Goal: Task Accomplishment & Management: Complete application form

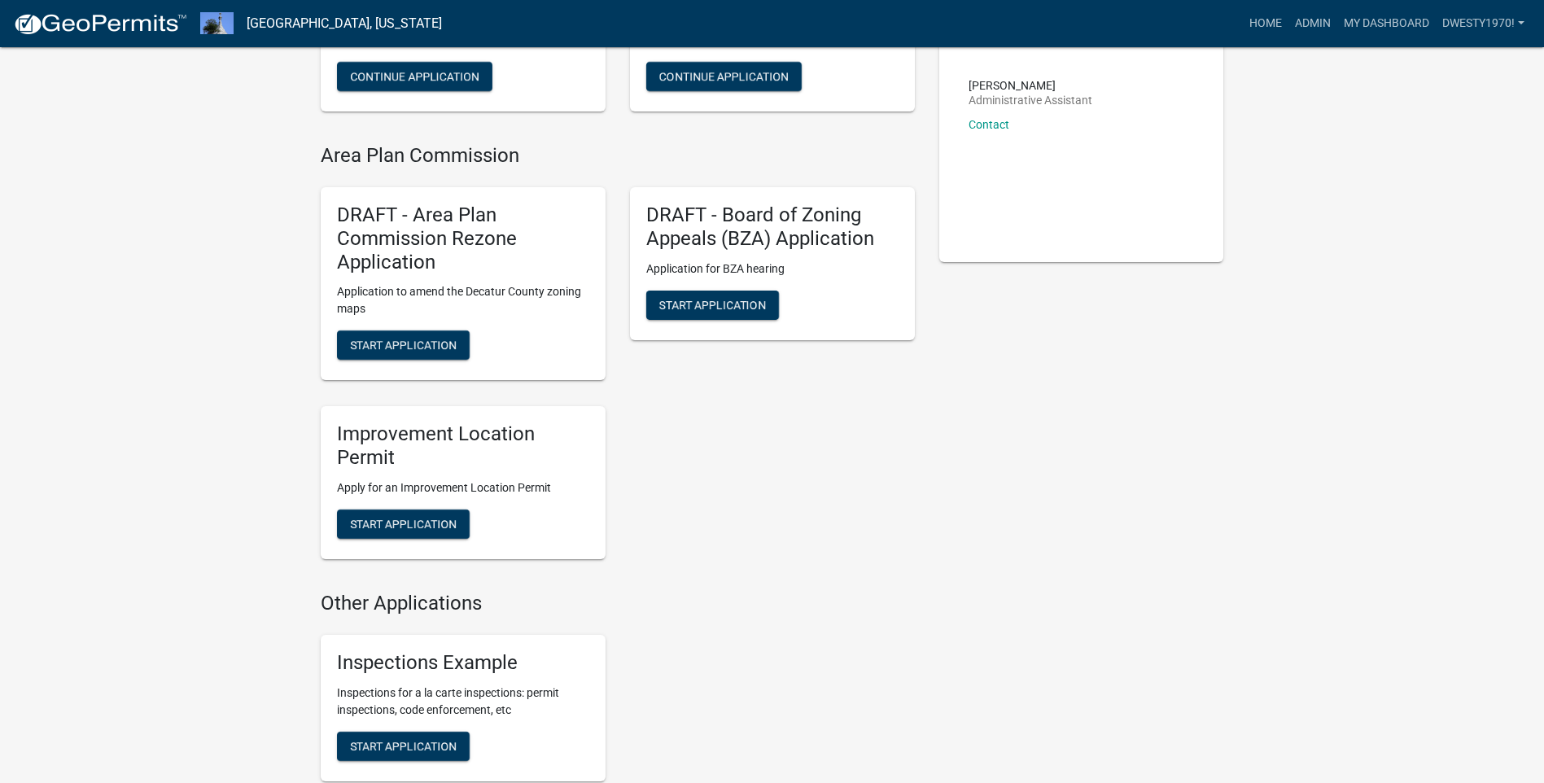
scroll to position [326, 0]
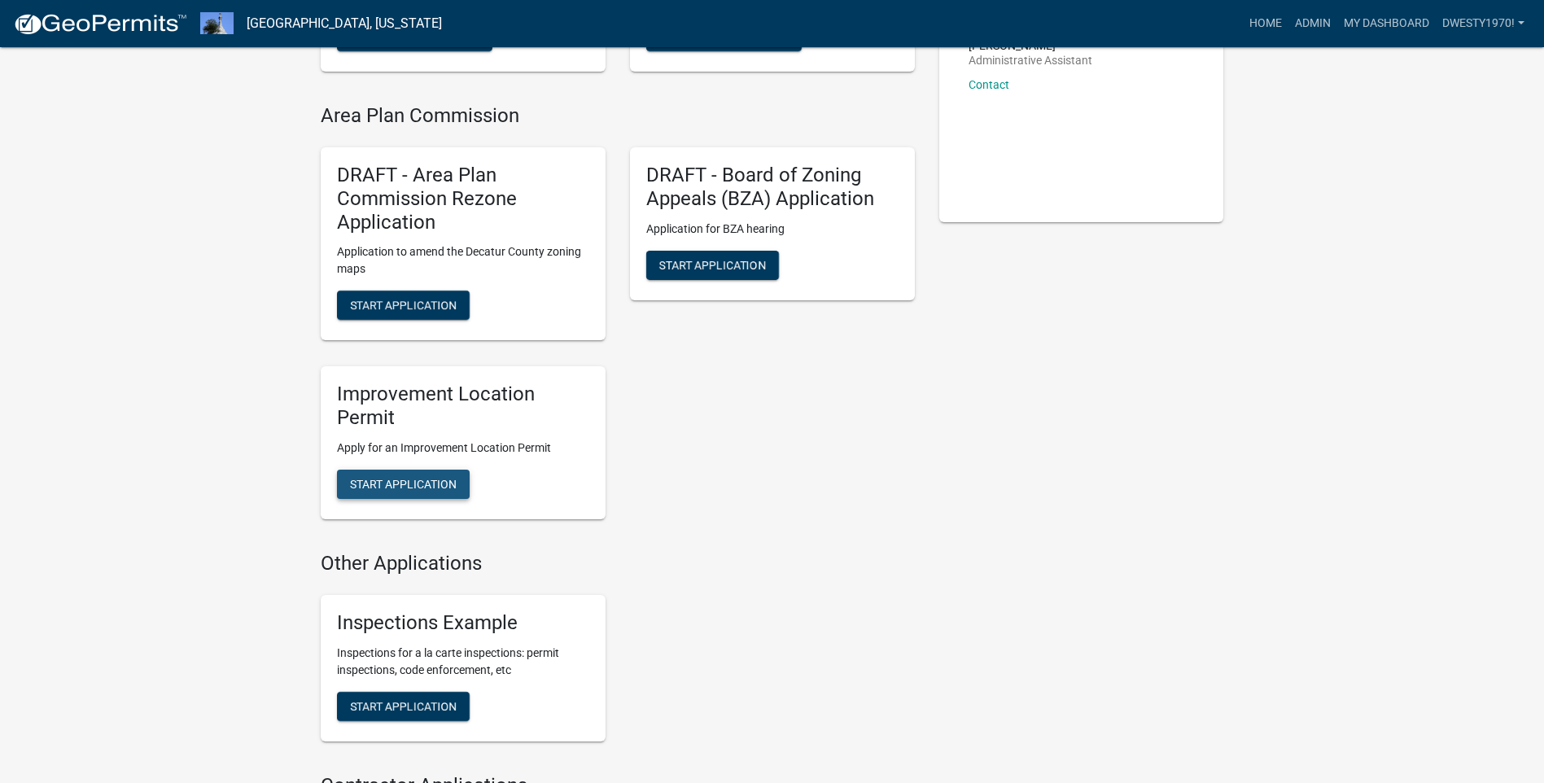
click at [419, 478] on span "Start Application" at bounding box center [403, 484] width 107 height 13
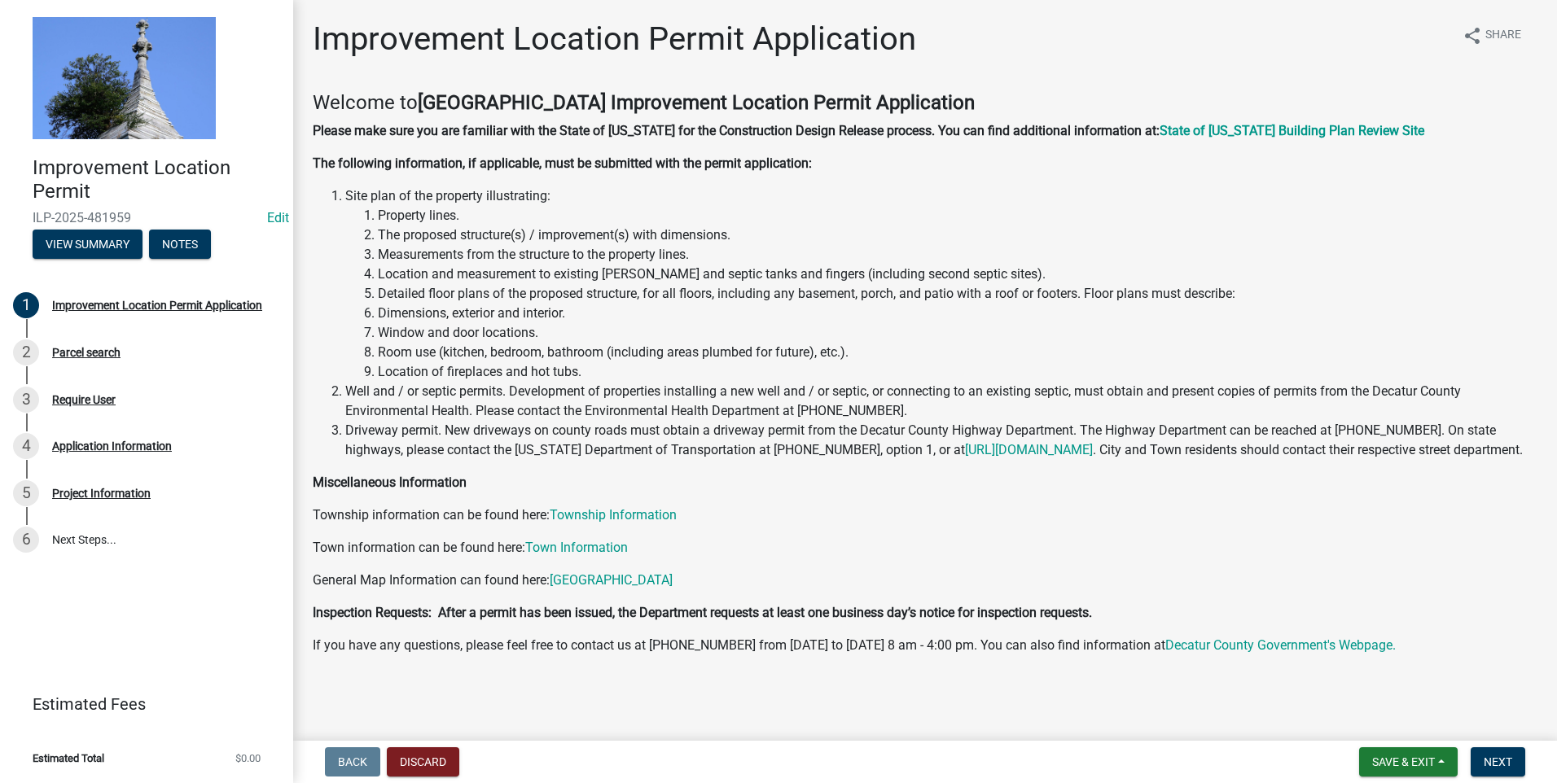
scroll to position [17, 0]
click at [818, 478] on span "Next" at bounding box center [1497, 762] width 28 height 13
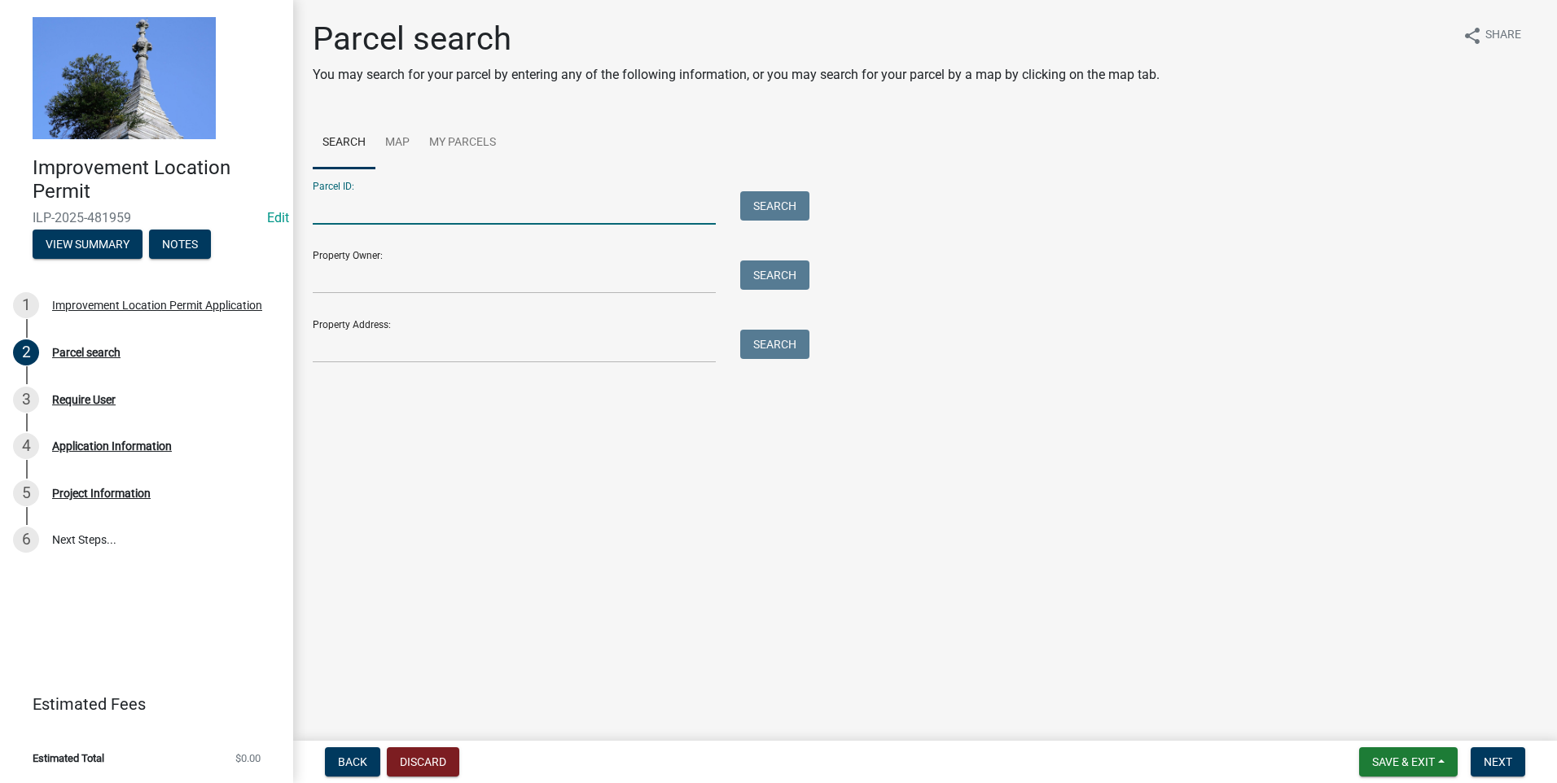
drag, startPoint x: 414, startPoint y: 209, endPoint x: 438, endPoint y: 201, distance: 25.0
click at [414, 209] on input "Parcel ID:" at bounding box center [514, 207] width 403 height 33
click at [417, 212] on input "Parcel ID:" at bounding box center [514, 207] width 403 height 33
type input "161115000017000015"
click at [769, 214] on button "Search" at bounding box center [774, 205] width 69 height 29
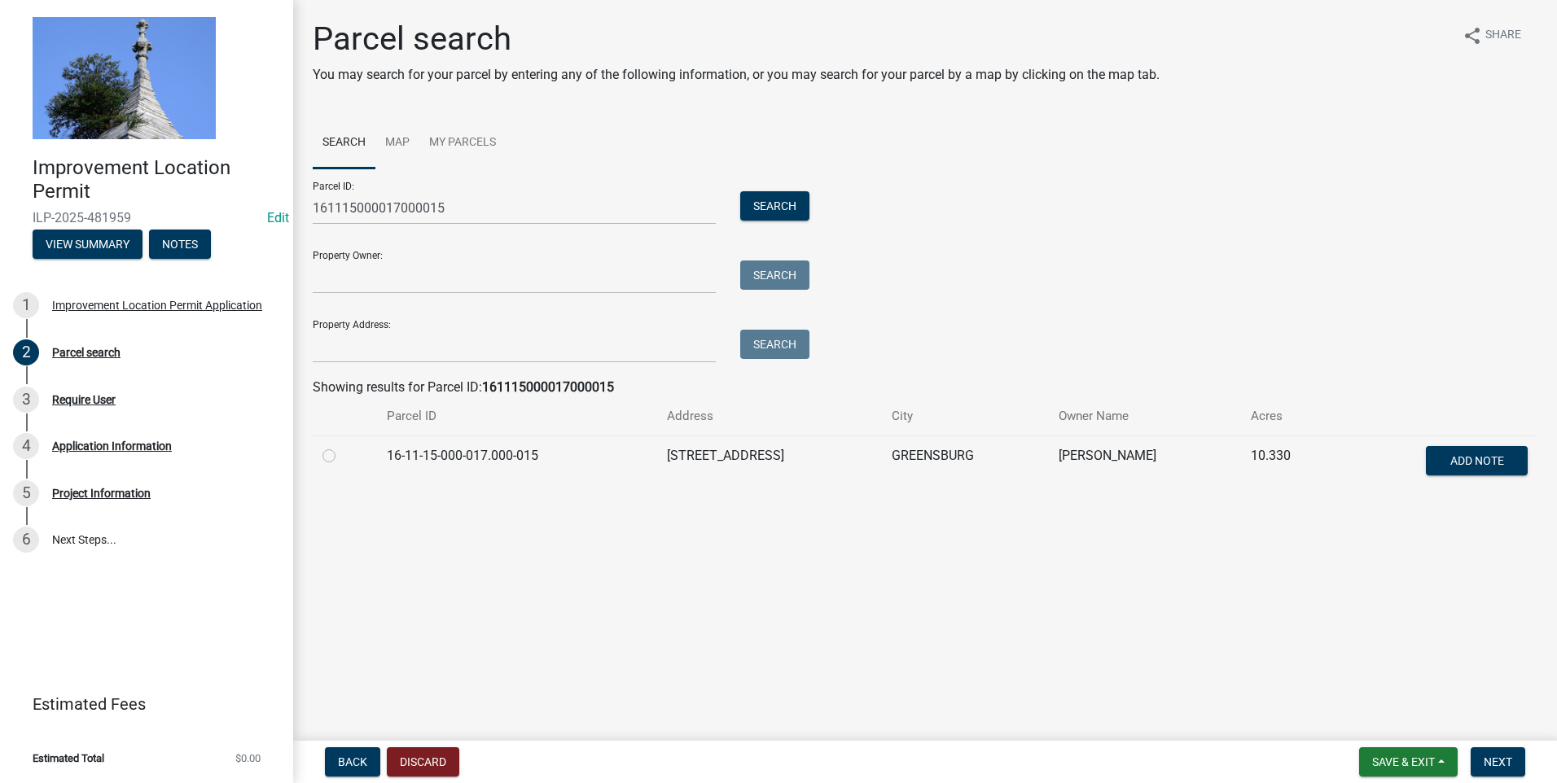
click at [342, 446] on label at bounding box center [342, 446] width 0 height 0
click at [342, 457] on input "radio" at bounding box center [347, 451] width 11 height 11
radio input "true"
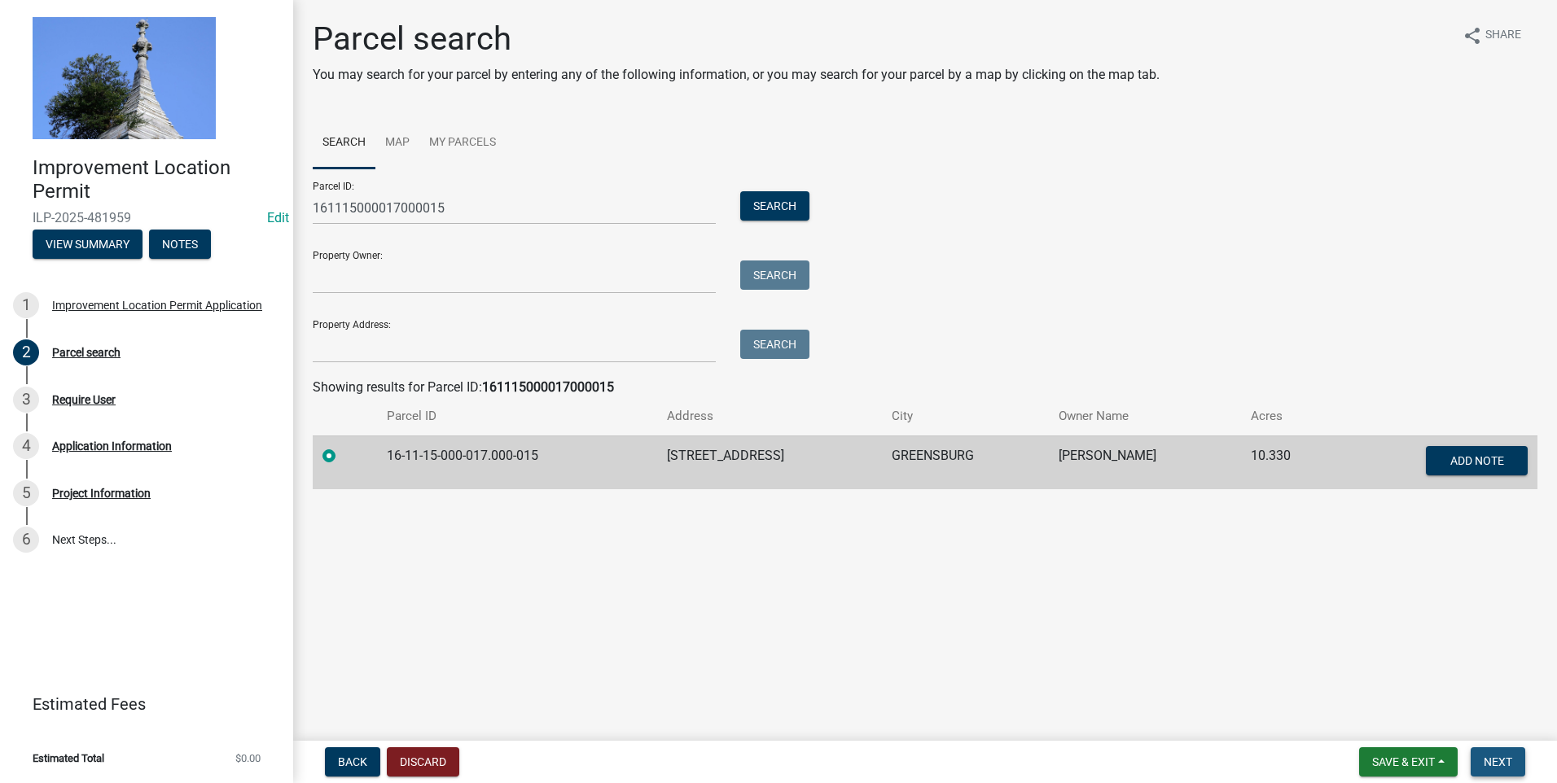
click at [818, 478] on span "Next" at bounding box center [1497, 762] width 28 height 13
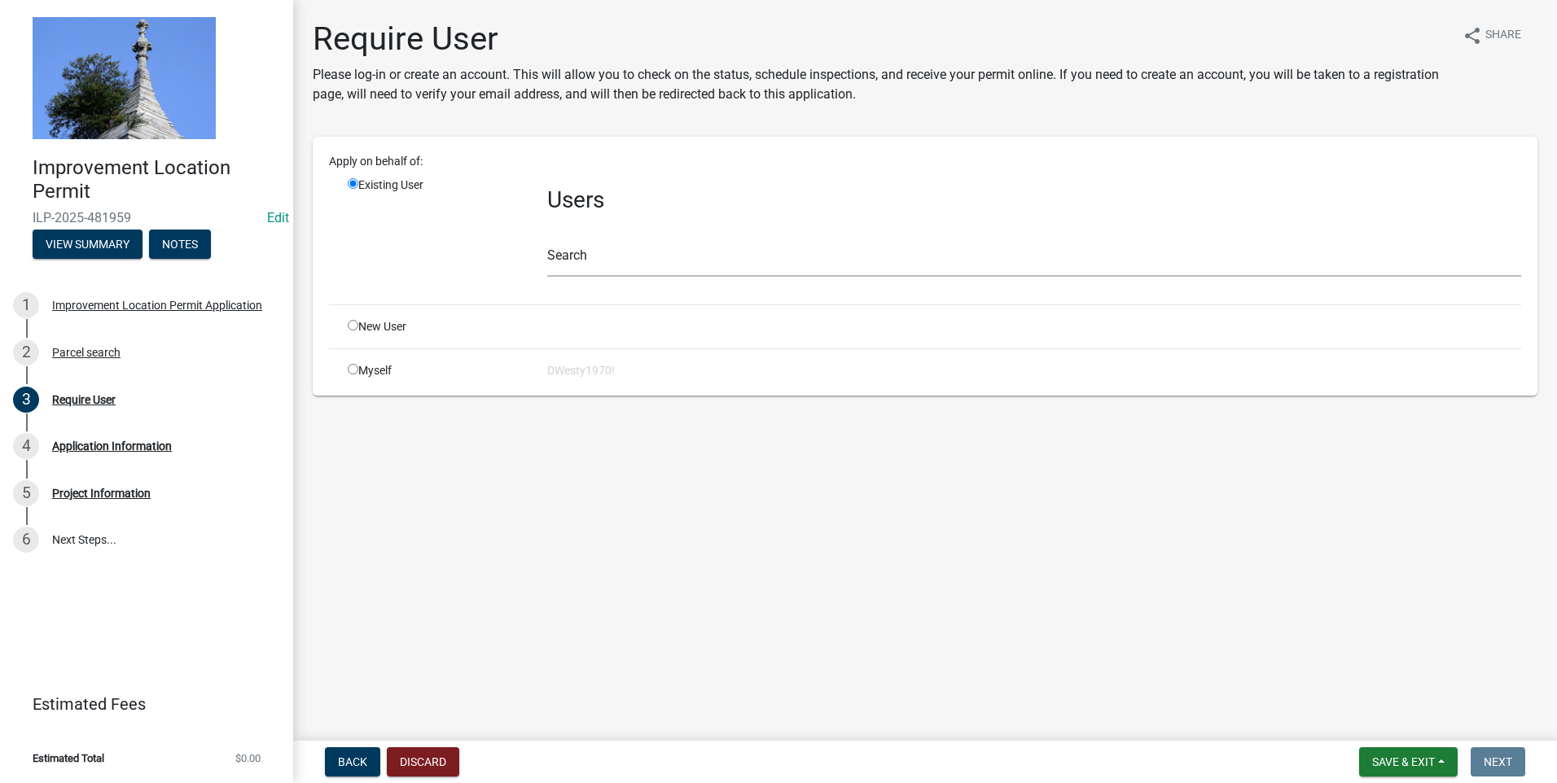
click at [350, 368] on input "radio" at bounding box center [353, 369] width 11 height 11
radio input "true"
radio input "false"
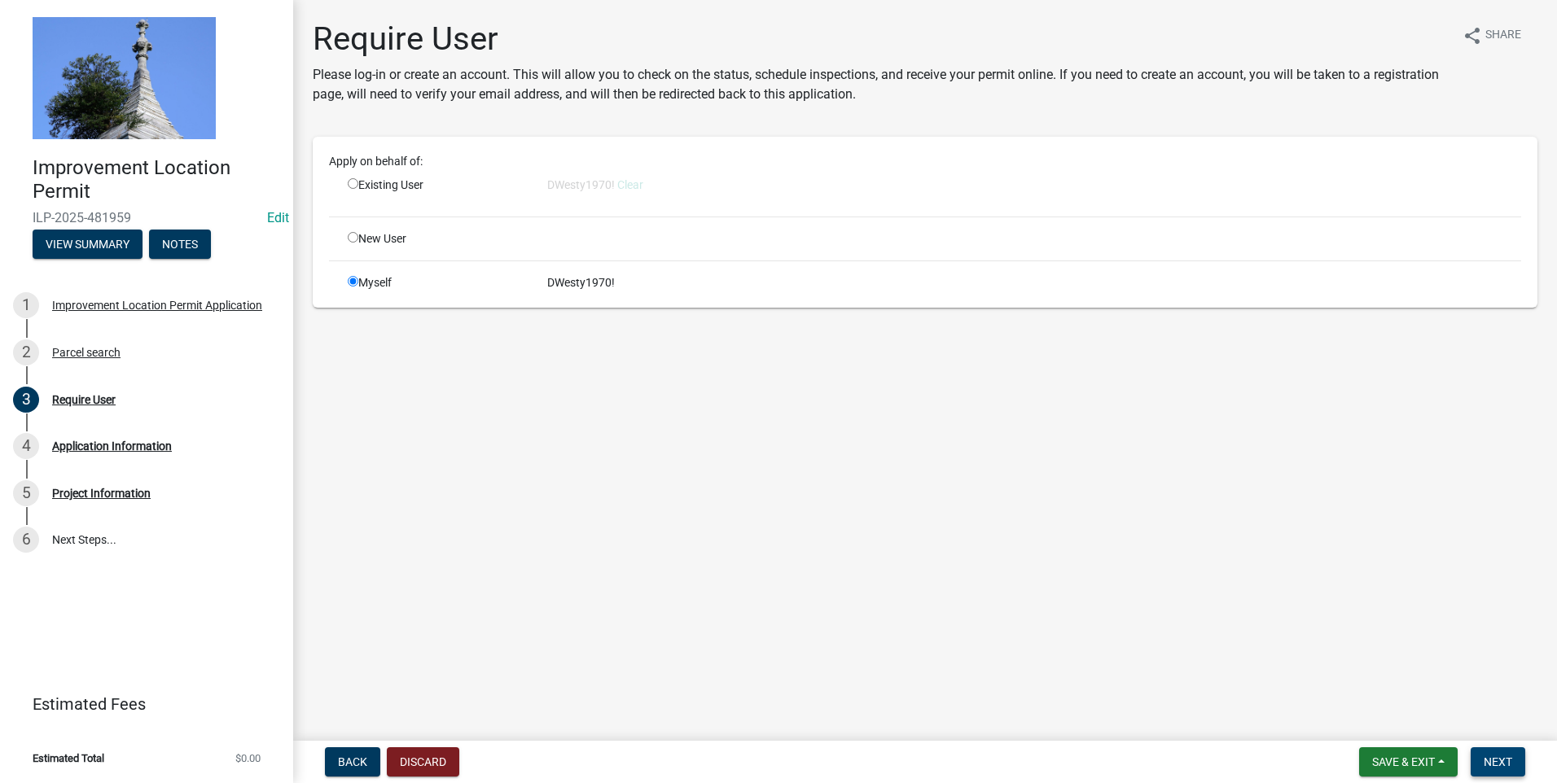
click at [818, 478] on span "Next" at bounding box center [1497, 762] width 28 height 13
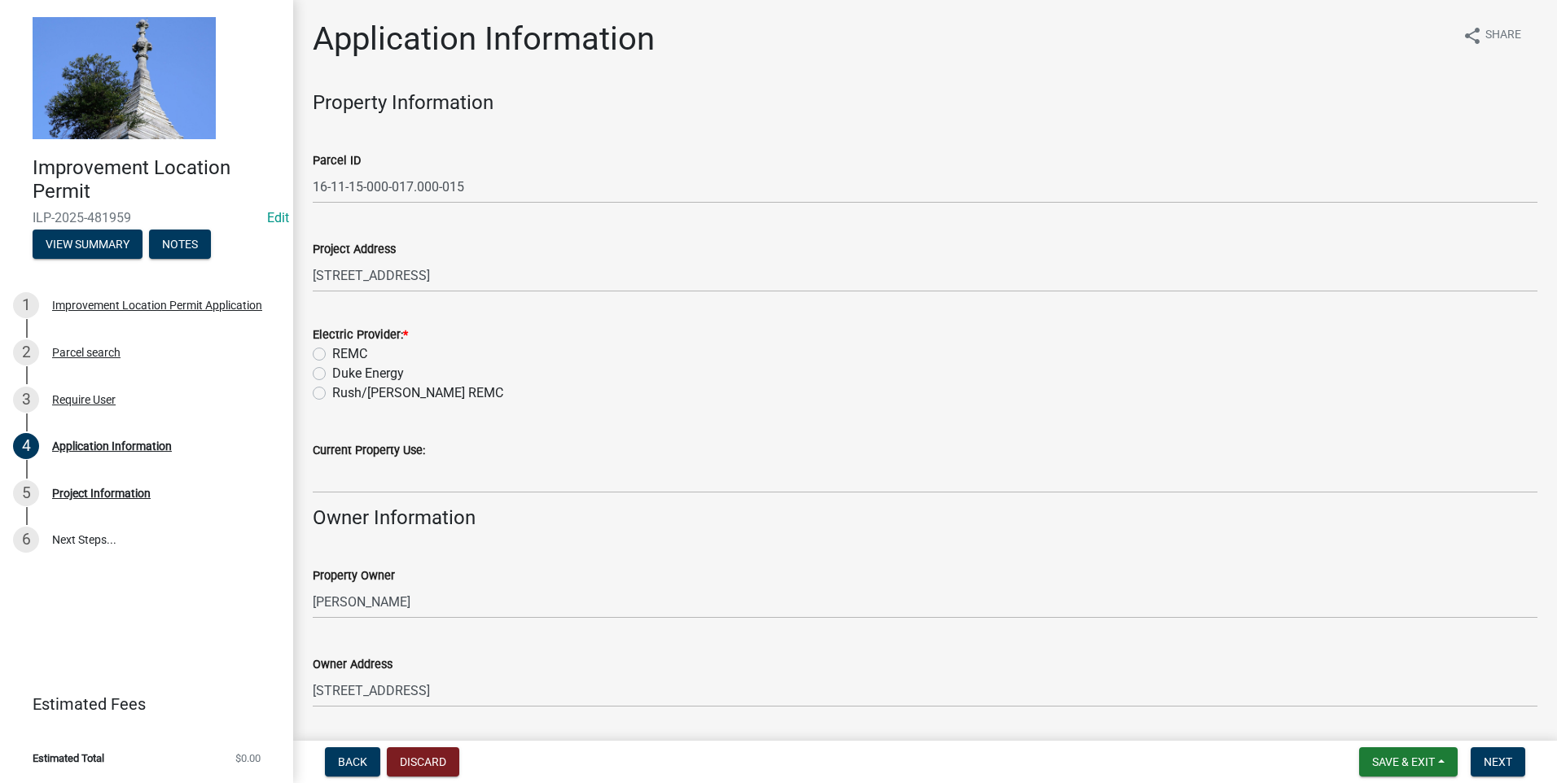
click at [332, 353] on label "REMC" at bounding box center [349, 354] width 35 height 20
click at [332, 353] on input "REMC" at bounding box center [337, 349] width 11 height 11
radio input "true"
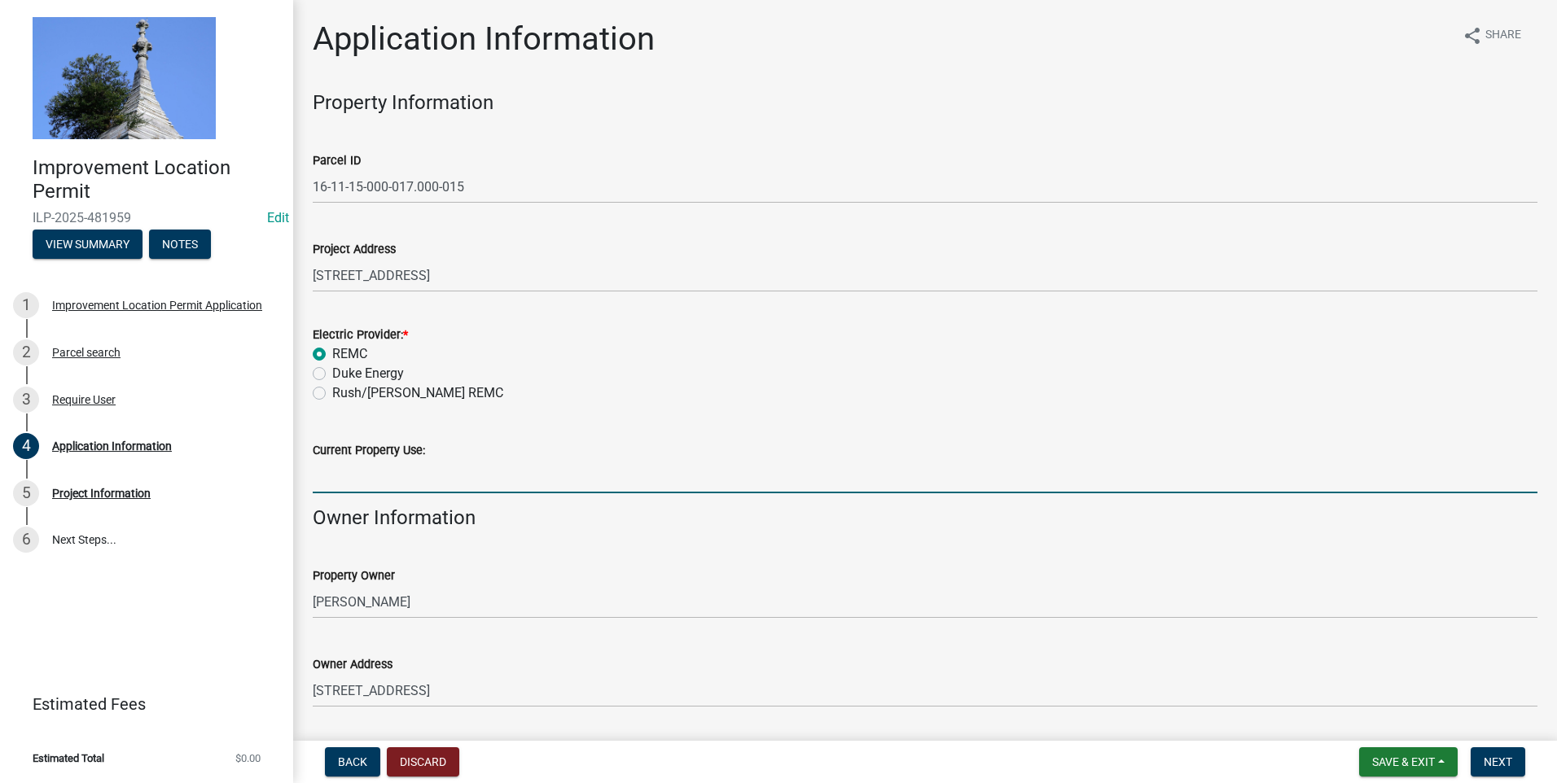
click at [358, 478] on input "Current Property Use:" at bounding box center [925, 476] width 1225 height 33
type input "Residence"
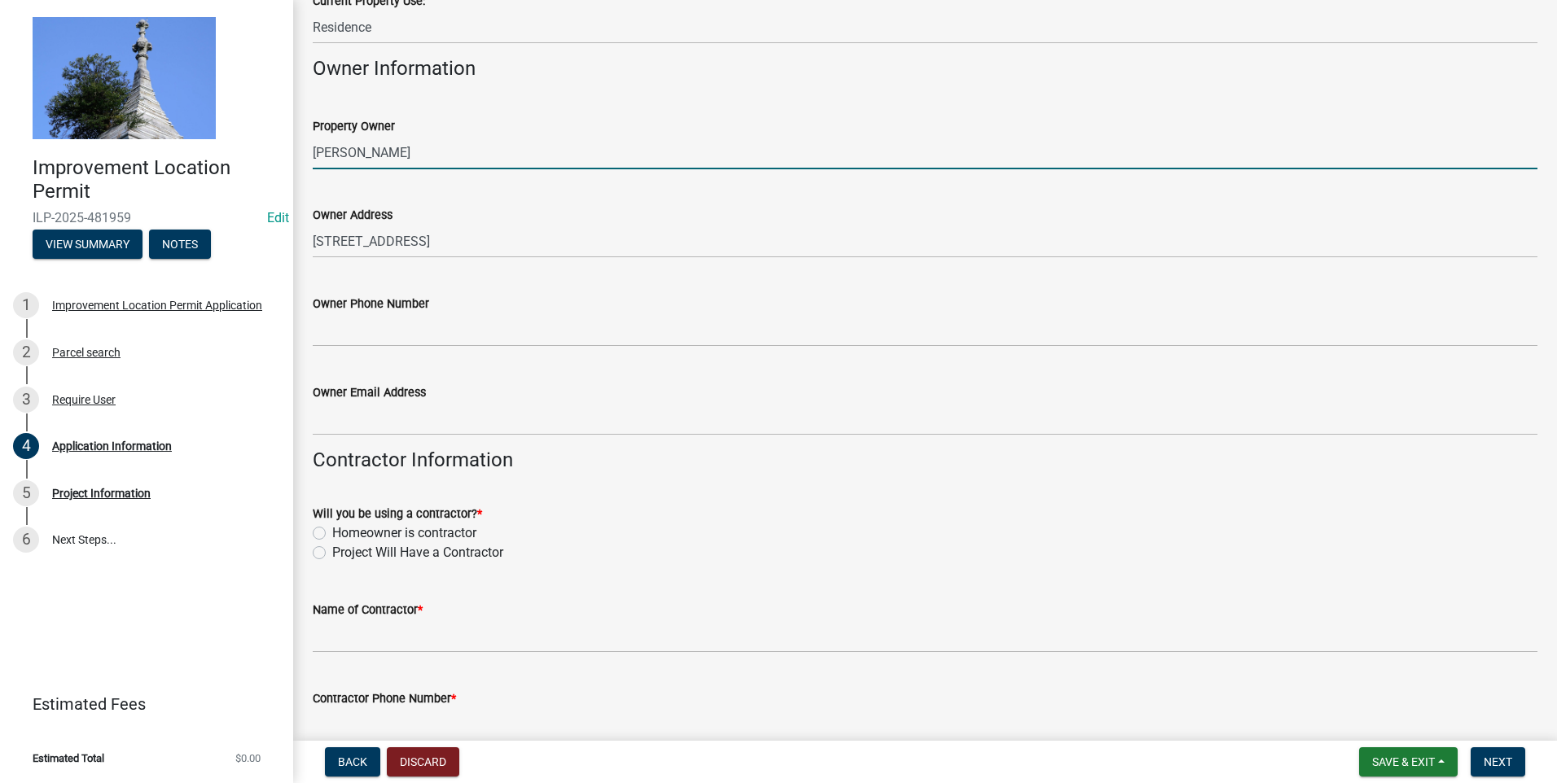
scroll to position [488, 0]
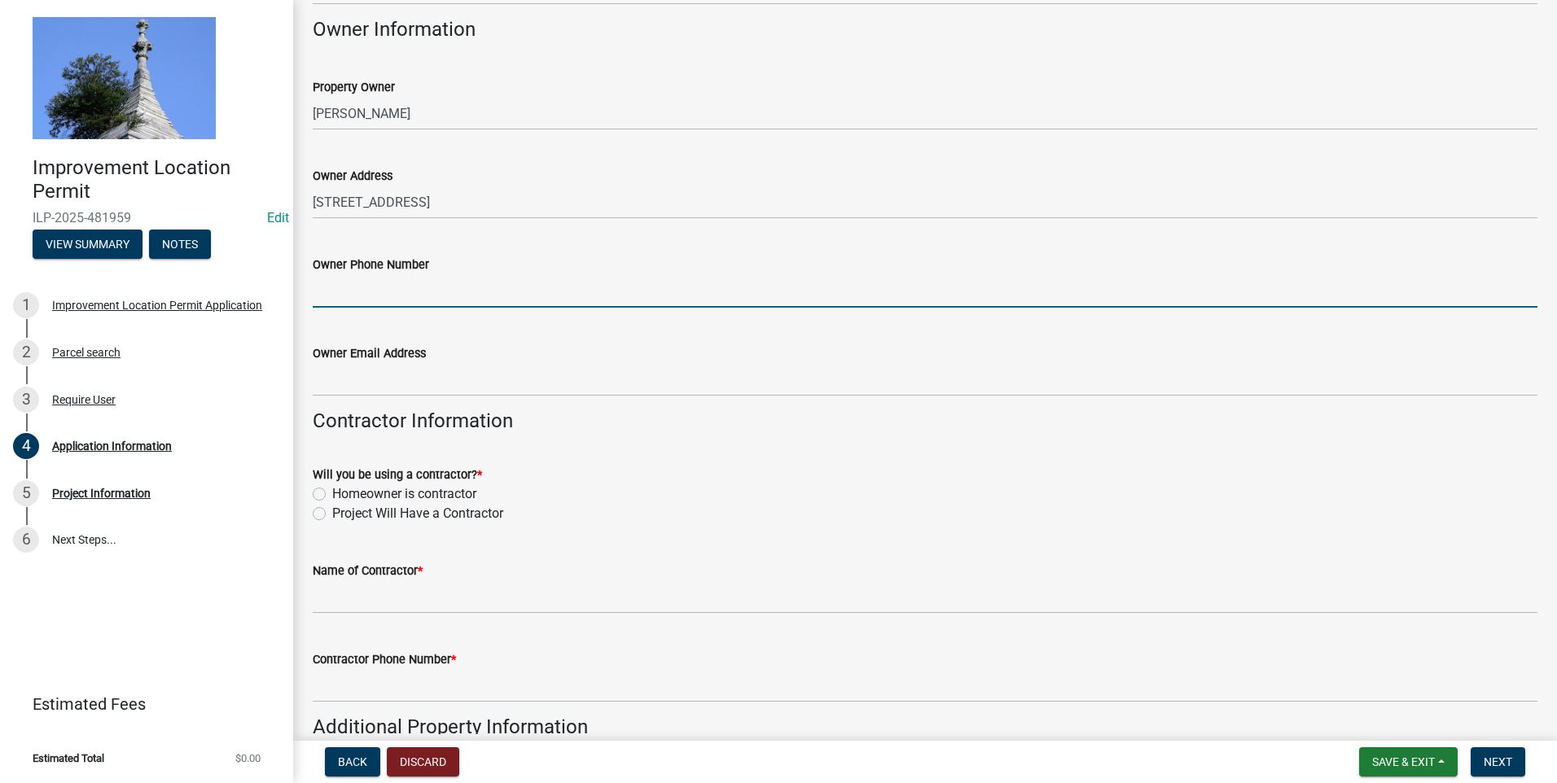
click at [407, 296] on input "Owner Phone Number" at bounding box center [925, 290] width 1225 height 33
type input "8125931937"
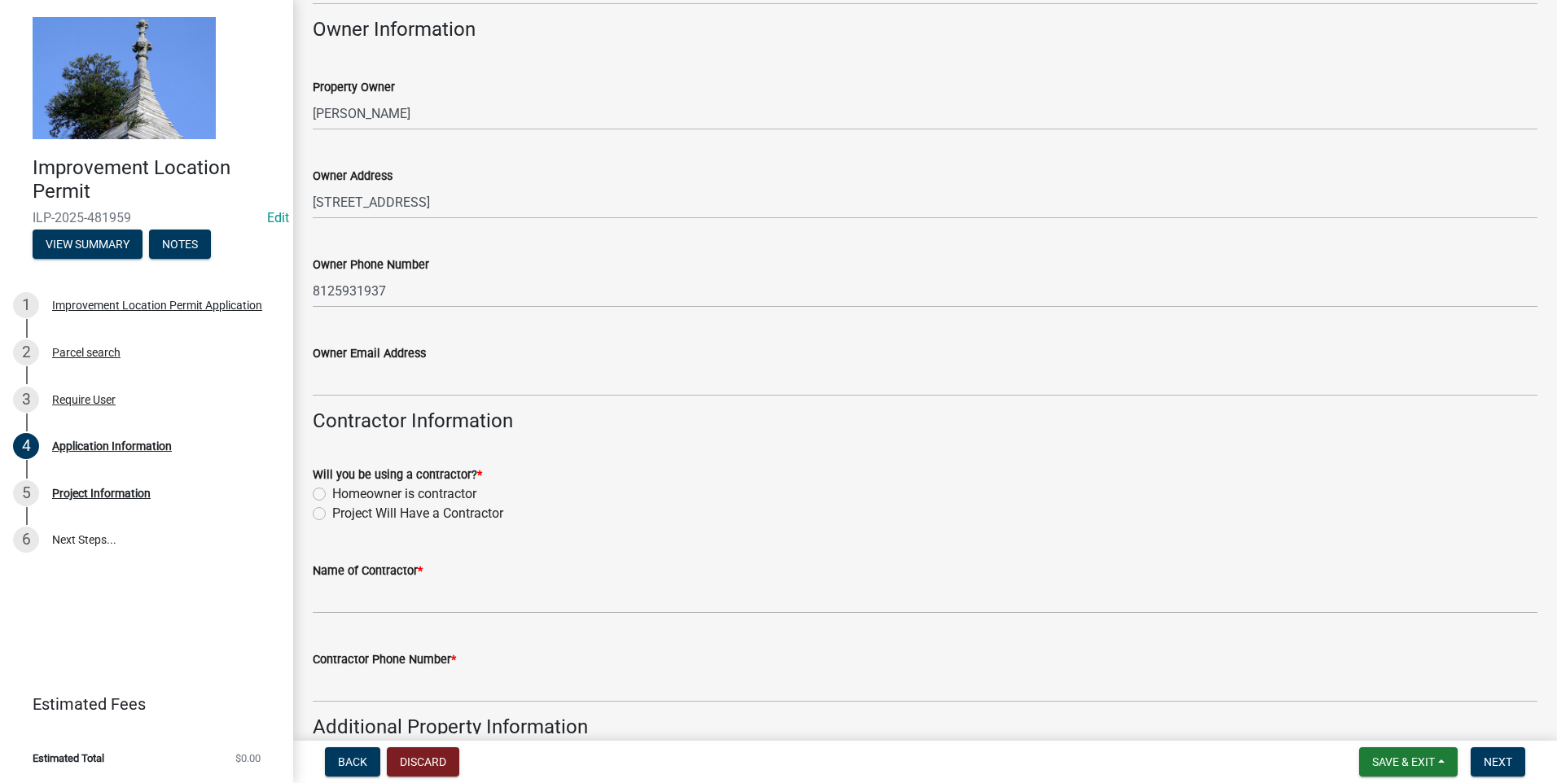
click at [332, 478] on label "Project Will Have a Contractor" at bounding box center [417, 514] width 171 height 20
click at [332, 478] on input "Project Will Have a Contractor" at bounding box center [337, 509] width 11 height 11
radio input "true"
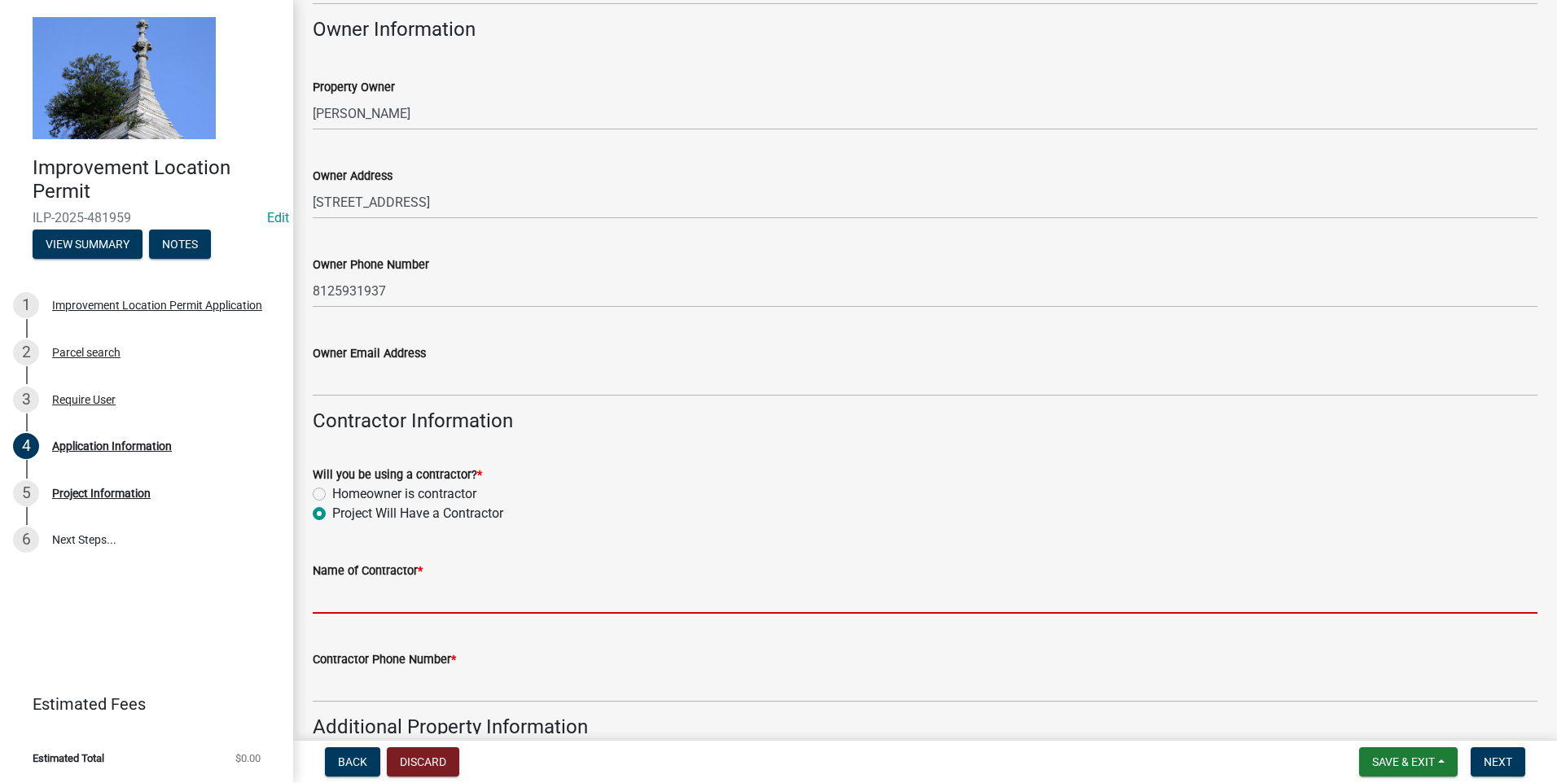
click at [404, 478] on input "Name of Contractor *" at bounding box center [925, 597] width 1225 height 33
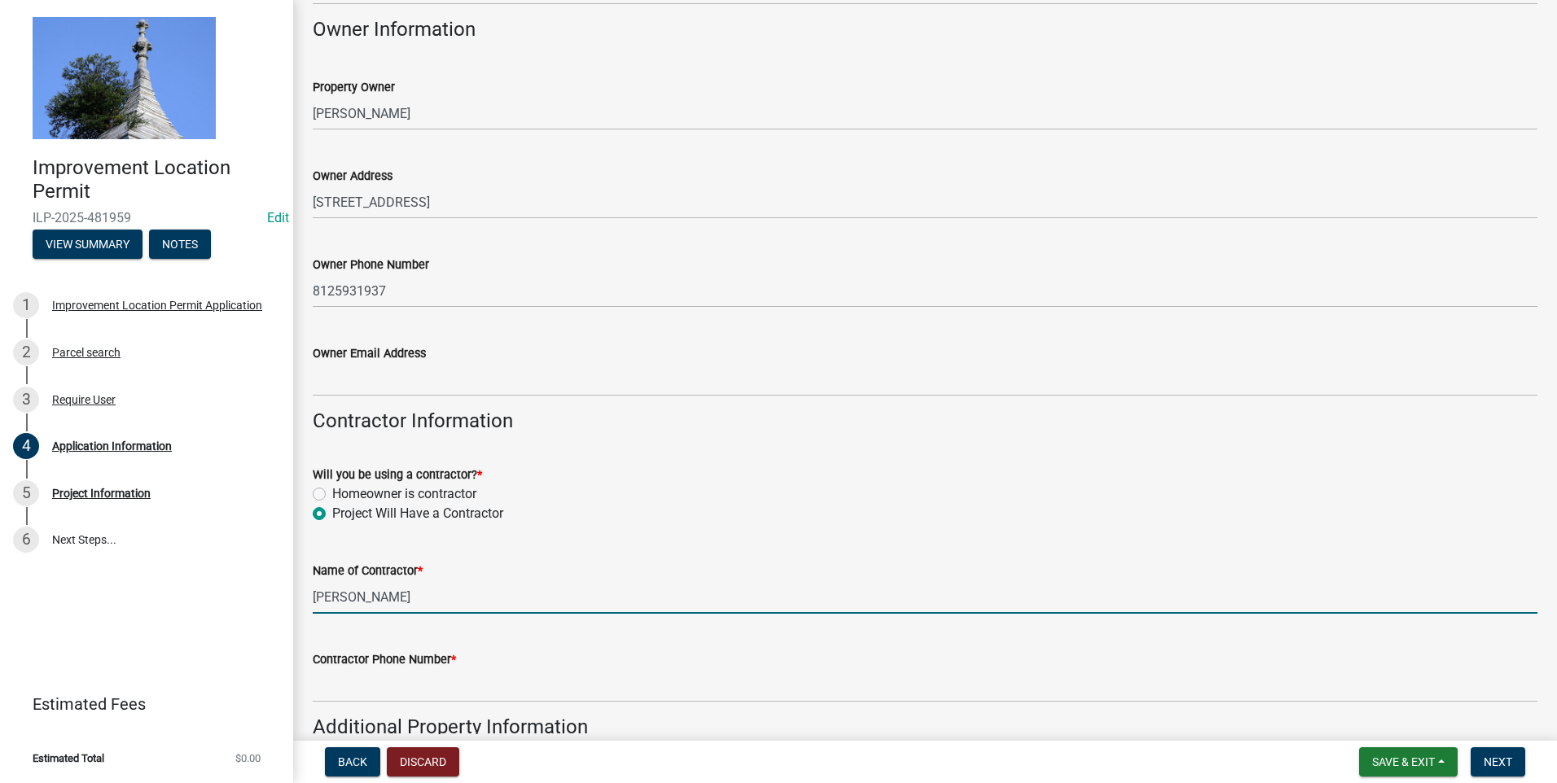
type input "Vince Smith"
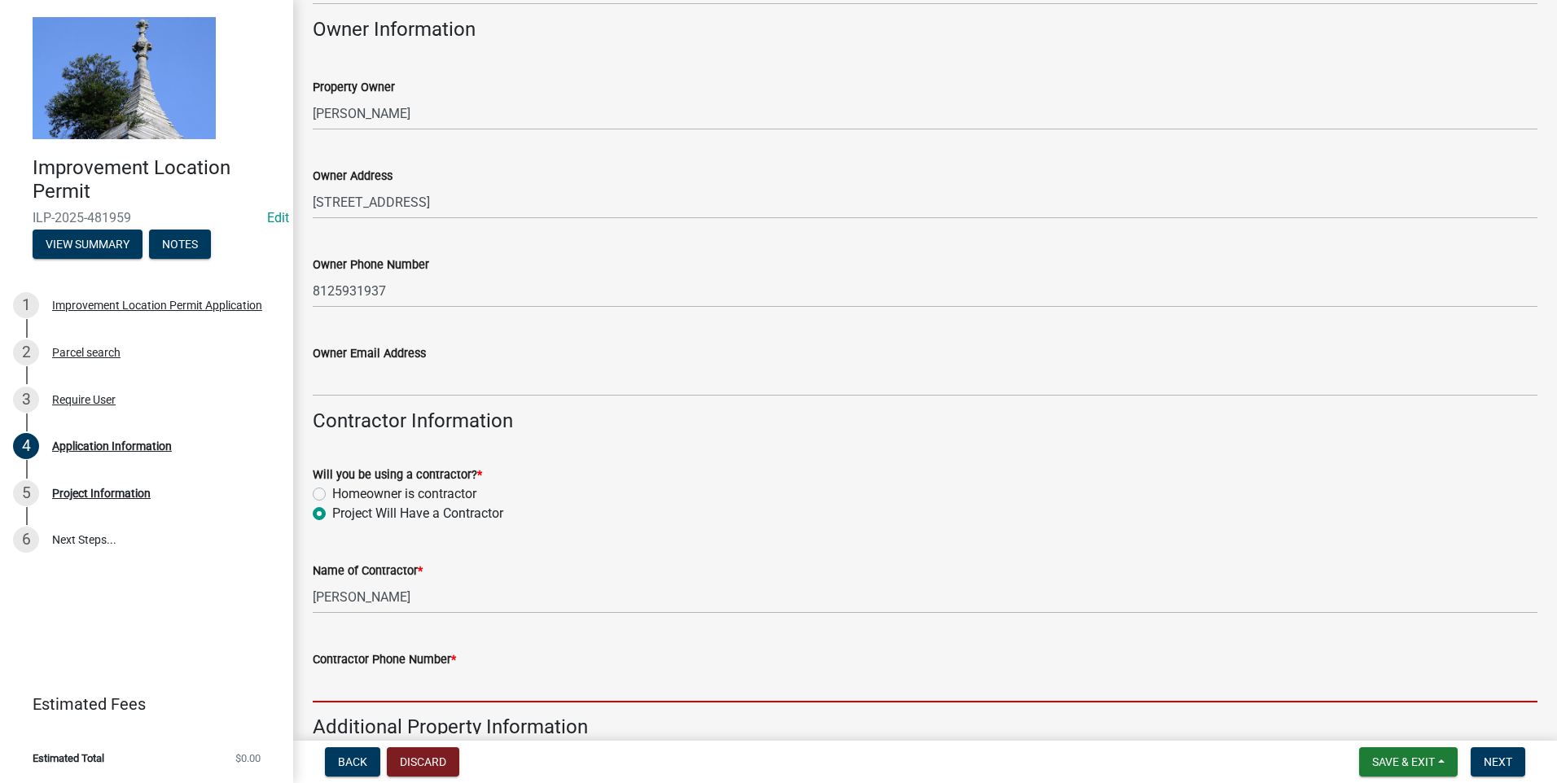
click at [398, 478] on input "Contractor Phone Number *" at bounding box center [925, 685] width 1225 height 33
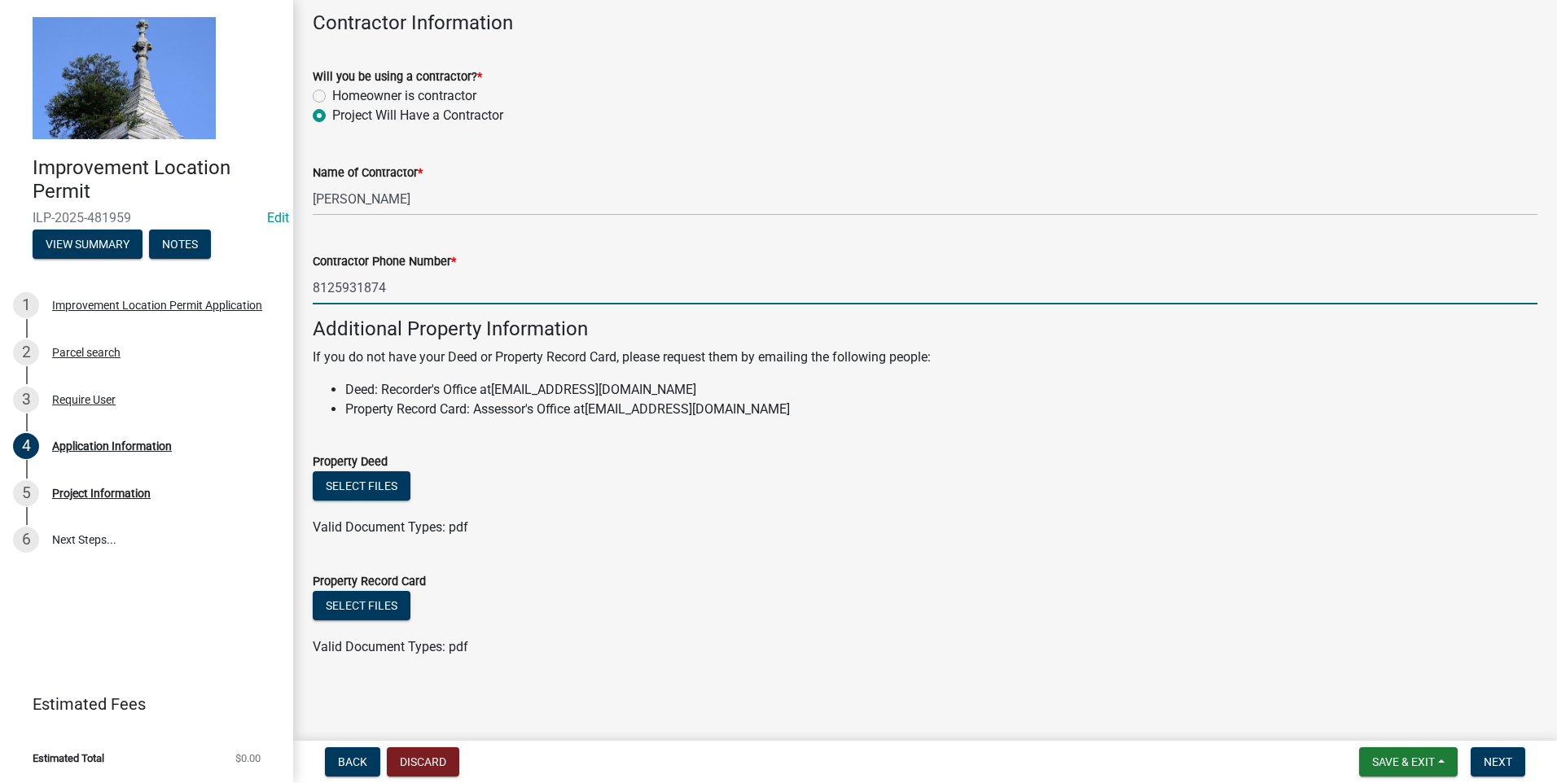
scroll to position [887, 0]
type input "8125931874"
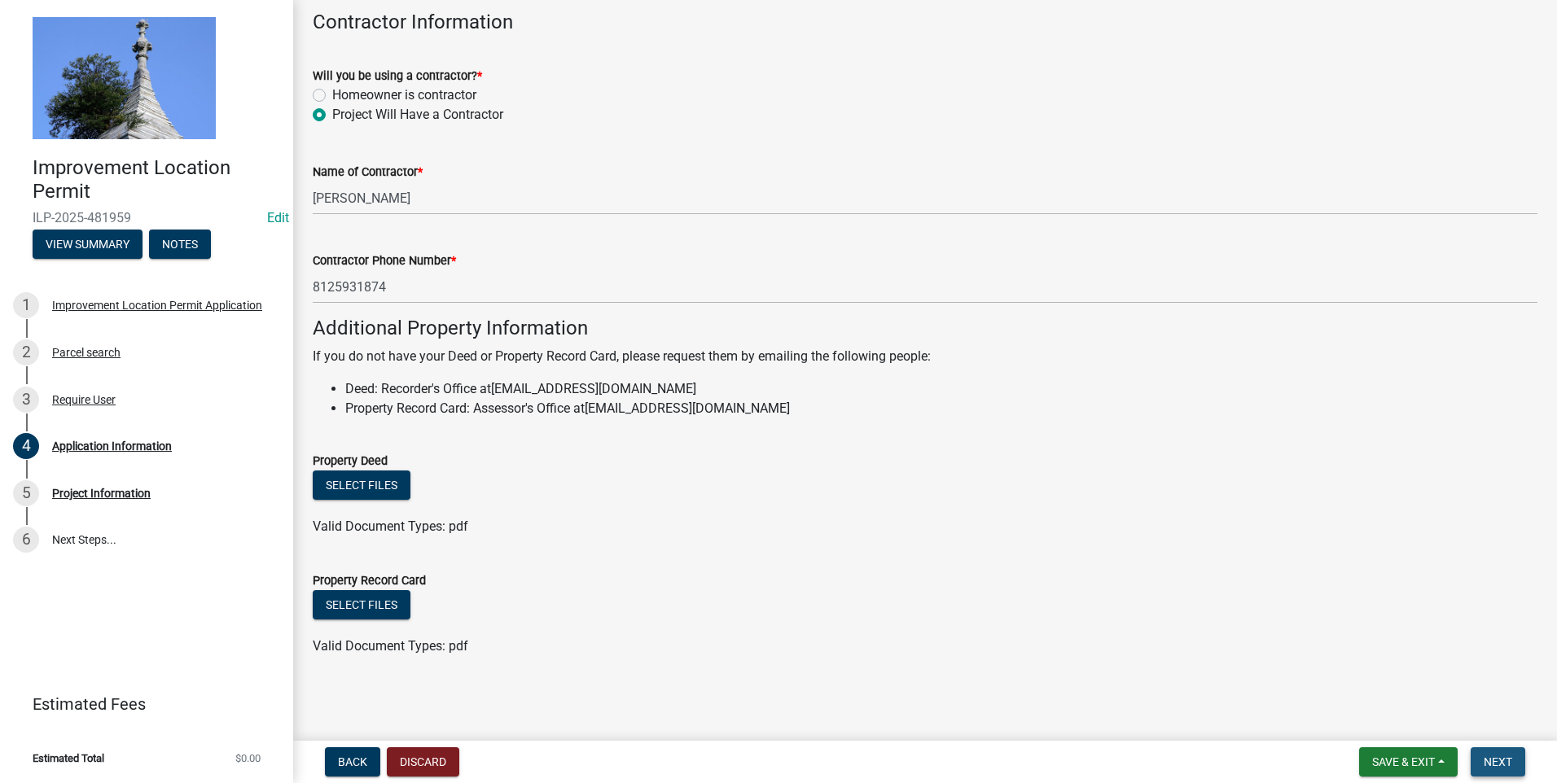
click at [818, 478] on span "Next" at bounding box center [1497, 762] width 28 height 13
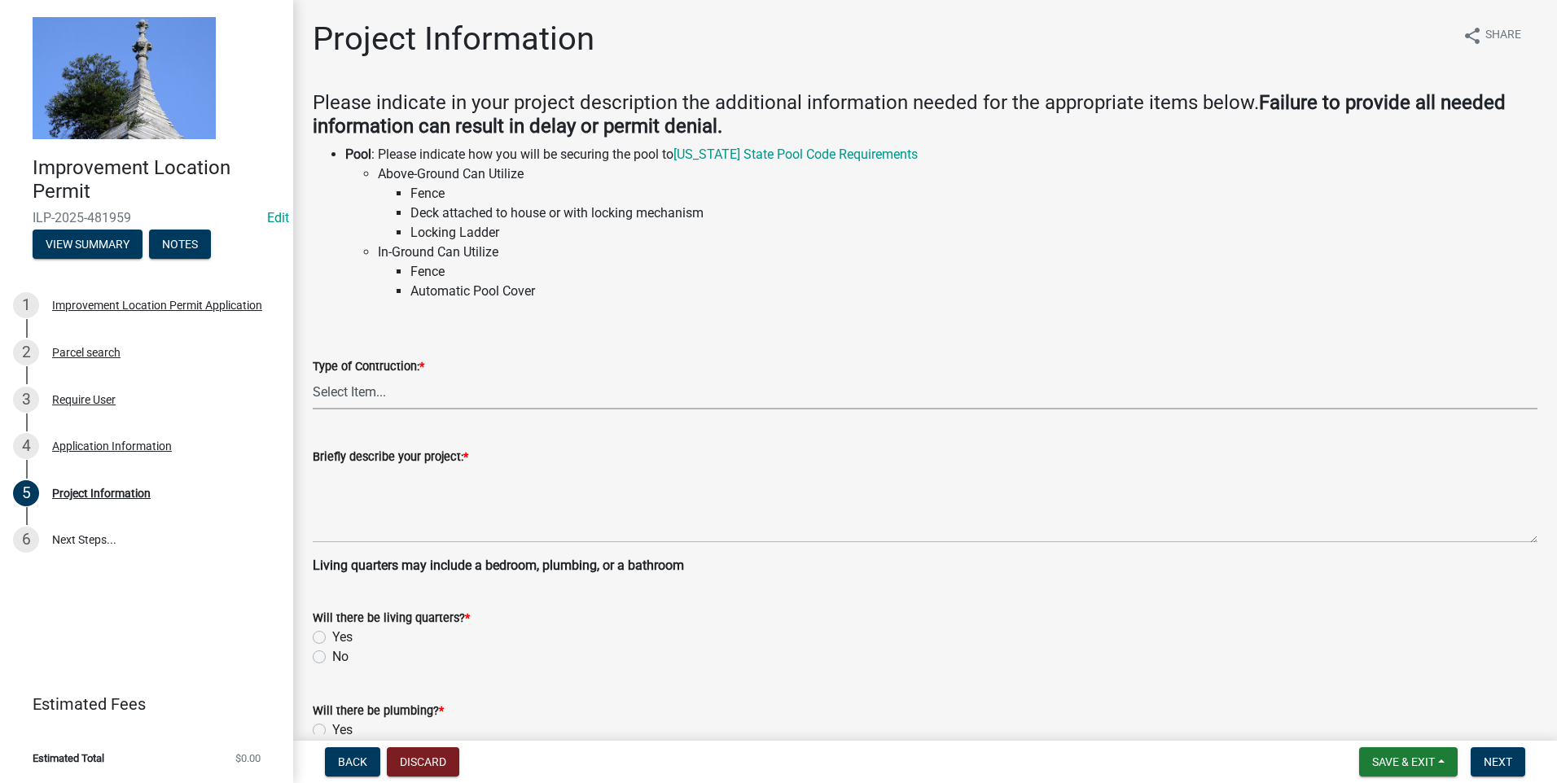
click at [372, 393] on select "Select Item... Addition Attached Garage Boat Dock Cell Tower/Co-Locate Commerci…" at bounding box center [925, 392] width 1225 height 33
click at [313, 376] on select "Select Item... Addition Attached Garage Boat Dock Cell Tower/Co-Locate Commerci…" at bounding box center [925, 392] width 1225 height 33
select select "419ee964-ccd9-4da1-89cd-4978b7f06523"
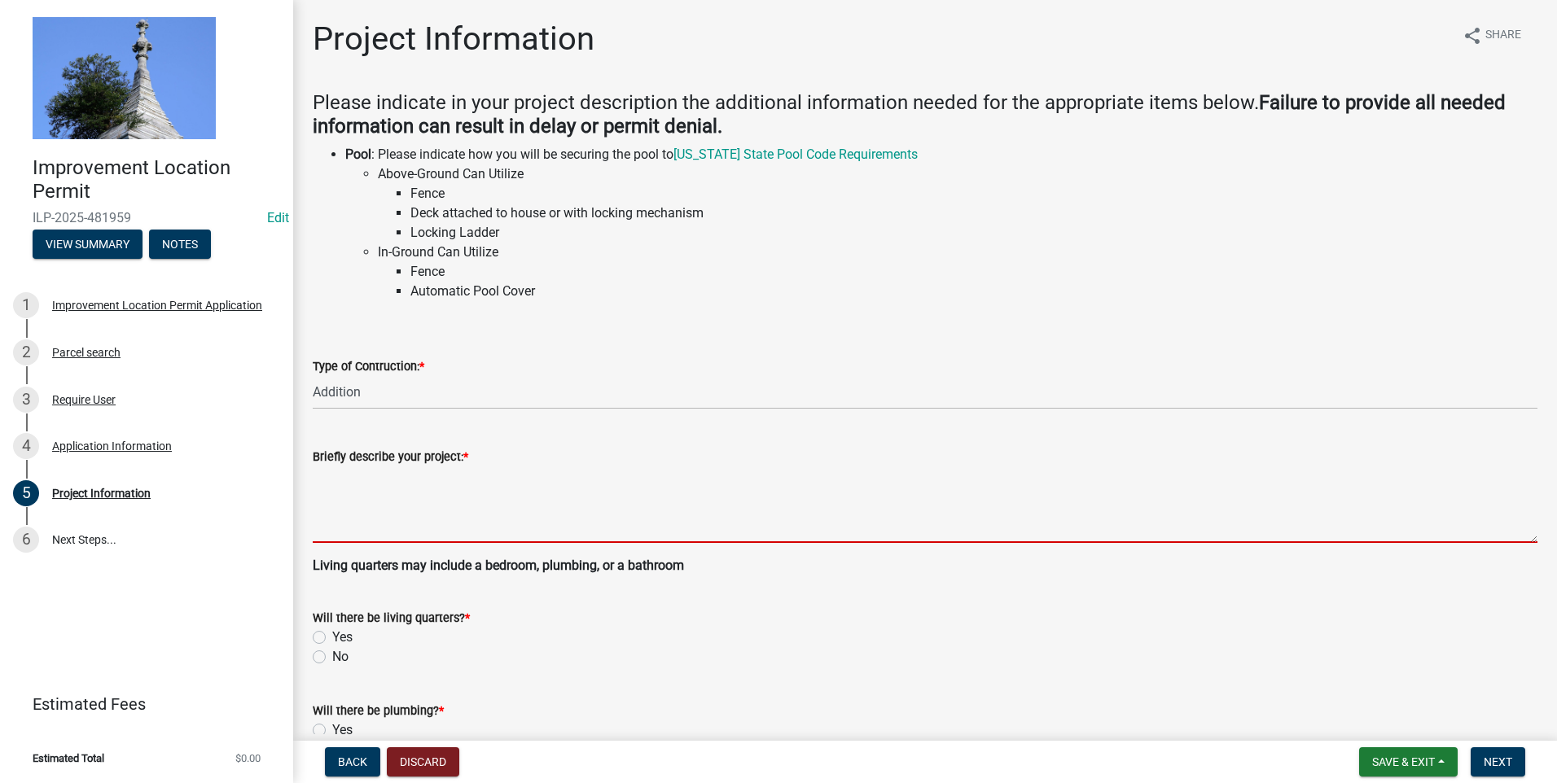
click at [415, 478] on textarea "Briefly describe your project: *" at bounding box center [925, 505] width 1225 height 77
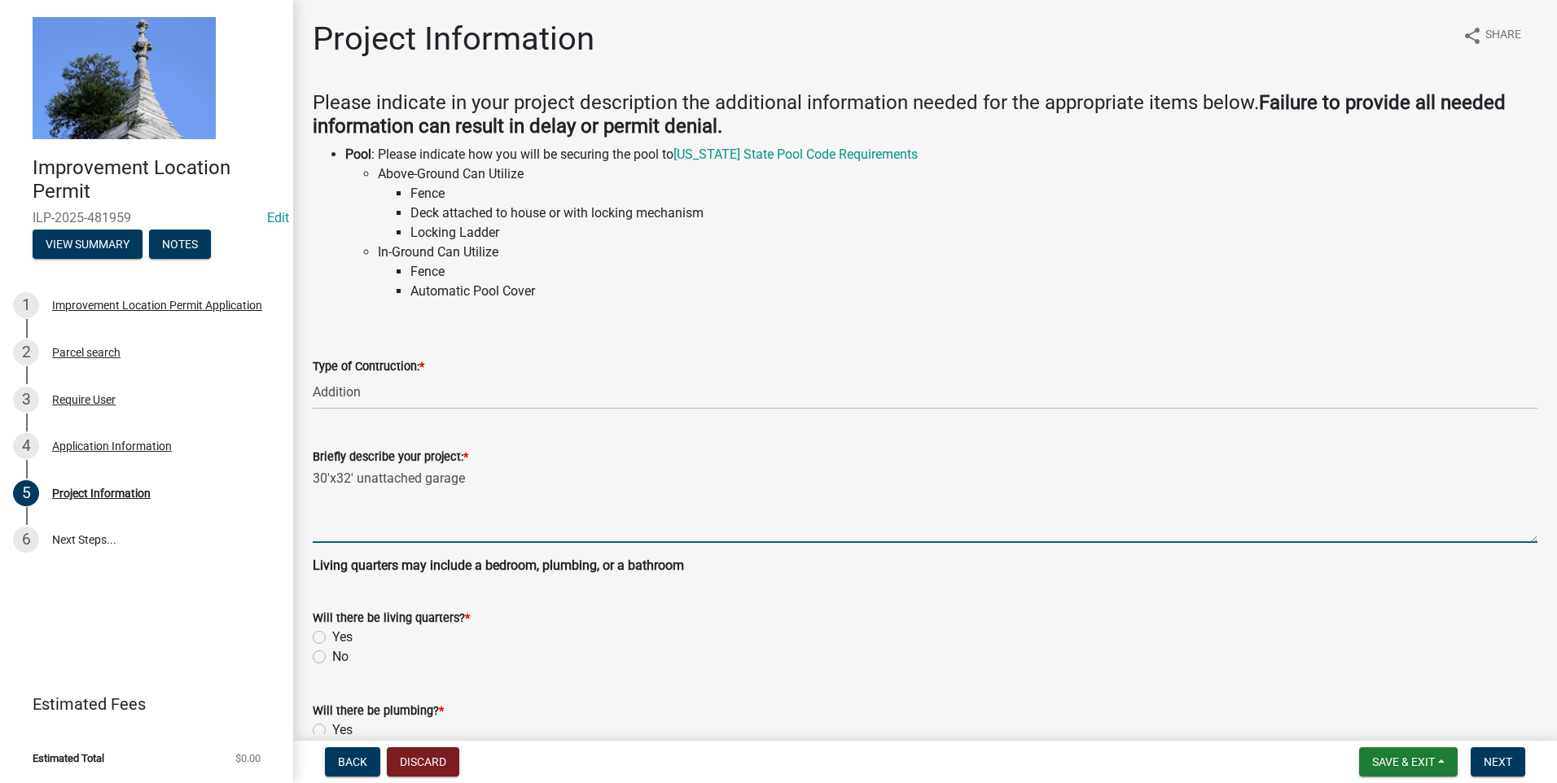
type textarea "30'x32' unattached garage"
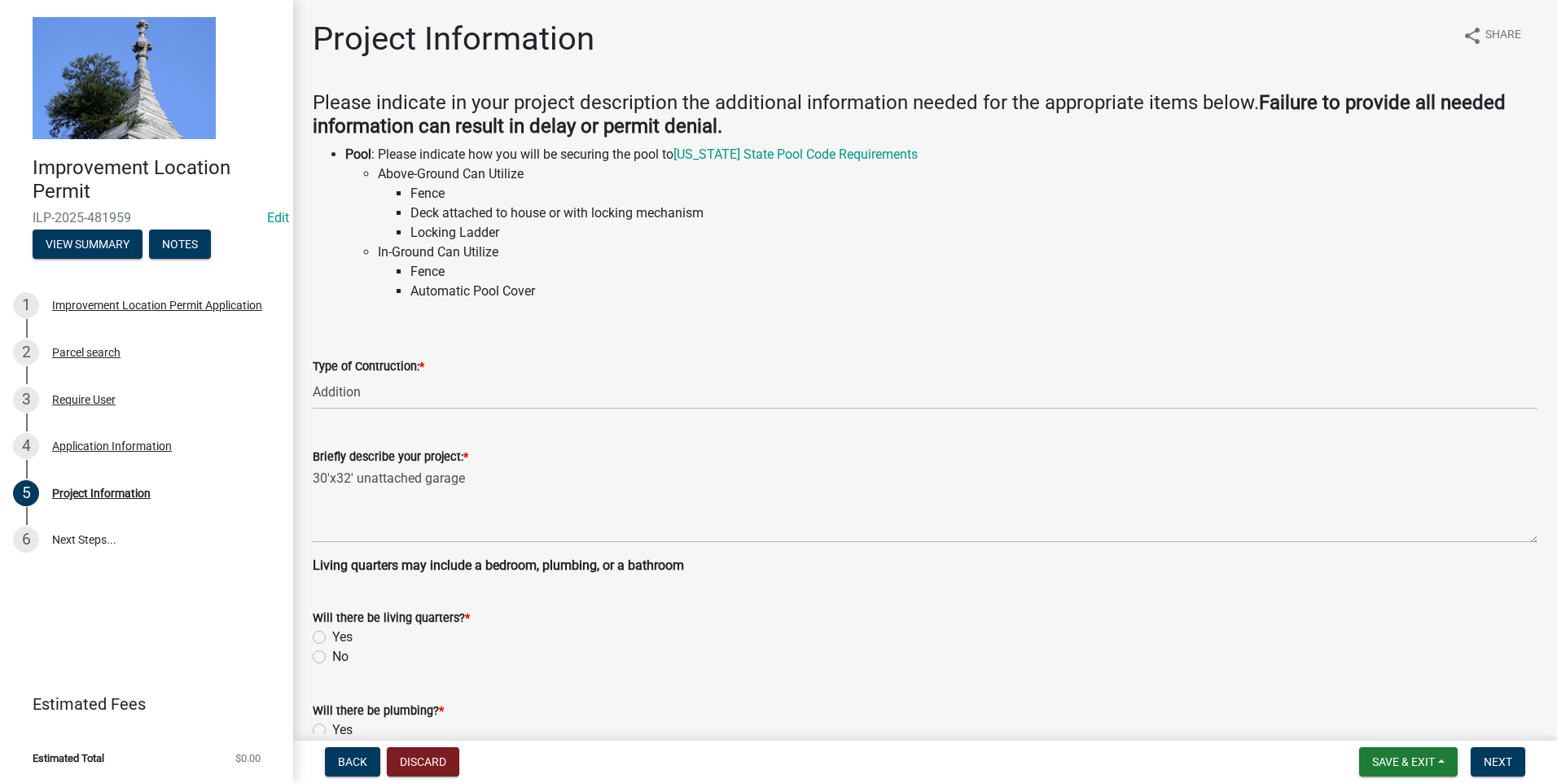
click at [332, 478] on label "No" at bounding box center [340, 657] width 16 height 20
click at [332, 478] on input "No" at bounding box center [337, 652] width 11 height 11
radio input "true"
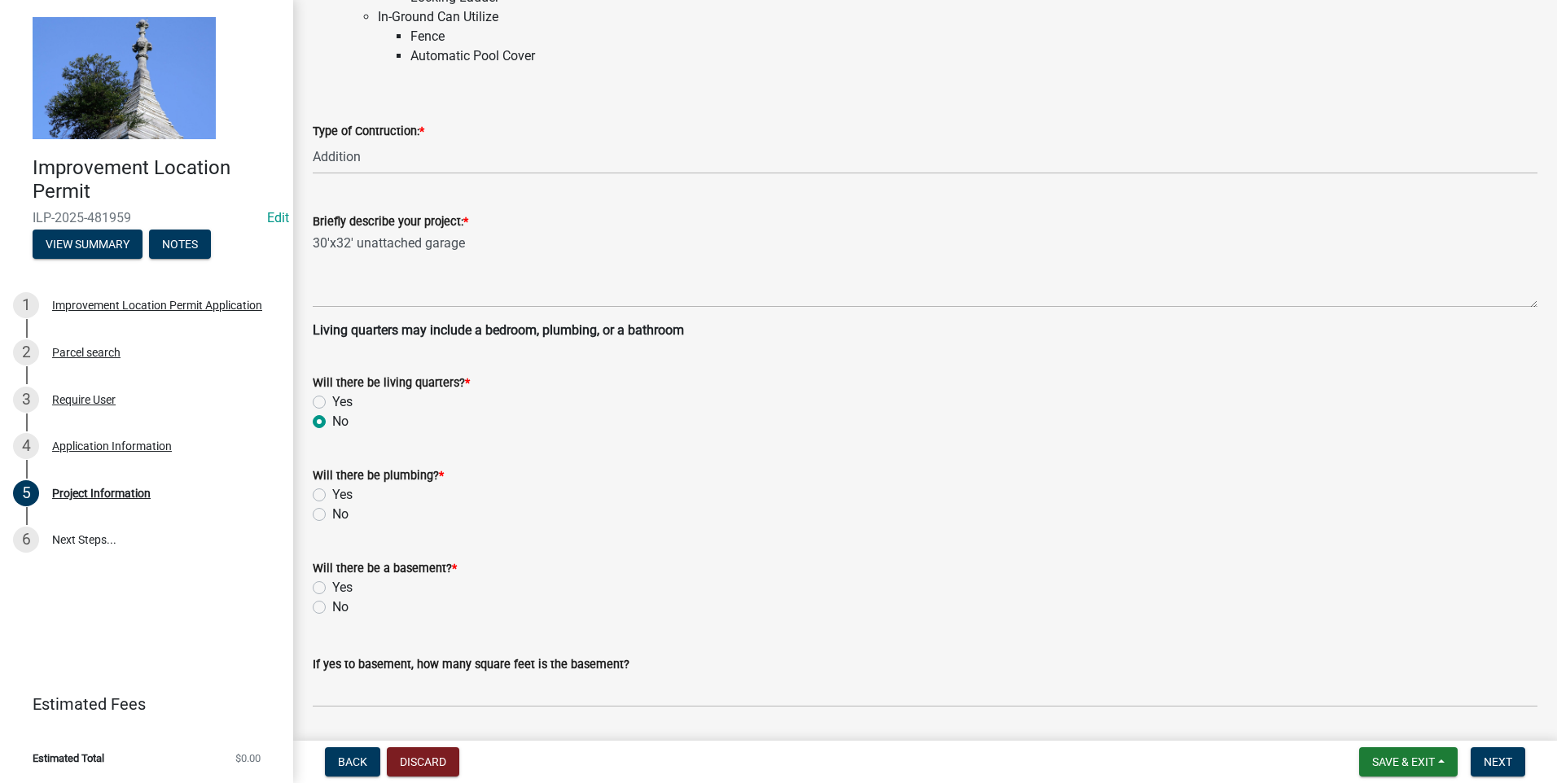
scroll to position [244, 0]
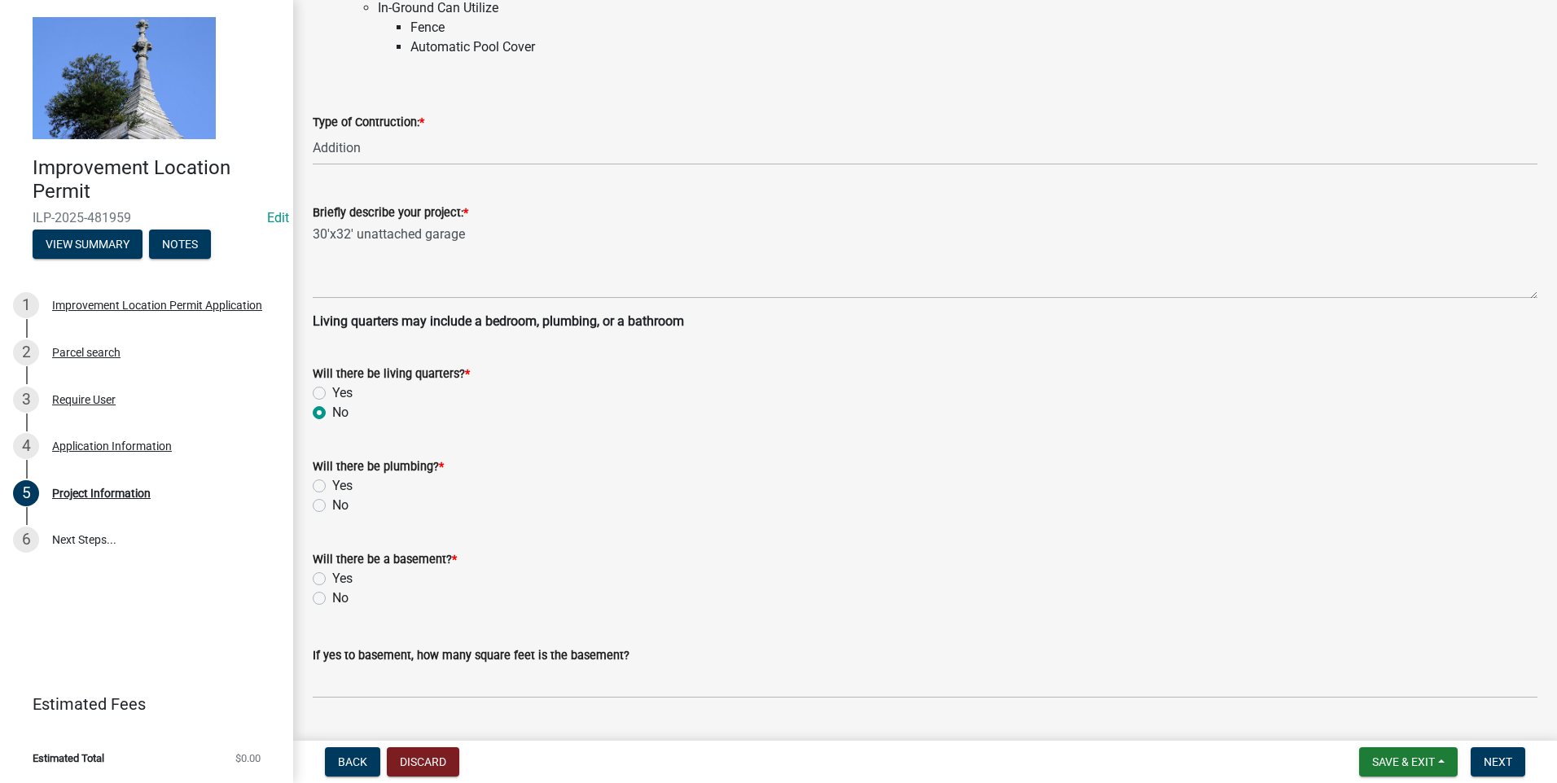
click at [332, 478] on label "No" at bounding box center [340, 506] width 16 height 20
click at [332, 478] on input "No" at bounding box center [337, 501] width 11 height 11
radio input "true"
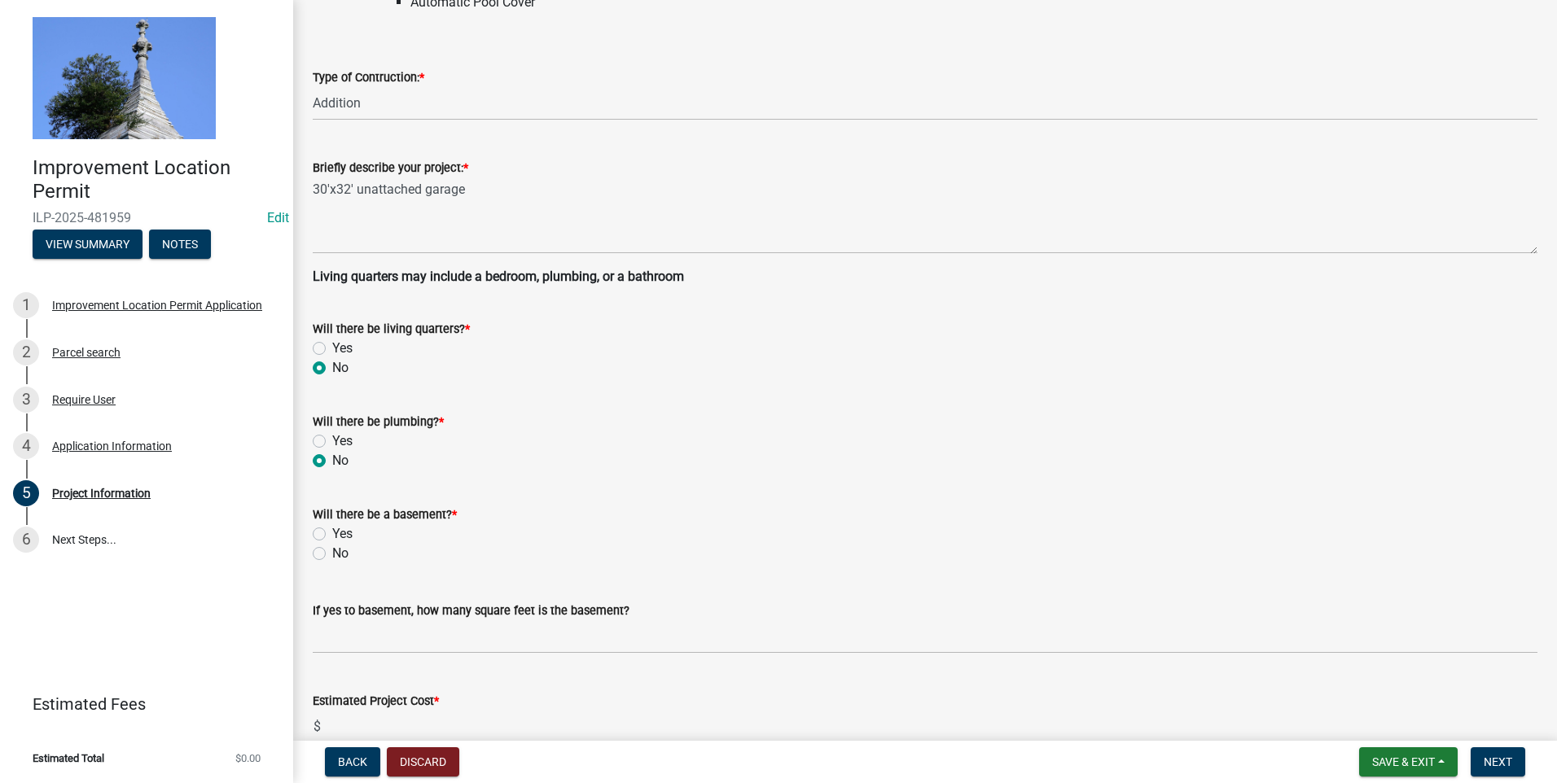
scroll to position [407, 0]
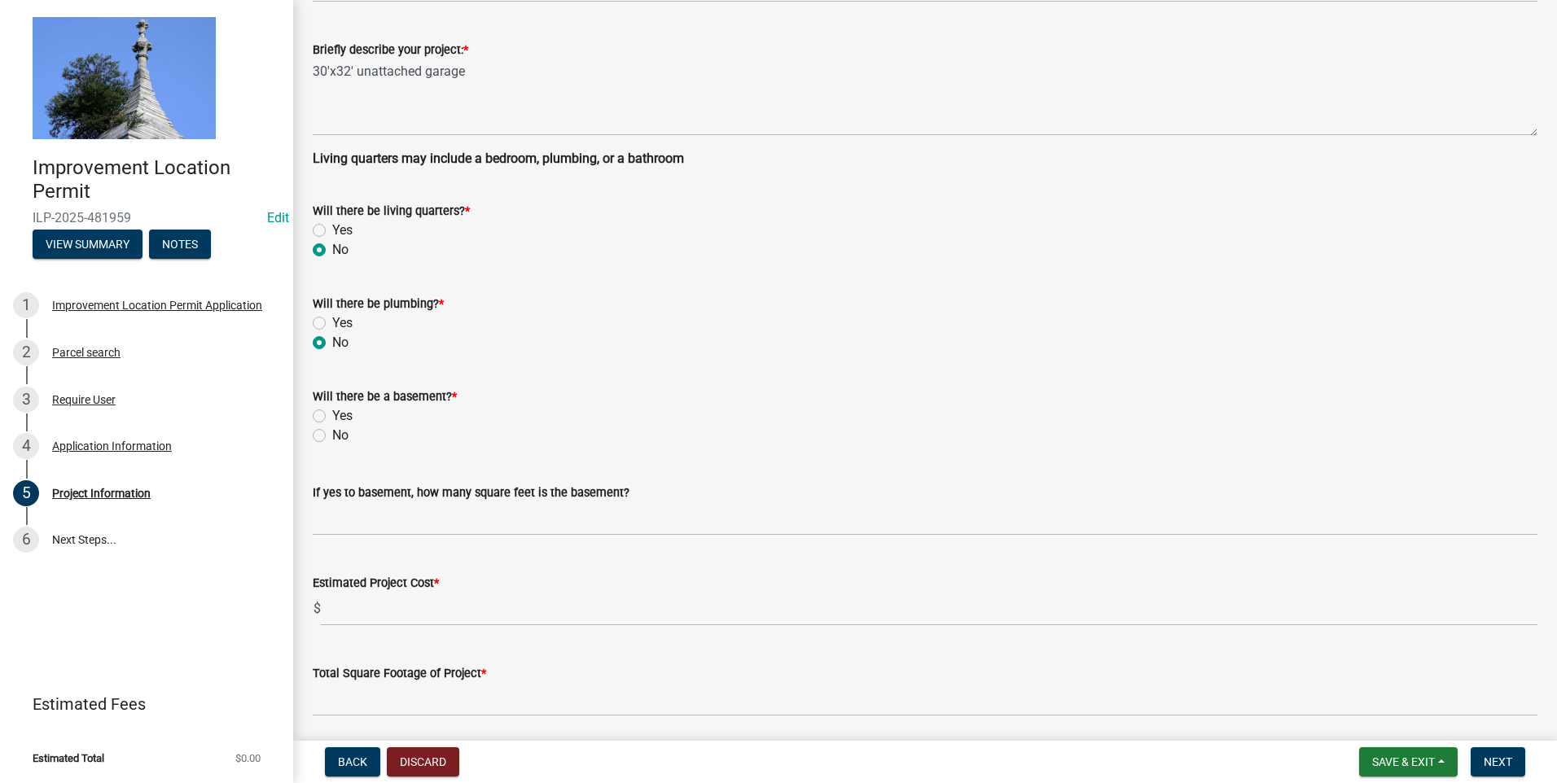
click at [332, 439] on label "No" at bounding box center [340, 436] width 16 height 20
click at [332, 436] on input "No" at bounding box center [337, 431] width 11 height 11
radio input "true"
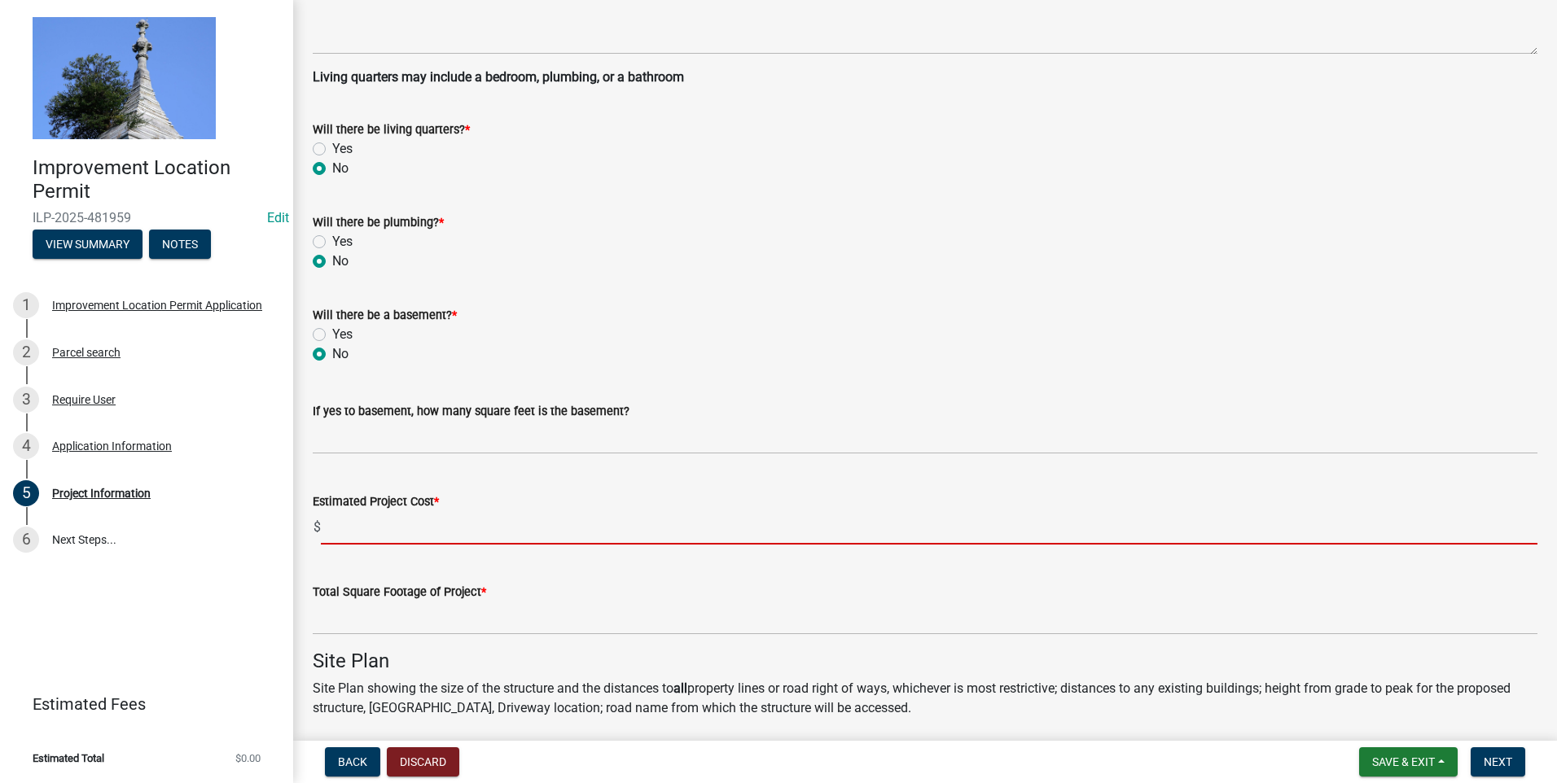
click at [396, 478] on input "text" at bounding box center [929, 527] width 1216 height 33
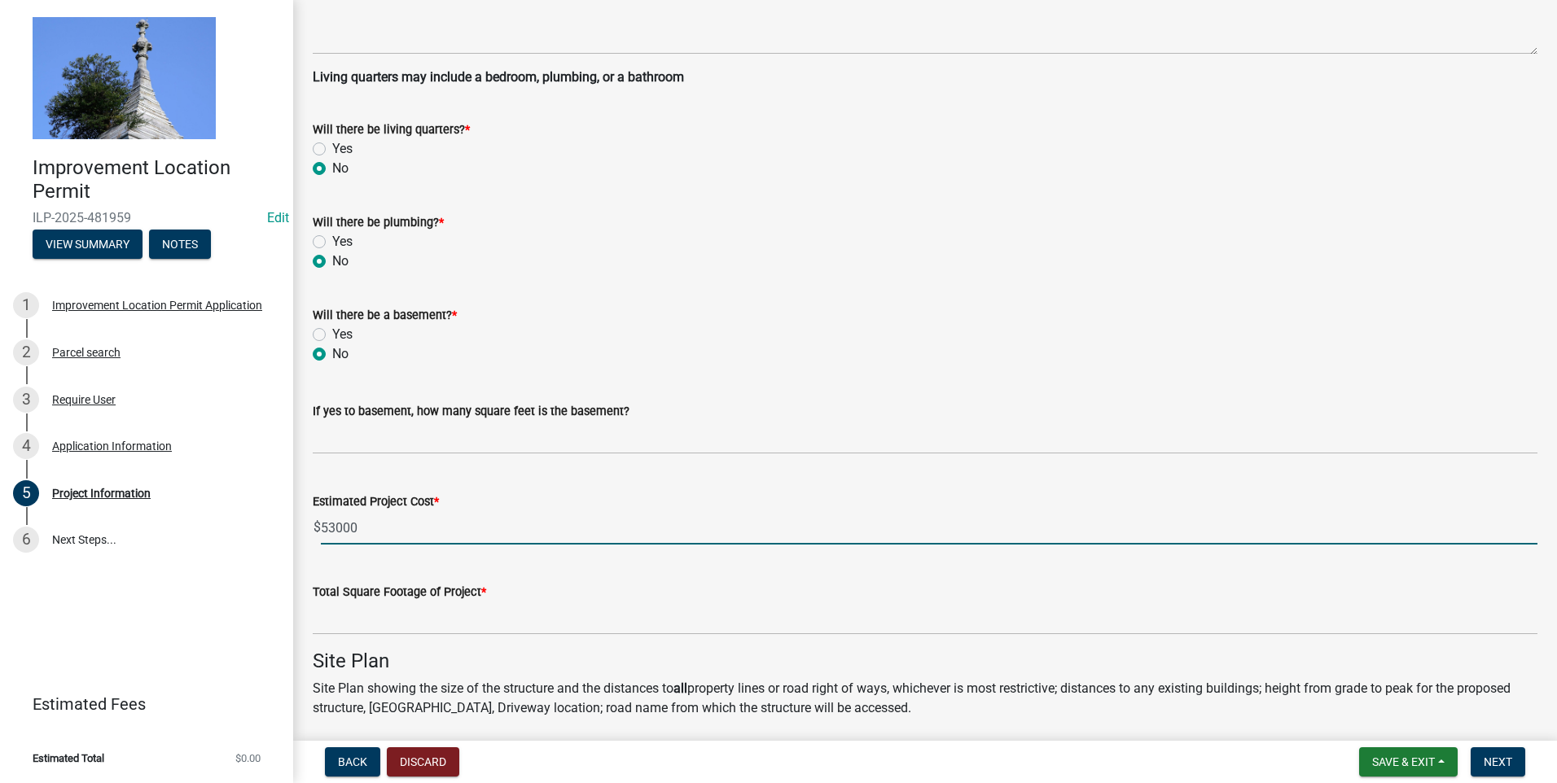
type input "53000"
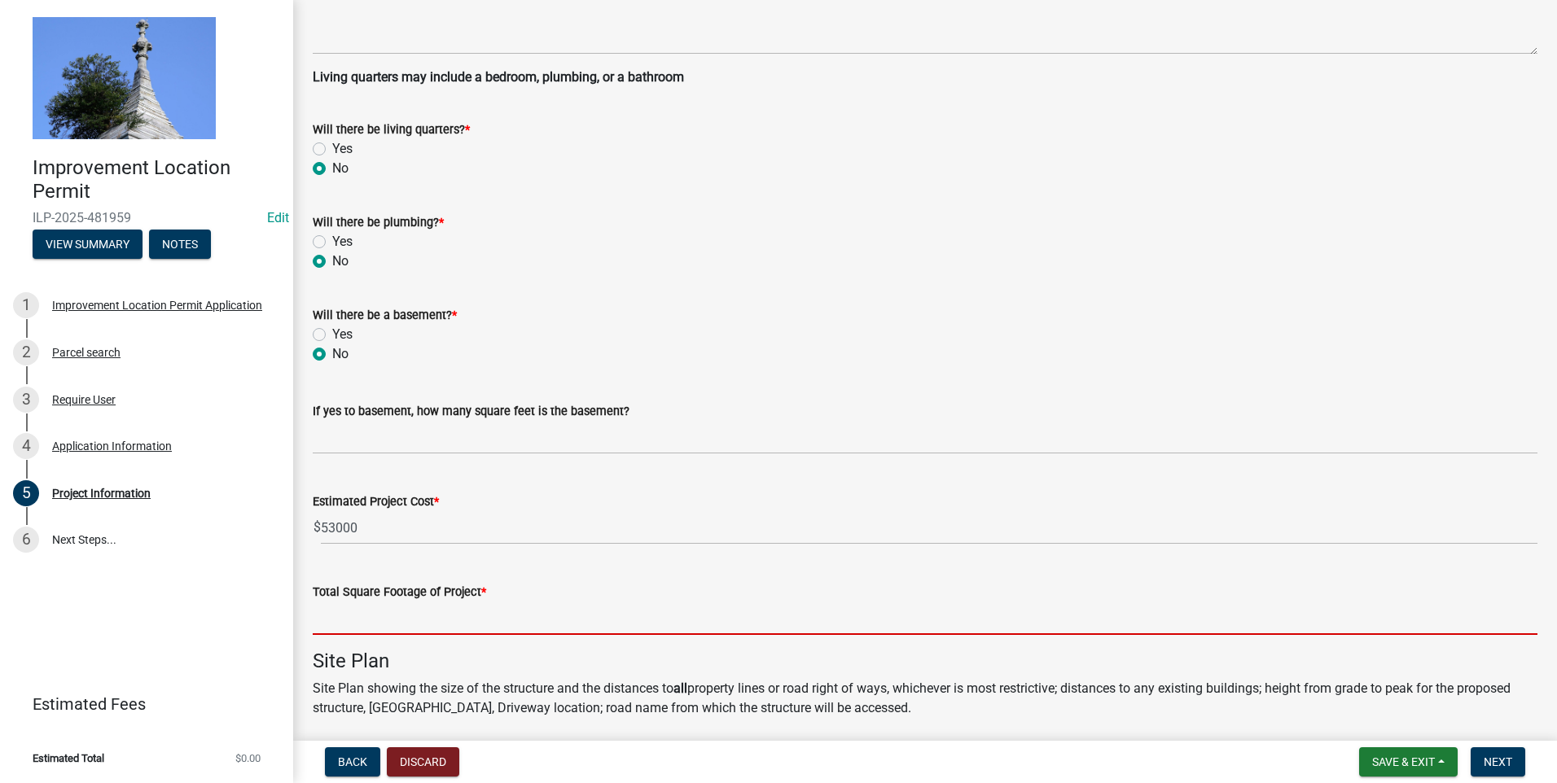
click at [487, 478] on input "text" at bounding box center [925, 618] width 1225 height 33
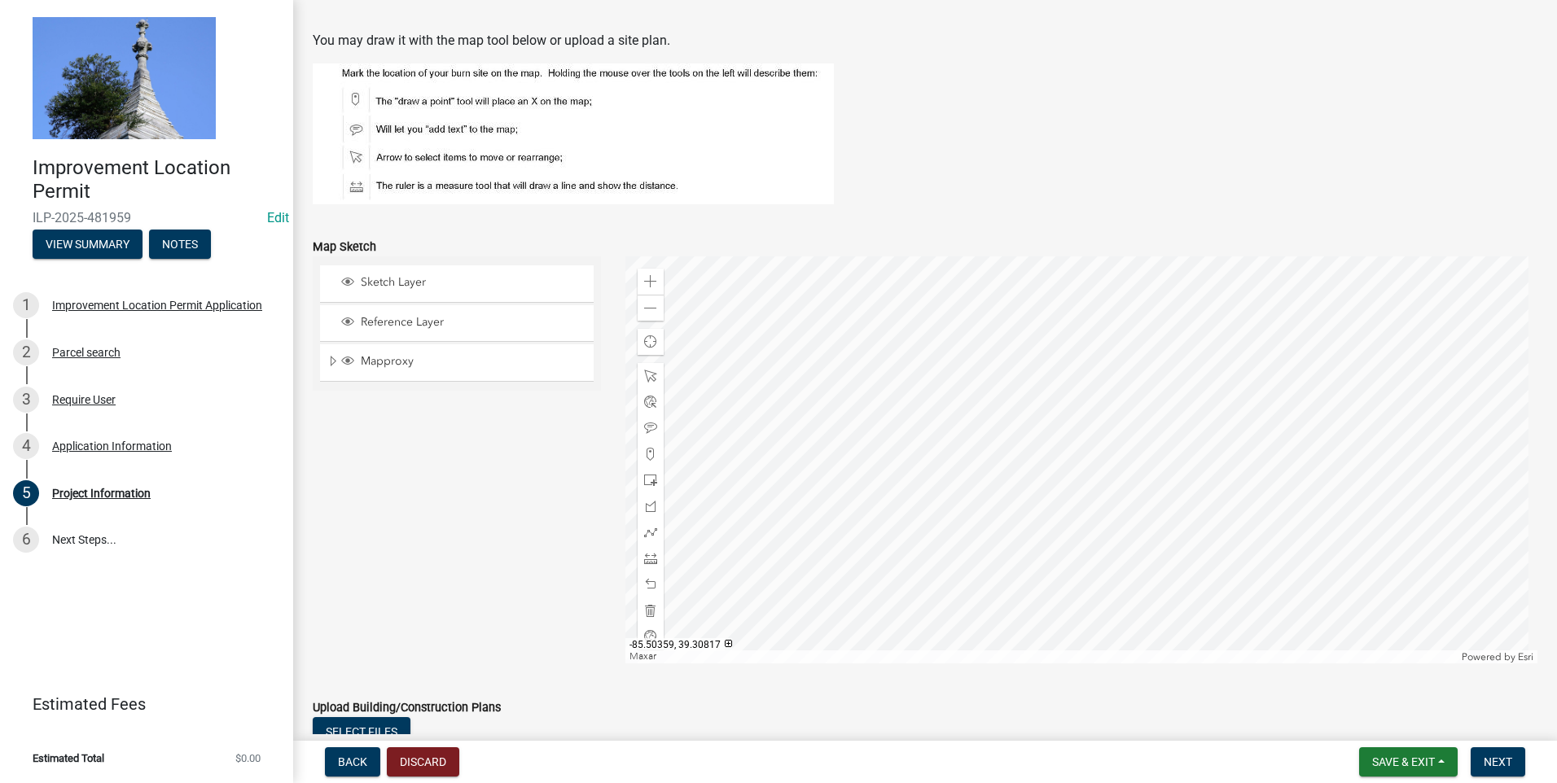
scroll to position [1348, 0]
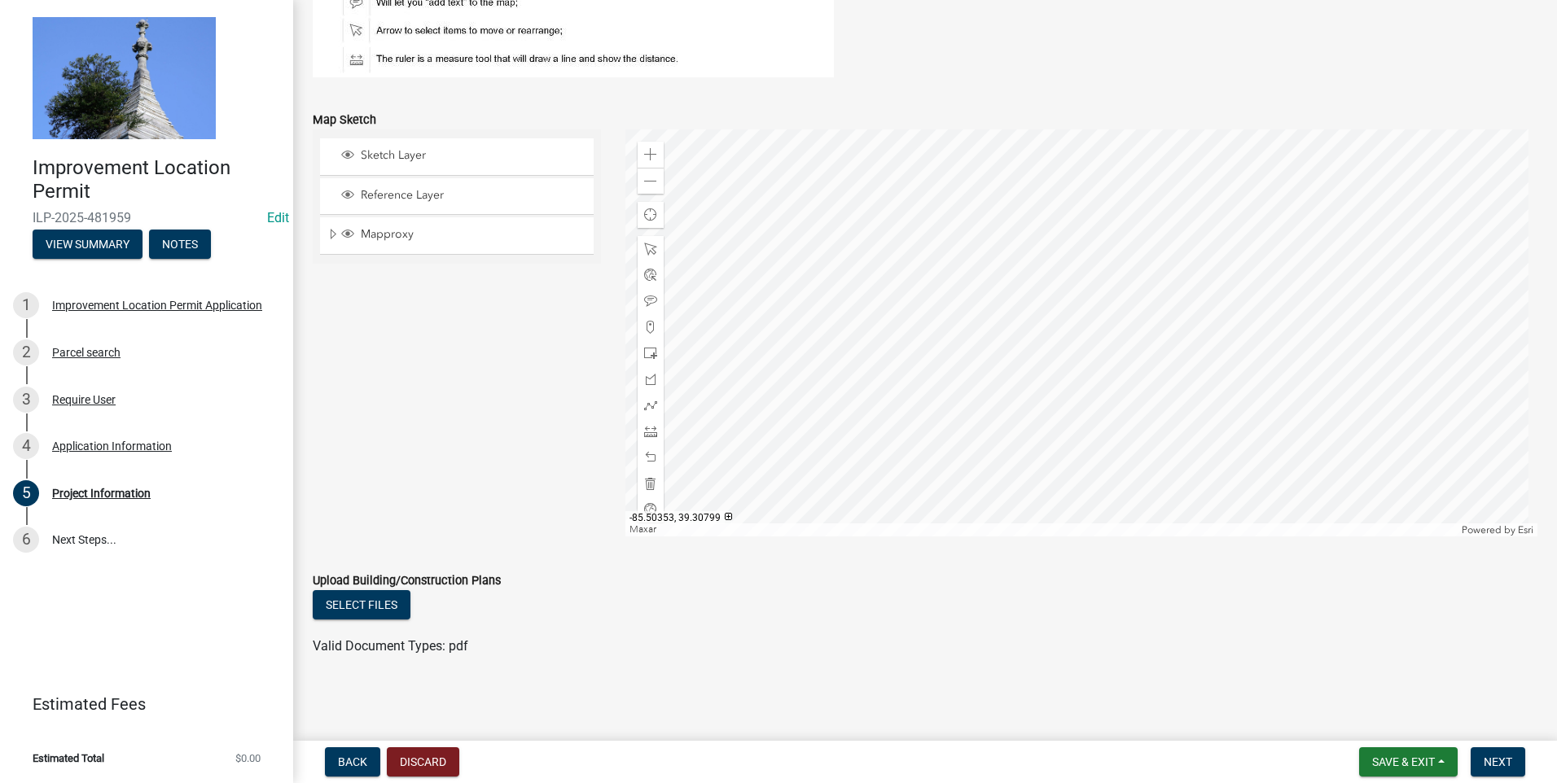
type input "900"
click at [818, 379] on div at bounding box center [1081, 332] width 913 height 407
click at [818, 478] on button "Next" at bounding box center [1497, 761] width 55 height 29
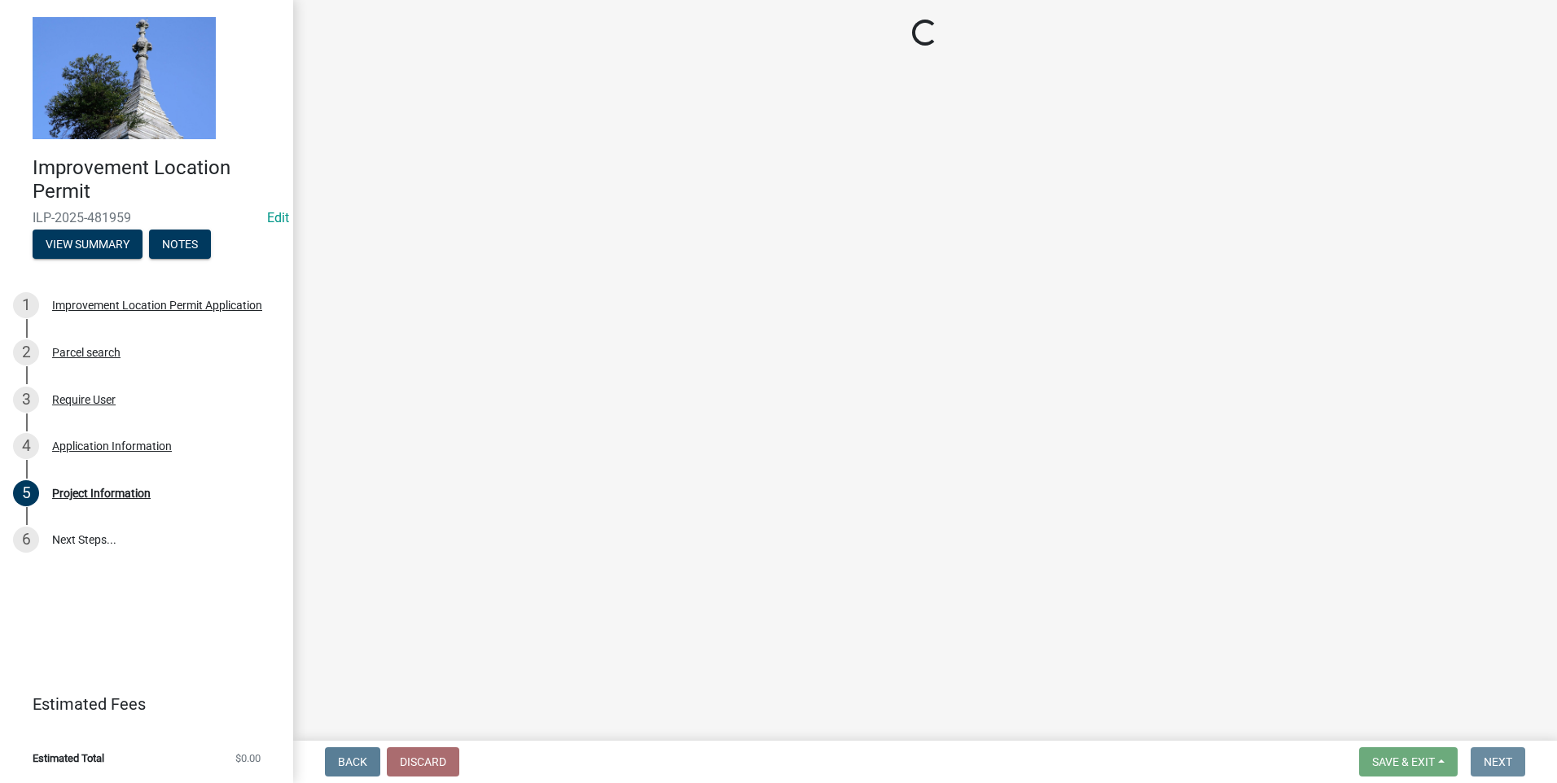
scroll to position [0, 0]
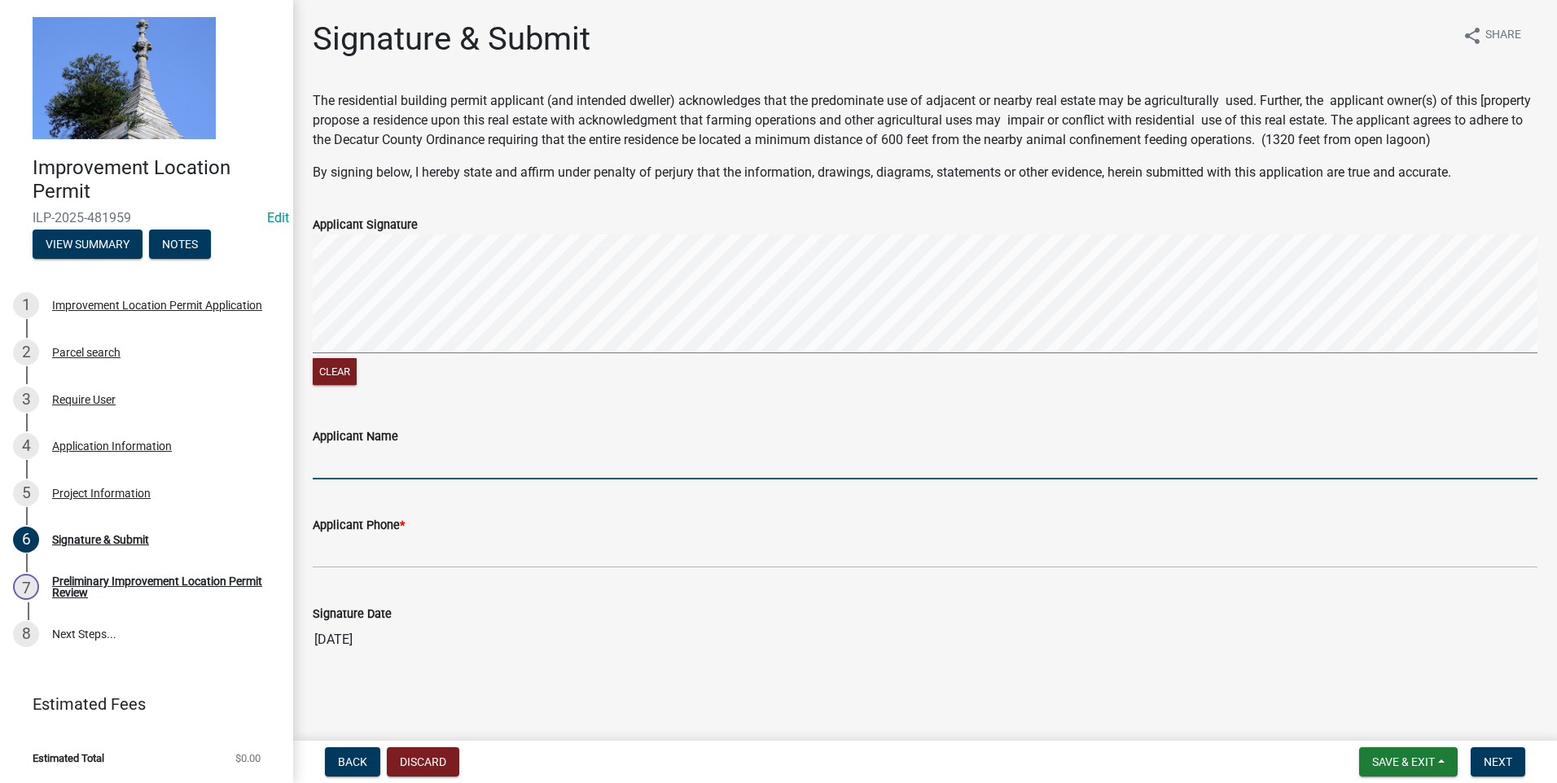
click at [390, 471] on input "Applicant Name" at bounding box center [925, 462] width 1225 height 33
type input "Janet Miller"
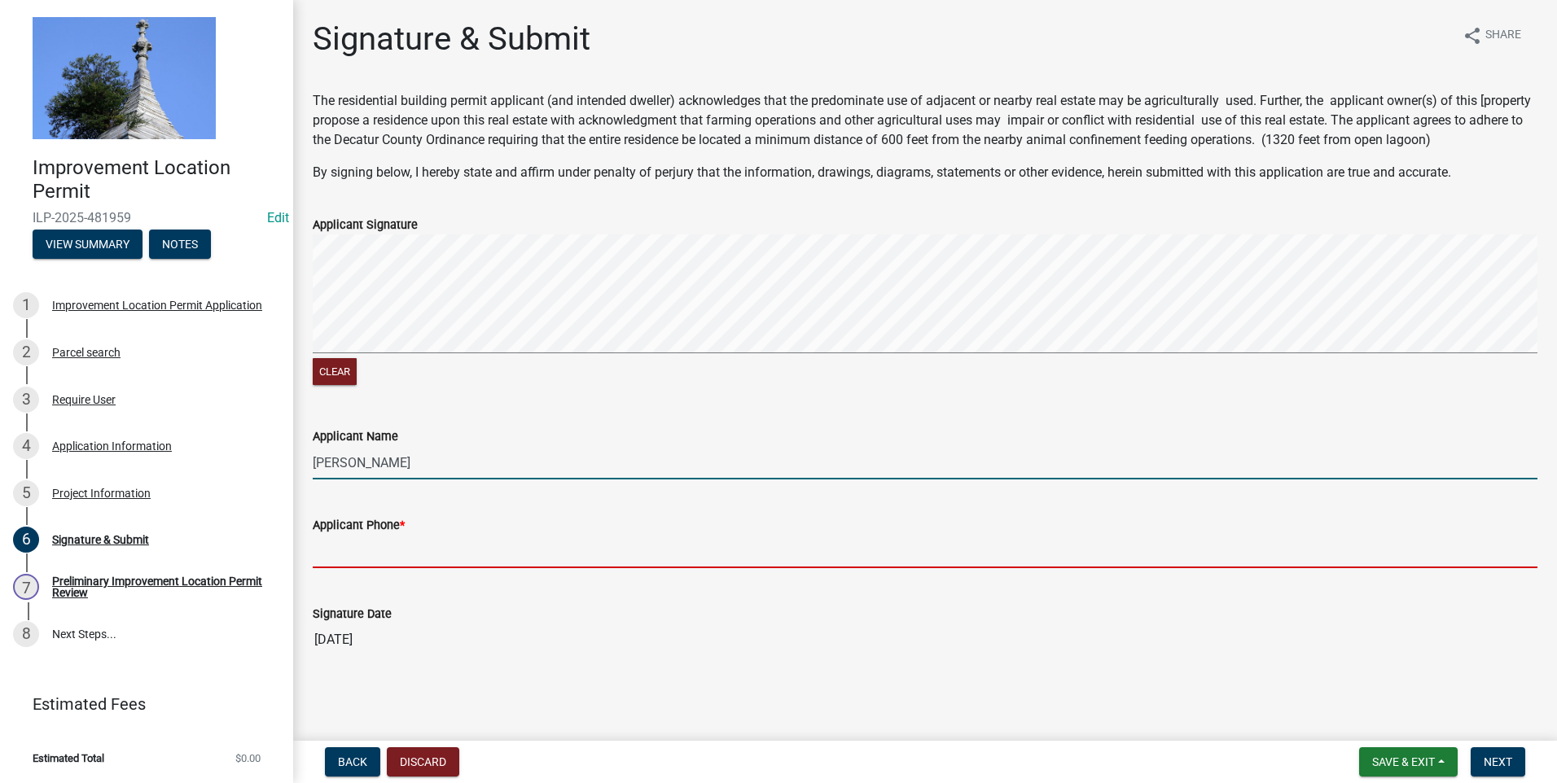
click at [356, 478] on input "Applicant Phone *" at bounding box center [925, 551] width 1225 height 33
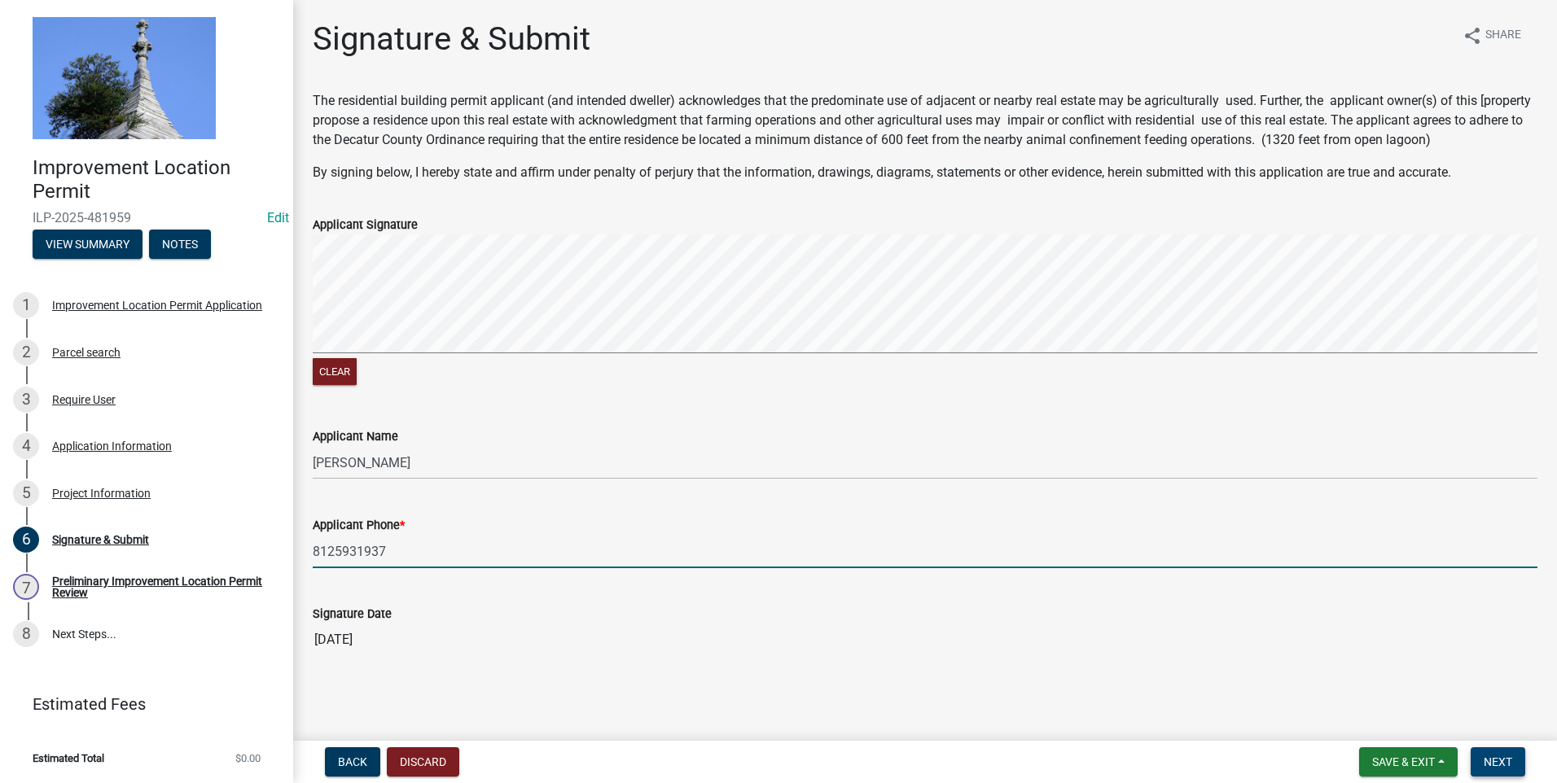
type input "8125931937"
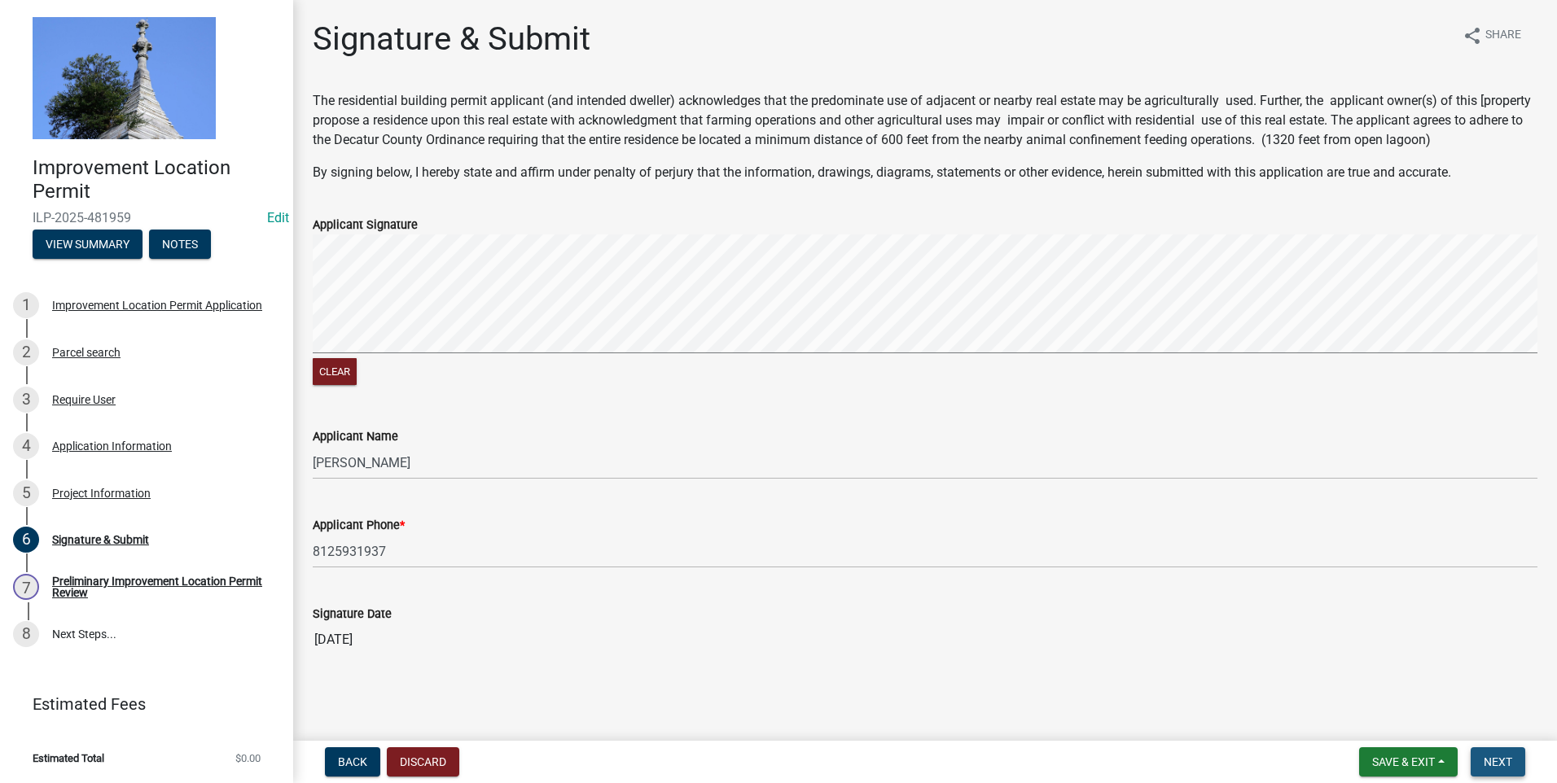
click at [818, 478] on span "Next" at bounding box center [1497, 762] width 28 height 13
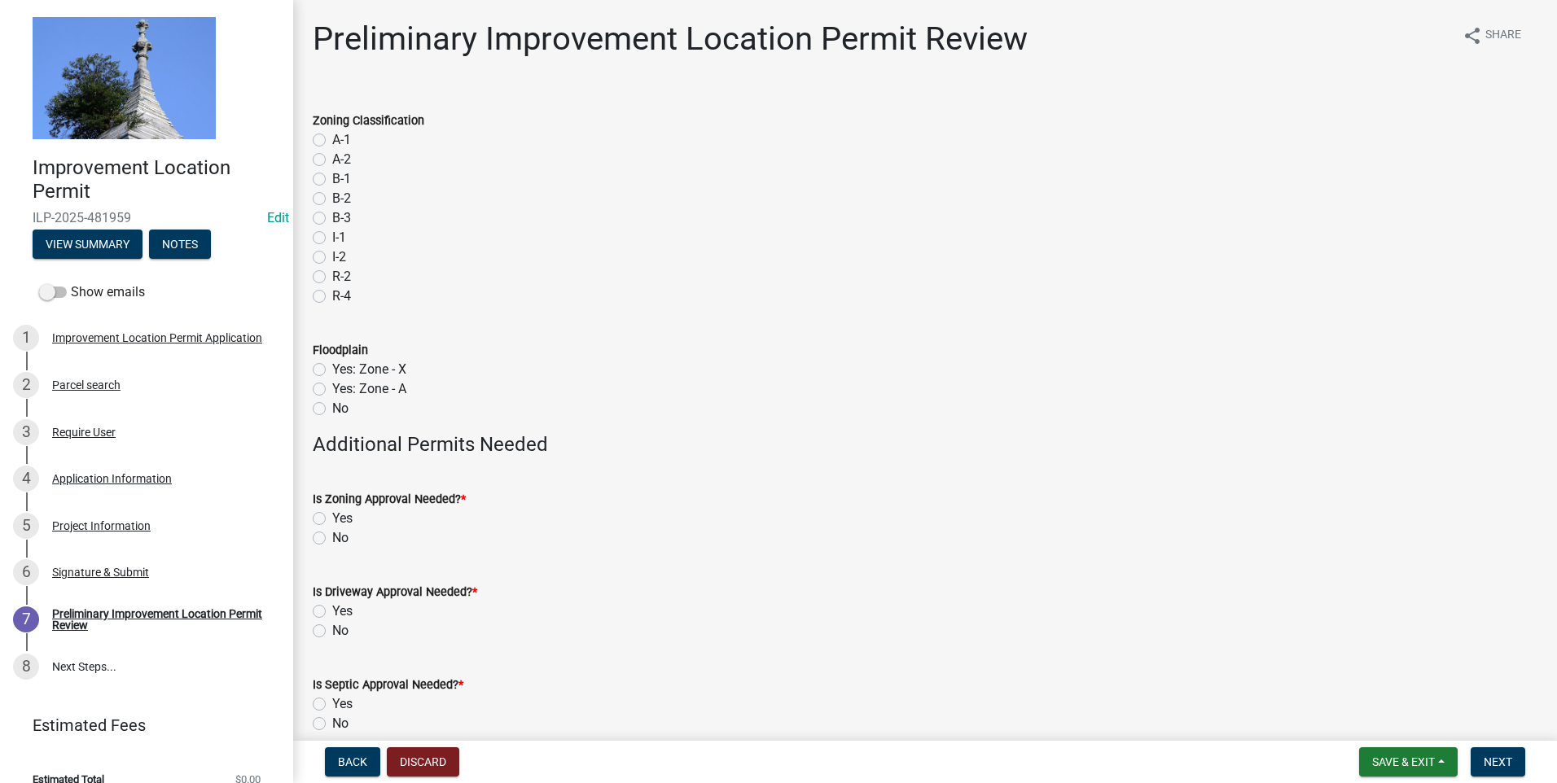
click at [332, 137] on label "A-1" at bounding box center [341, 140] width 19 height 20
click at [332, 137] on input "A-1" at bounding box center [337, 135] width 11 height 11
radio input "true"
click at [332, 410] on label "No" at bounding box center [340, 409] width 16 height 20
click at [332, 410] on input "No" at bounding box center [337, 404] width 11 height 11
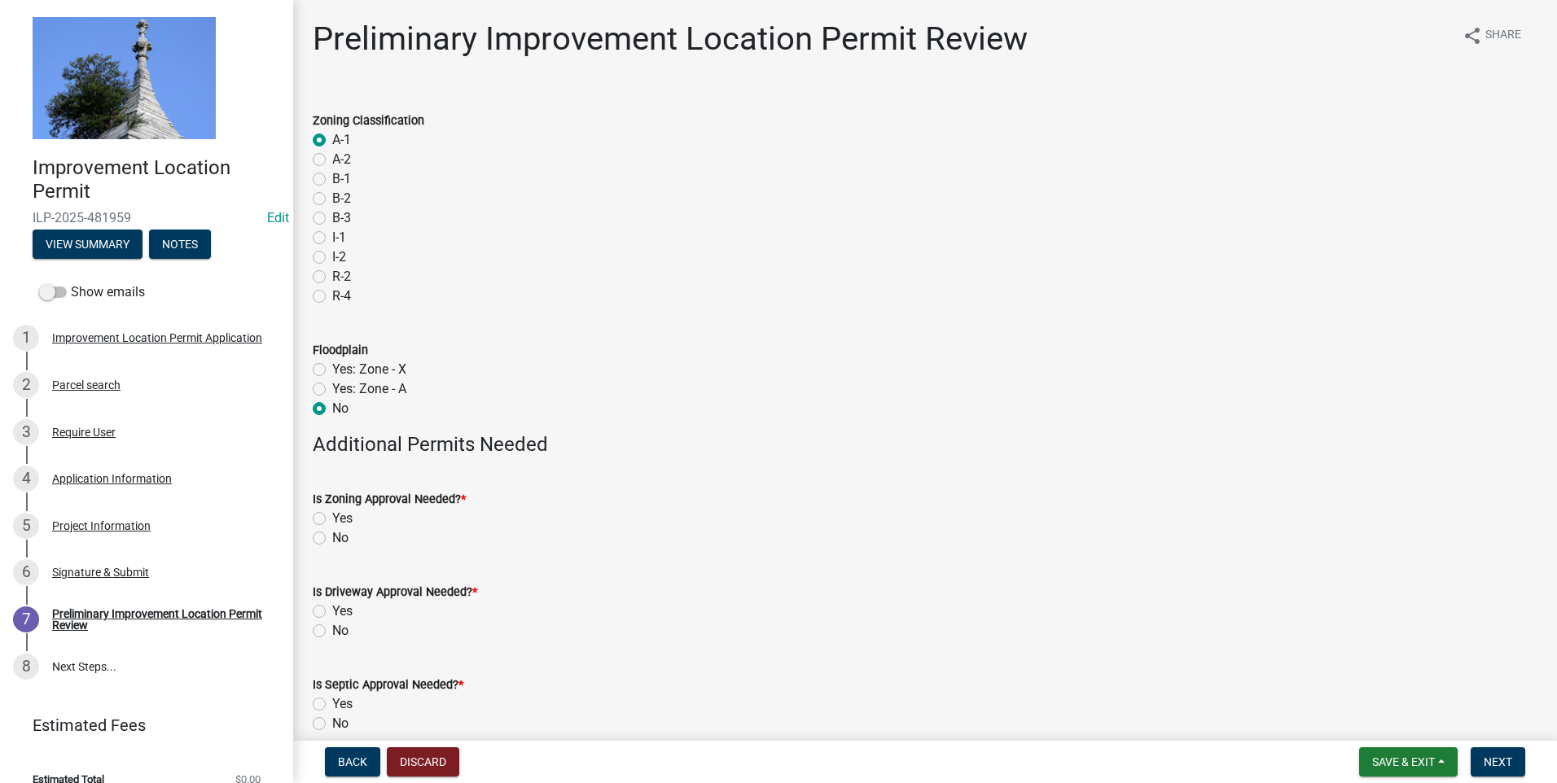
radio input "true"
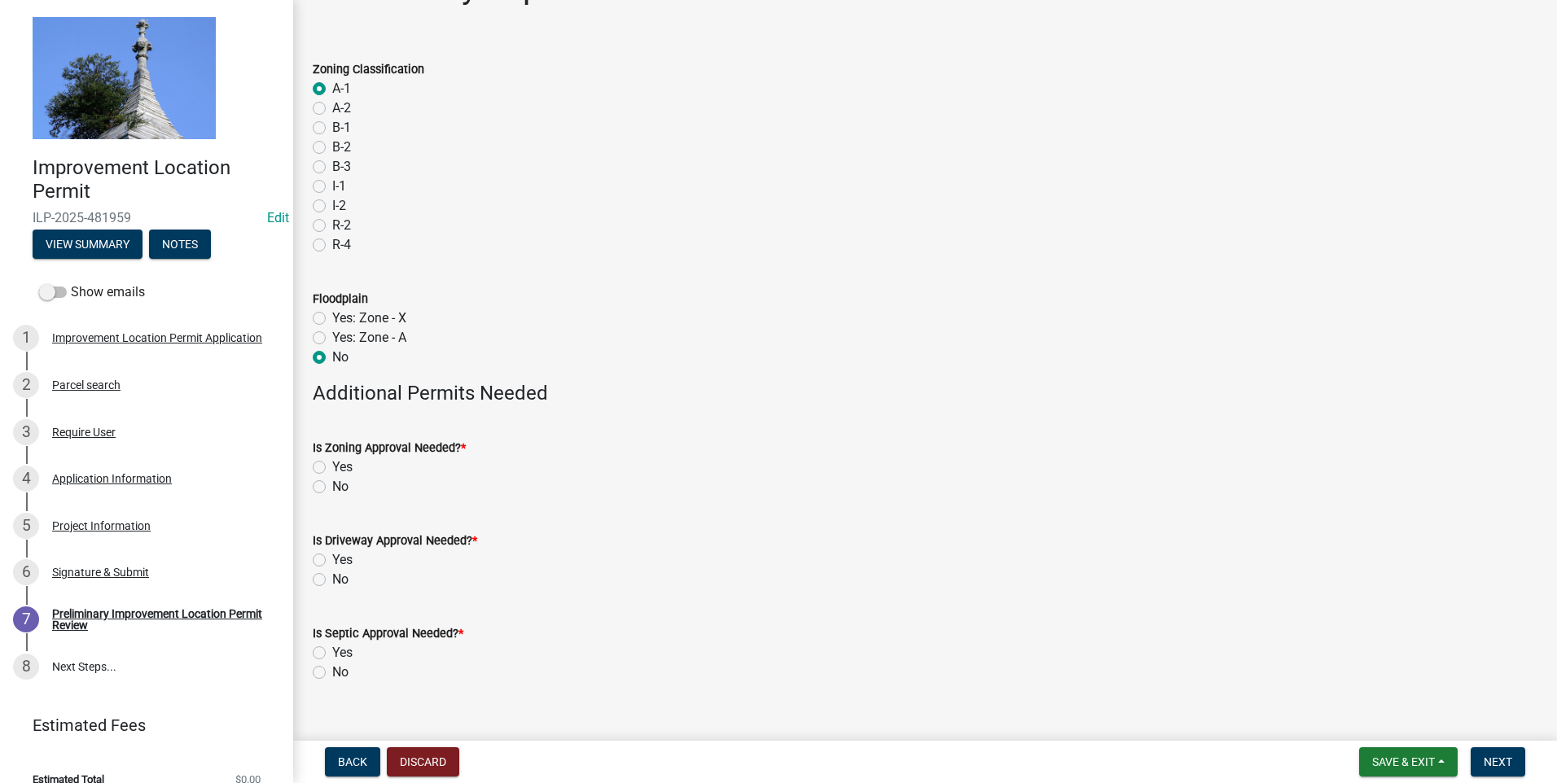
scroll to position [77, 0]
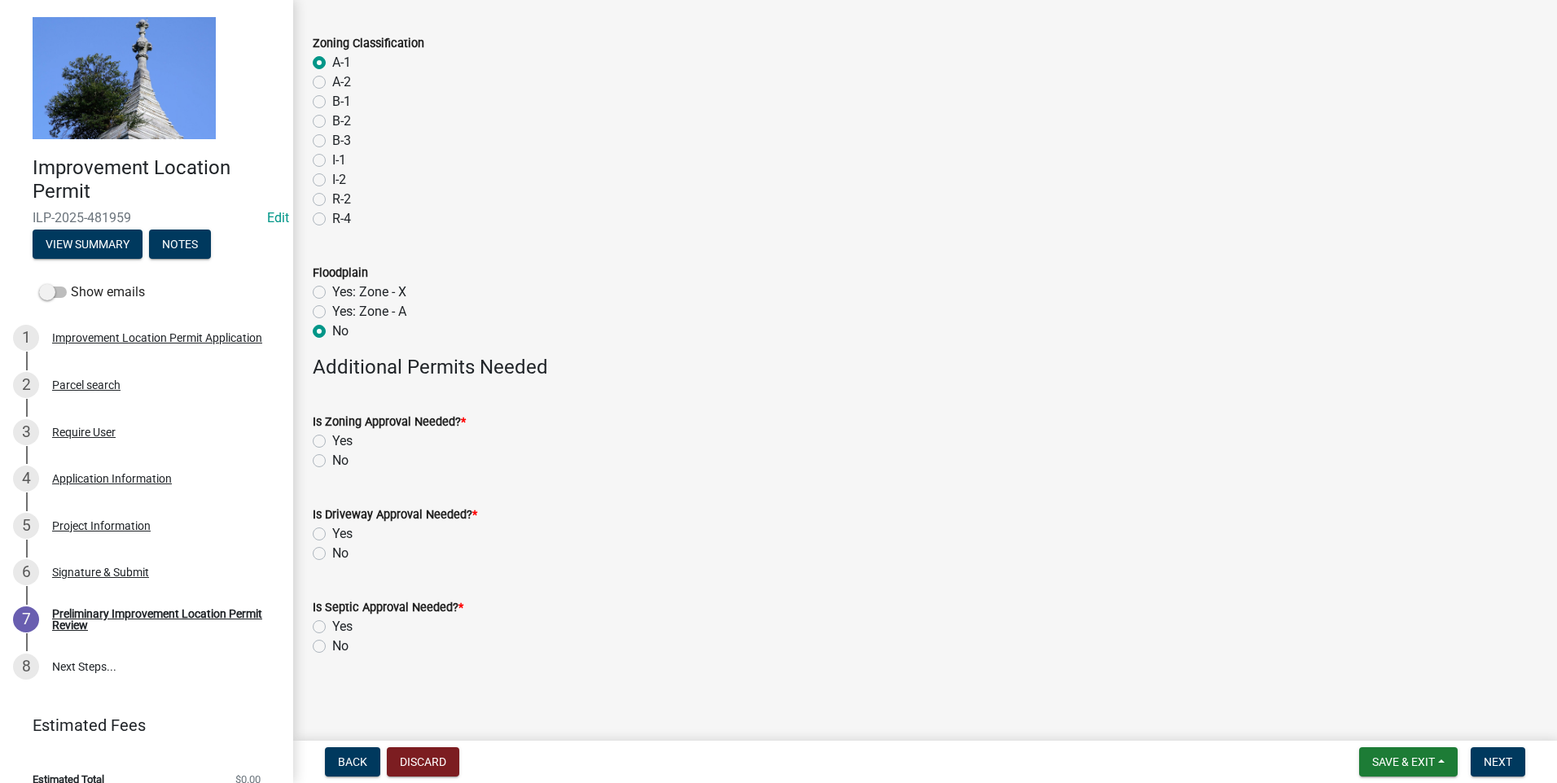
click at [332, 442] on label "Yes" at bounding box center [342, 442] width 20 height 20
click at [332, 442] on input "Yes" at bounding box center [337, 437] width 11 height 11
radio input "true"
click at [332, 464] on label "No" at bounding box center [340, 461] width 16 height 20
click at [332, 462] on input "No" at bounding box center [337, 456] width 11 height 11
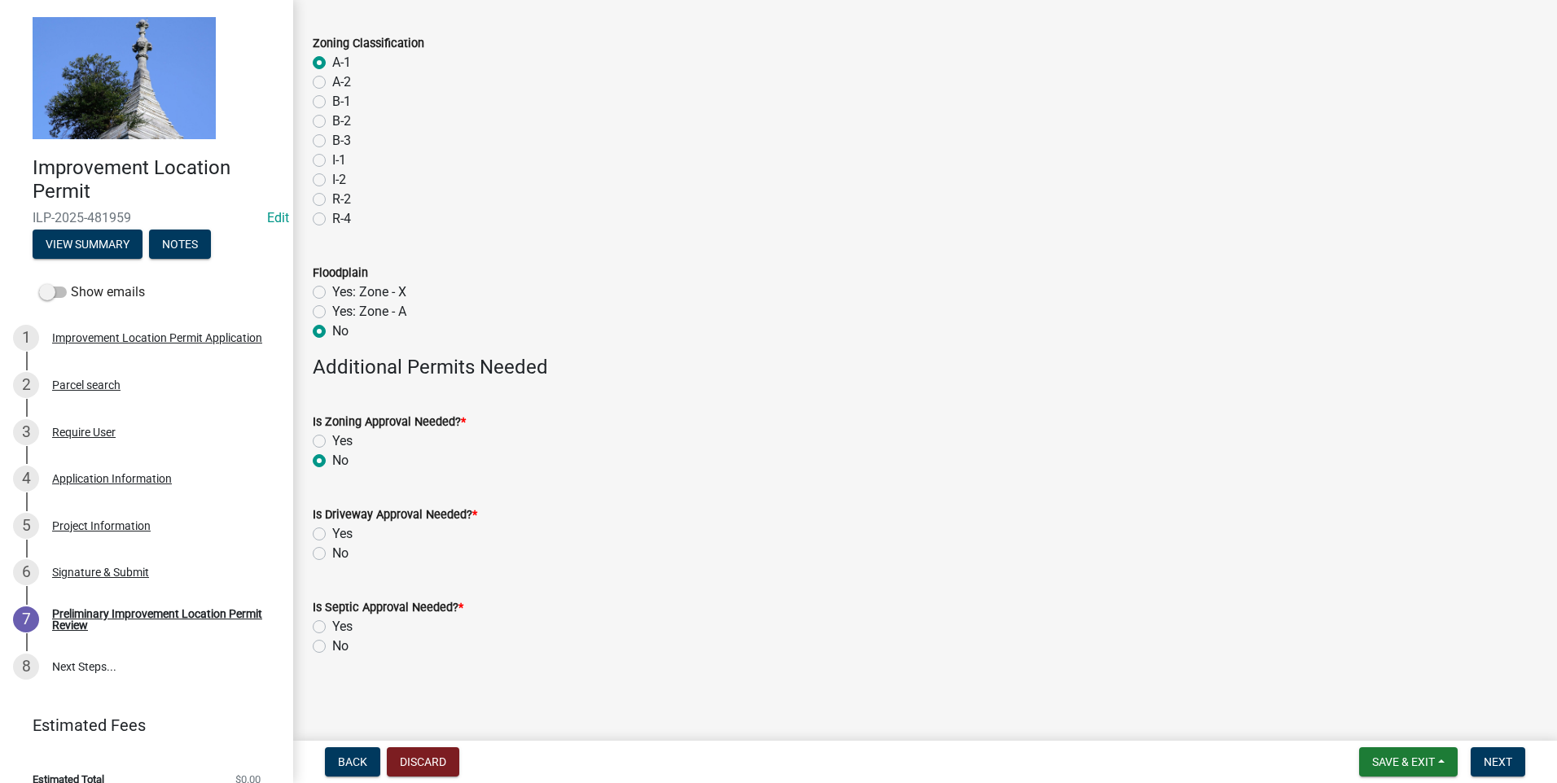
radio input "true"
click at [332, 478] on label "No" at bounding box center [340, 554] width 16 height 20
click at [332, 478] on input "No" at bounding box center [337, 549] width 11 height 11
radio input "true"
click at [332, 478] on label "No" at bounding box center [340, 647] width 16 height 20
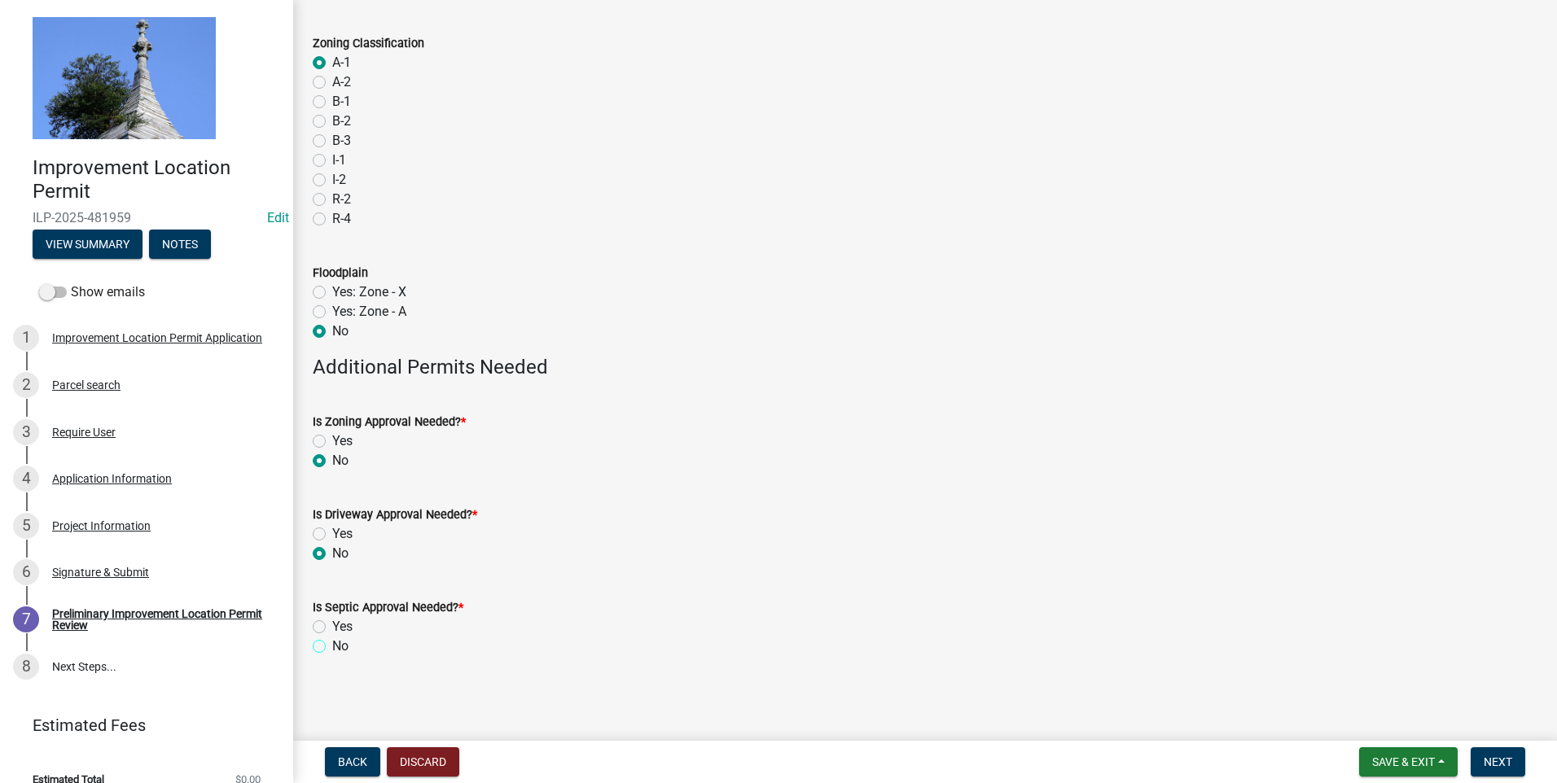
click at [332, 478] on input "No" at bounding box center [337, 642] width 11 height 11
radio input "true"
click at [818, 478] on span "Next" at bounding box center [1497, 762] width 28 height 13
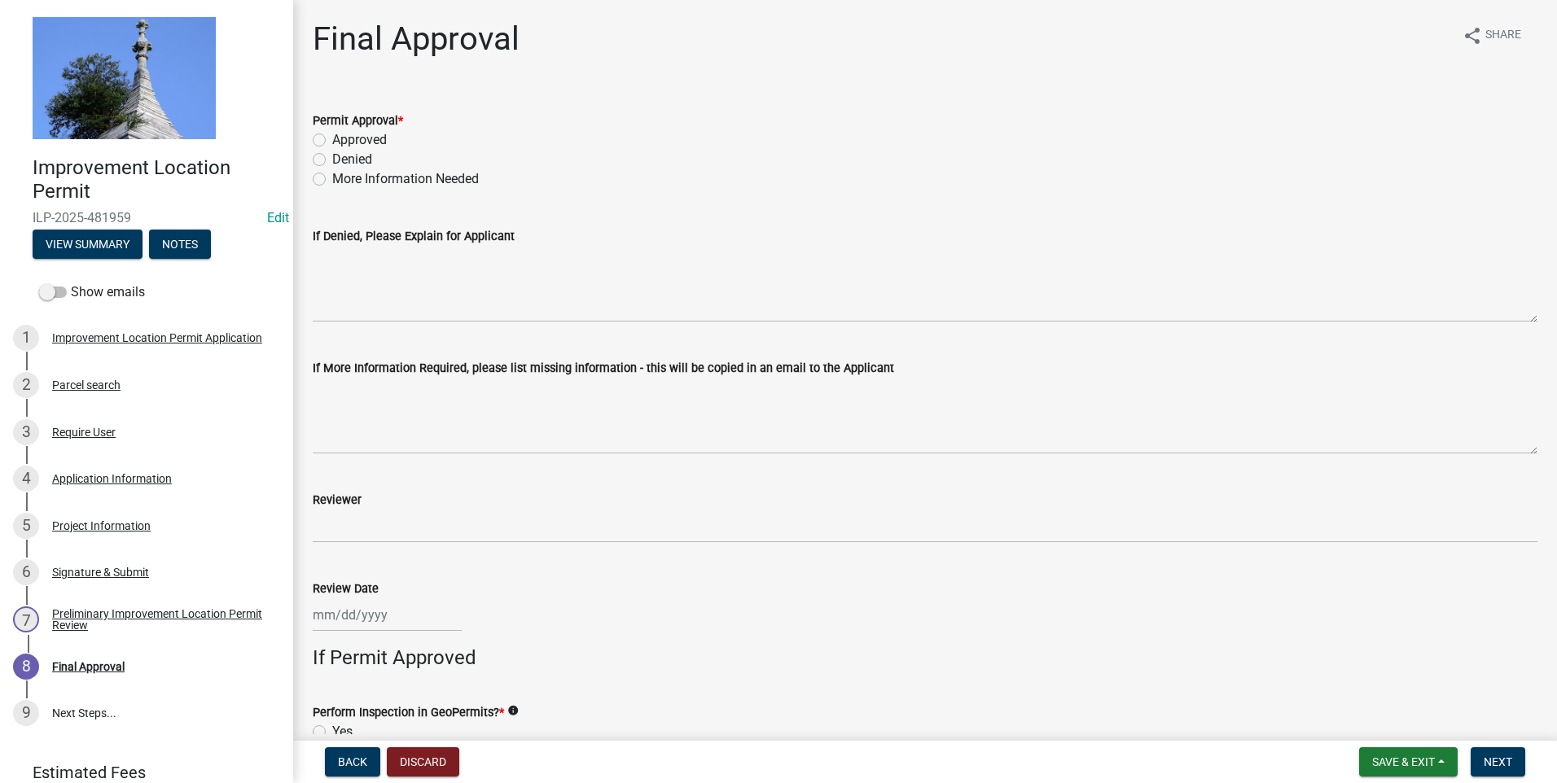
click at [332, 138] on label "Approved" at bounding box center [359, 140] width 55 height 20
click at [332, 138] on input "Approved" at bounding box center [337, 135] width 11 height 11
radio input "true"
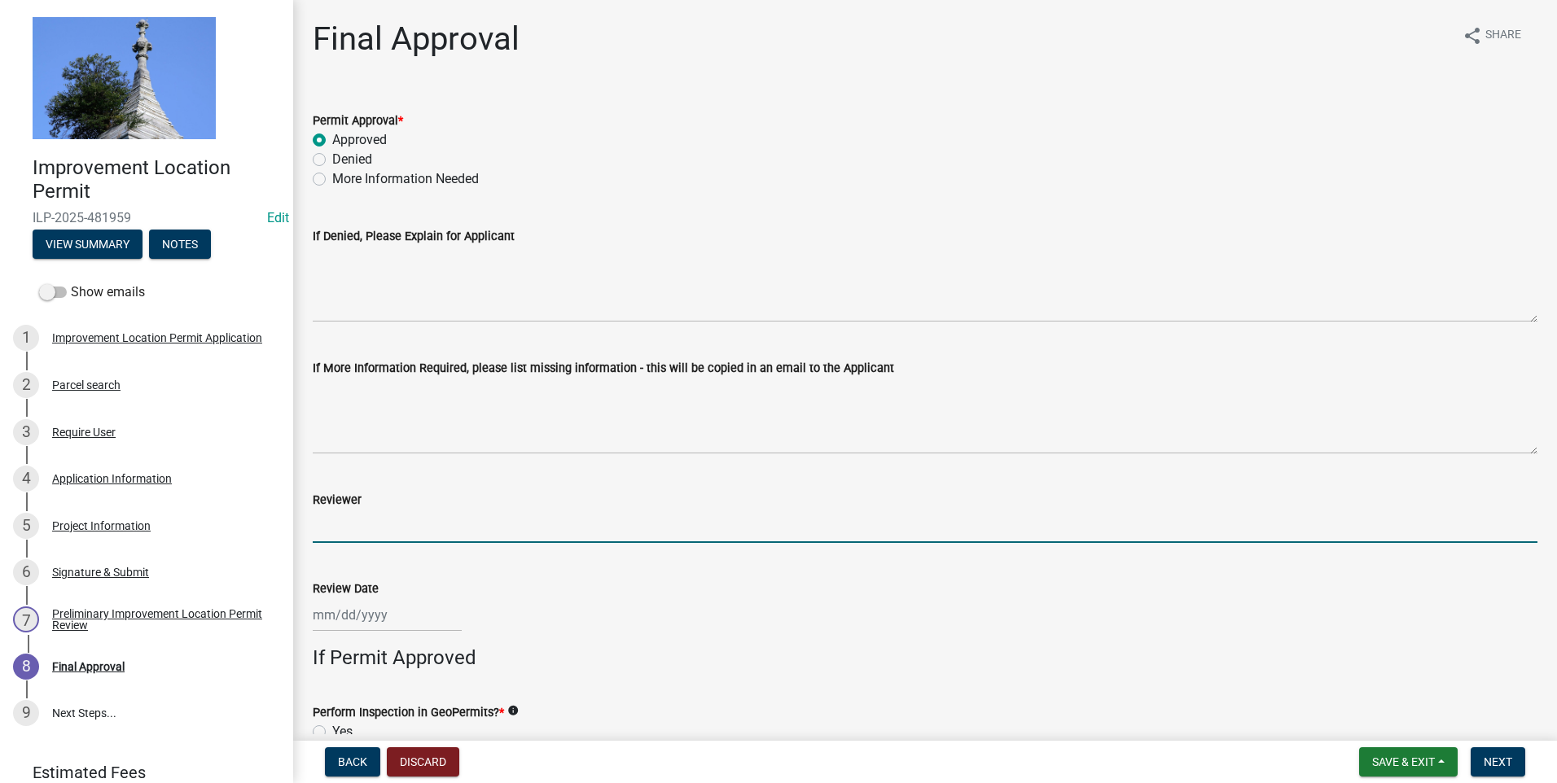
click at [352, 478] on input "Reviewer" at bounding box center [925, 526] width 1225 height 33
type input "DSW"
type input "08/26/2025"
type input "70"
type input "30"
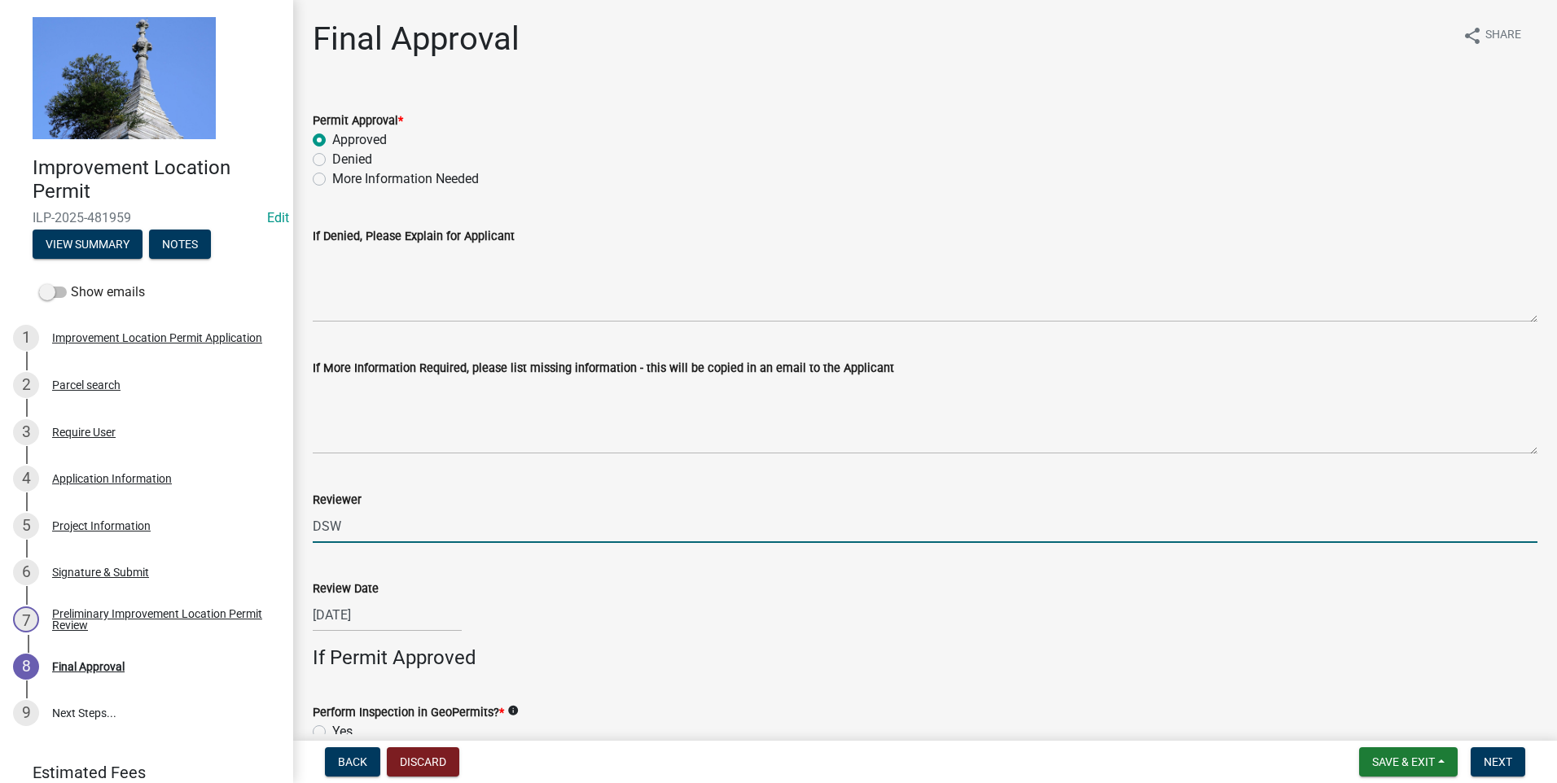
type input "30"
select select "9"
select select "2025"
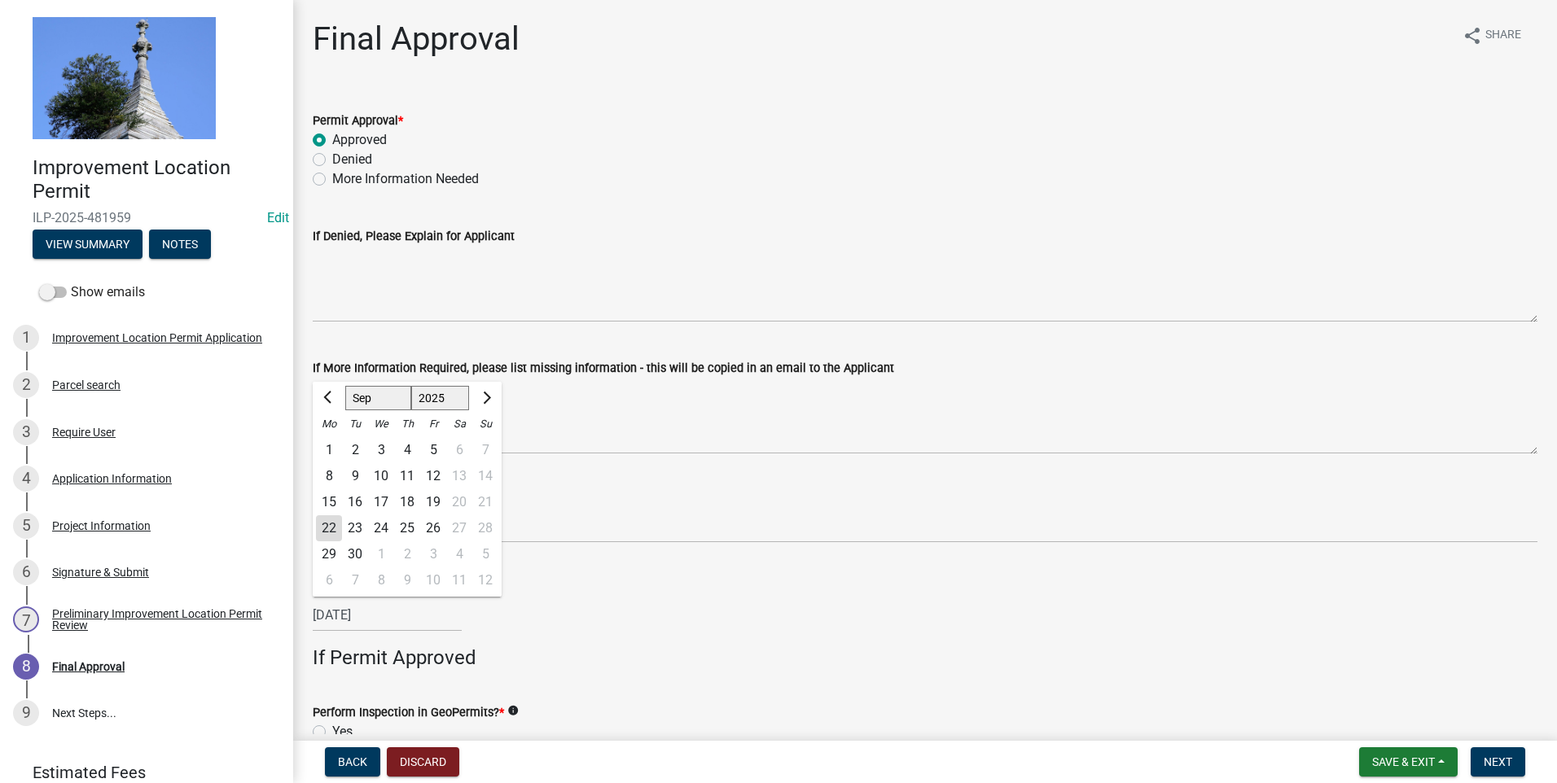
click at [626, 478] on div "08/26/2025 Jan Feb Mar Apr May Jun Jul Aug Sep Oct Nov Dec 1525 1526 1527 1528 …" at bounding box center [925, 614] width 1225 height 33
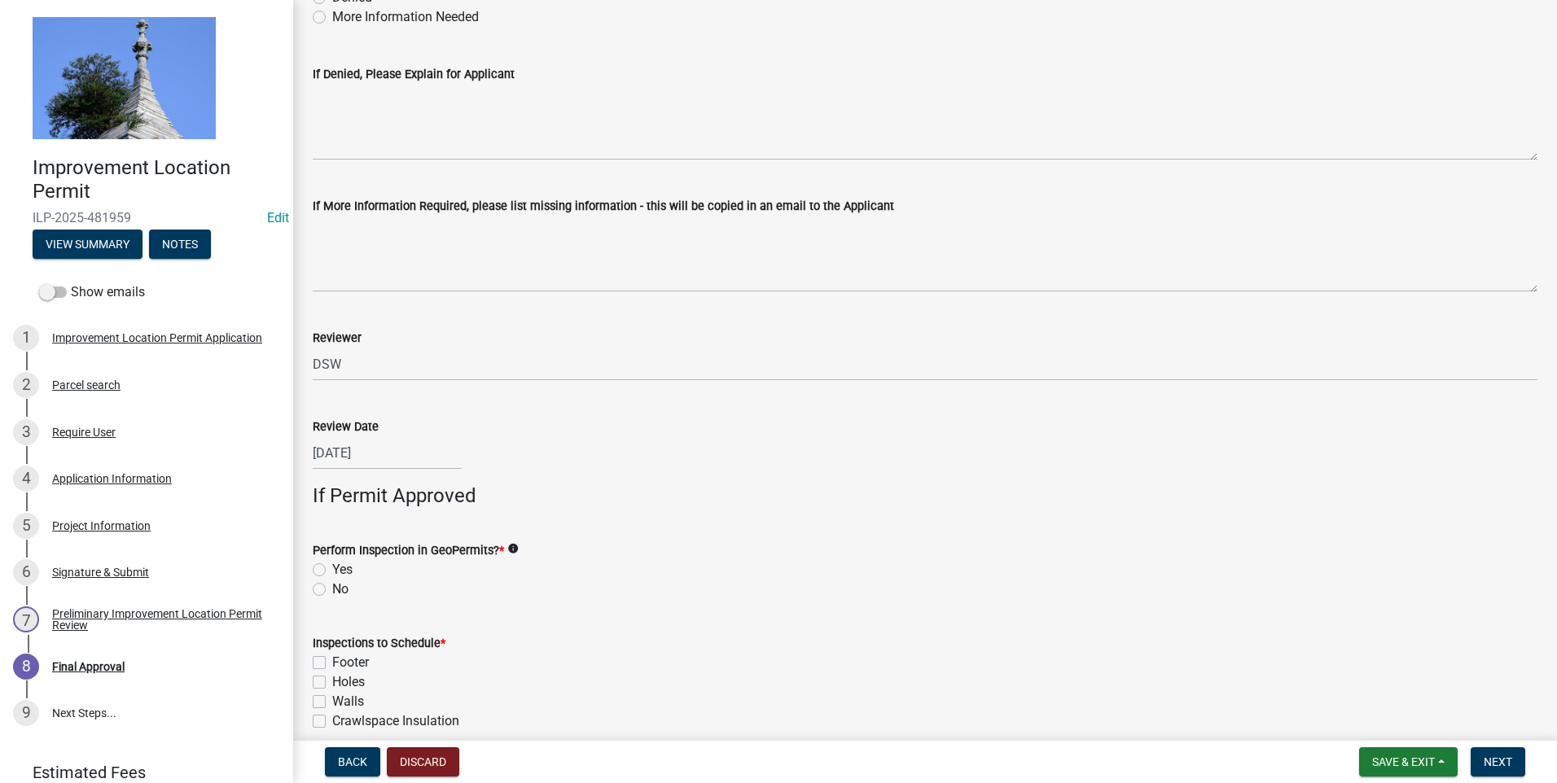
scroll to position [163, 0]
drag, startPoint x: 321, startPoint y: 587, endPoint x: 810, endPoint y: 574, distance: 489.5
click at [332, 478] on label "No" at bounding box center [340, 589] width 16 height 20
click at [332, 478] on input "No" at bounding box center [337, 584] width 11 height 11
radio input "true"
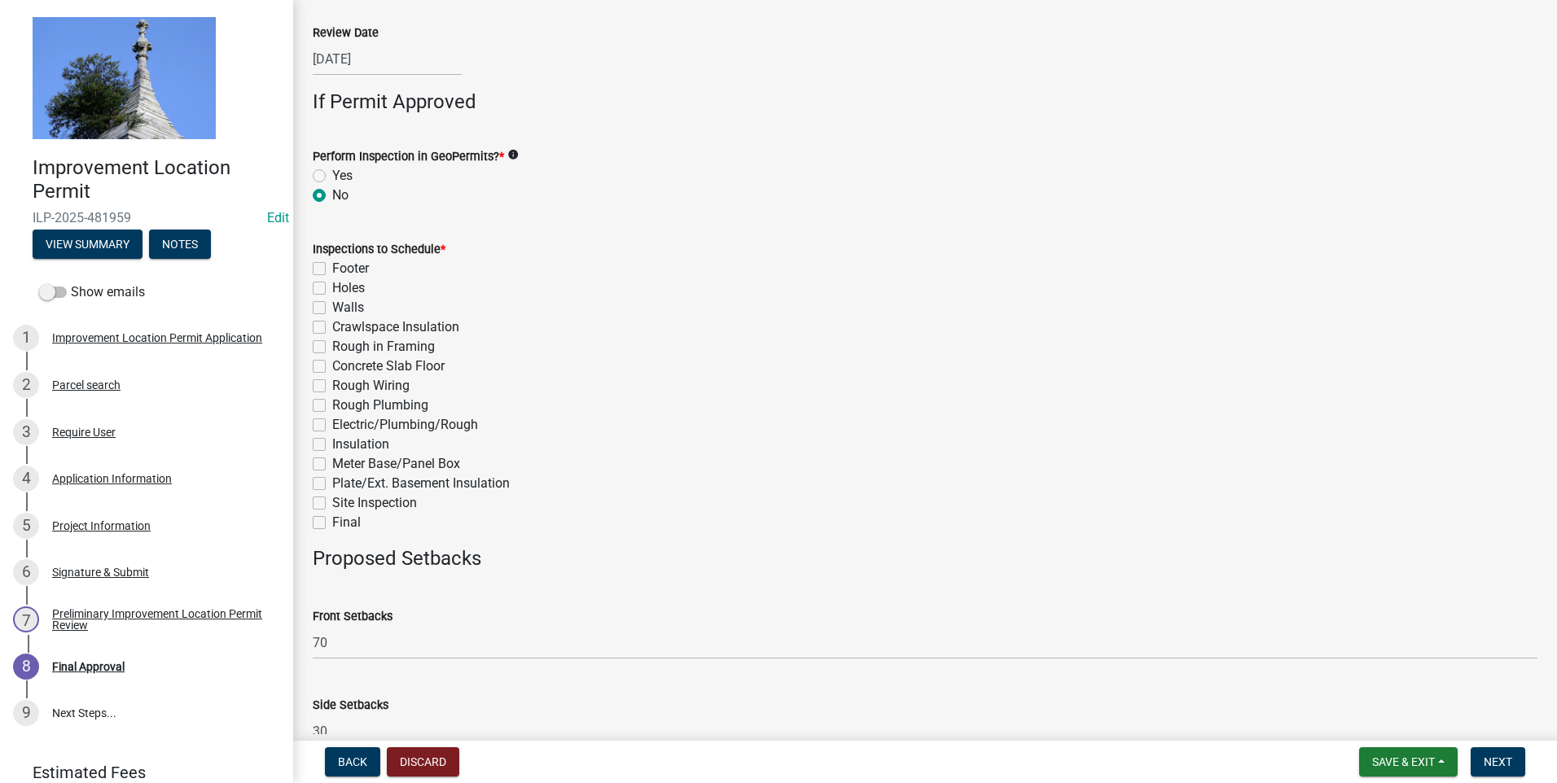
scroll to position [570, 0]
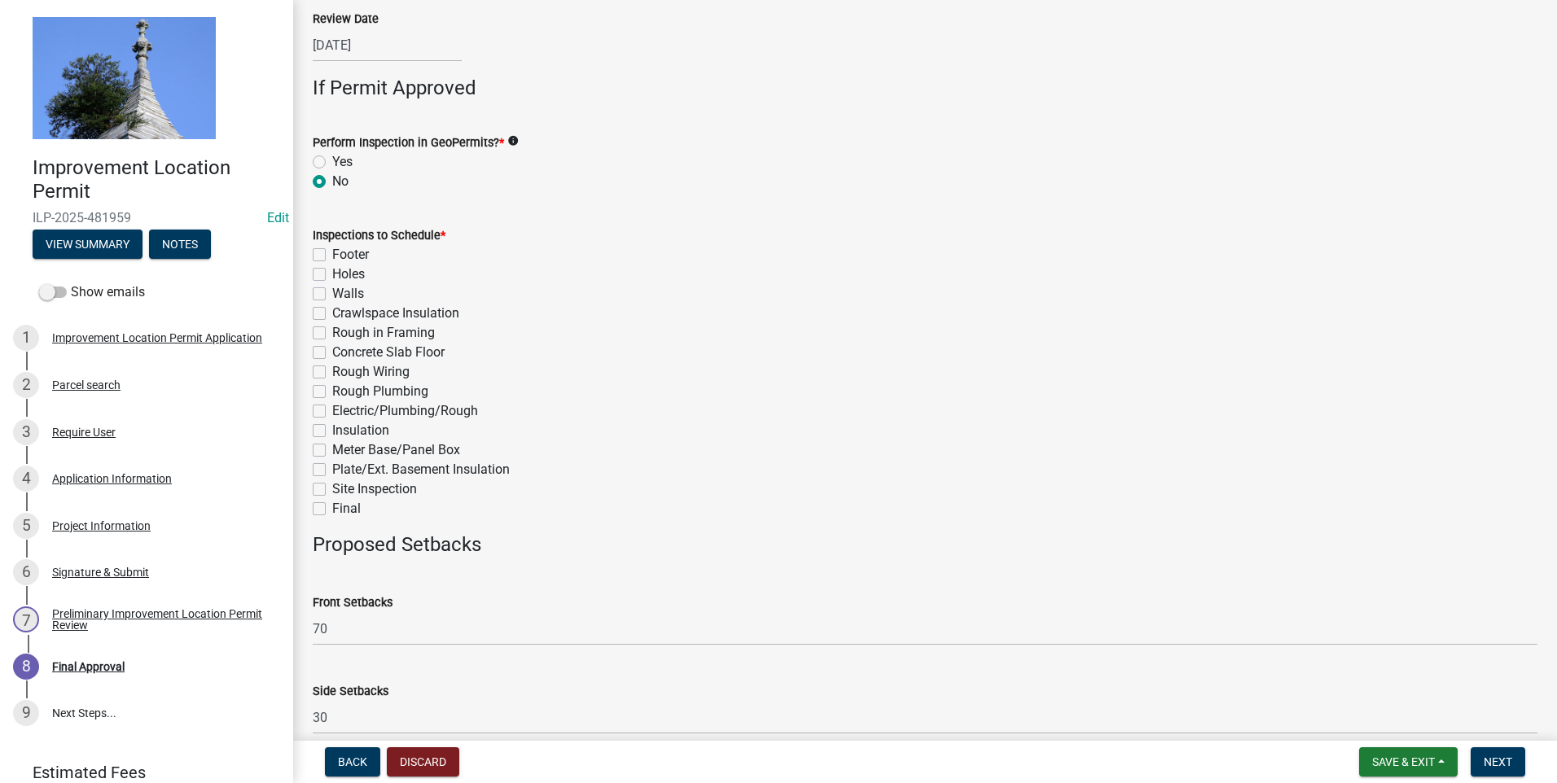
click at [332, 478] on label "Final" at bounding box center [346, 509] width 28 height 20
click at [332, 478] on input "Final" at bounding box center [337, 504] width 11 height 11
checkbox input "true"
checkbox input "false"
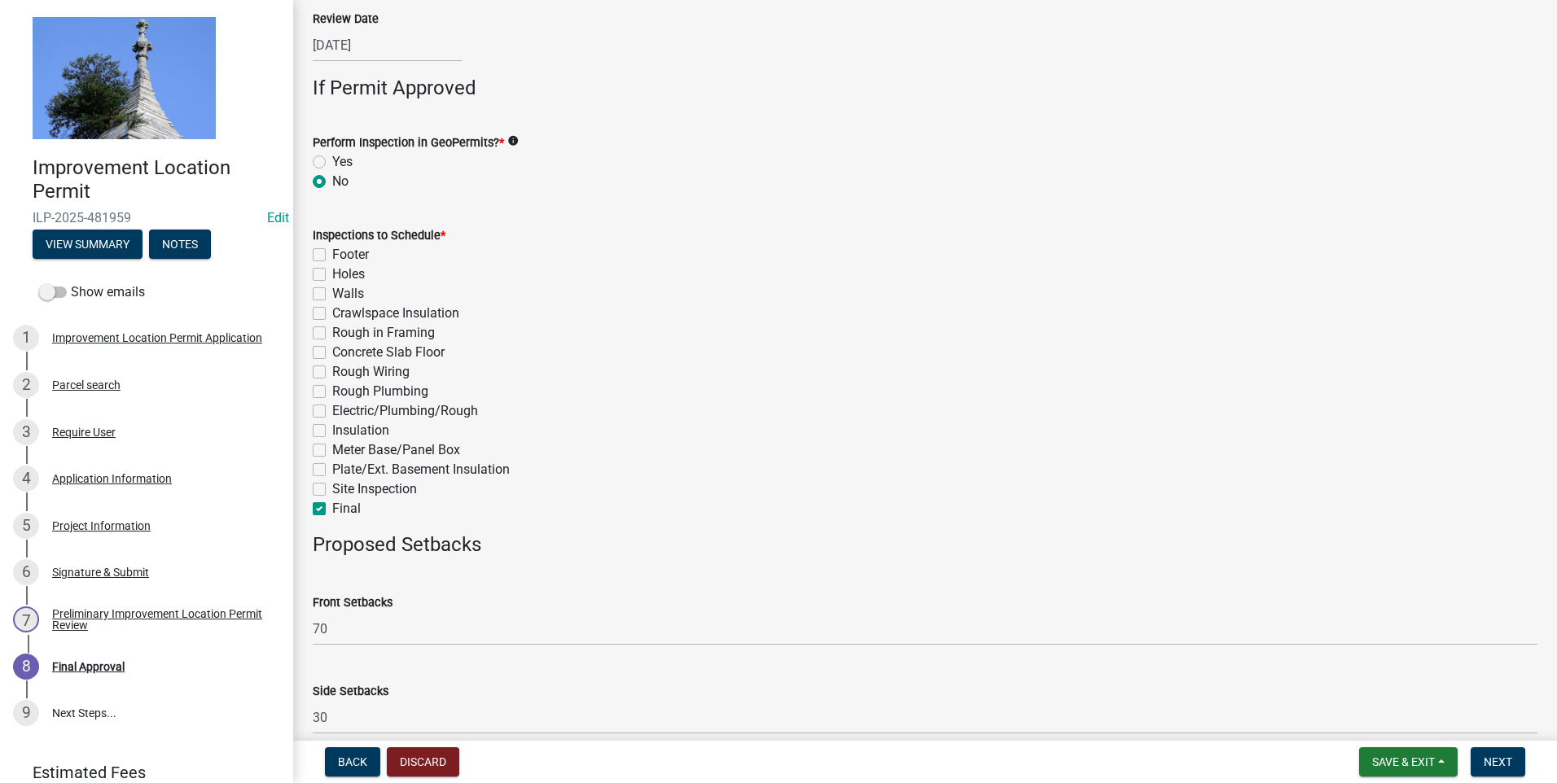
checkbox input "false"
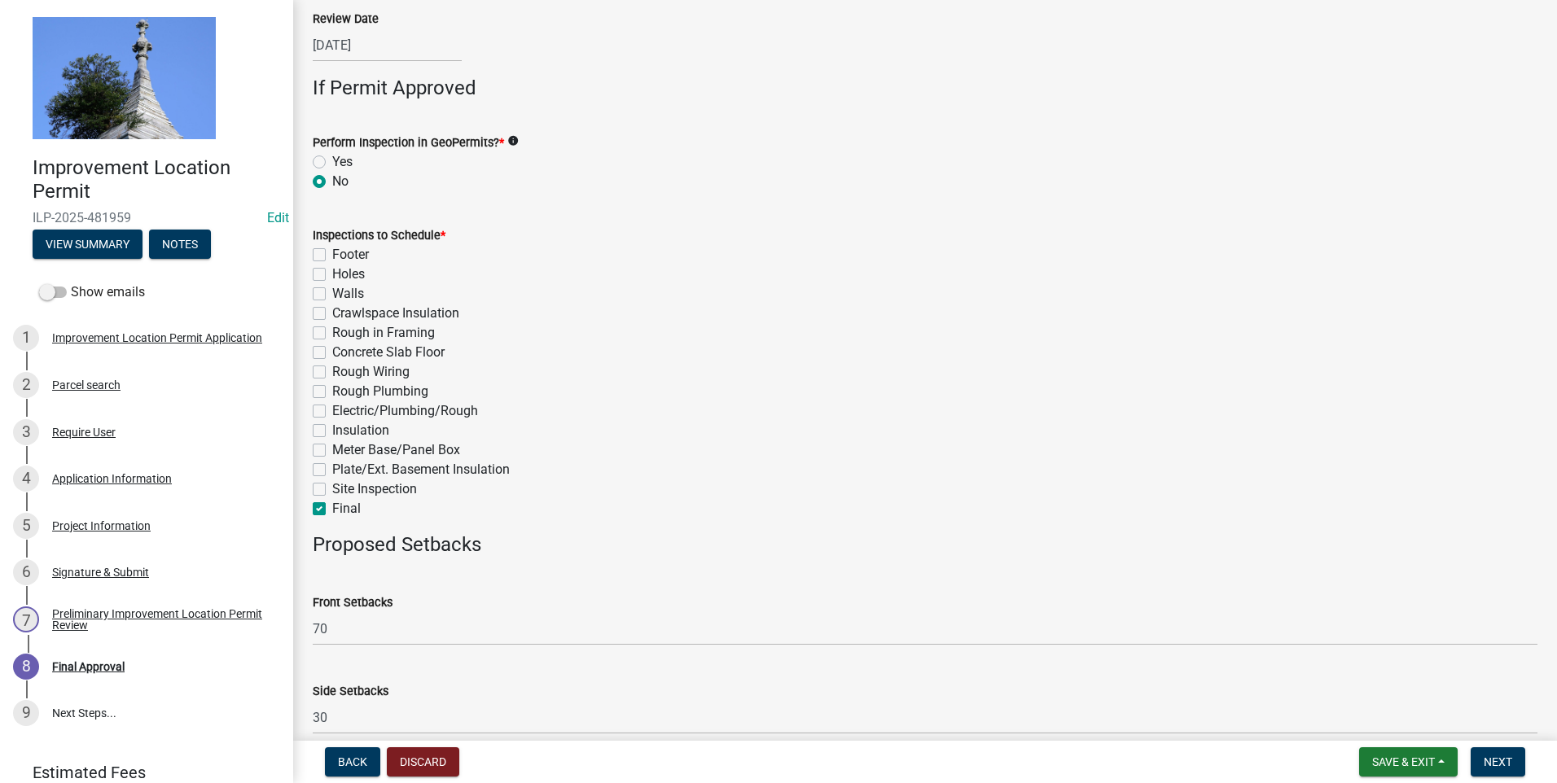
checkbox input "false"
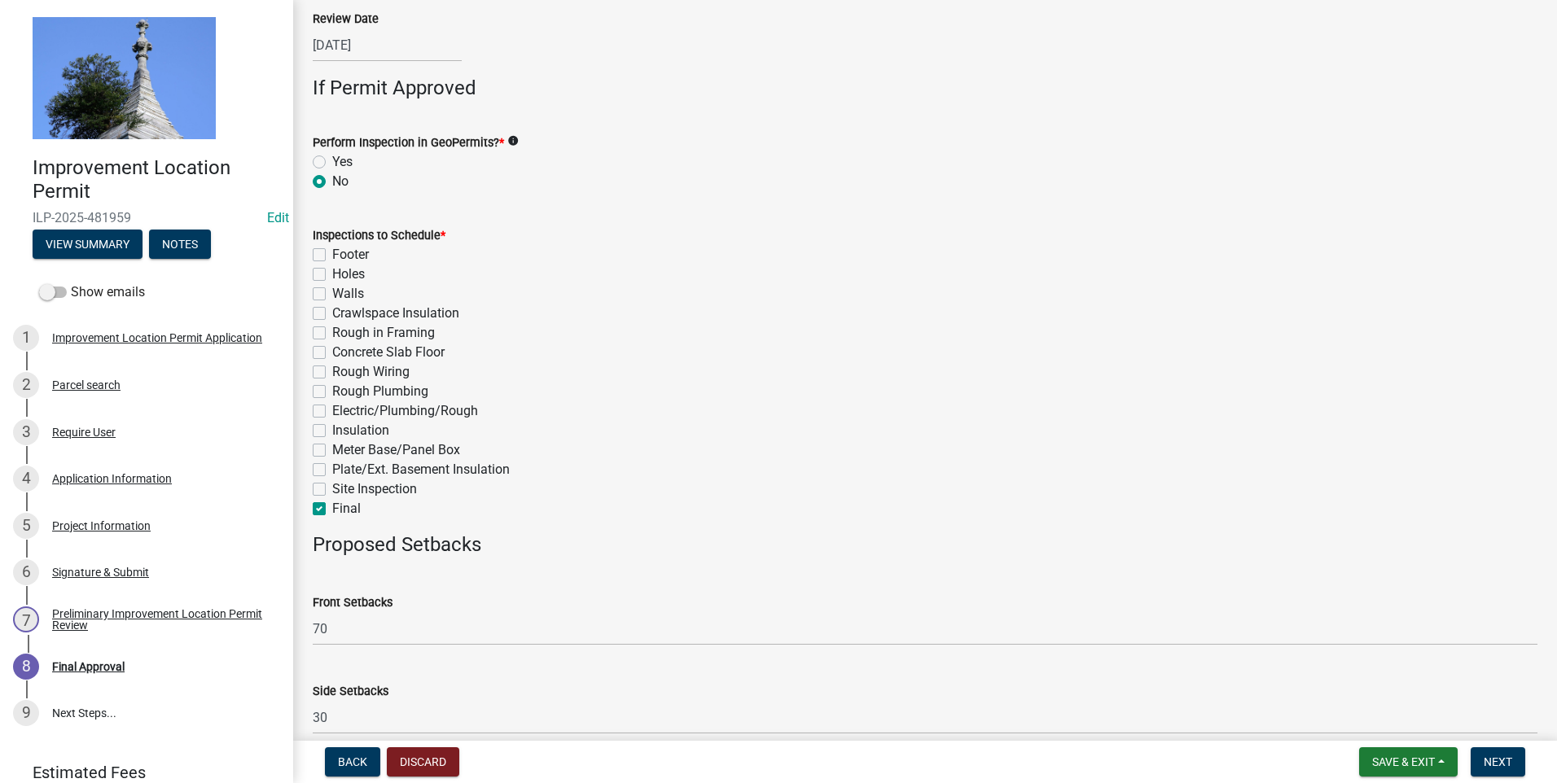
checkbox input "false"
checkbox input "true"
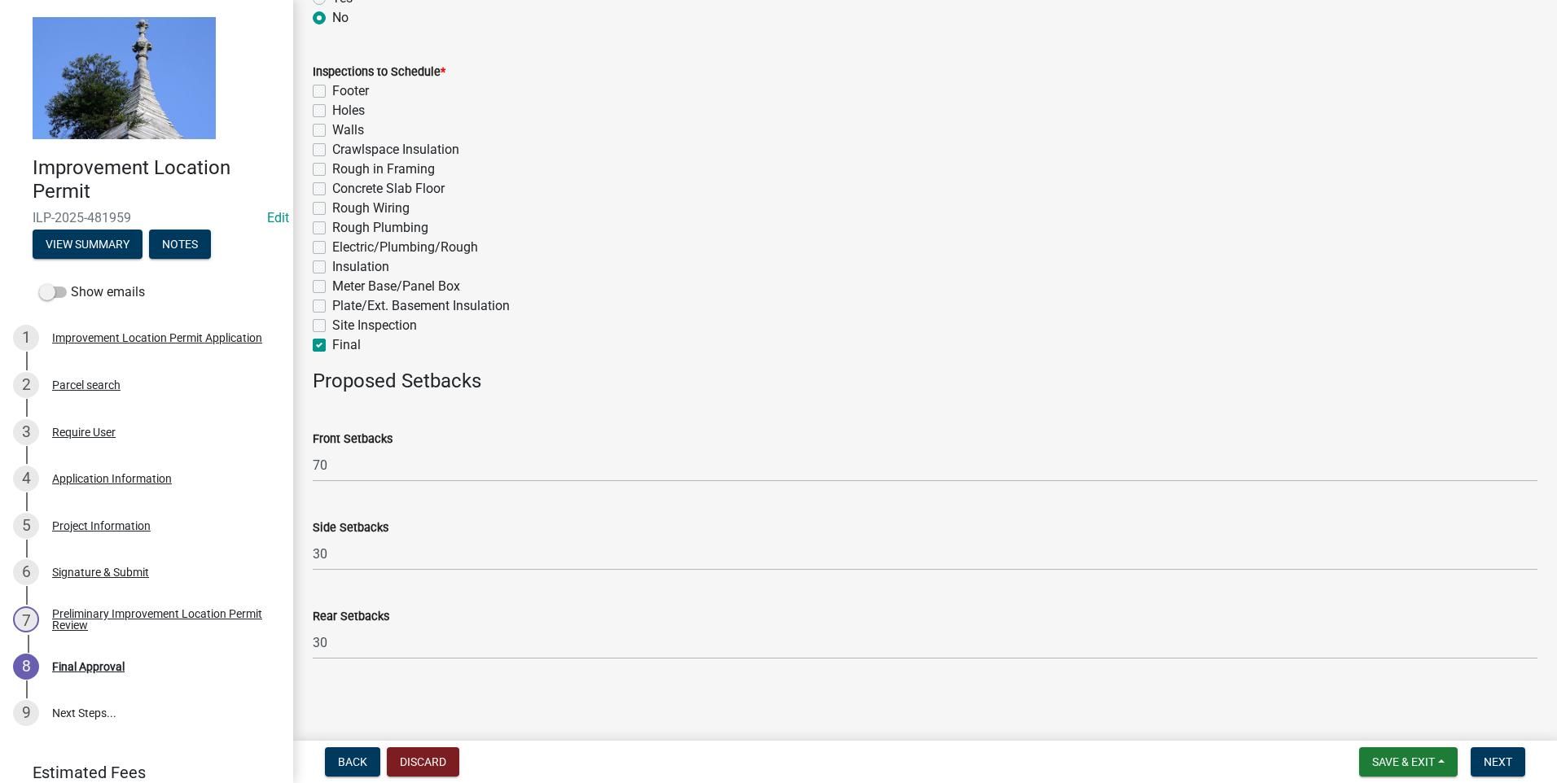
scroll to position [735, 0]
click at [818, 478] on span "Next" at bounding box center [1497, 762] width 28 height 13
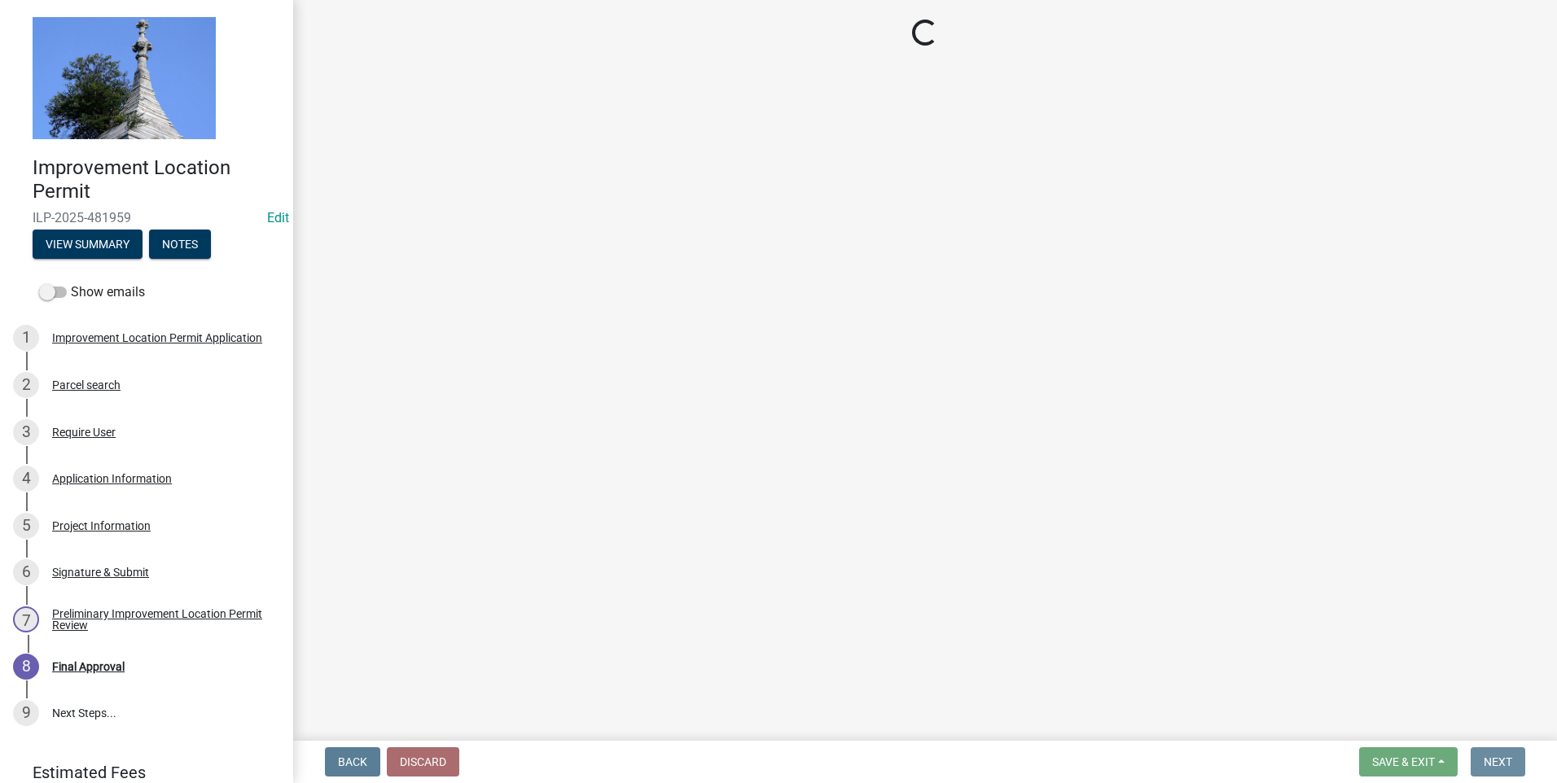
scroll to position [0, 0]
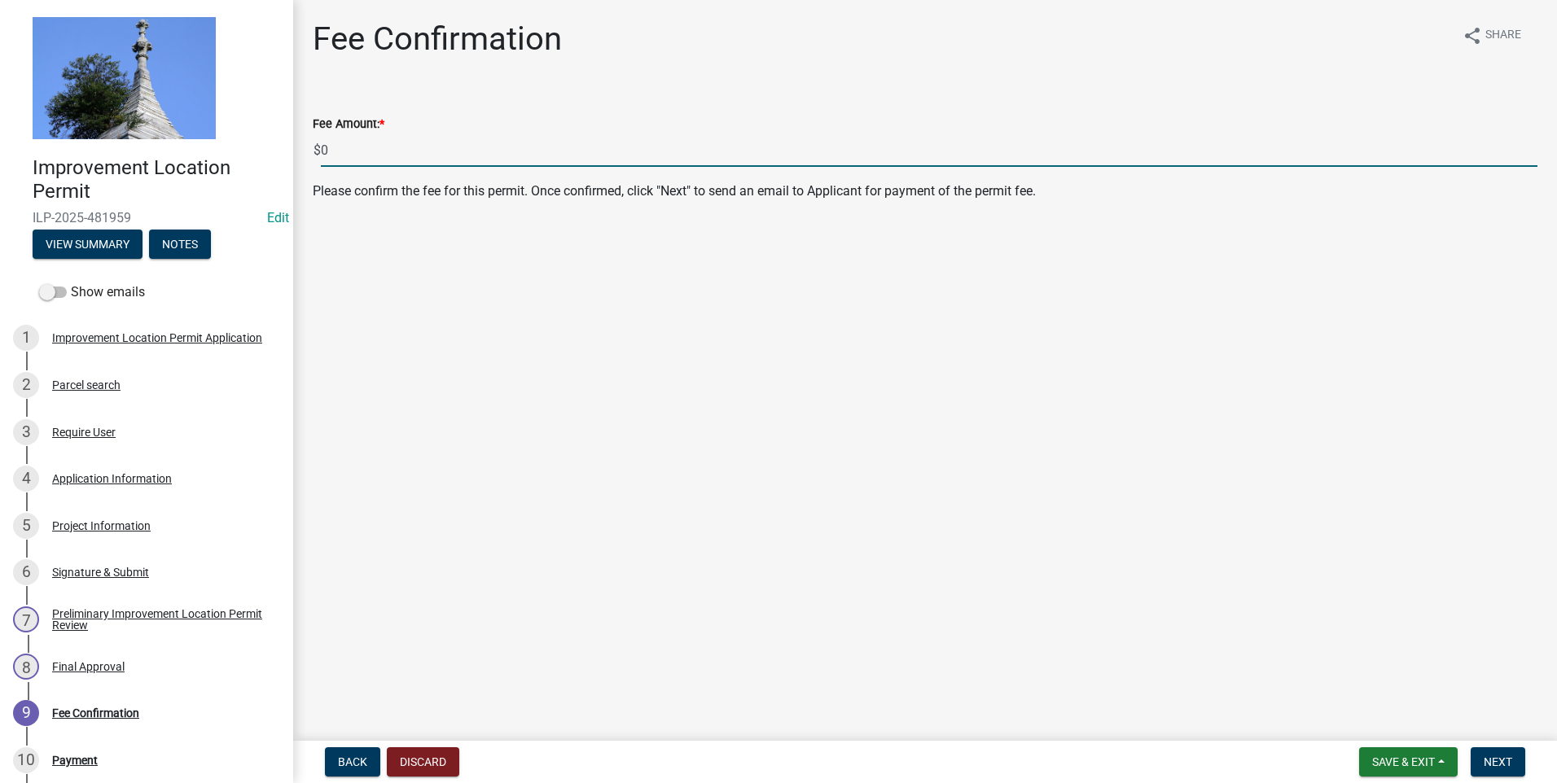
click at [322, 151] on input "0" at bounding box center [929, 150] width 1216 height 33
type input "355"
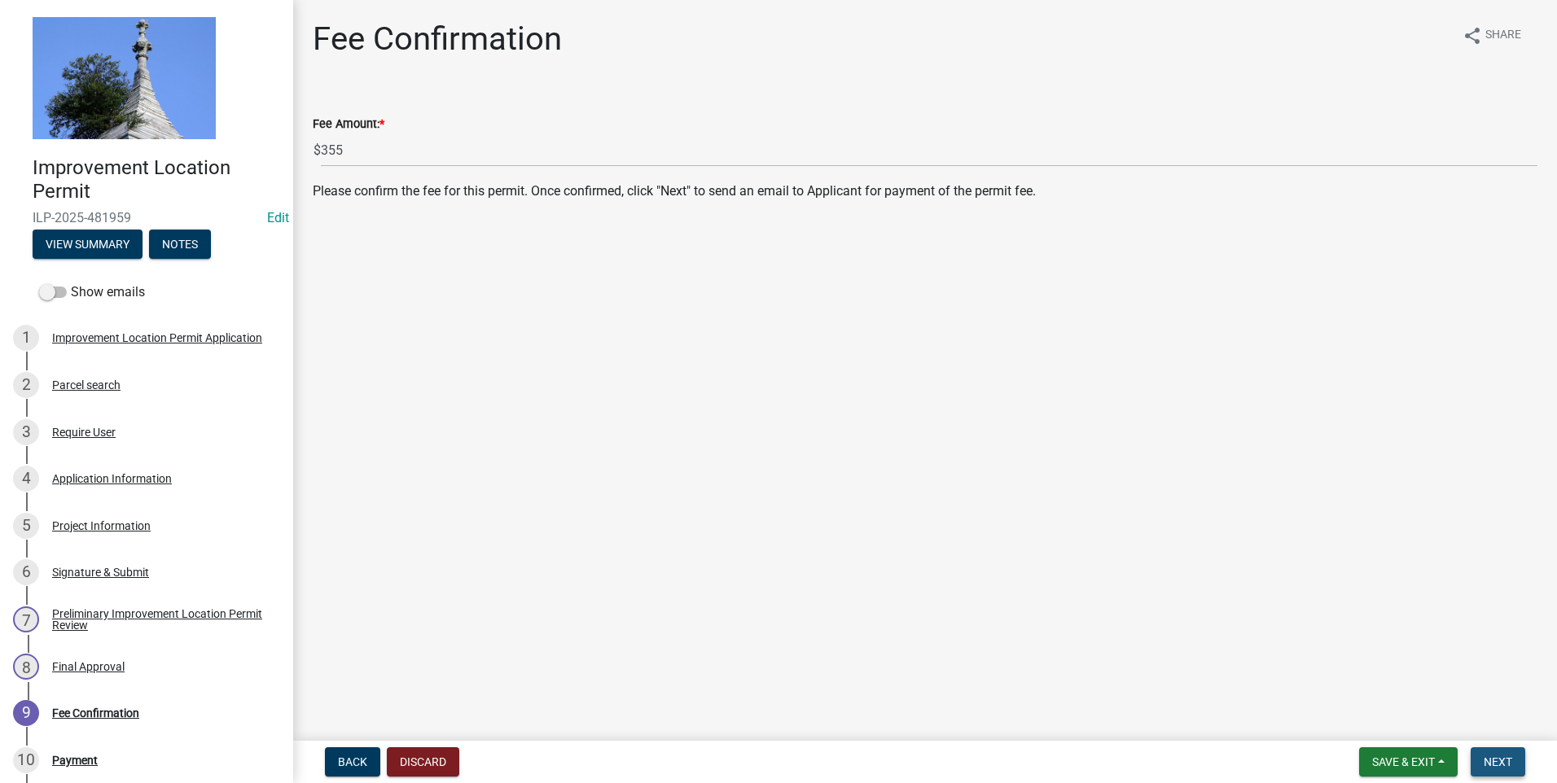
click at [818, 478] on span "Next" at bounding box center [1497, 762] width 28 height 13
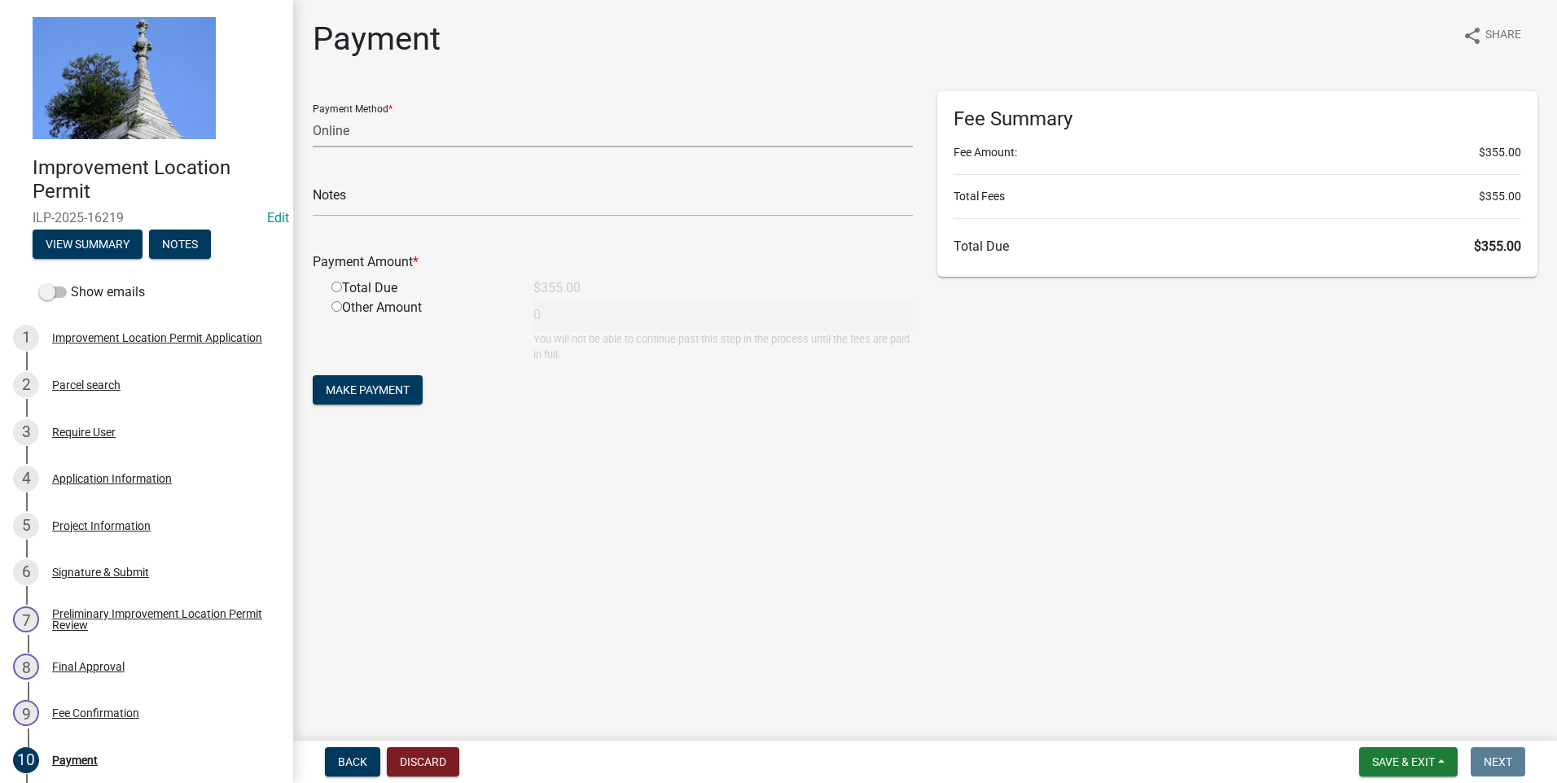
click at [585, 131] on select "Credit Card POS Check Cash Online" at bounding box center [613, 130] width 600 height 33
select select "1: 0"
click at [313, 114] on select "Credit Card POS Check Cash Online" at bounding box center [613, 130] width 600 height 33
click at [340, 287] on input "radio" at bounding box center [336, 287] width 11 height 11
radio input "true"
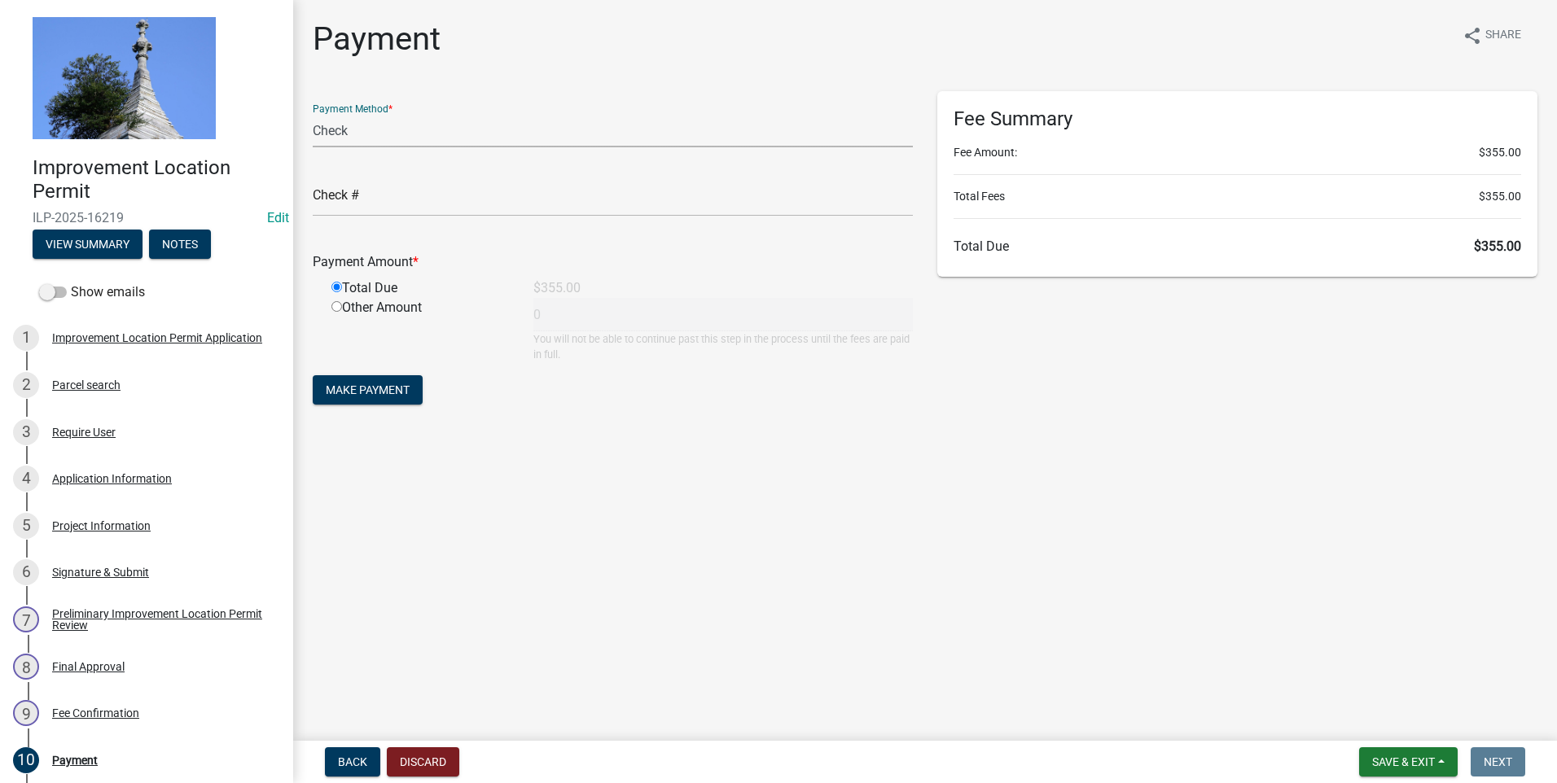
type input "355"
click at [365, 386] on span "Make Payment" at bounding box center [368, 389] width 84 height 13
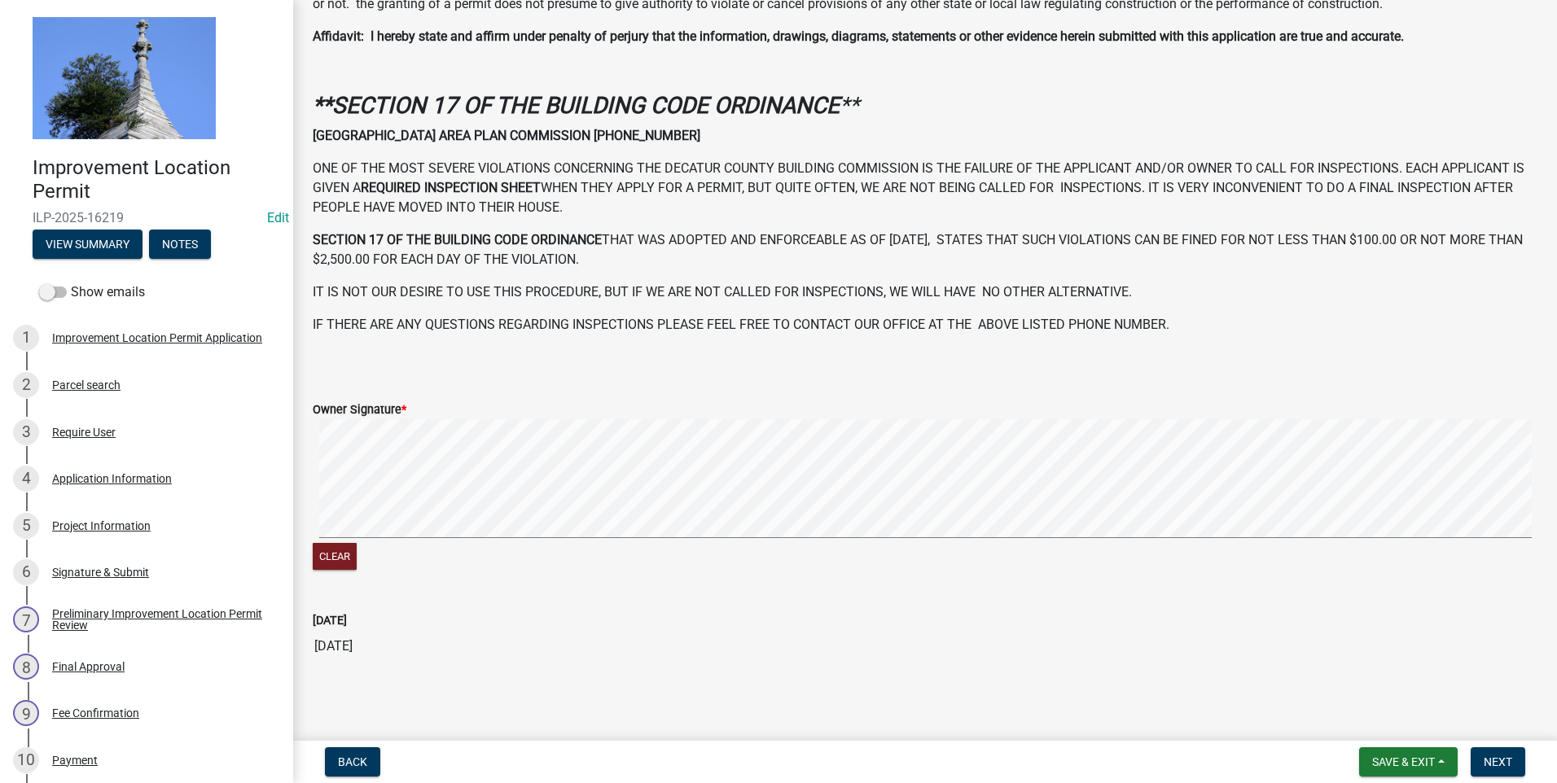
scroll to position [427, 0]
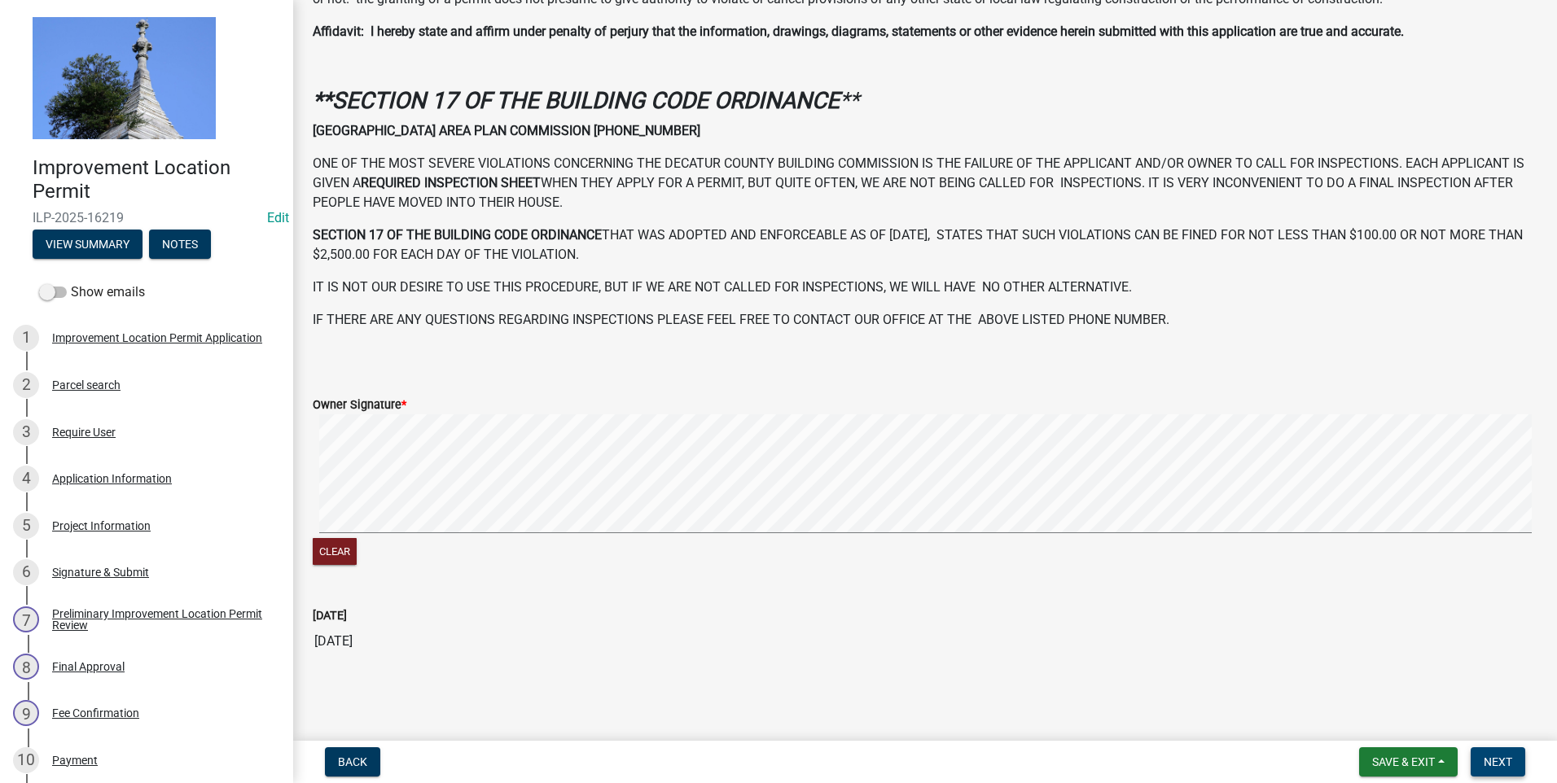
click at [818, 478] on span "Next" at bounding box center [1497, 762] width 28 height 13
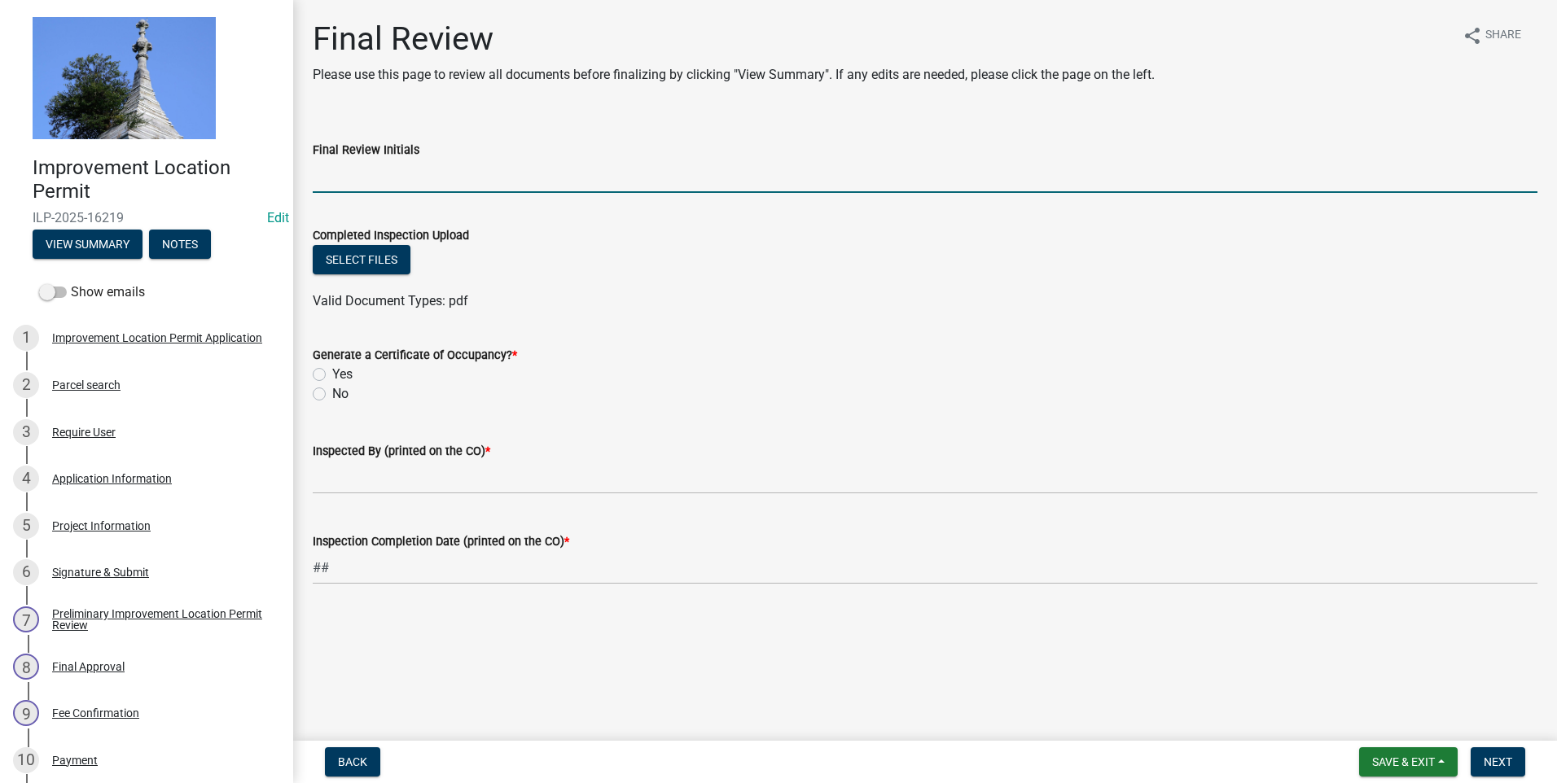
click at [347, 186] on input "Final Review Initials" at bounding box center [925, 176] width 1225 height 33
type input "dsw"
click at [332, 392] on label "No" at bounding box center [340, 394] width 16 height 20
click at [332, 392] on input "No" at bounding box center [337, 389] width 11 height 11
radio input "true"
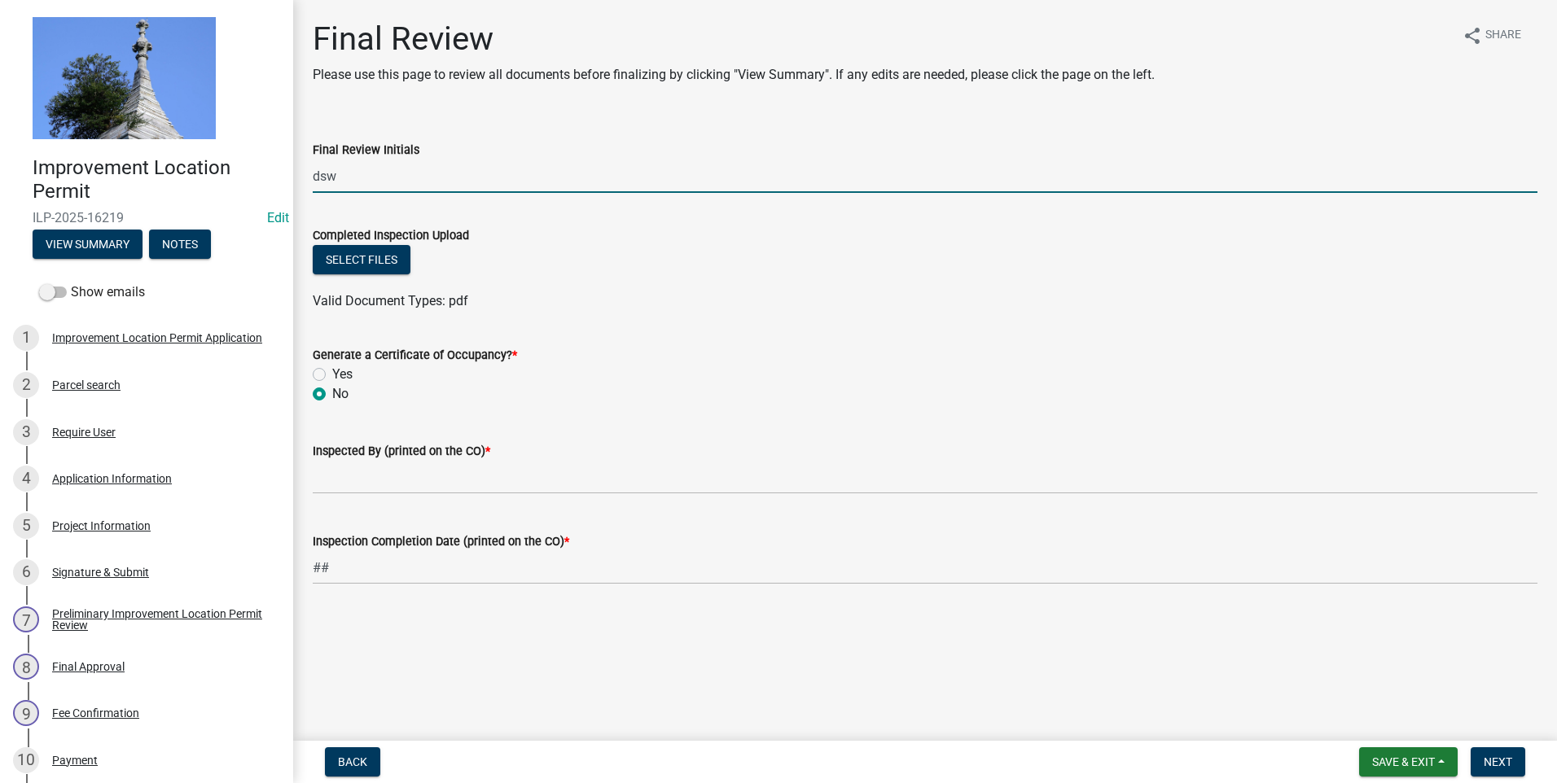
drag, startPoint x: 353, startPoint y: 177, endPoint x: 288, endPoint y: 171, distance: 65.5
click at [288, 171] on div "Improvement Location Permit ILP-2025-16219 Edit View Summary Notes Show emails …" at bounding box center [778, 391] width 1557 height 783
click at [818, 478] on button "Next" at bounding box center [1497, 761] width 55 height 29
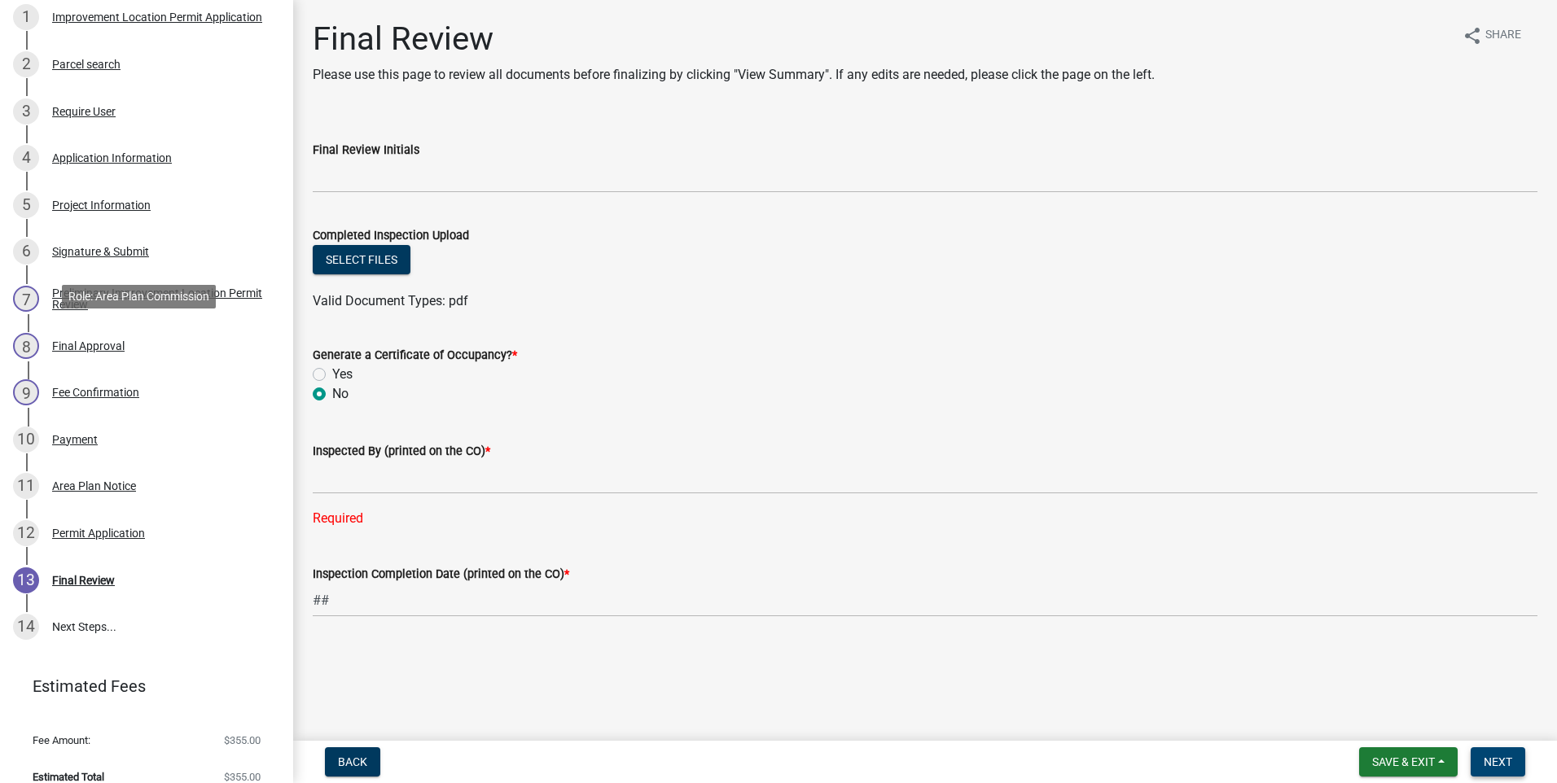
scroll to position [326, 0]
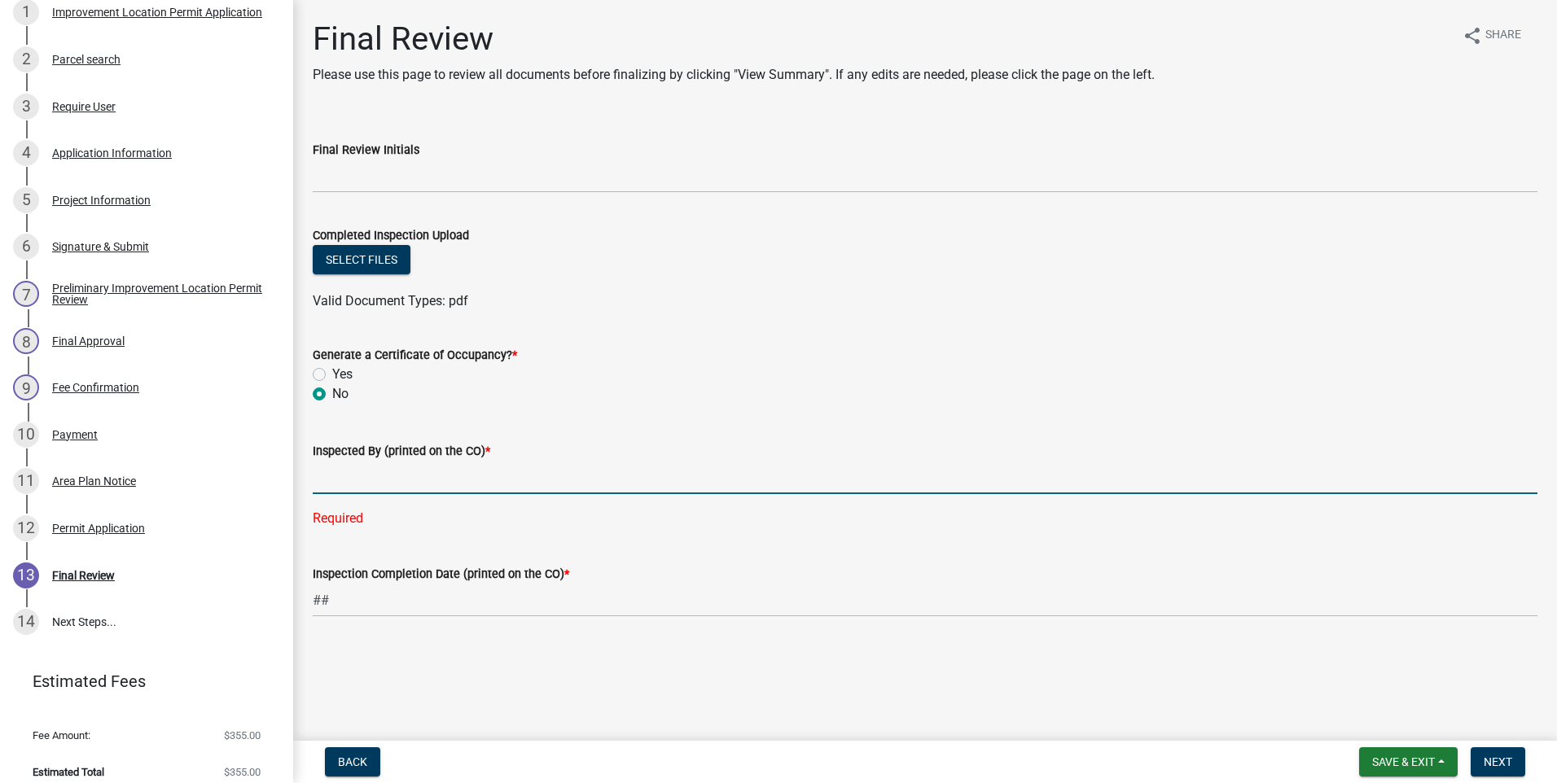
click at [347, 478] on input "Inspected By (printed on the CO) *" at bounding box center [925, 477] width 1225 height 33
type input "dsw"
click at [818, 478] on span "Next" at bounding box center [1497, 762] width 28 height 13
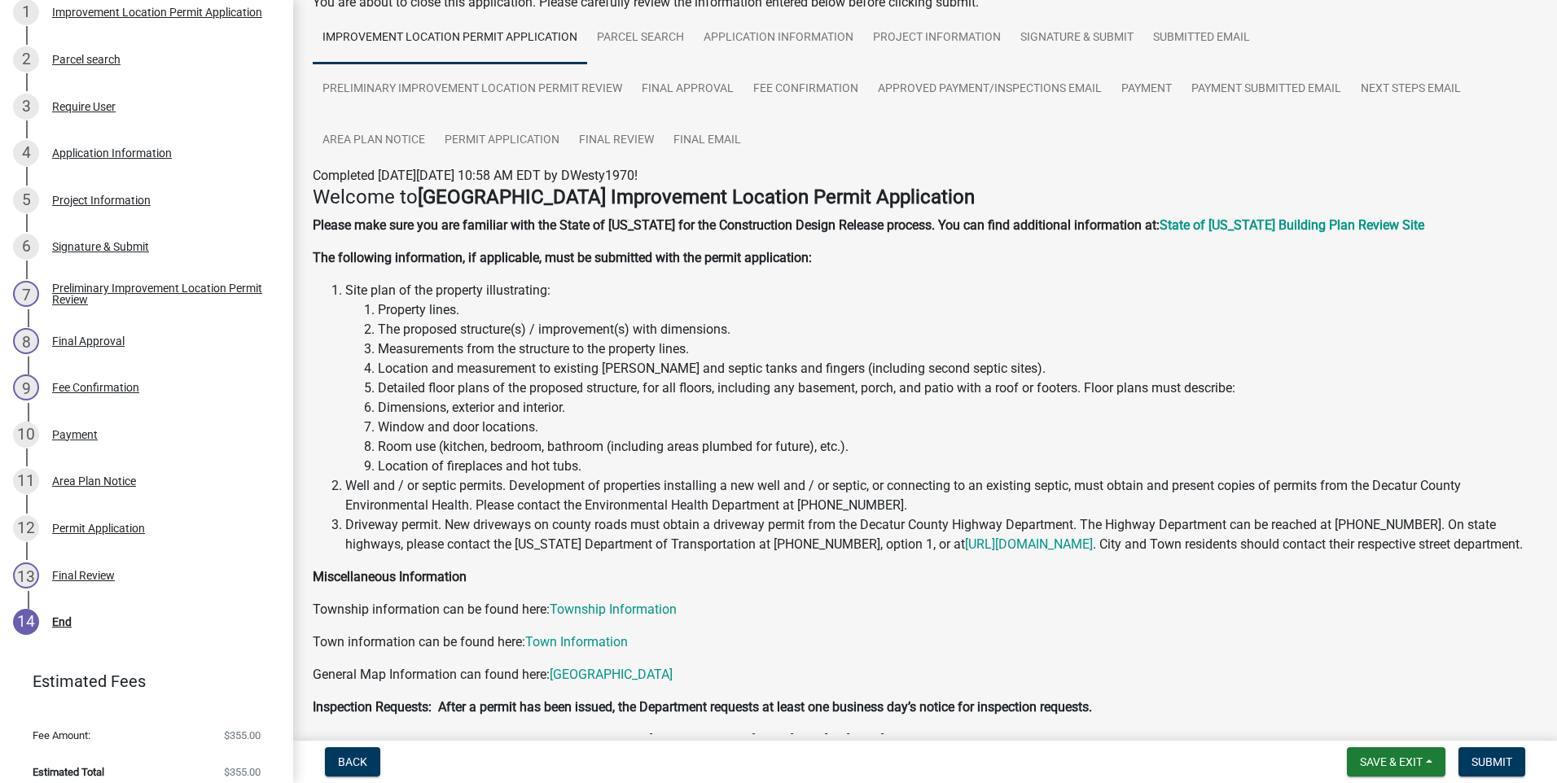
scroll to position [67, 0]
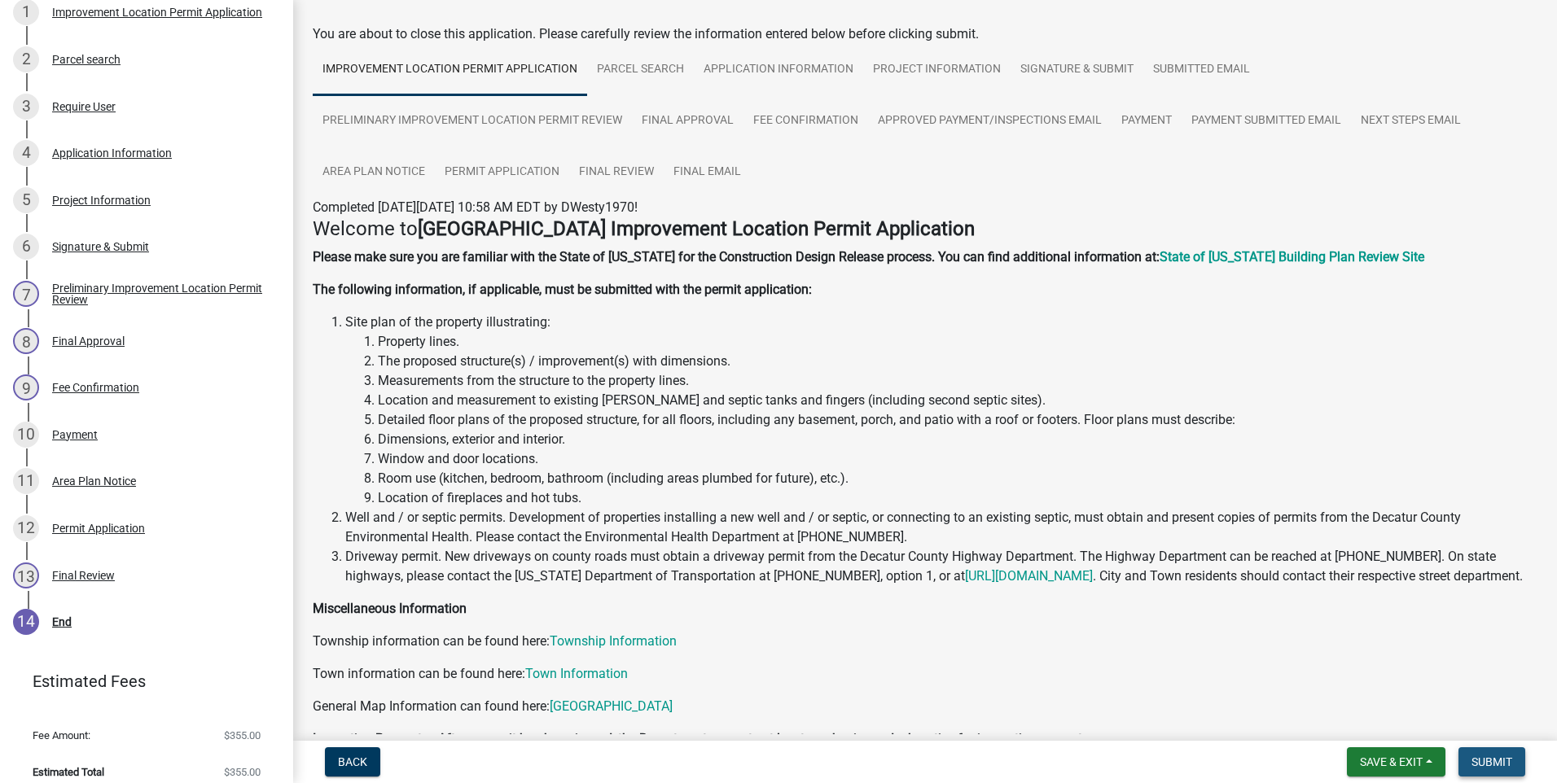
click at [818, 478] on span "Submit" at bounding box center [1491, 762] width 41 height 13
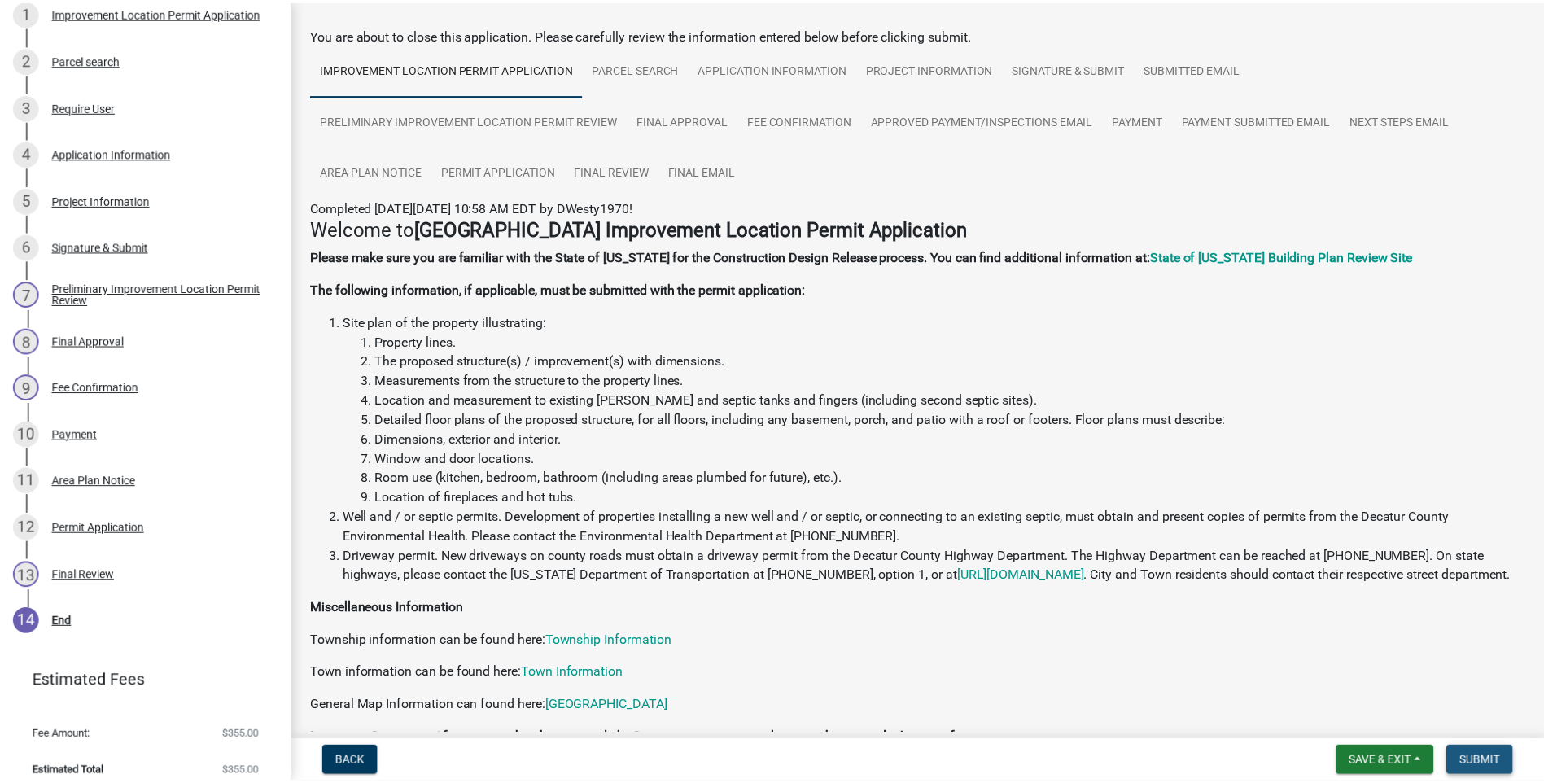
scroll to position [0, 0]
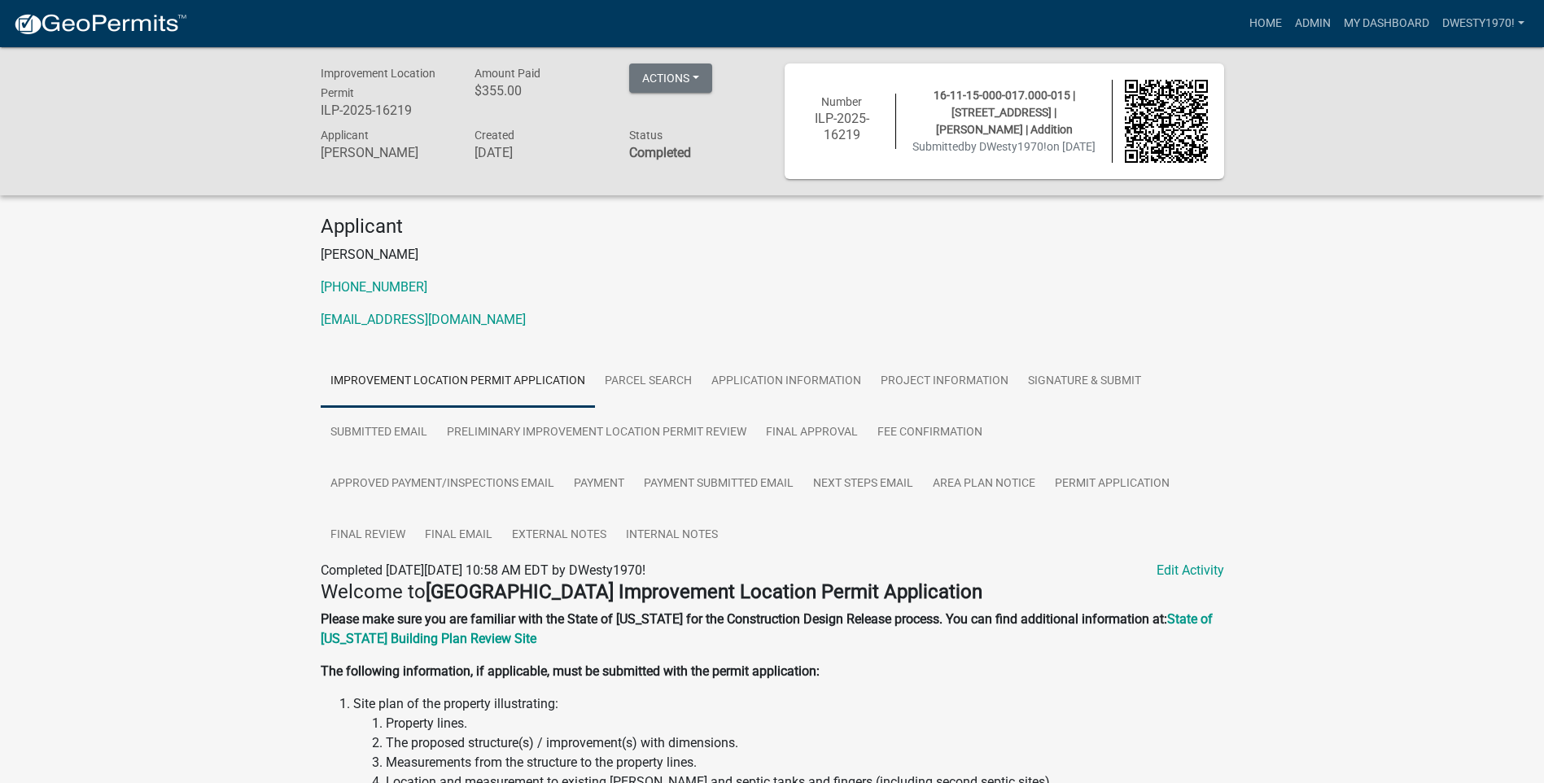
click at [506, 384] on link "Improvement Location Permit Application" at bounding box center [458, 382] width 274 height 52
click at [818, 382] on link "Project Information" at bounding box center [944, 382] width 147 height 52
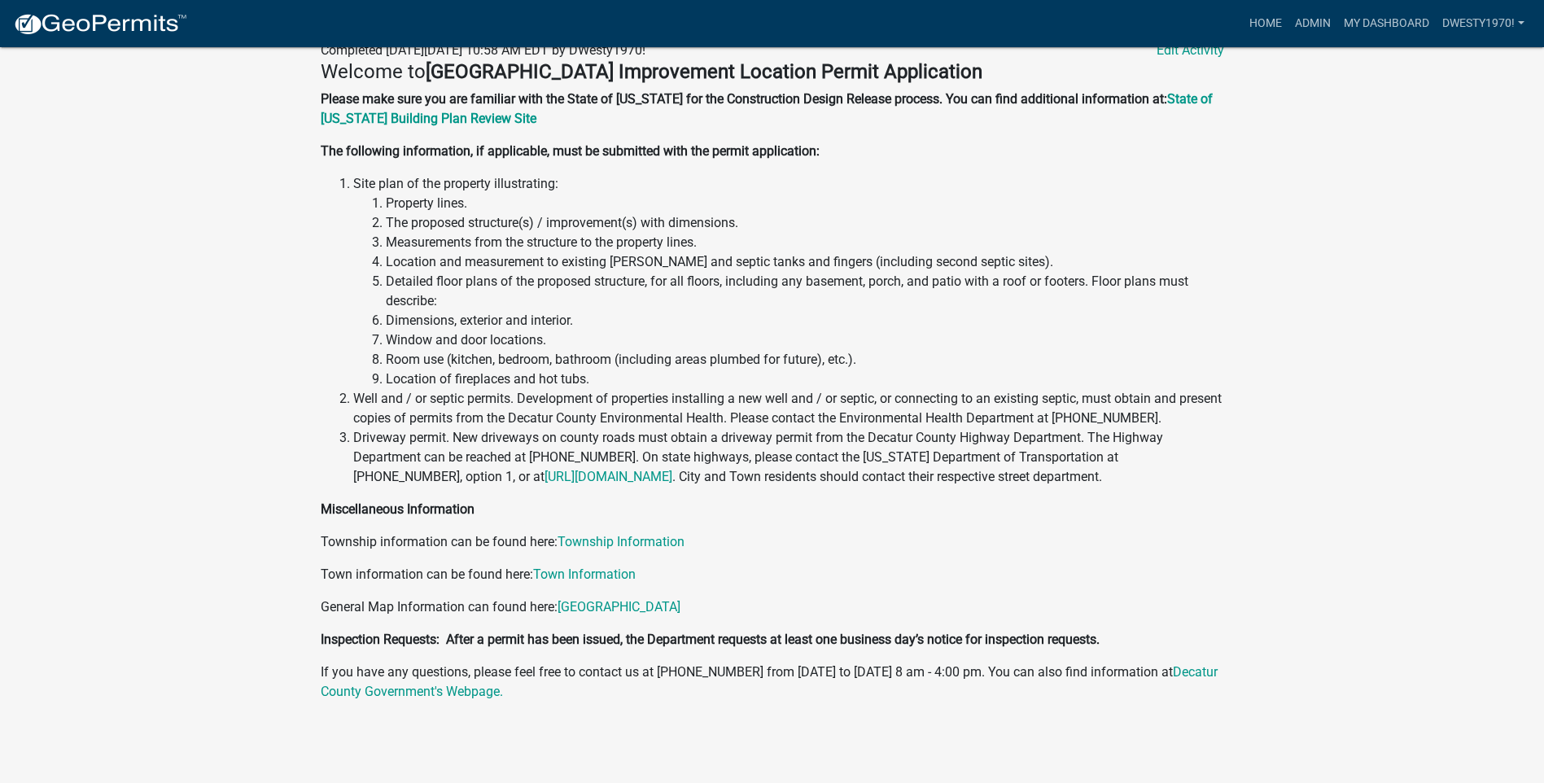
scroll to position [439, 0]
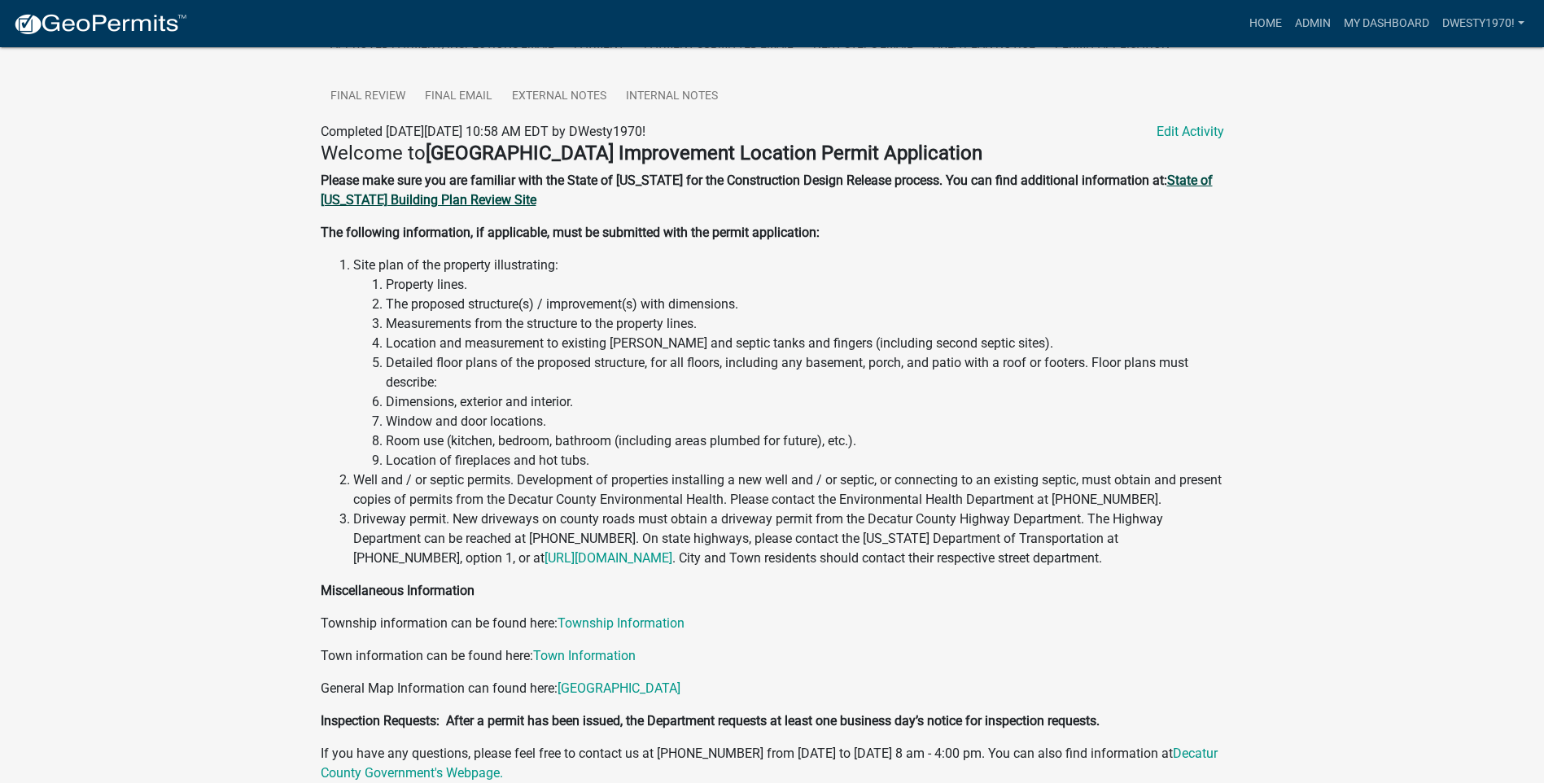
click at [487, 197] on strong "State of [US_STATE] Building Plan Review Site" at bounding box center [767, 190] width 892 height 35
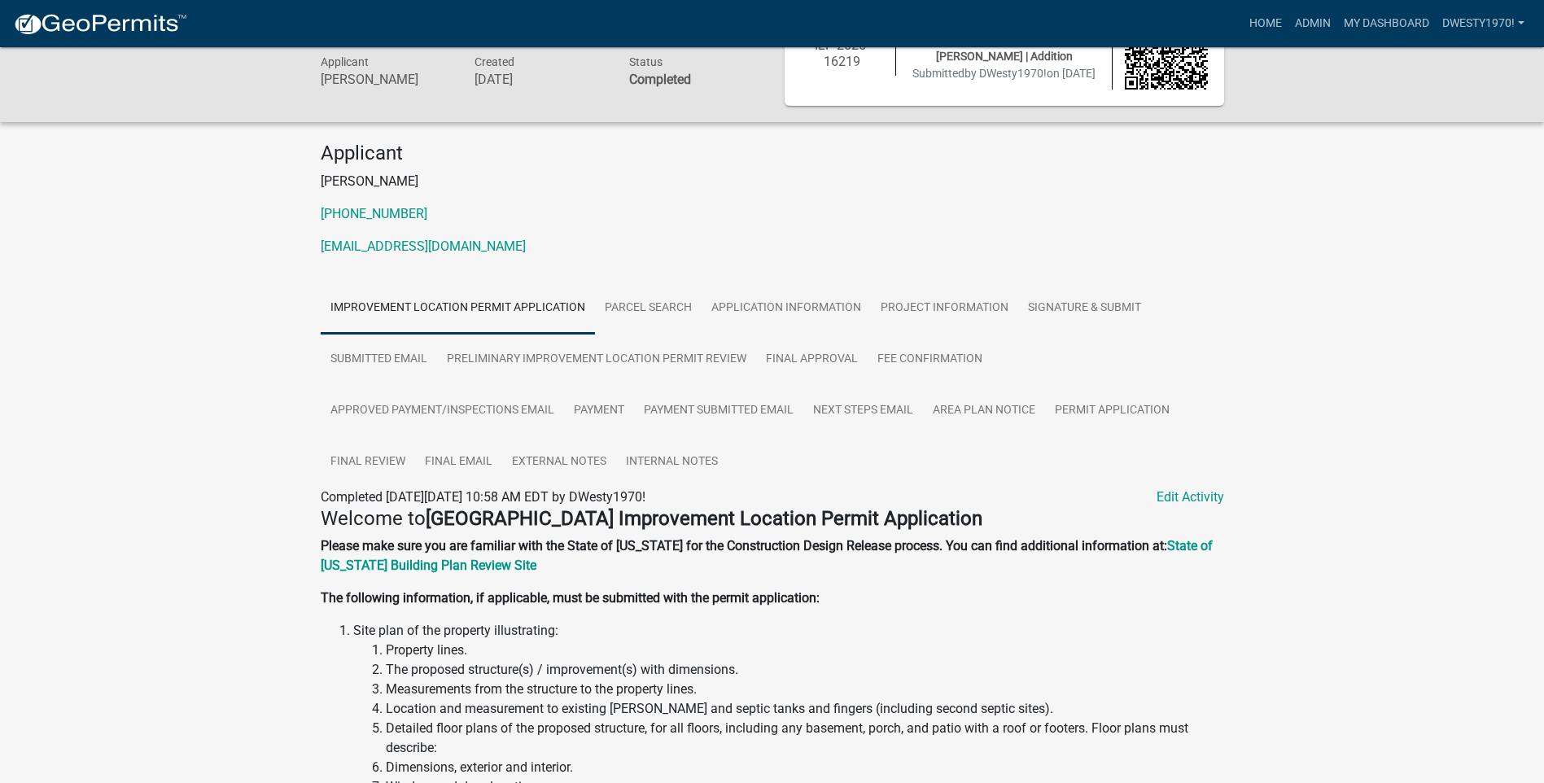
scroll to position [0, 0]
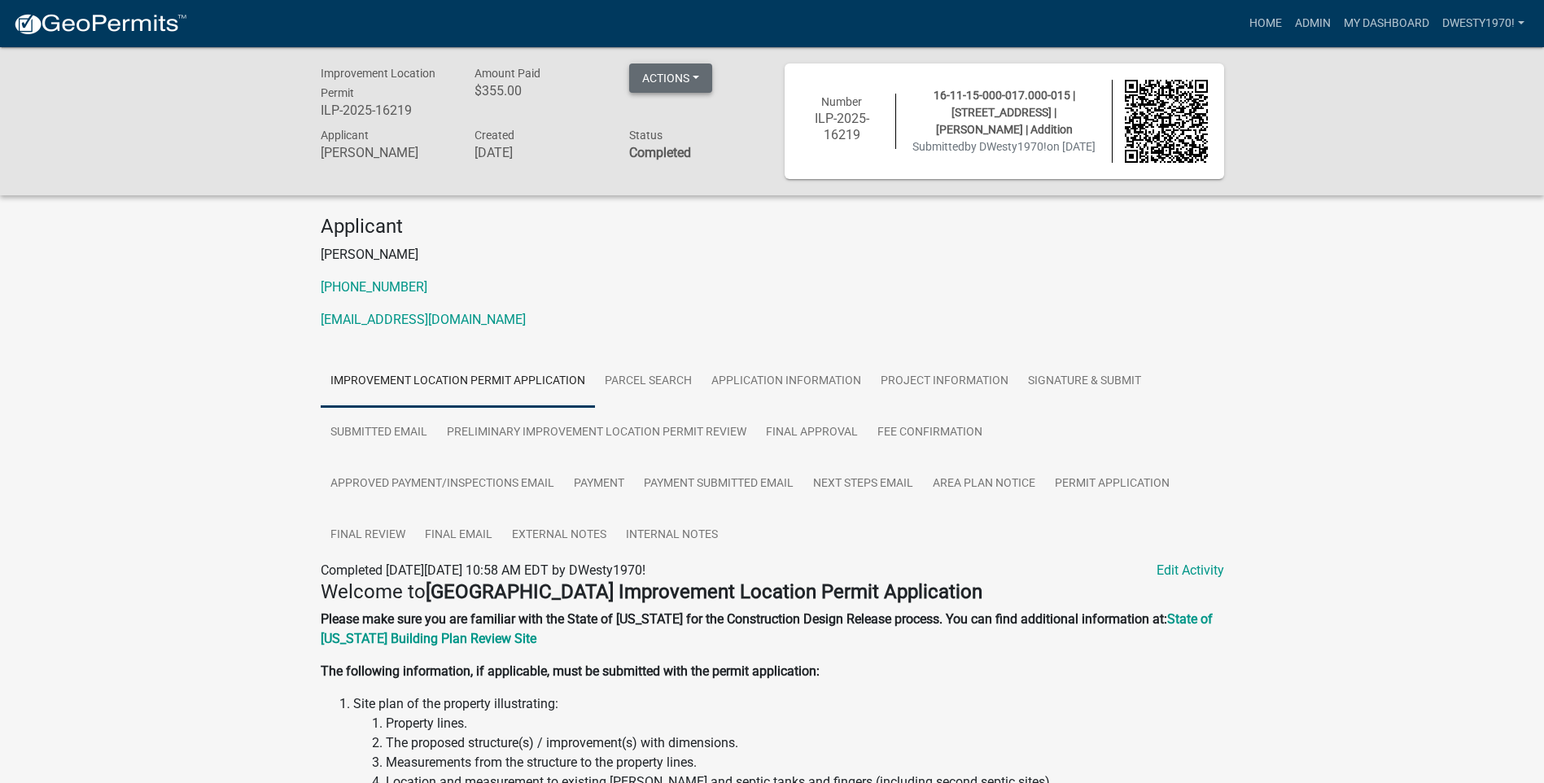
click at [700, 75] on button "Actions" at bounding box center [670, 78] width 83 height 29
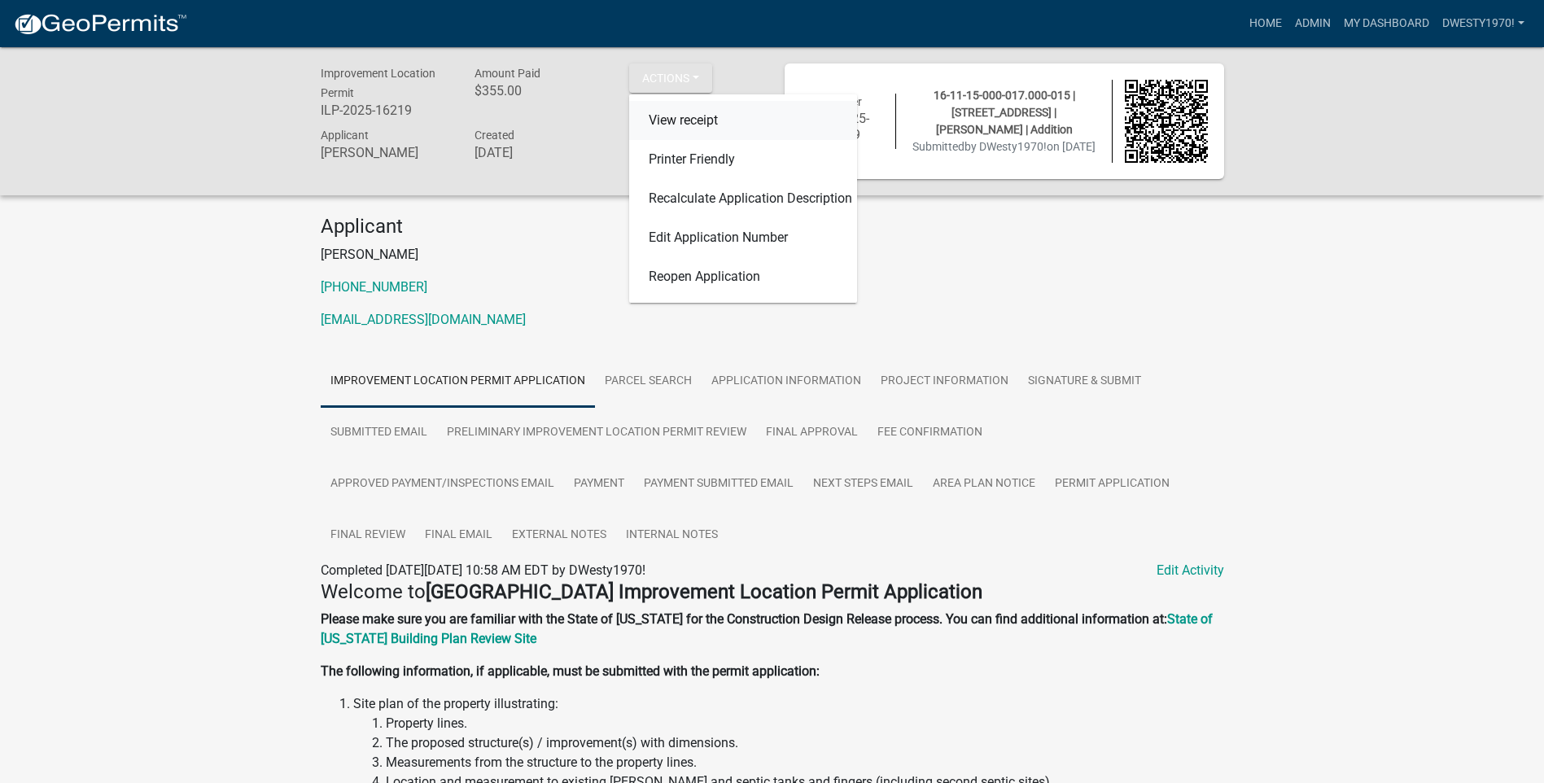
click at [690, 125] on link "View receipt" at bounding box center [743, 120] width 228 height 39
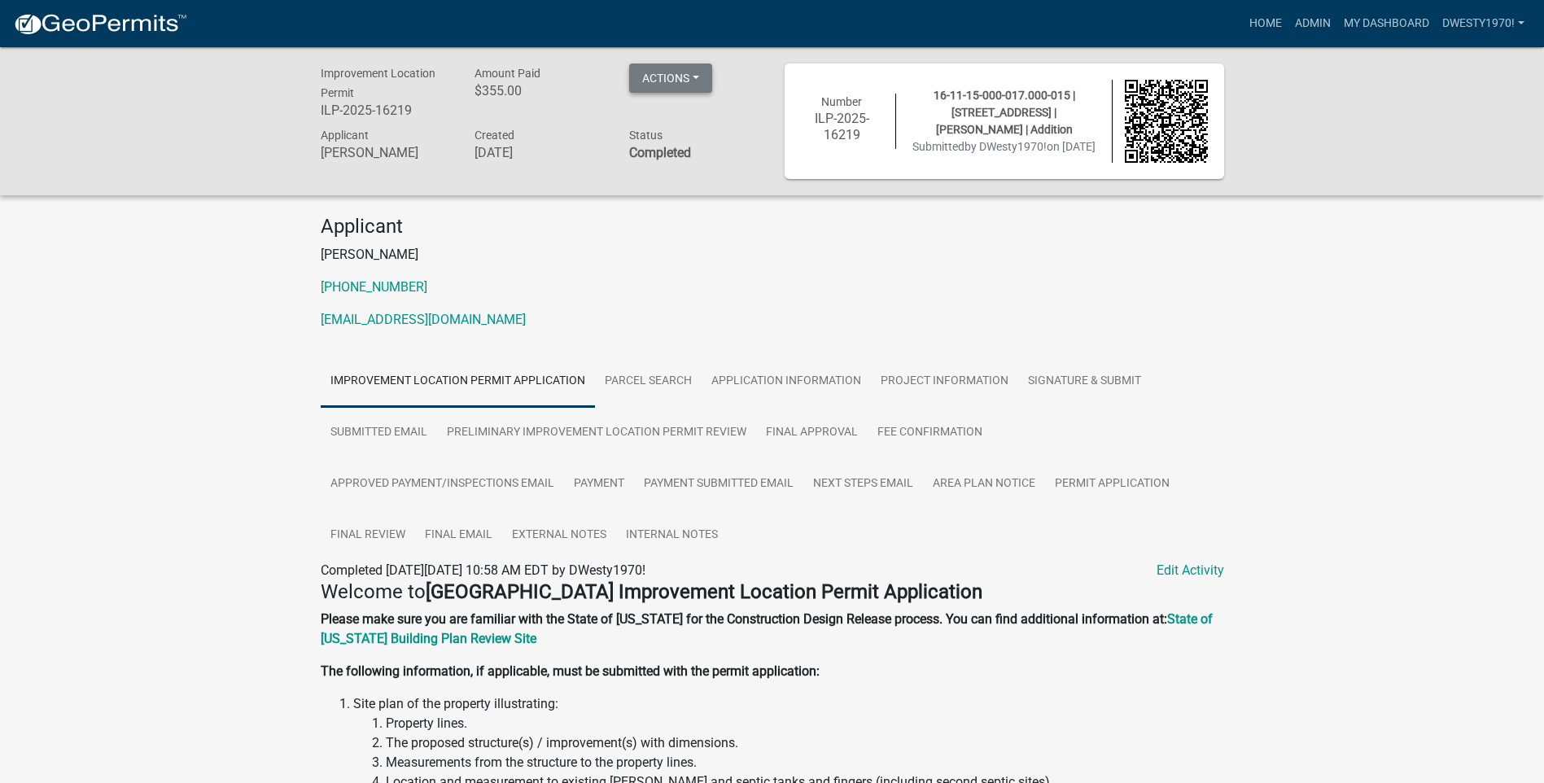
click at [708, 78] on button "Actions" at bounding box center [670, 78] width 83 height 29
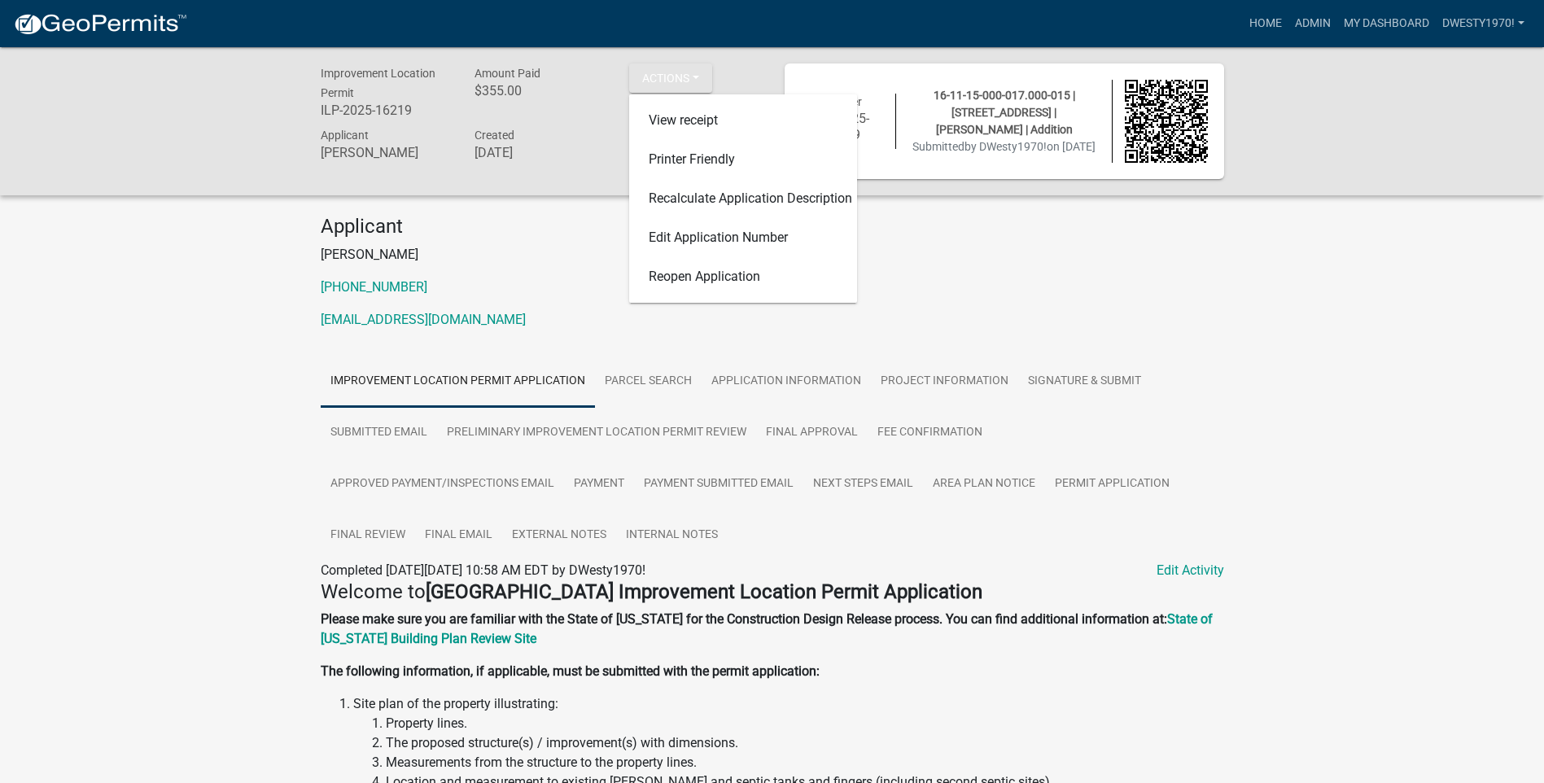
click at [1035, 299] on div "Applicant Doug Westerfeld 812-614-1870 dwesterfeld@decaturcounty.in.gov" at bounding box center [773, 279] width 928 height 128
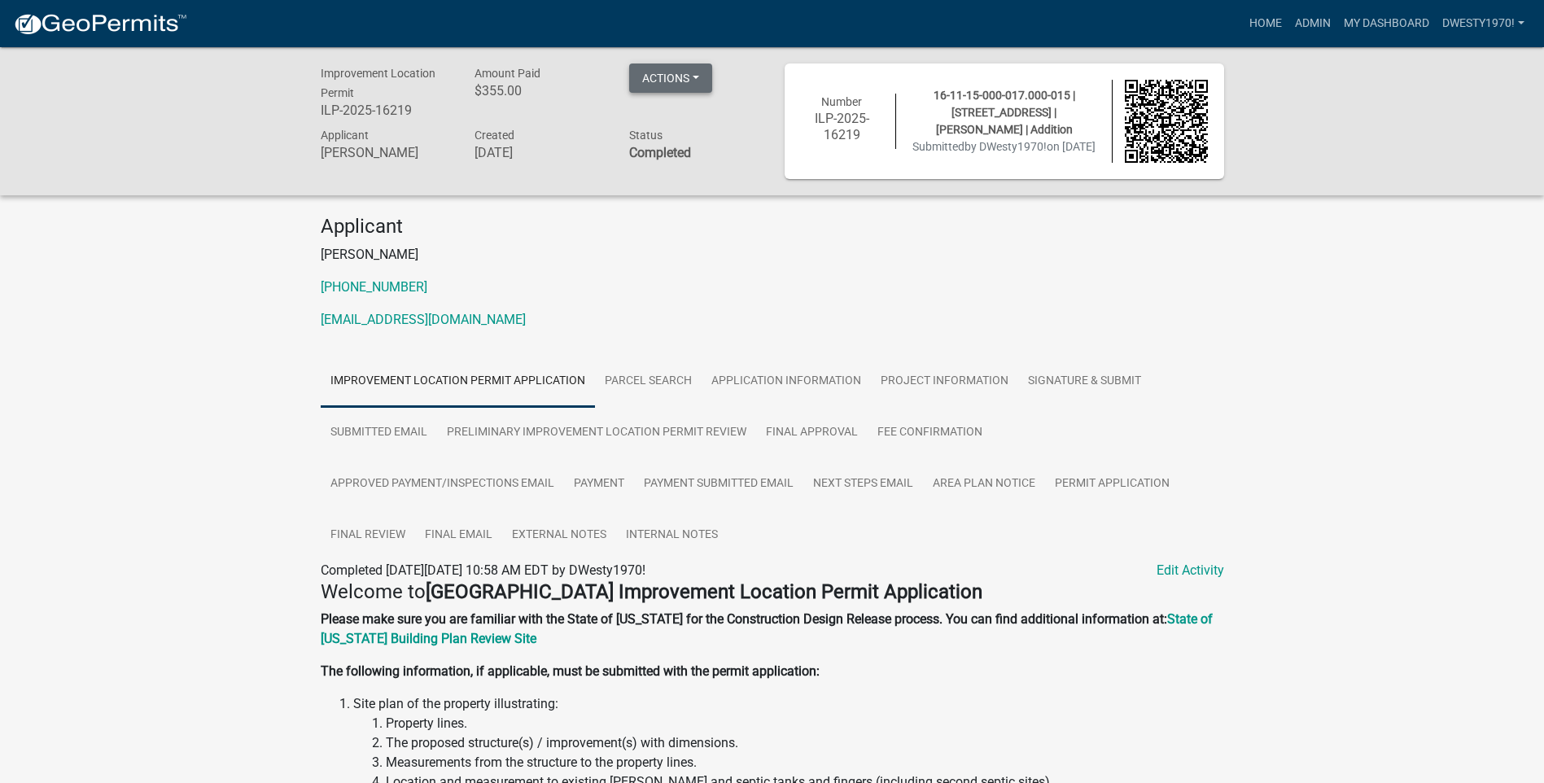
click at [698, 73] on button "Actions" at bounding box center [670, 78] width 83 height 29
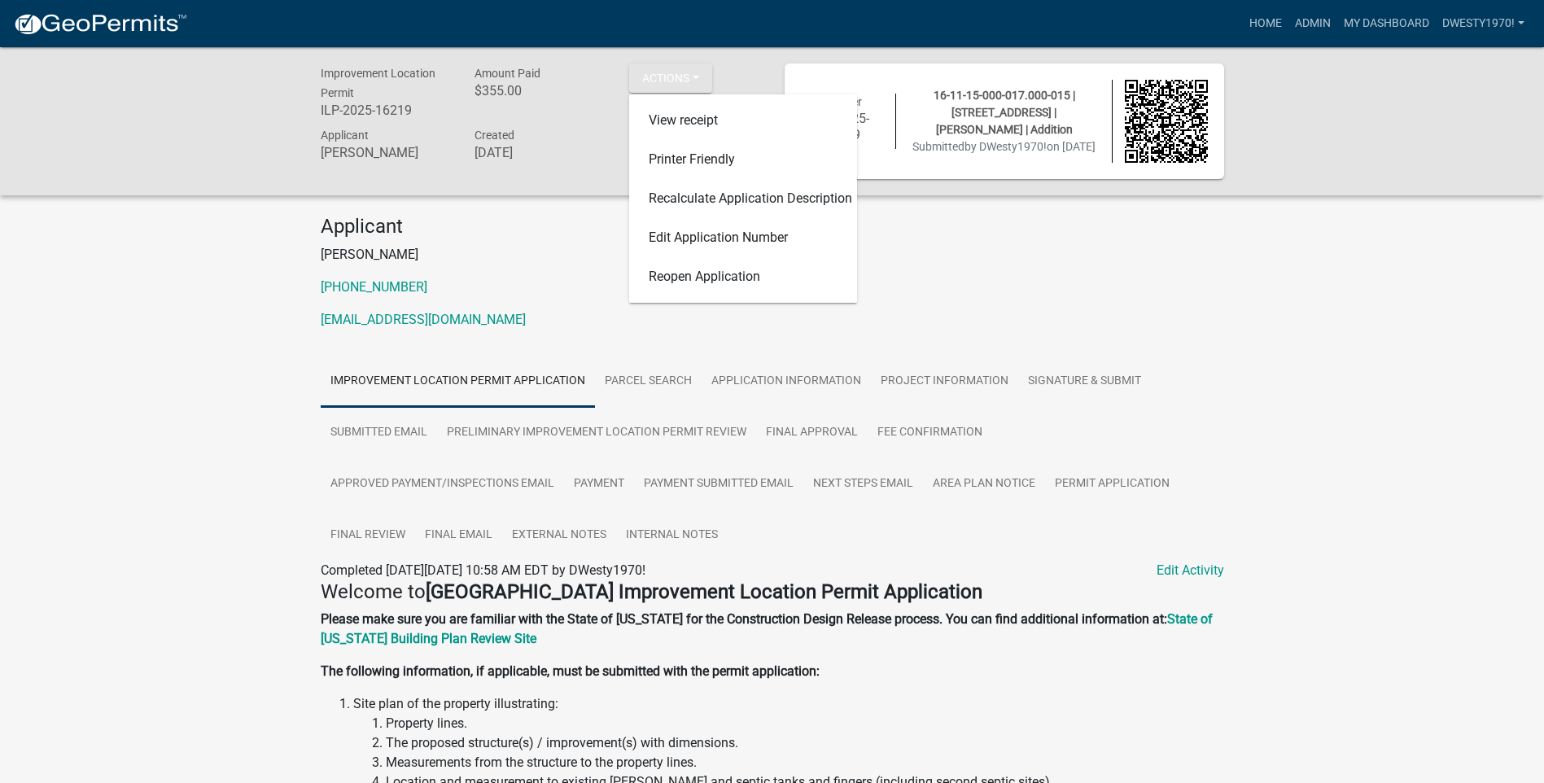
drag, startPoint x: 1264, startPoint y: 293, endPoint x: 1168, endPoint y: 237, distance: 111.3
click at [1265, 292] on div "Improvement Location Permit ILP-2025-16219 Amount Paid $355.00 Actions View rec…" at bounding box center [772, 665] width 1544 height 1237
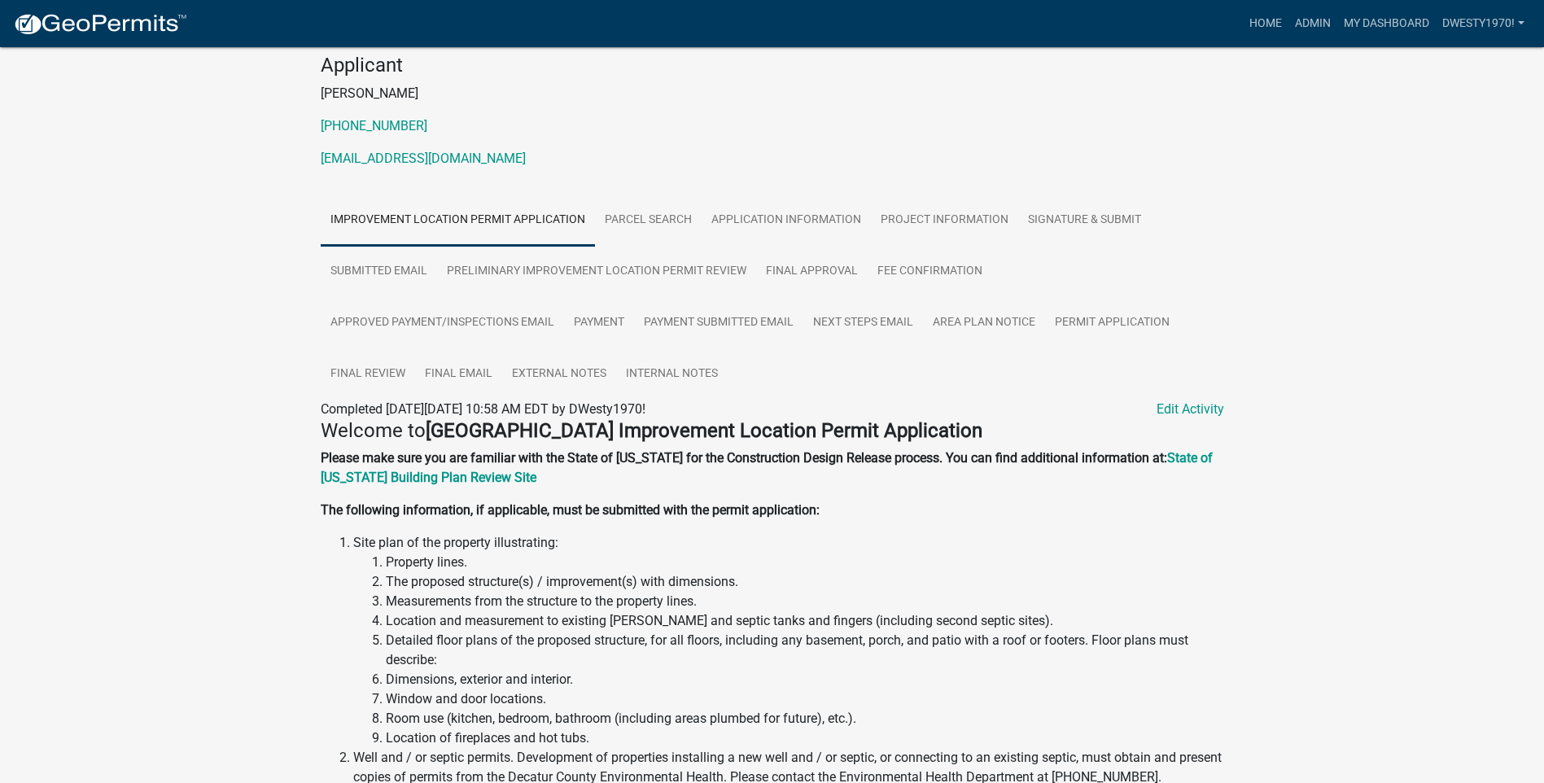
scroll to position [163, 0]
click at [445, 476] on strong "State of [US_STATE] Building Plan Review Site" at bounding box center [767, 466] width 892 height 35
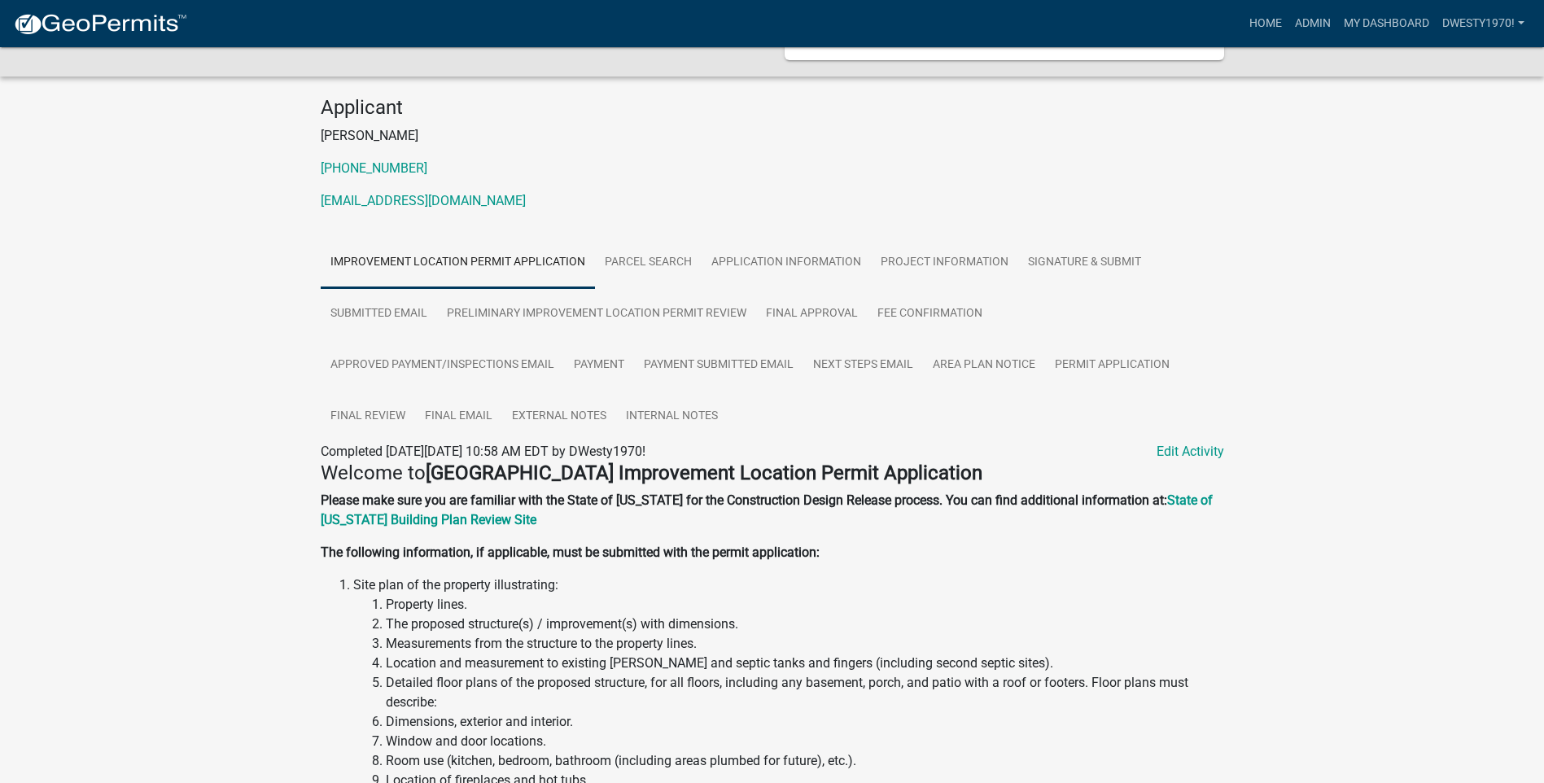
scroll to position [0, 0]
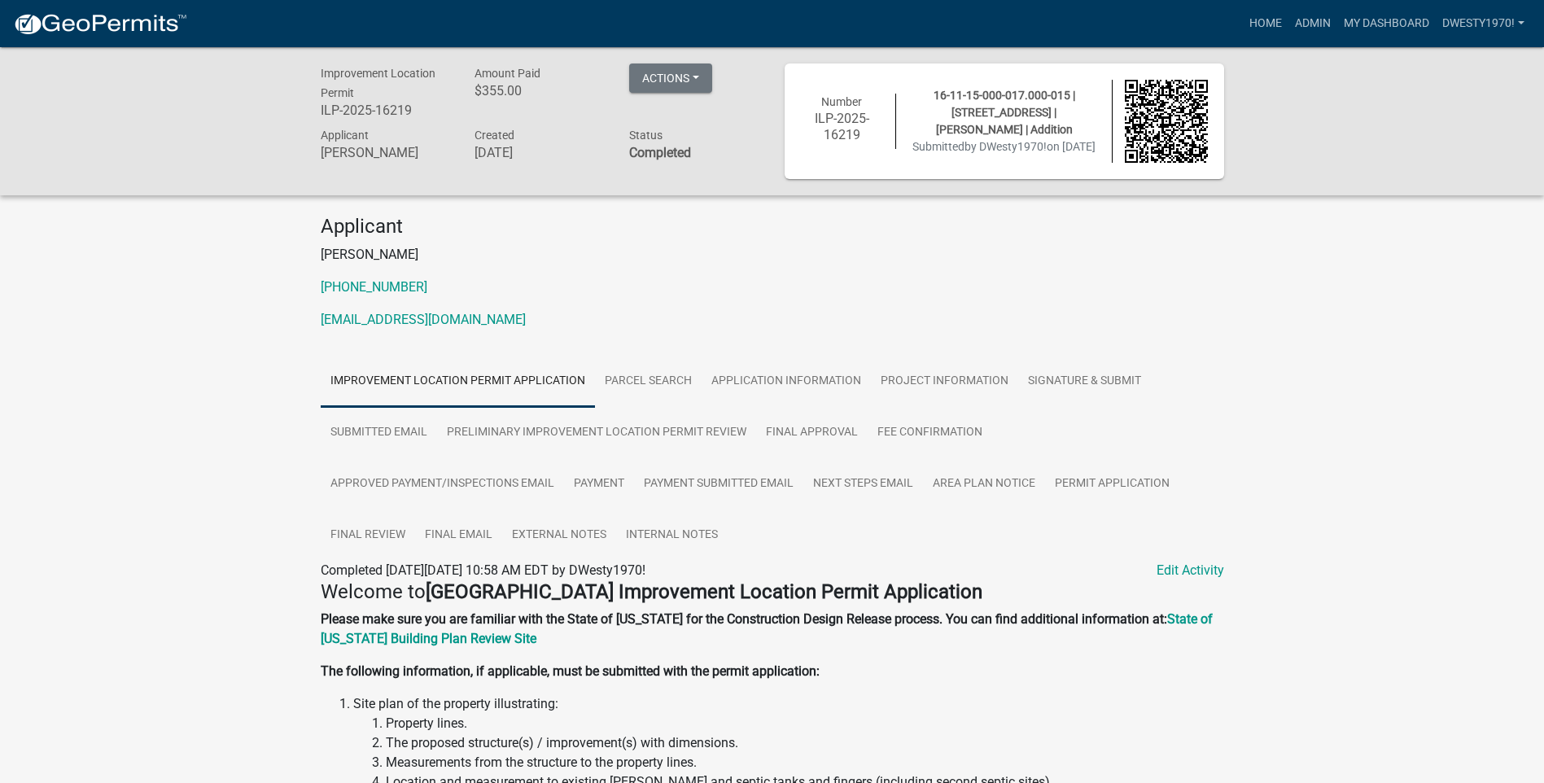
click at [490, 387] on link "Improvement Location Permit Application" at bounding box center [458, 382] width 274 height 52
click at [649, 382] on link "Parcel search" at bounding box center [648, 382] width 107 height 52
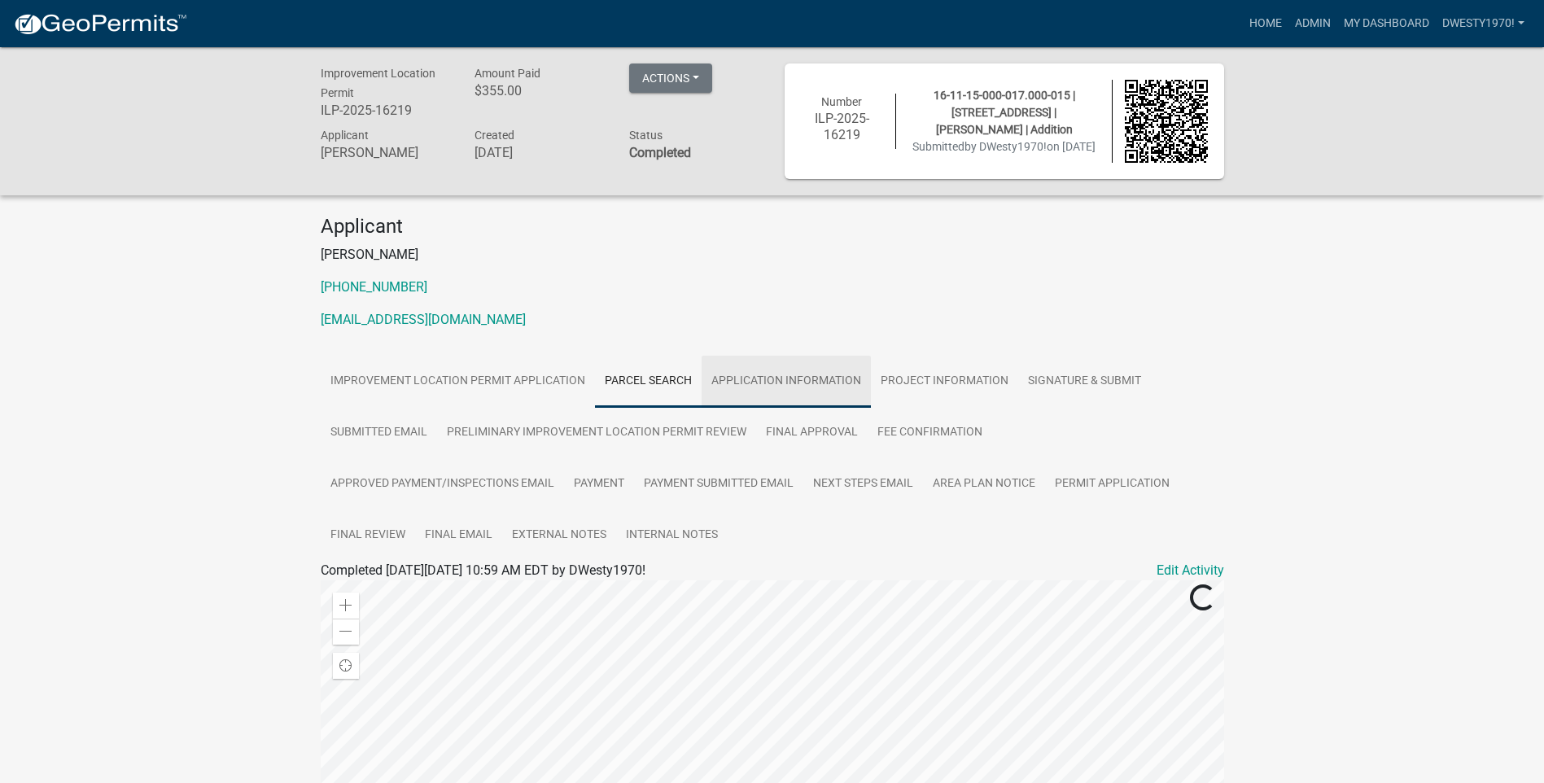
click at [806, 387] on link "Application Information" at bounding box center [786, 382] width 169 height 52
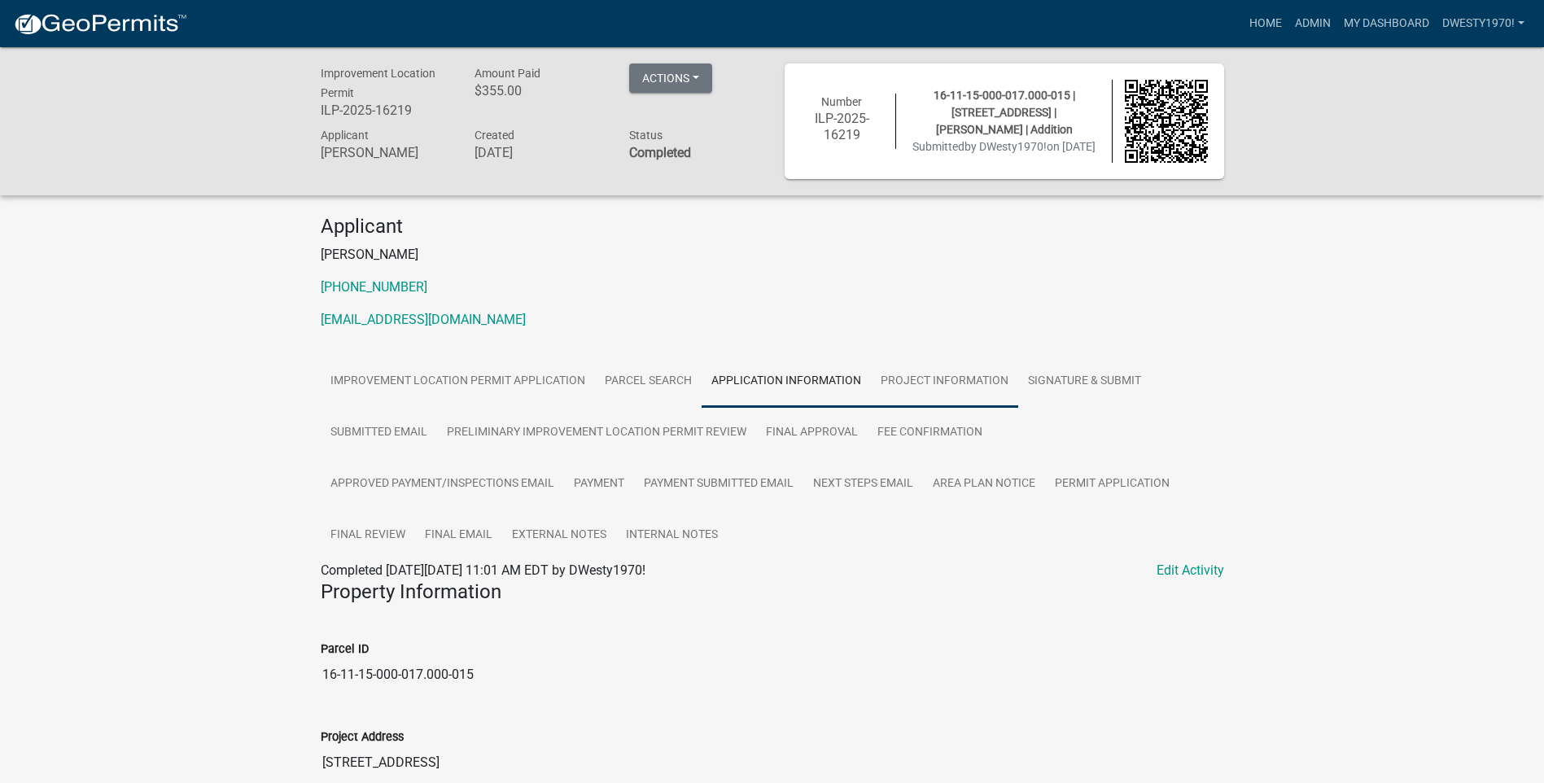
click at [967, 386] on link "Project Information" at bounding box center [944, 382] width 147 height 52
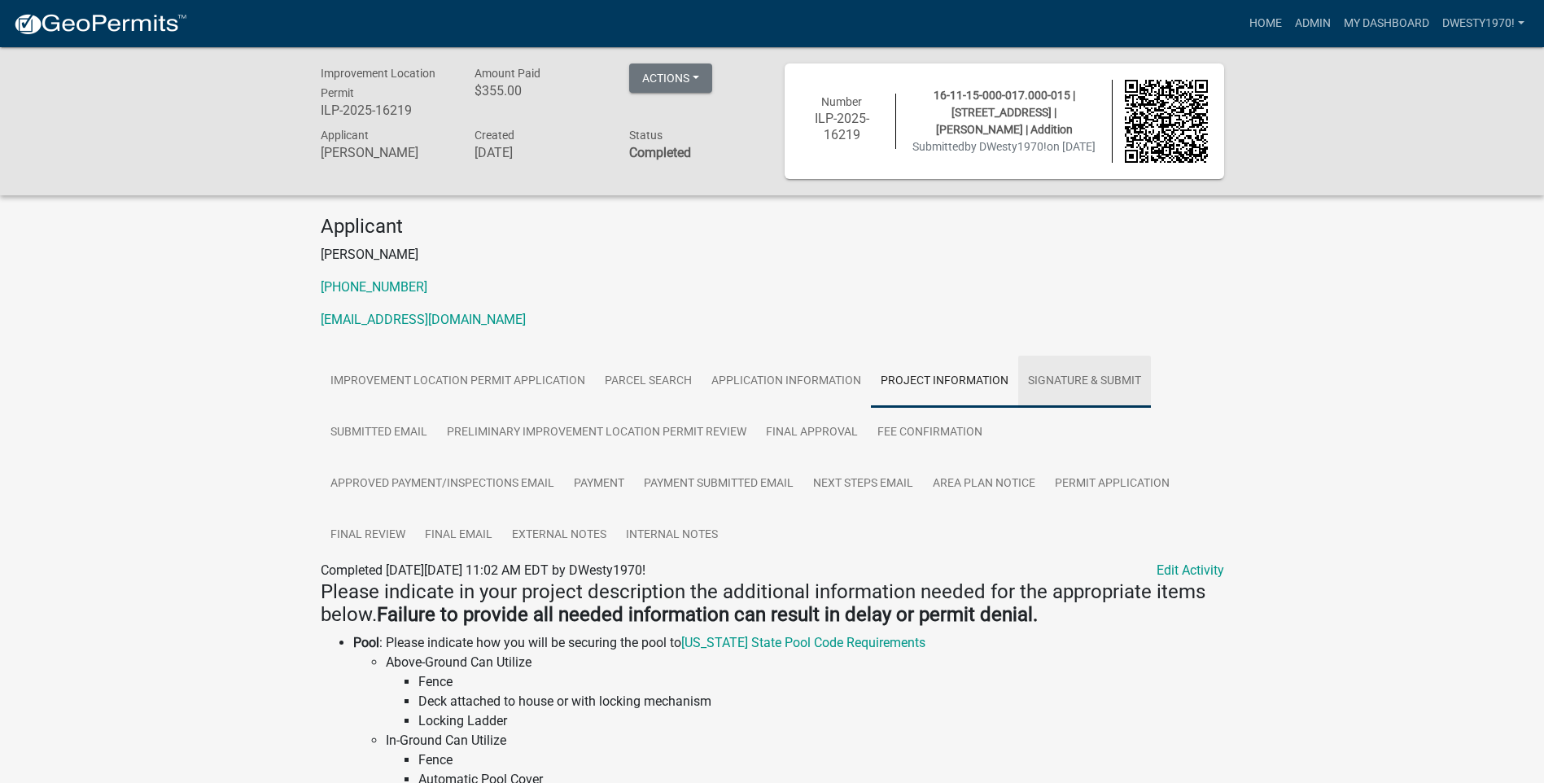
click at [1102, 383] on link "Signature & Submit" at bounding box center [1085, 382] width 133 height 52
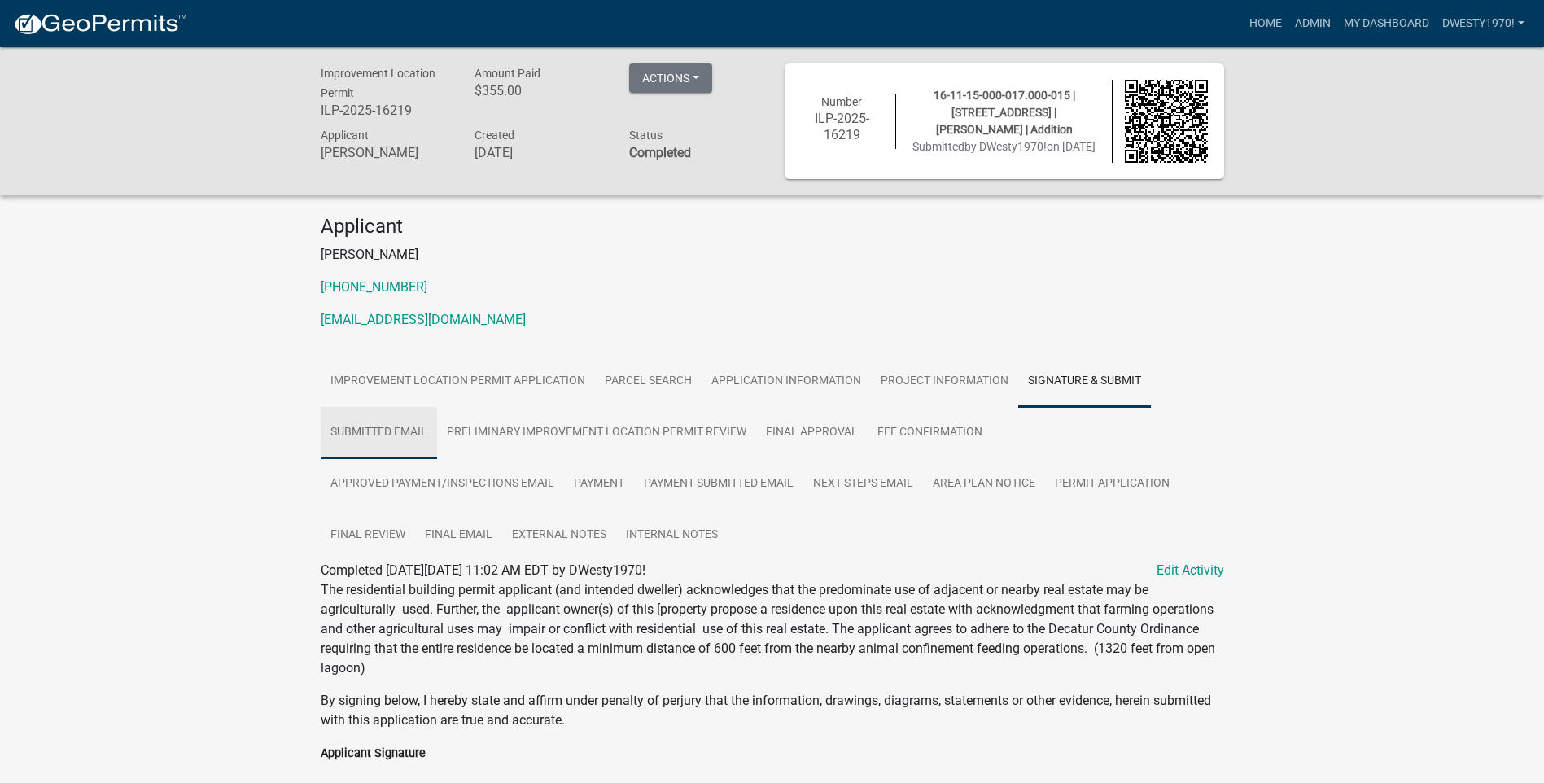
click at [410, 433] on link "Submitted Email" at bounding box center [379, 433] width 116 height 52
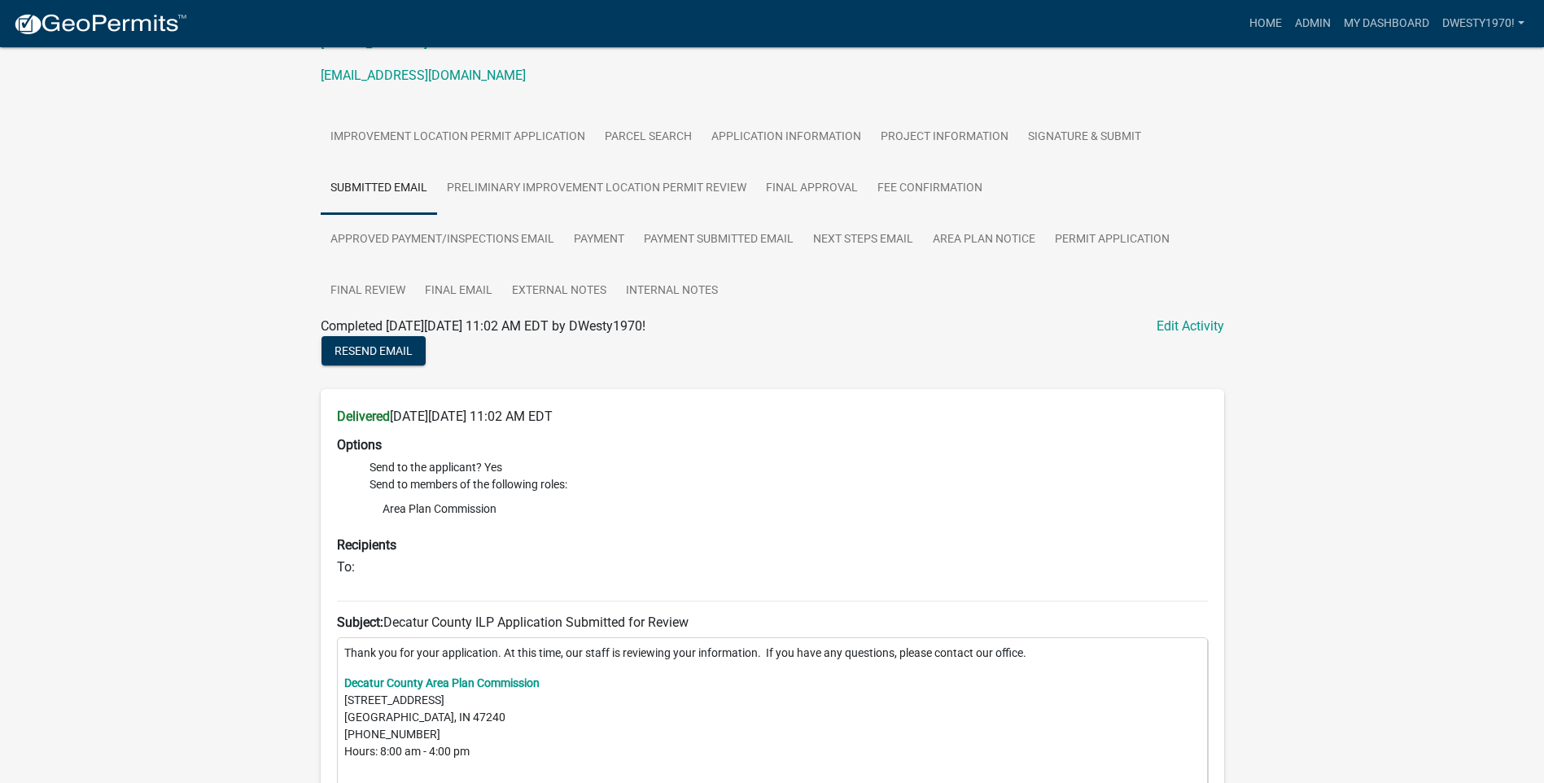
scroll to position [488, 0]
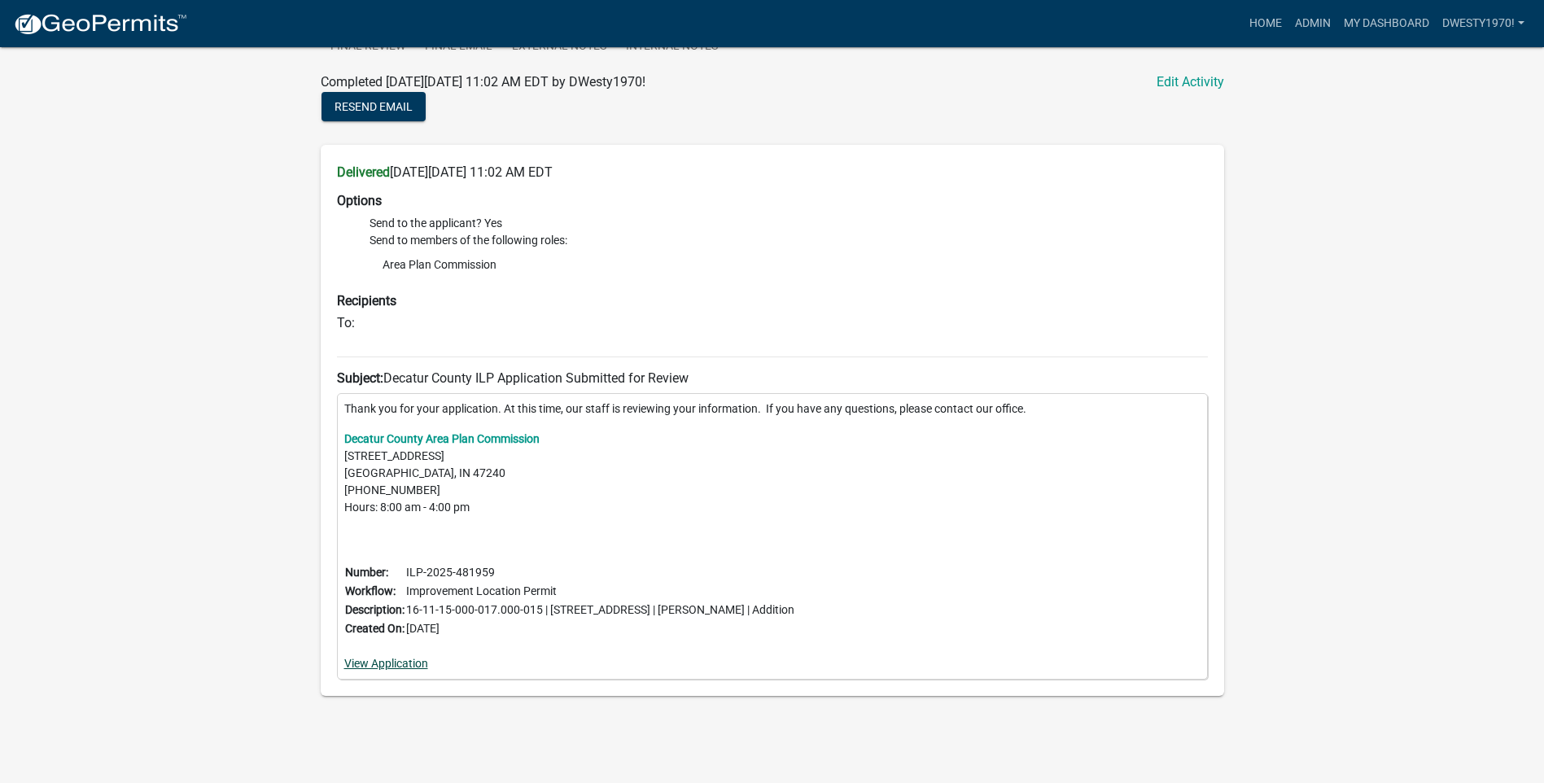
click at [404, 664] on link "View Application" at bounding box center [386, 663] width 84 height 13
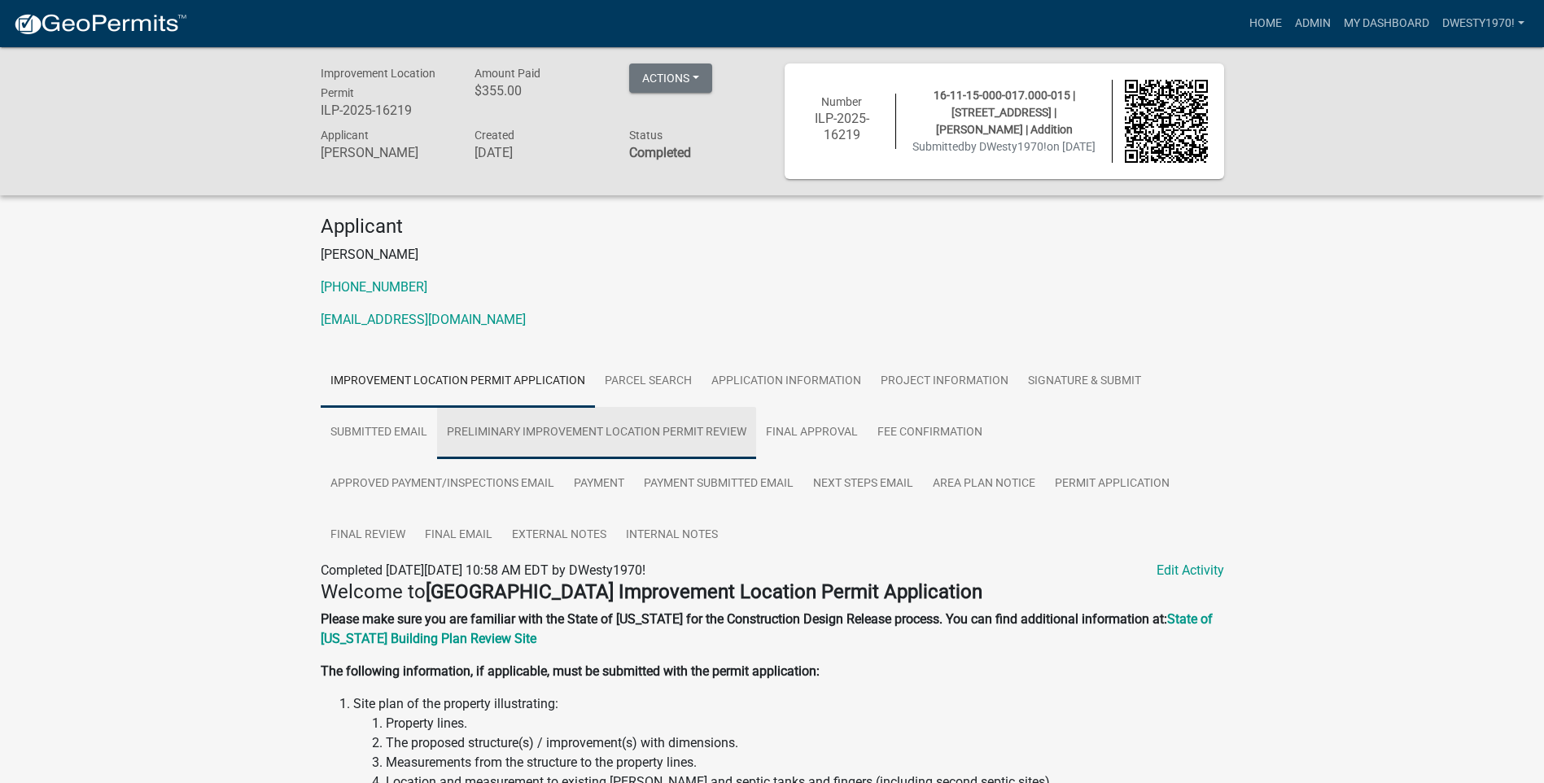
click at [515, 428] on link "Preliminary Improvement Location Permit Review" at bounding box center [596, 433] width 319 height 52
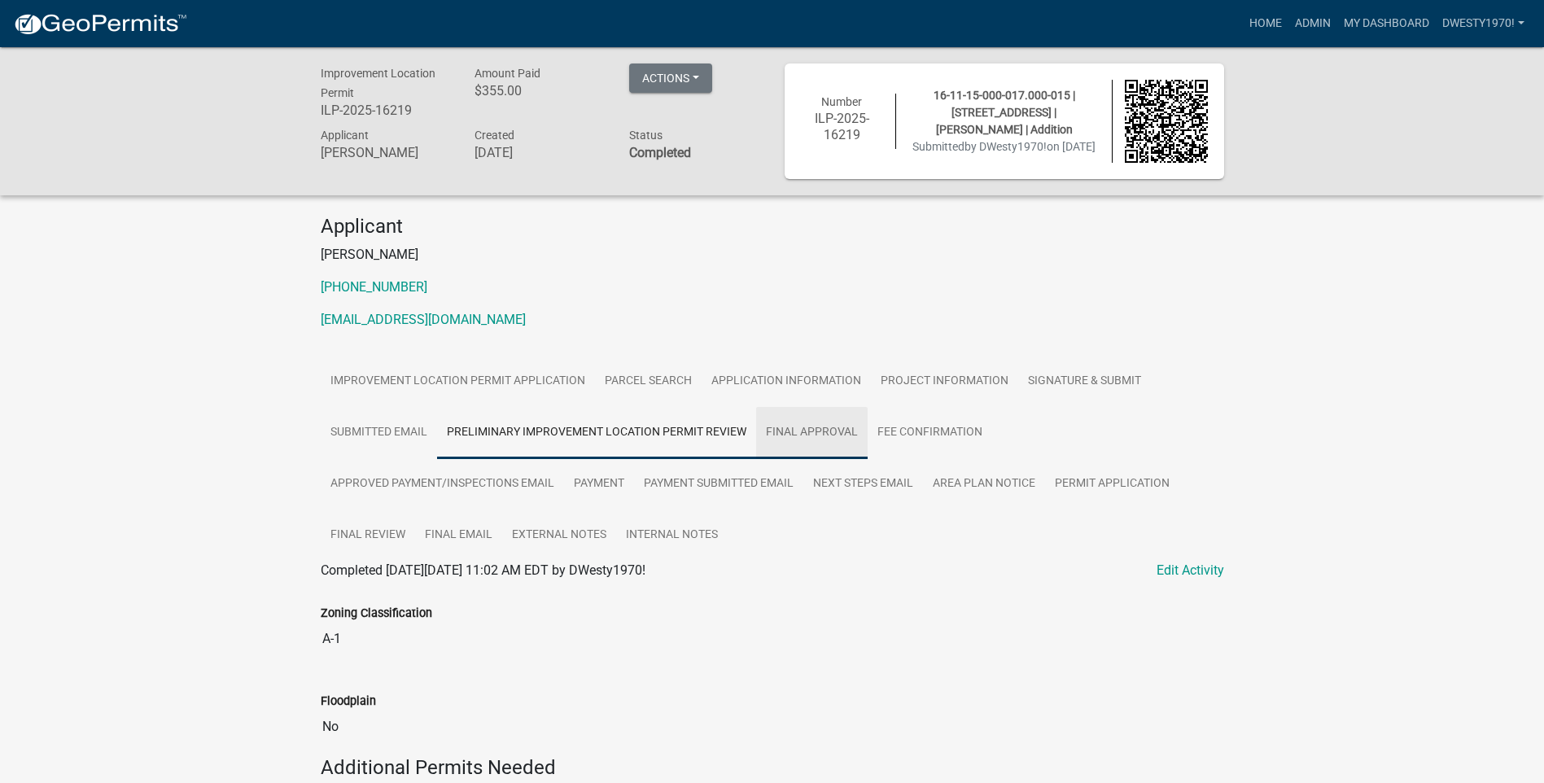
click at [829, 431] on link "Final Approval" at bounding box center [812, 433] width 112 height 52
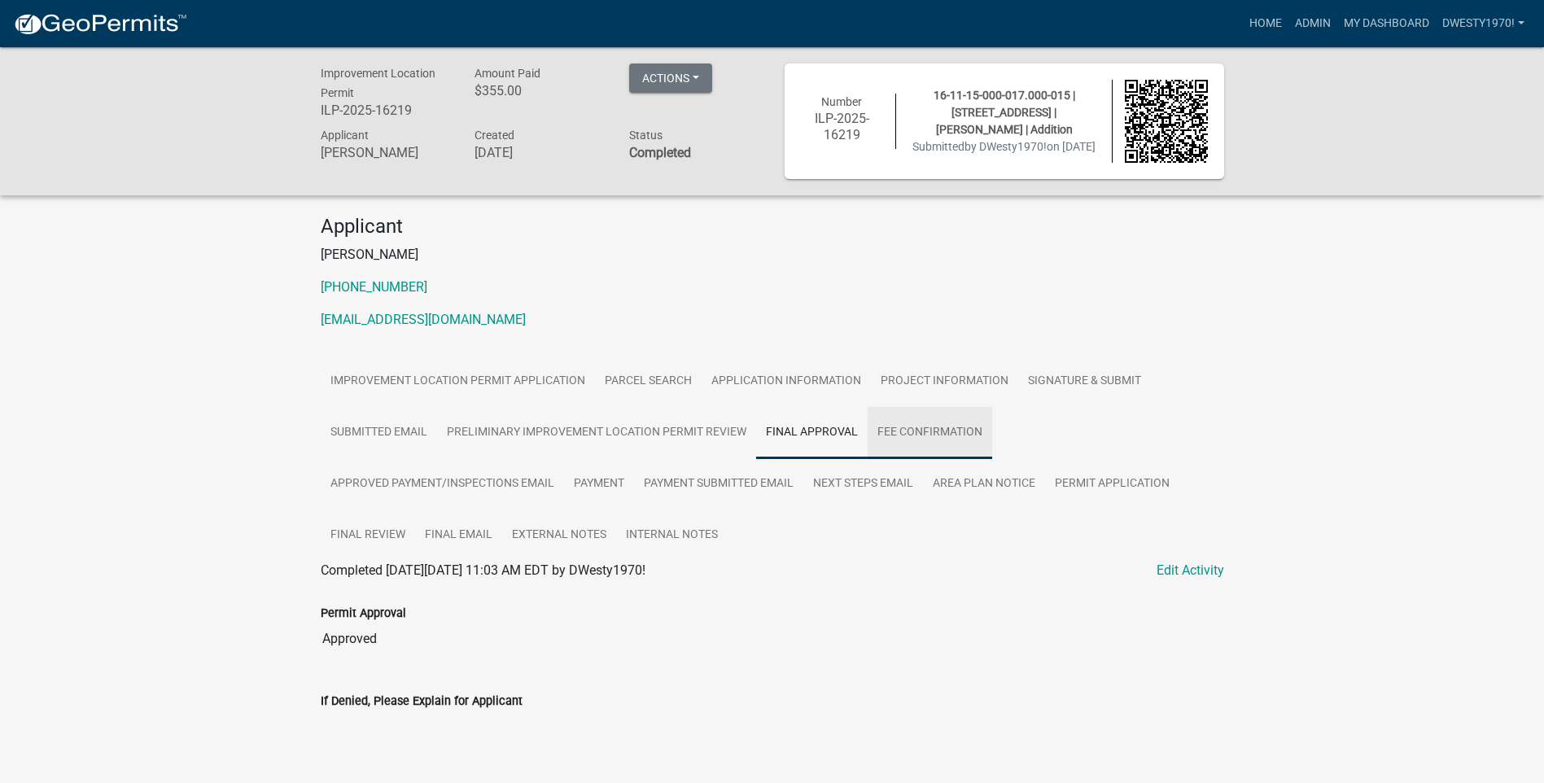
click at [942, 442] on link "Fee Confirmation" at bounding box center [930, 433] width 125 height 52
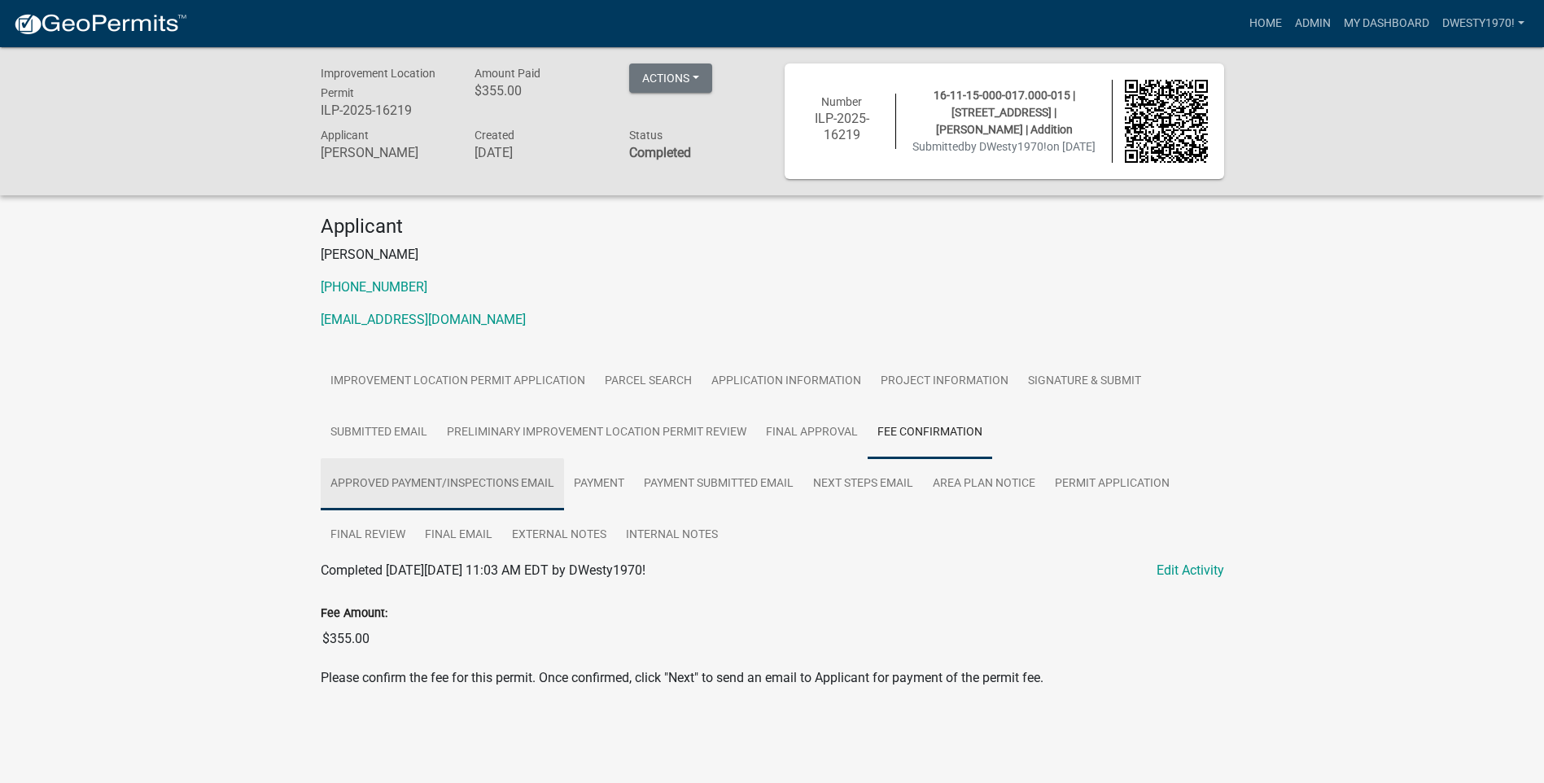
click at [473, 479] on link "Approved Payment/Inspections Email" at bounding box center [442, 484] width 243 height 52
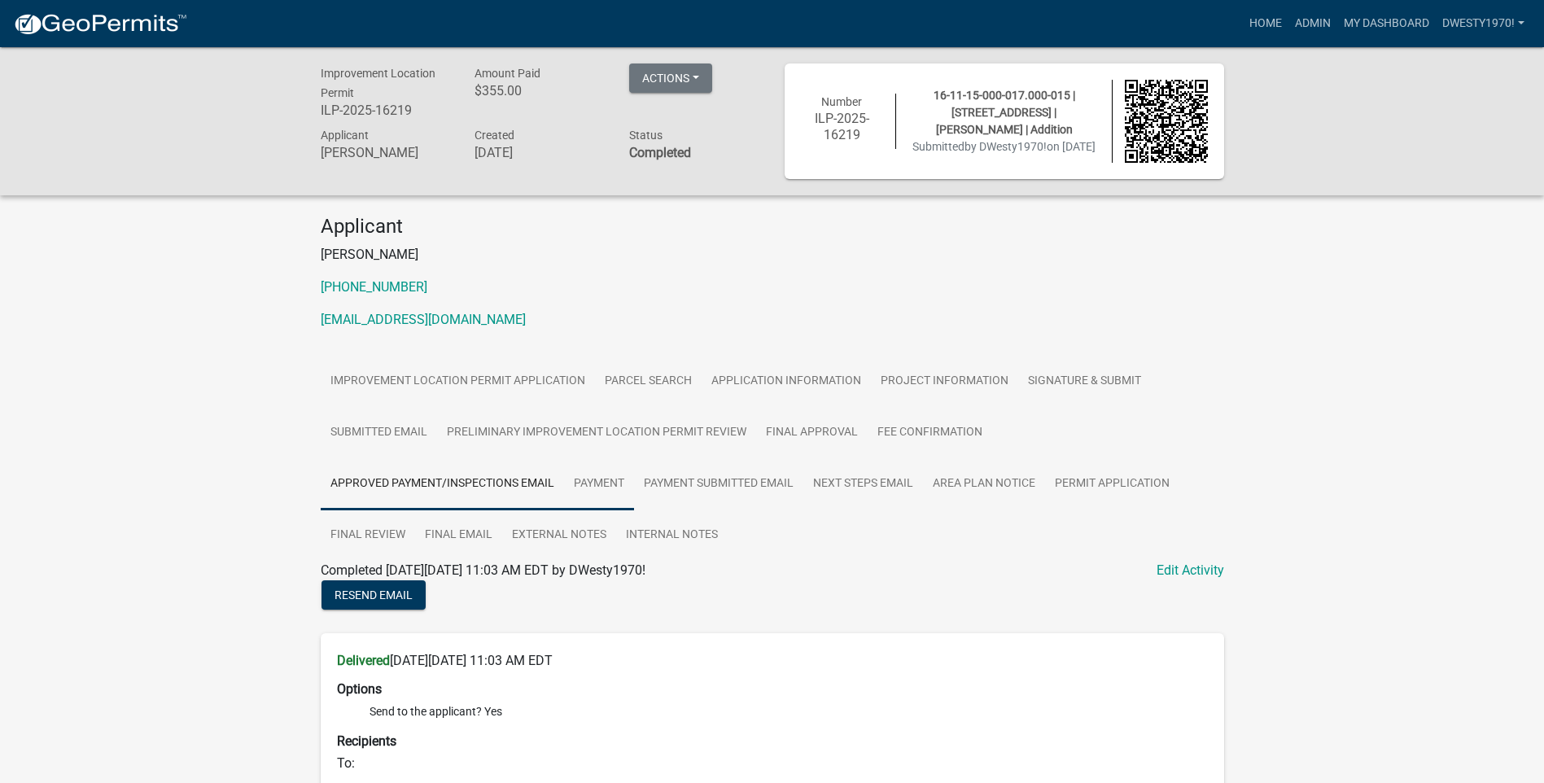
click at [587, 482] on link "Payment" at bounding box center [599, 484] width 70 height 52
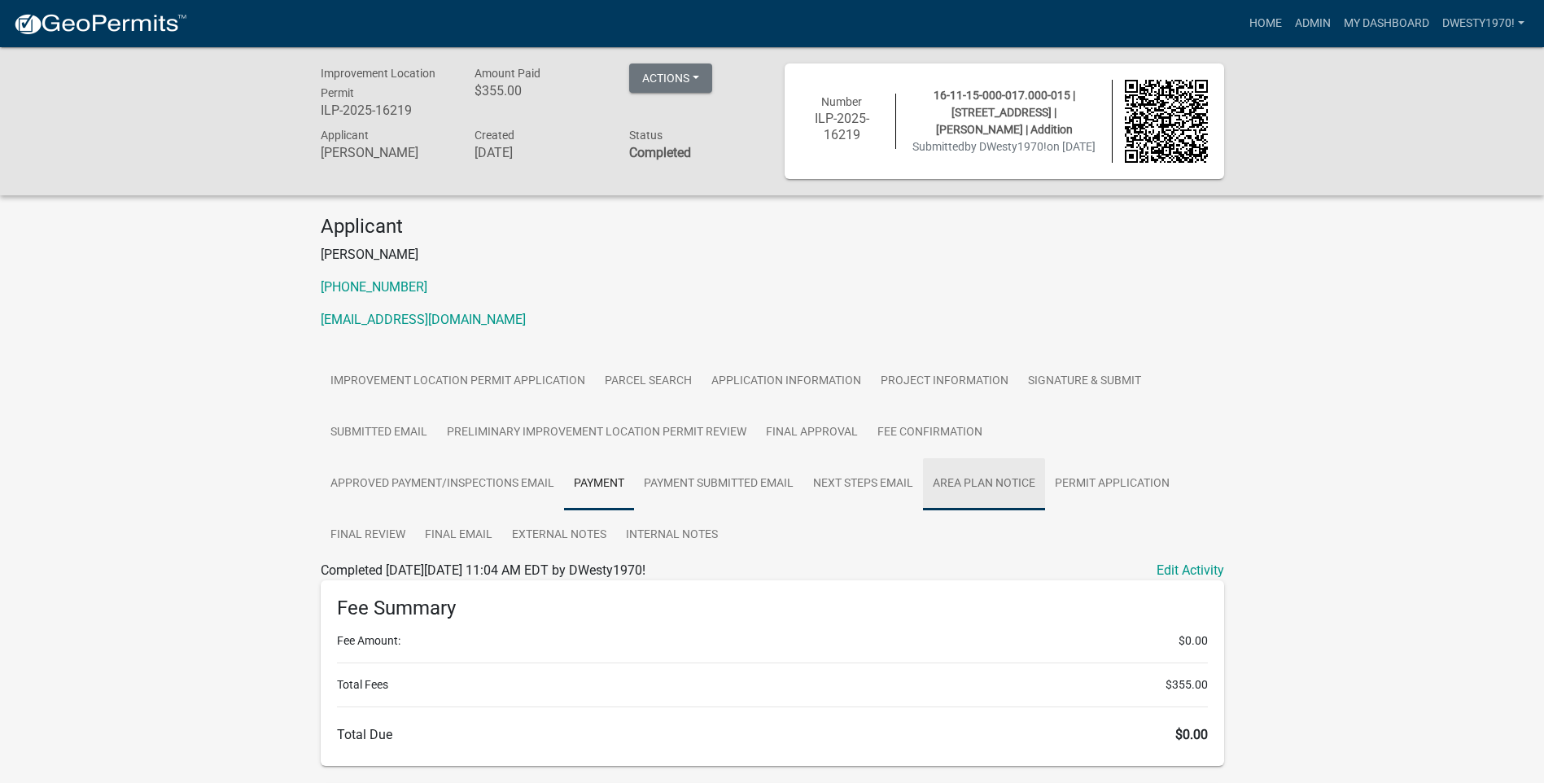
click at [956, 480] on link "Area Plan Notice" at bounding box center [984, 484] width 122 height 52
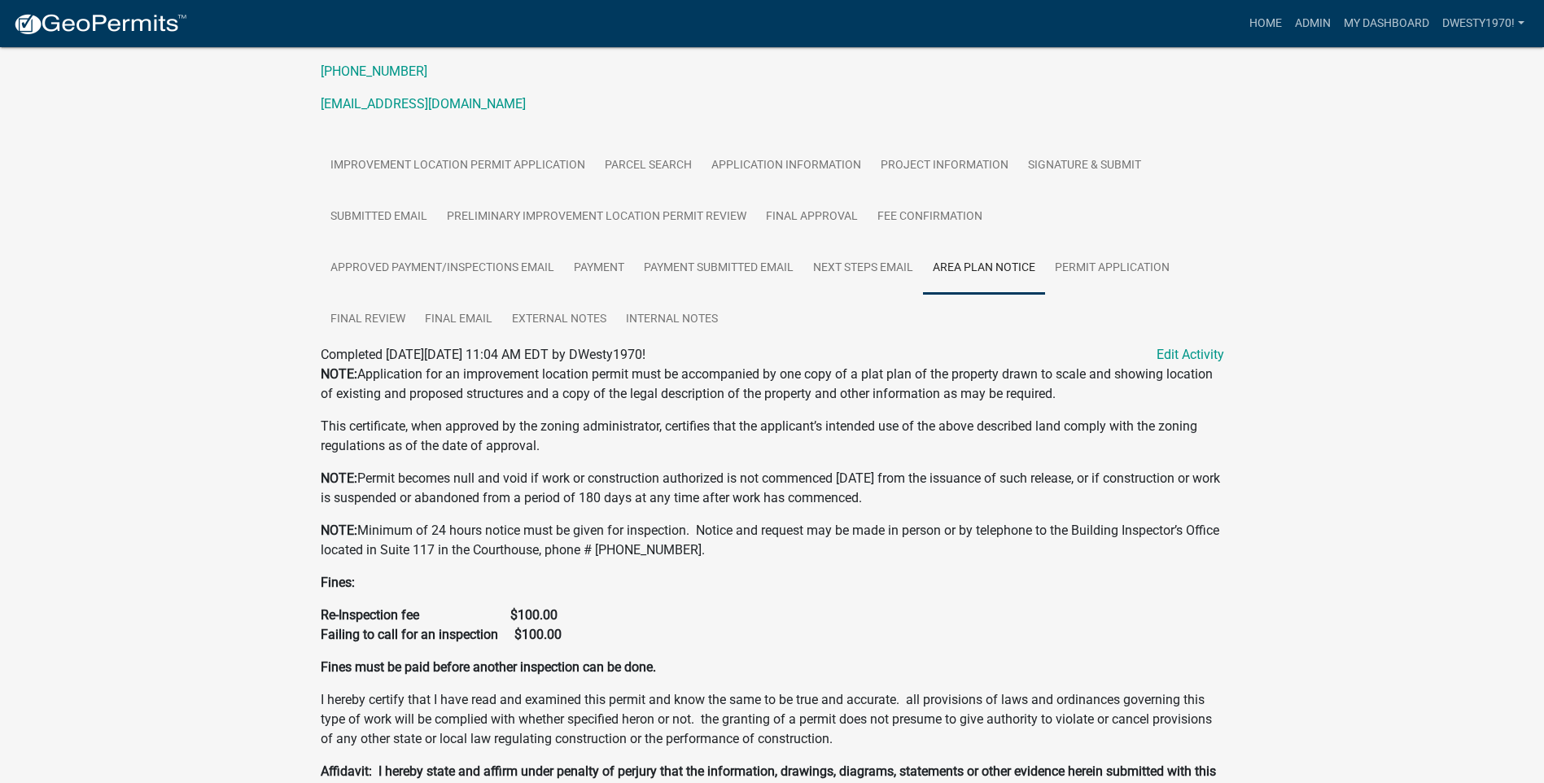
scroll to position [43, 0]
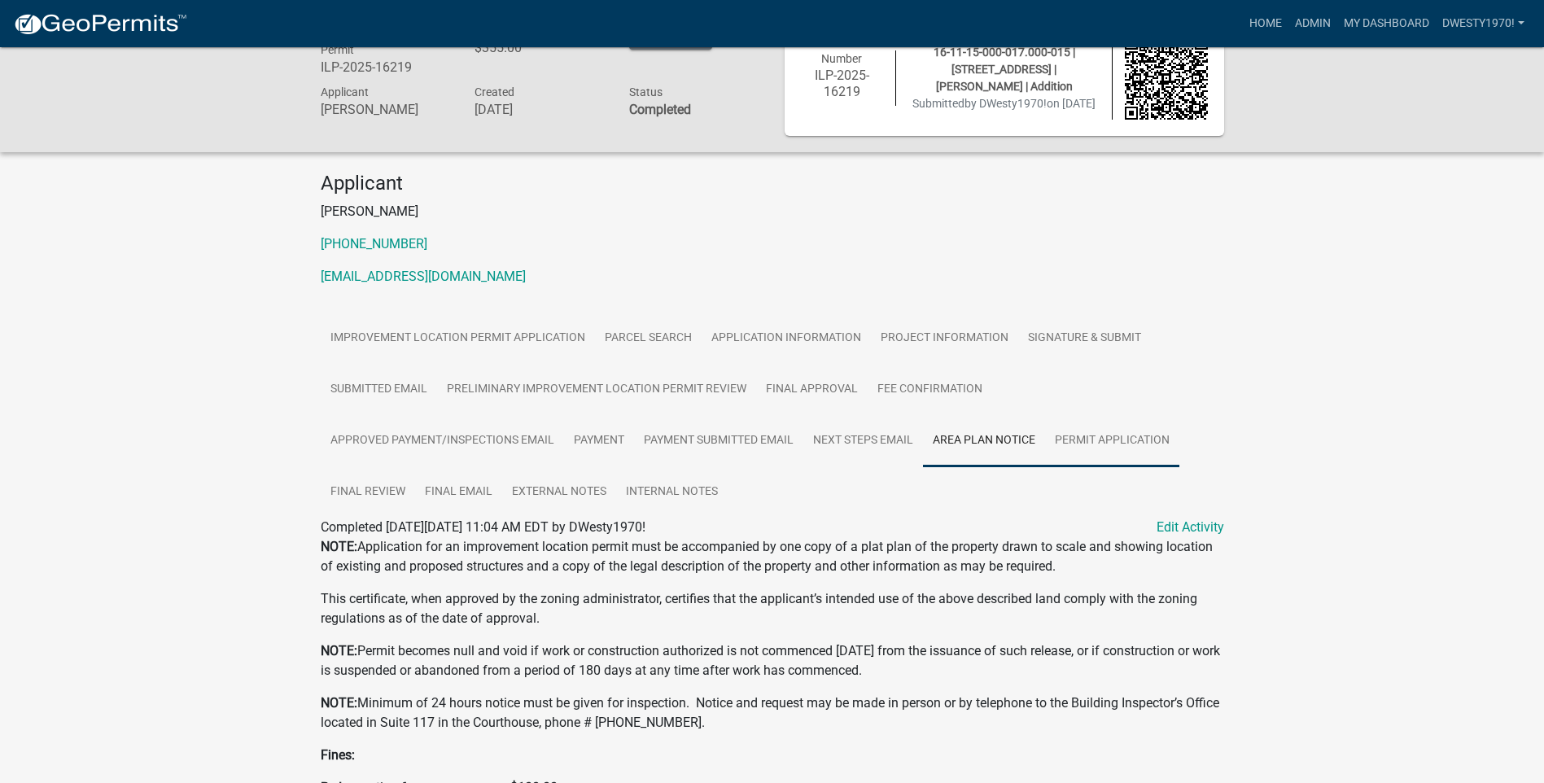
click at [1116, 447] on link "Permit Application" at bounding box center [1112, 441] width 134 height 52
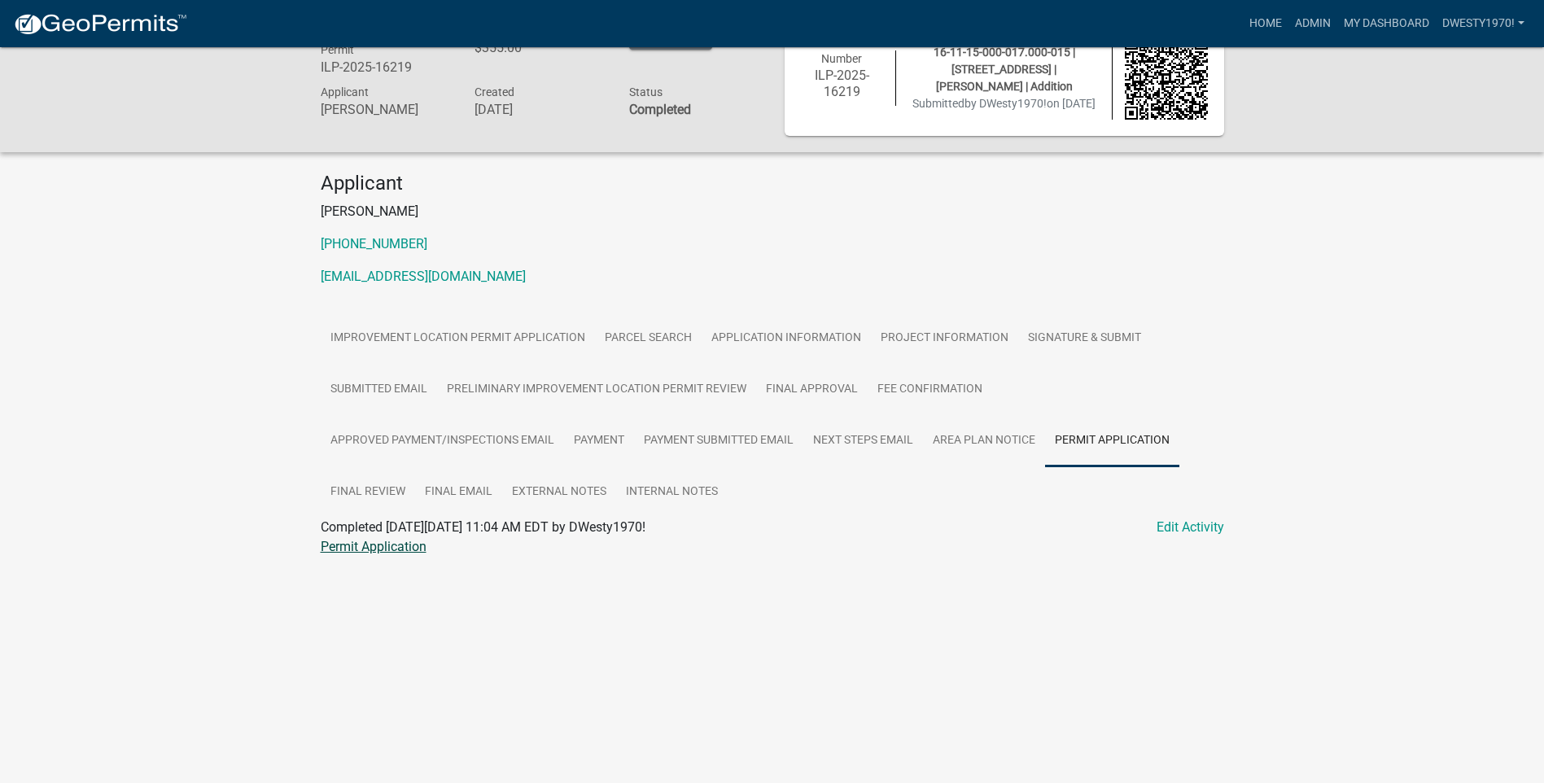
click at [408, 549] on link "Permit Application" at bounding box center [374, 546] width 106 height 15
click at [1500, 24] on link "DWesty1970!" at bounding box center [1483, 23] width 95 height 31
click at [1442, 156] on link "Logout" at bounding box center [1466, 158] width 130 height 39
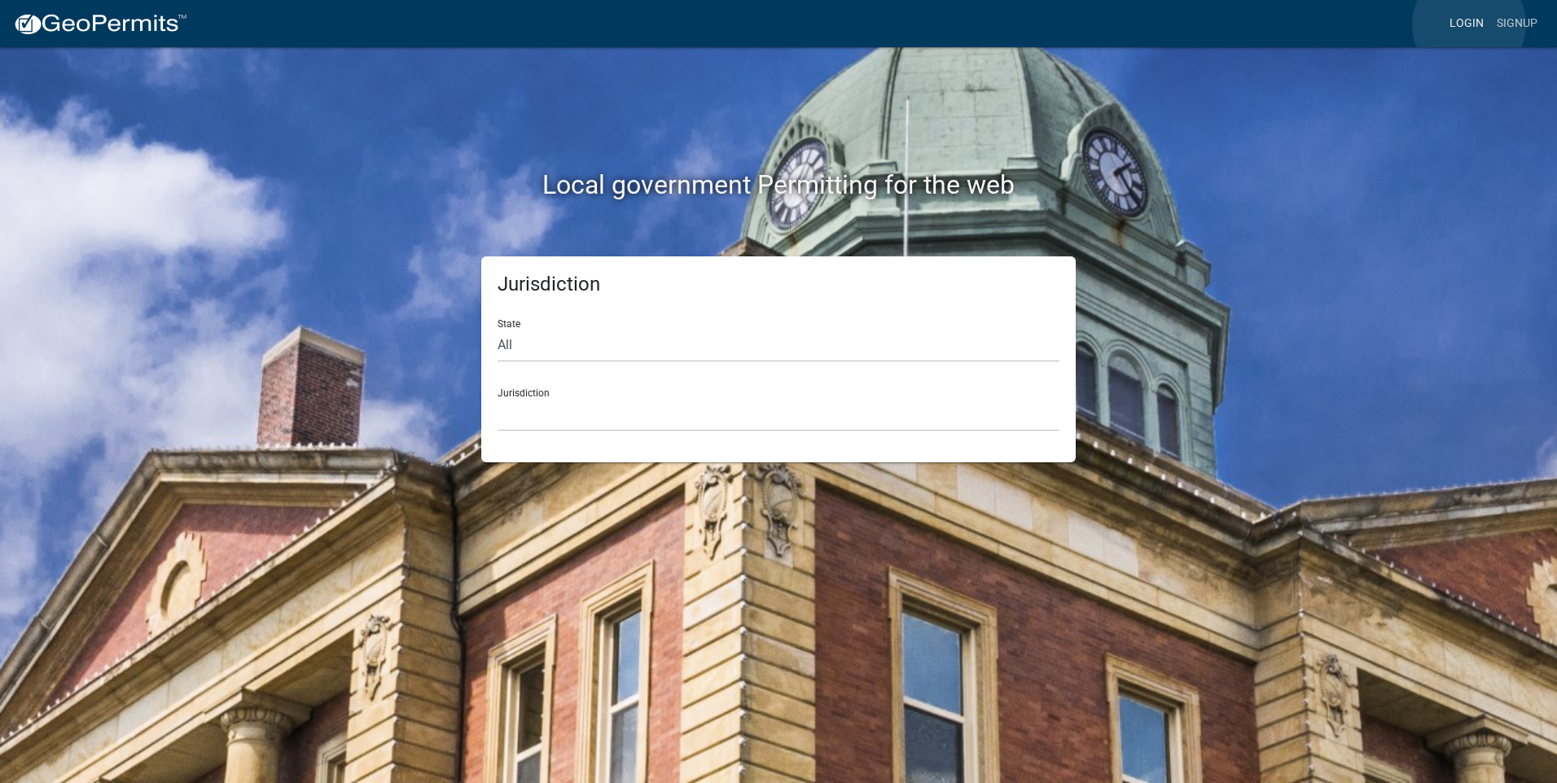
click at [830, 24] on link "Login" at bounding box center [1466, 23] width 47 height 31
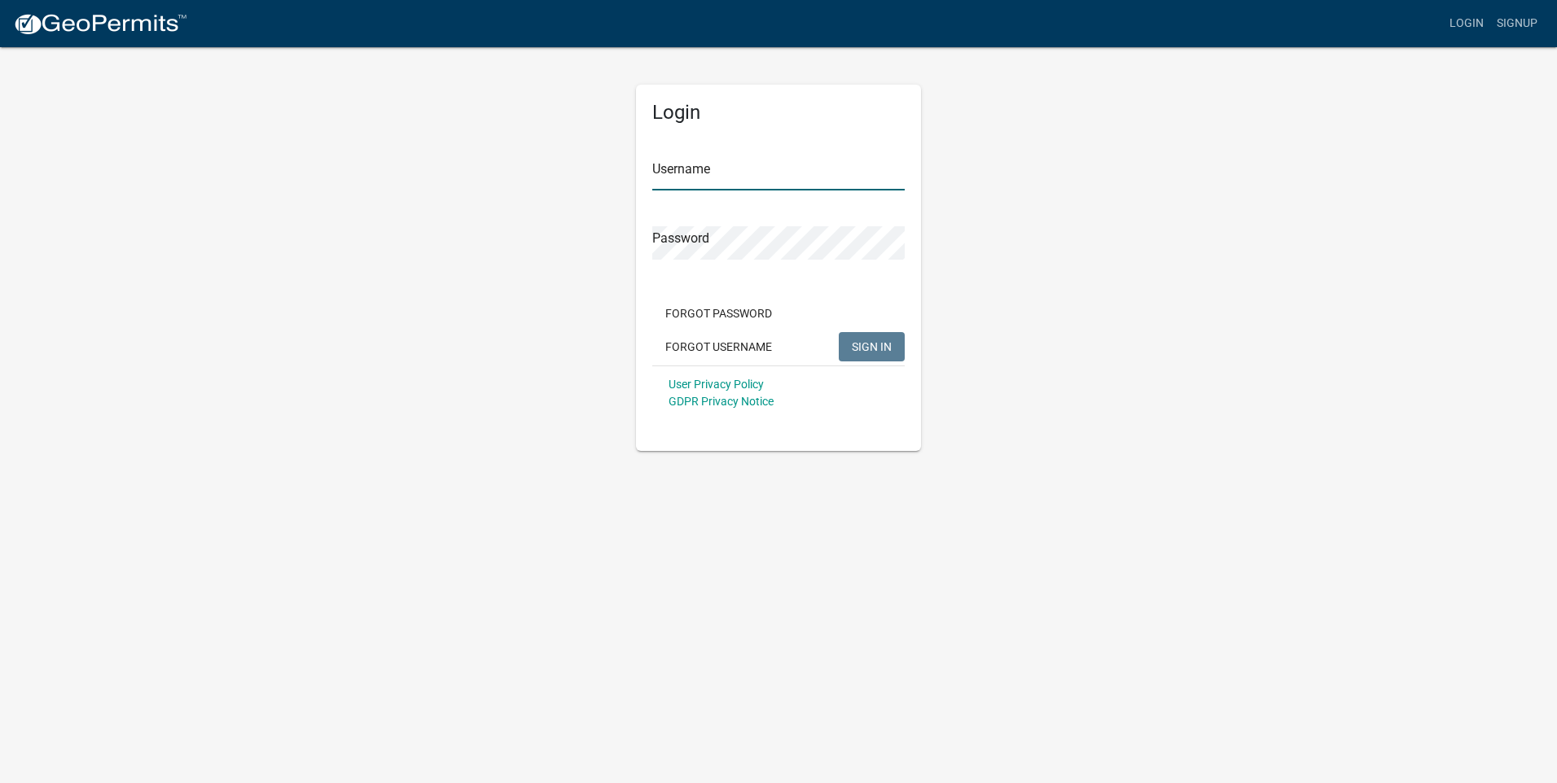
type input "DWesty1970!"
click at [830, 344] on span "SIGN IN" at bounding box center [872, 346] width 40 height 13
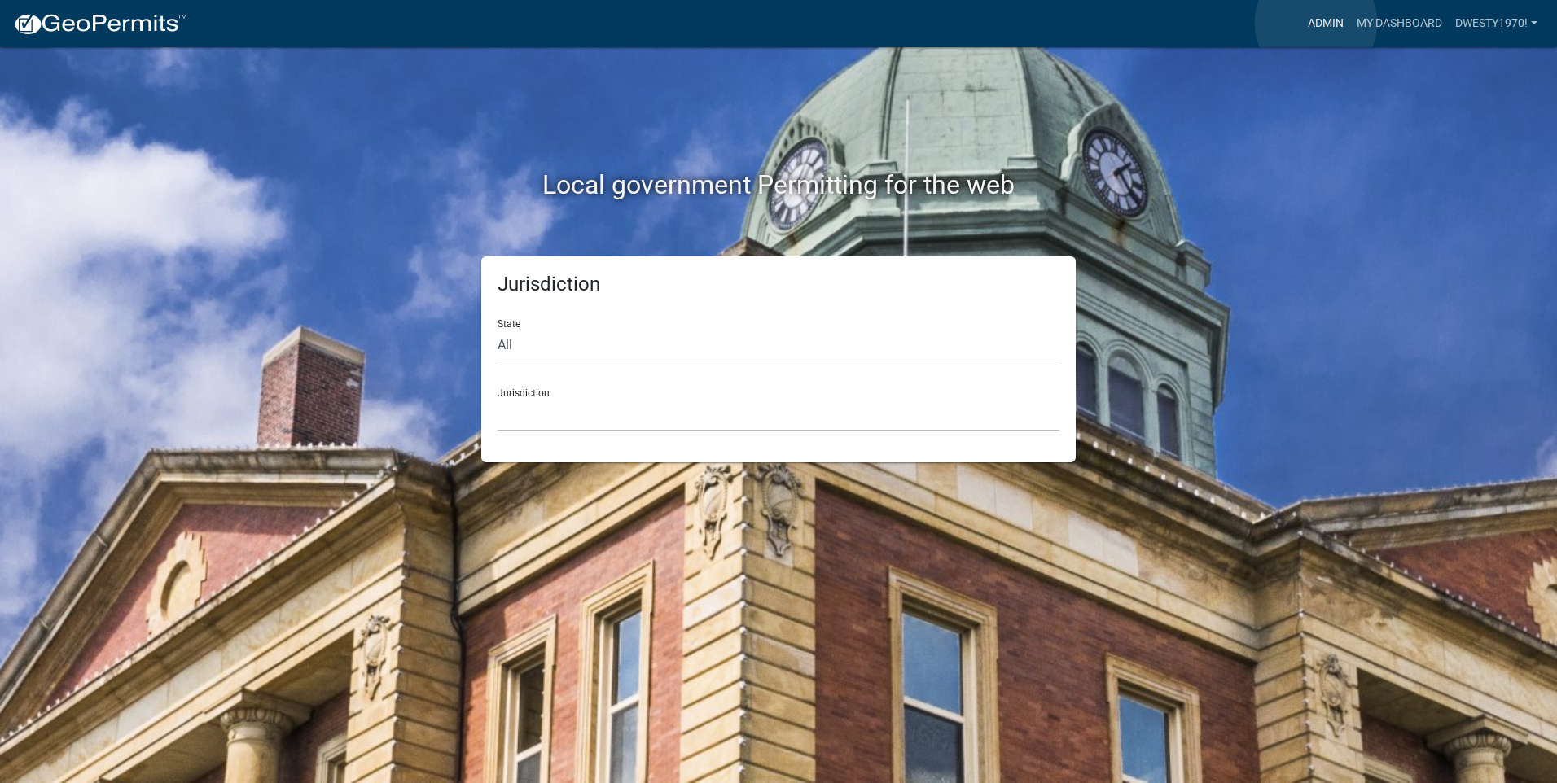
click at [830, 22] on link "Admin" at bounding box center [1325, 23] width 49 height 31
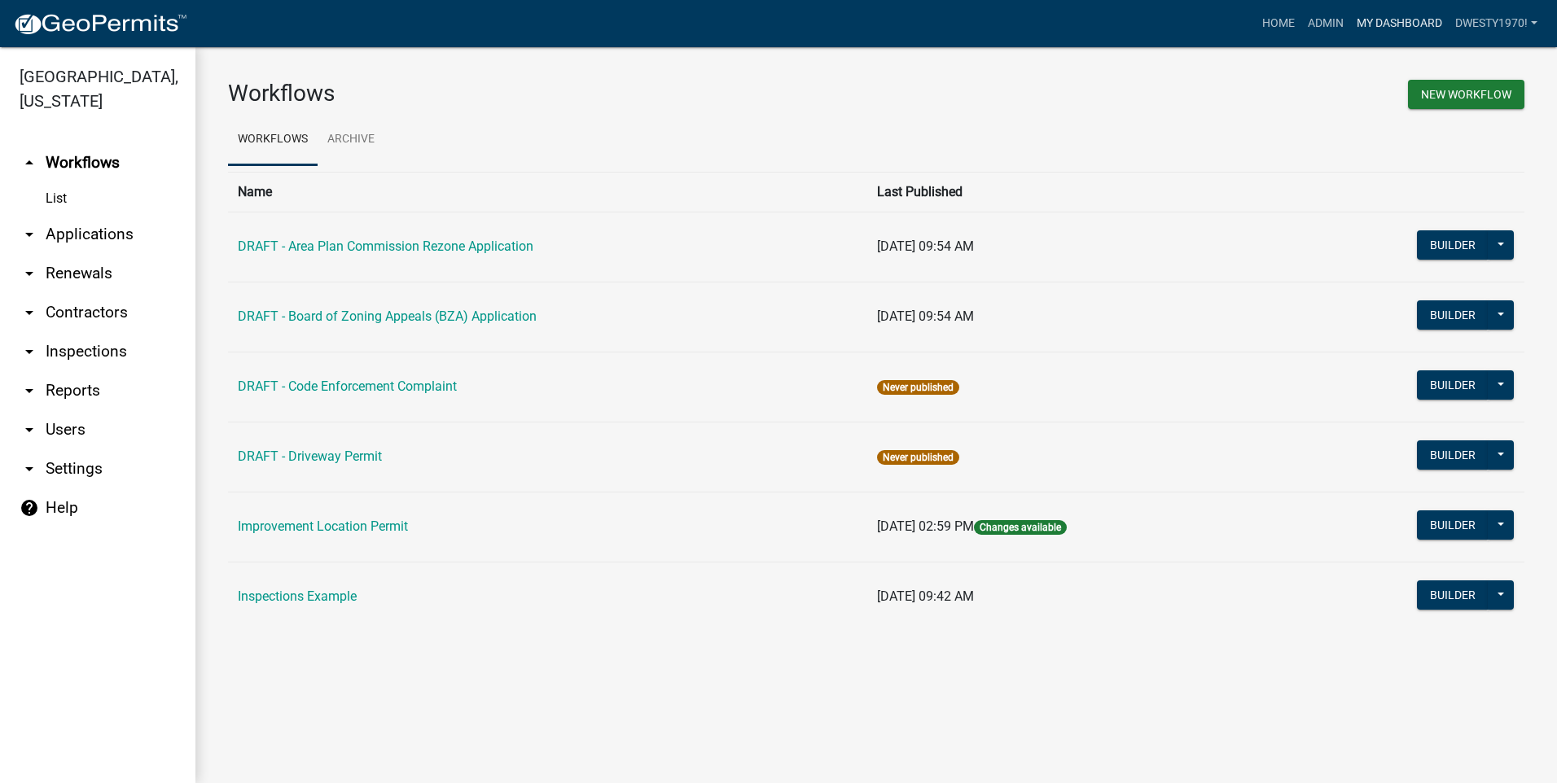
click at [830, 22] on link "My Dashboard" at bounding box center [1399, 23] width 99 height 31
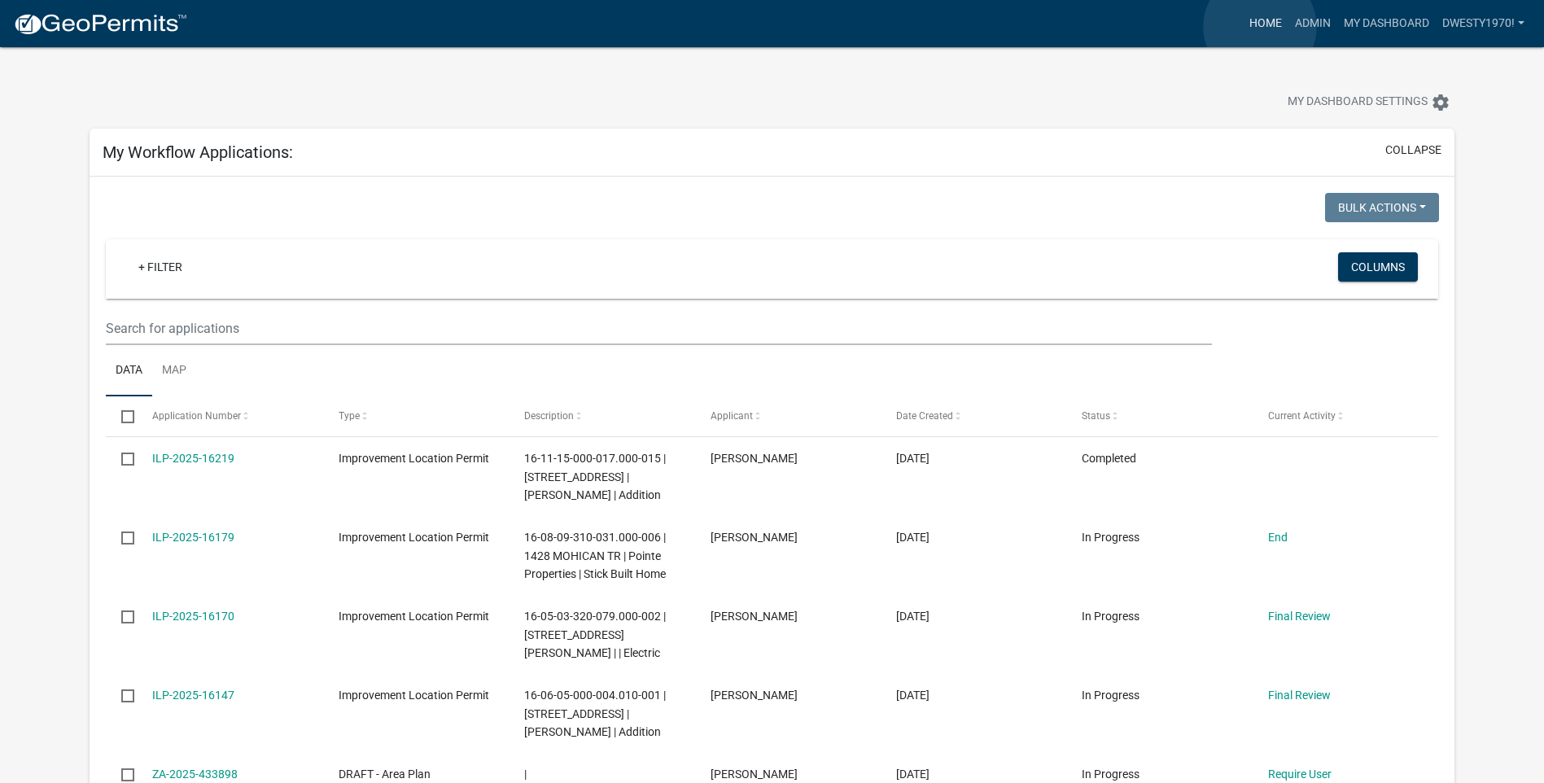
click at [830, 27] on link "Home" at bounding box center [1266, 23] width 46 height 31
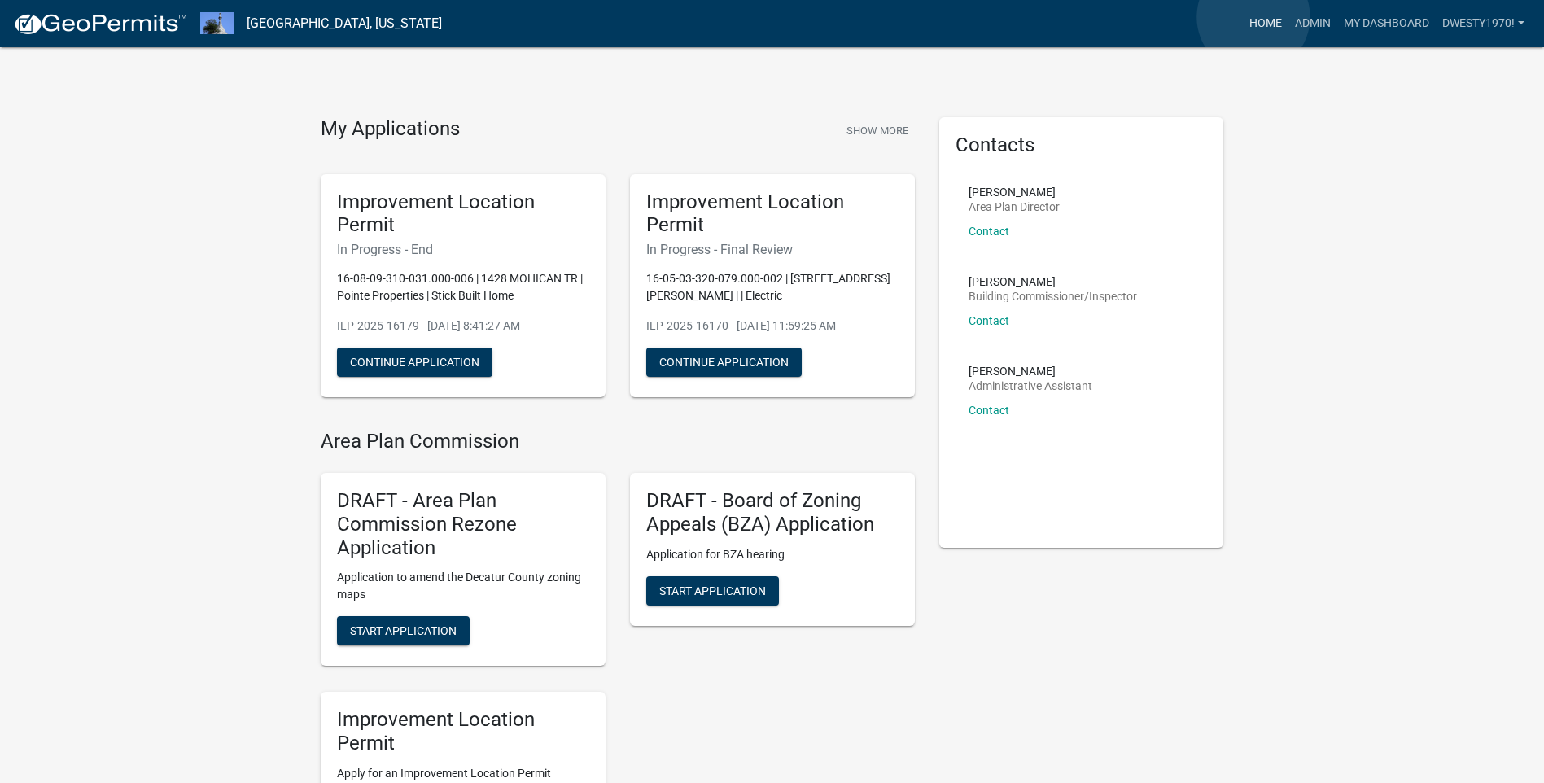
click at [830, 17] on link "Home" at bounding box center [1266, 23] width 46 height 31
click at [830, 24] on link "Home" at bounding box center [1266, 23] width 46 height 31
click at [830, 24] on link "Admin" at bounding box center [1313, 23] width 49 height 31
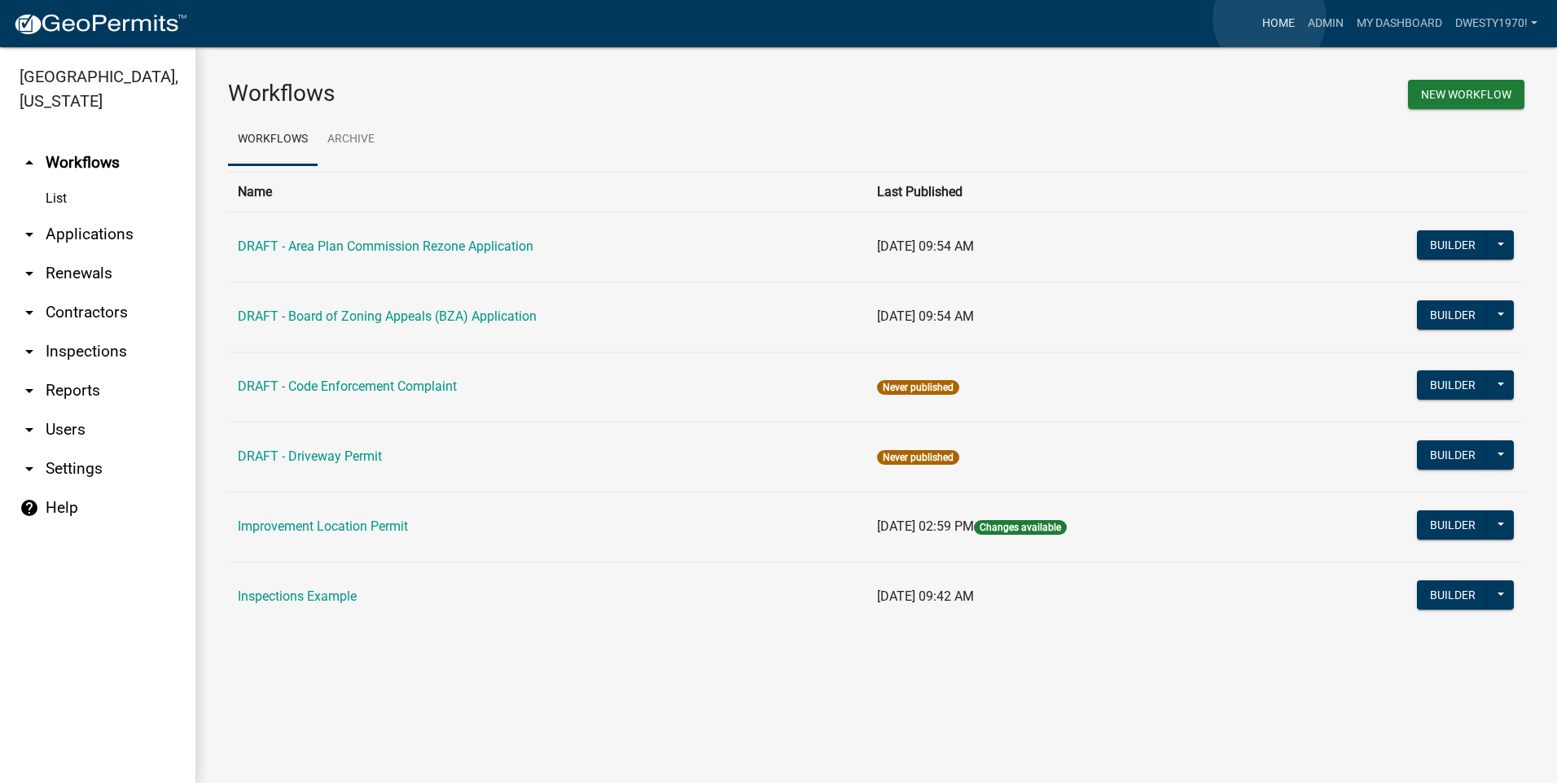
click at [830, 19] on link "Home" at bounding box center [1278, 23] width 46 height 31
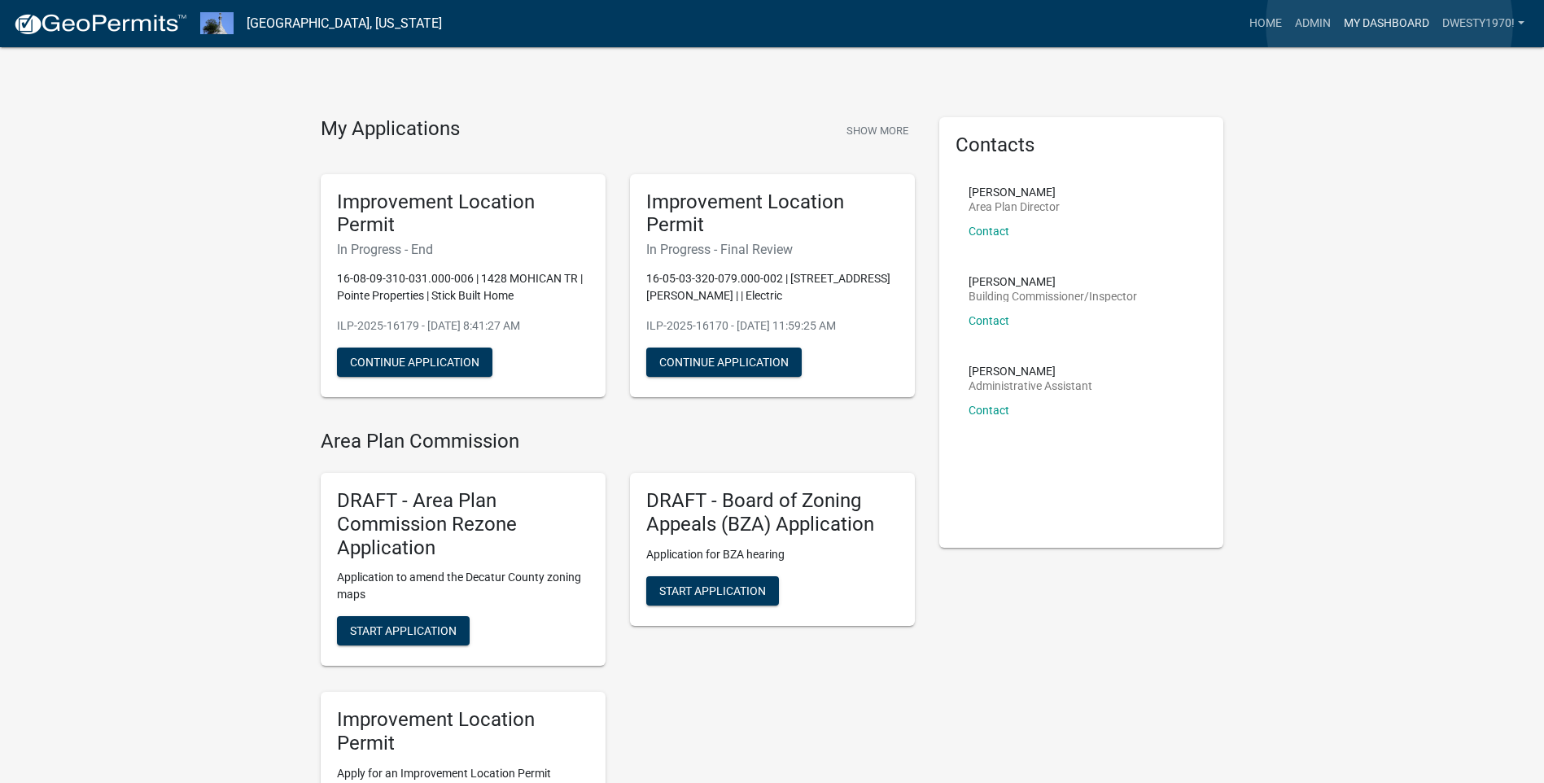
click at [830, 24] on link "My Dashboard" at bounding box center [1387, 23] width 99 height 31
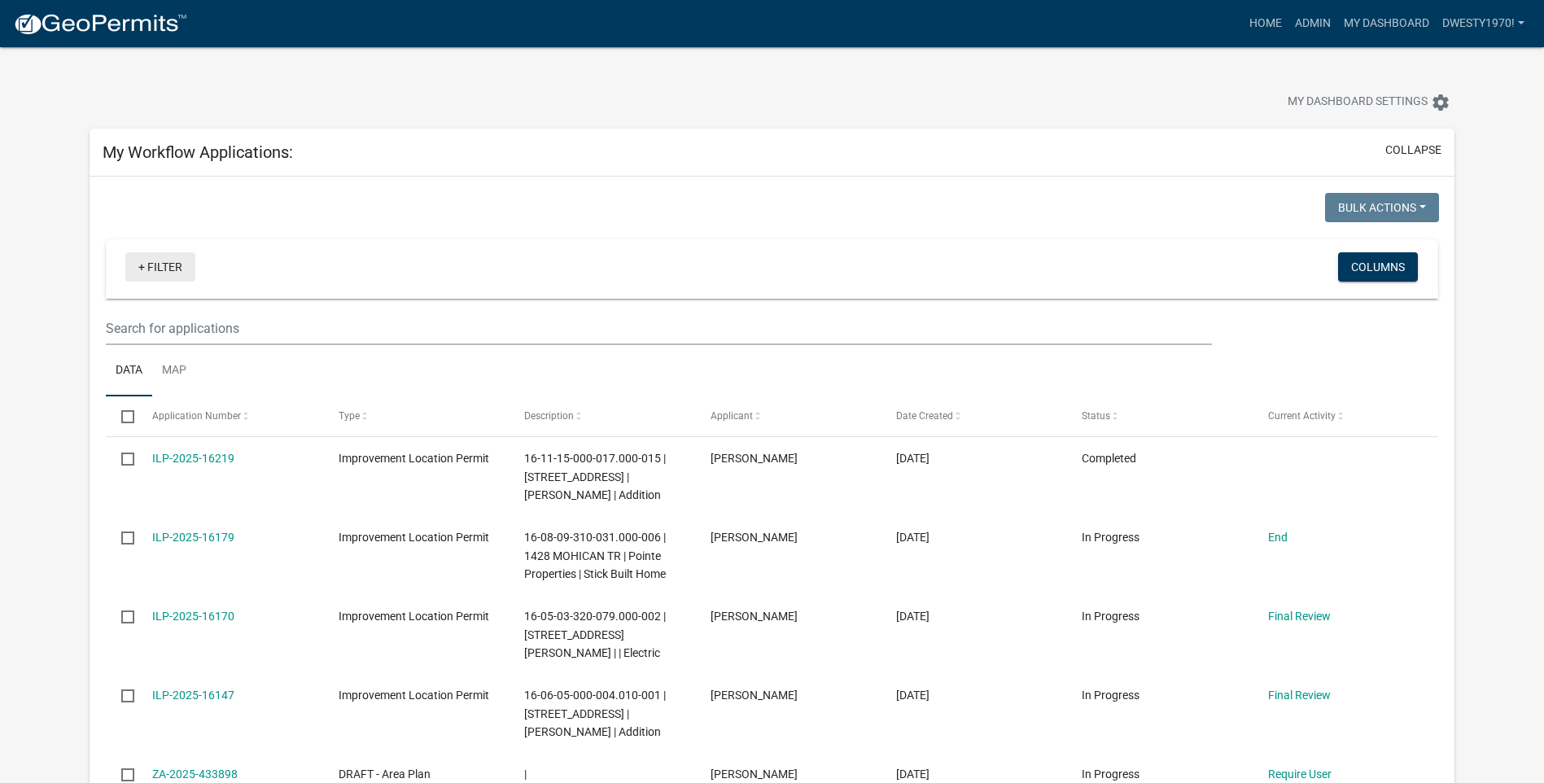
click at [165, 274] on link "+ Filter" at bounding box center [160, 266] width 70 height 29
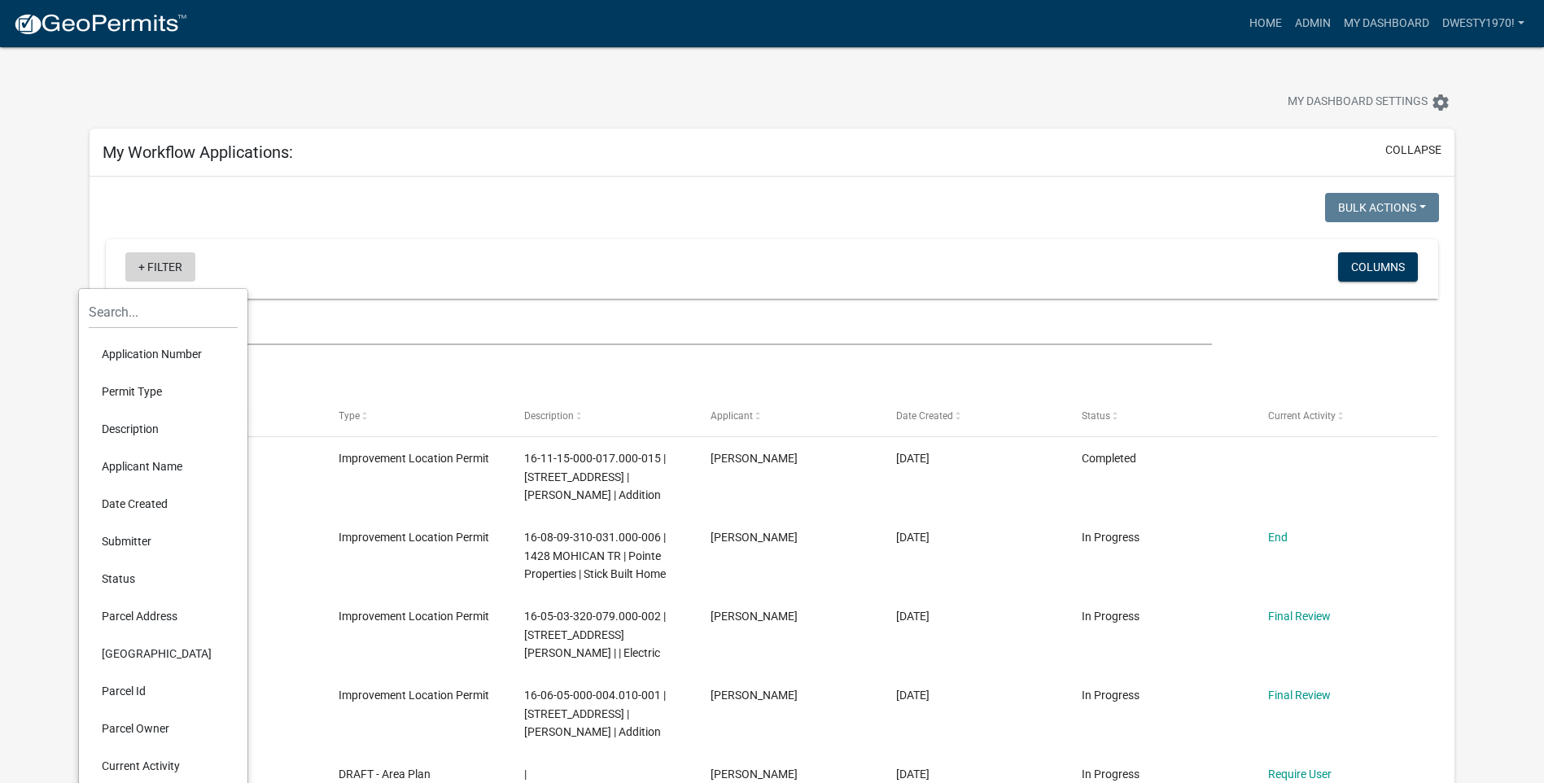
click at [165, 274] on link "+ Filter" at bounding box center [160, 266] width 70 height 29
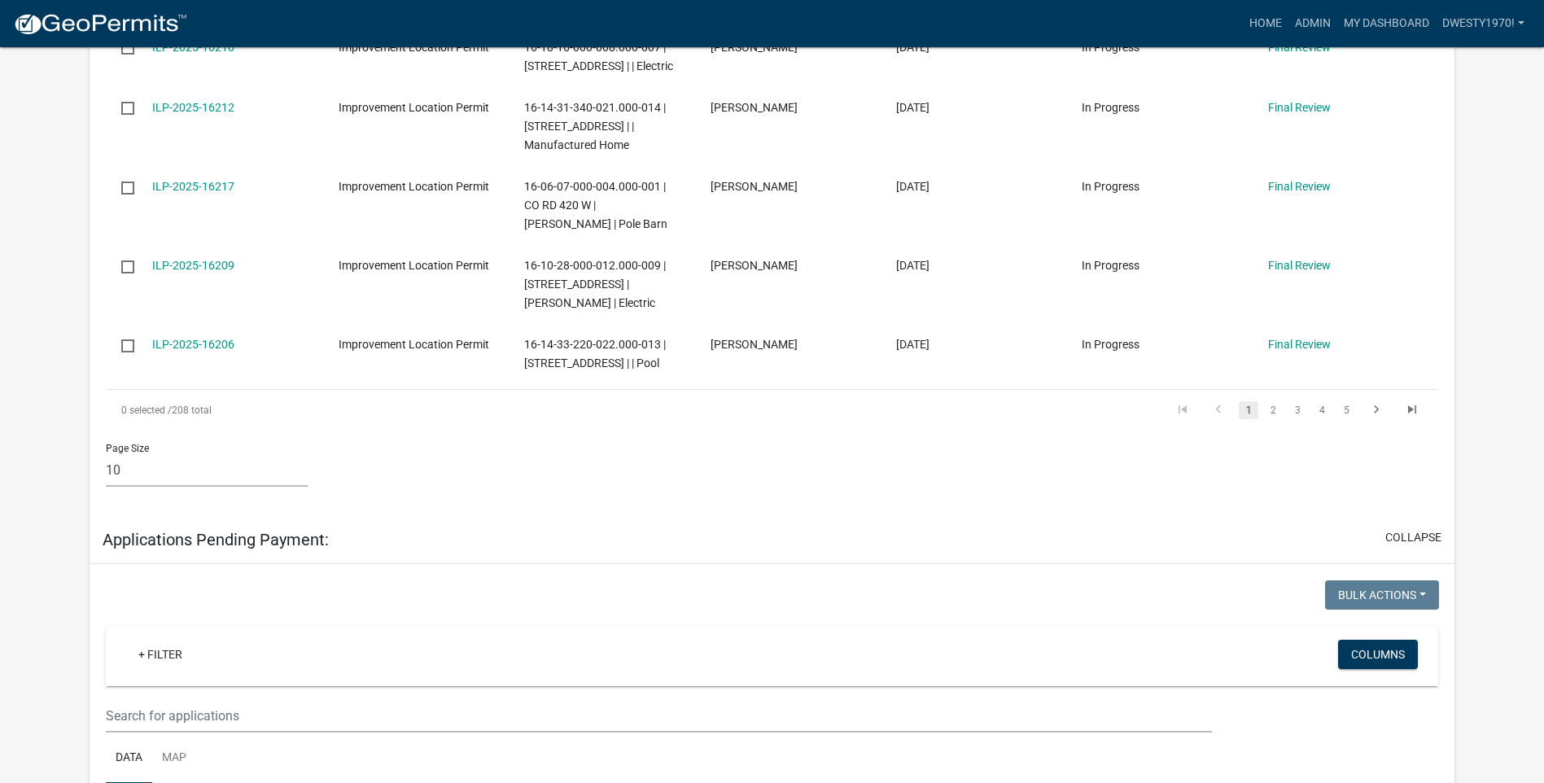
scroll to position [1791, 0]
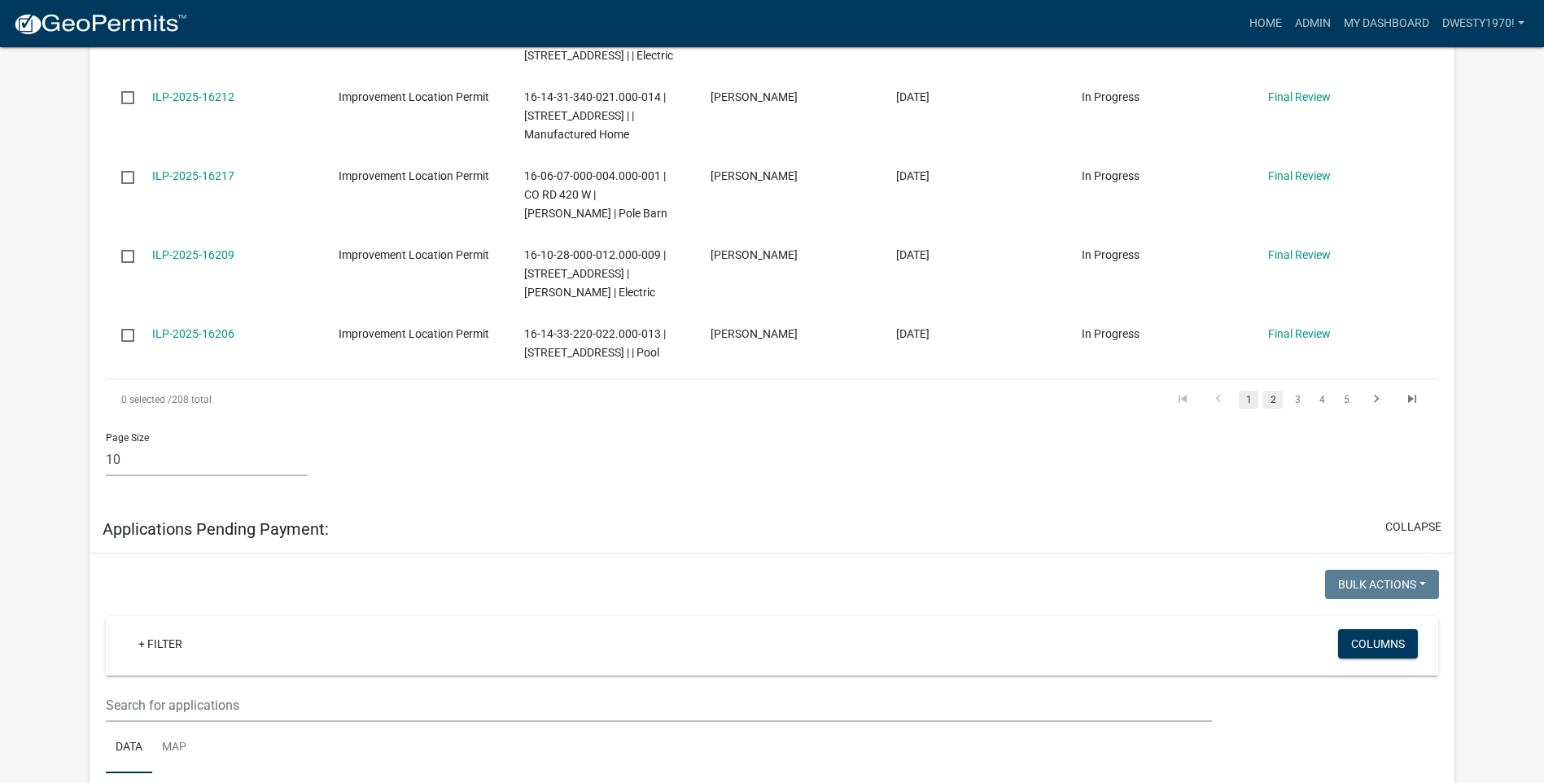
click at [830, 402] on link "2" at bounding box center [1274, 400] width 20 height 18
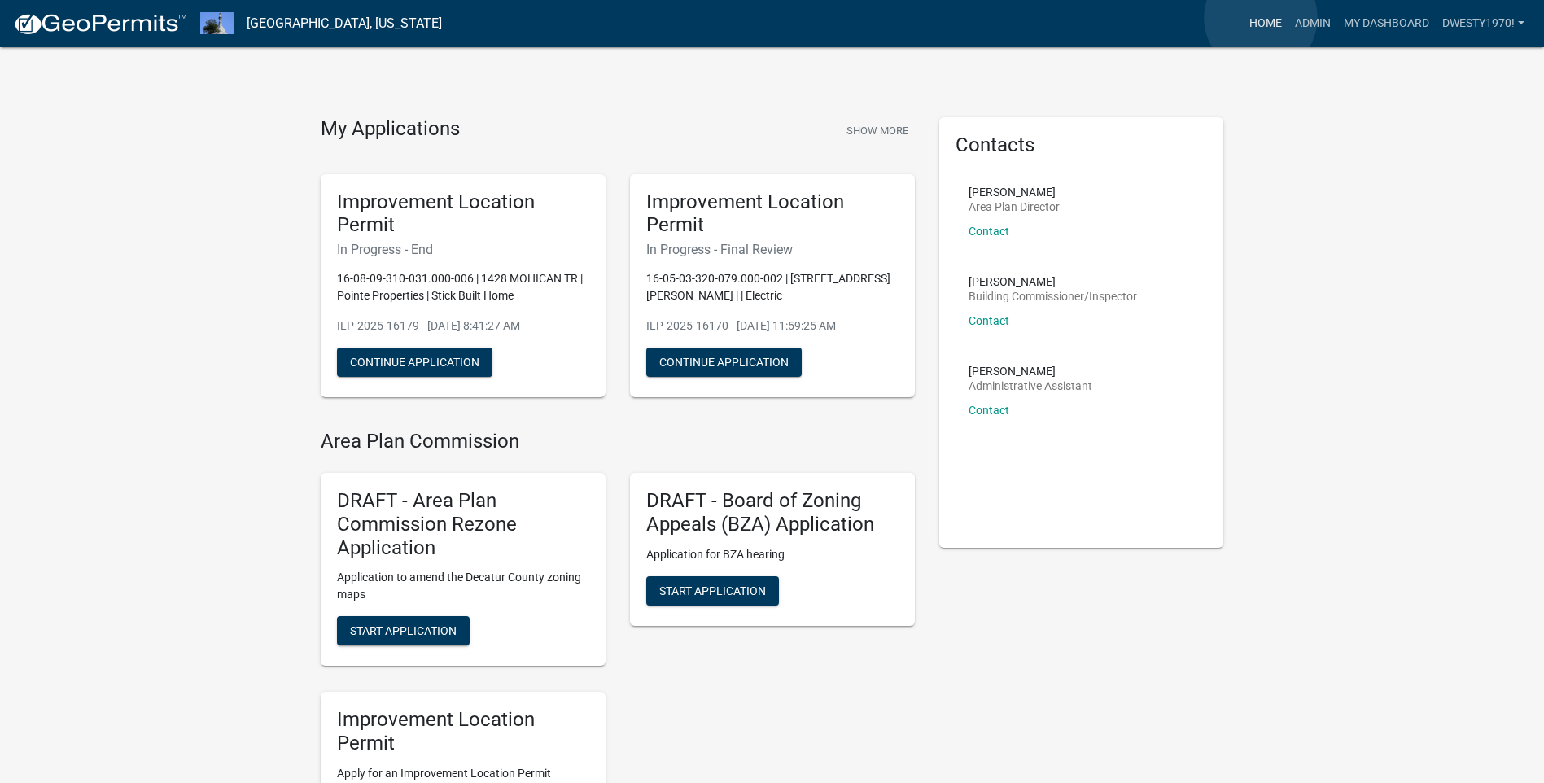
click at [830, 18] on link "Home" at bounding box center [1266, 23] width 46 height 31
click at [830, 25] on link "My Dashboard" at bounding box center [1387, 23] width 99 height 31
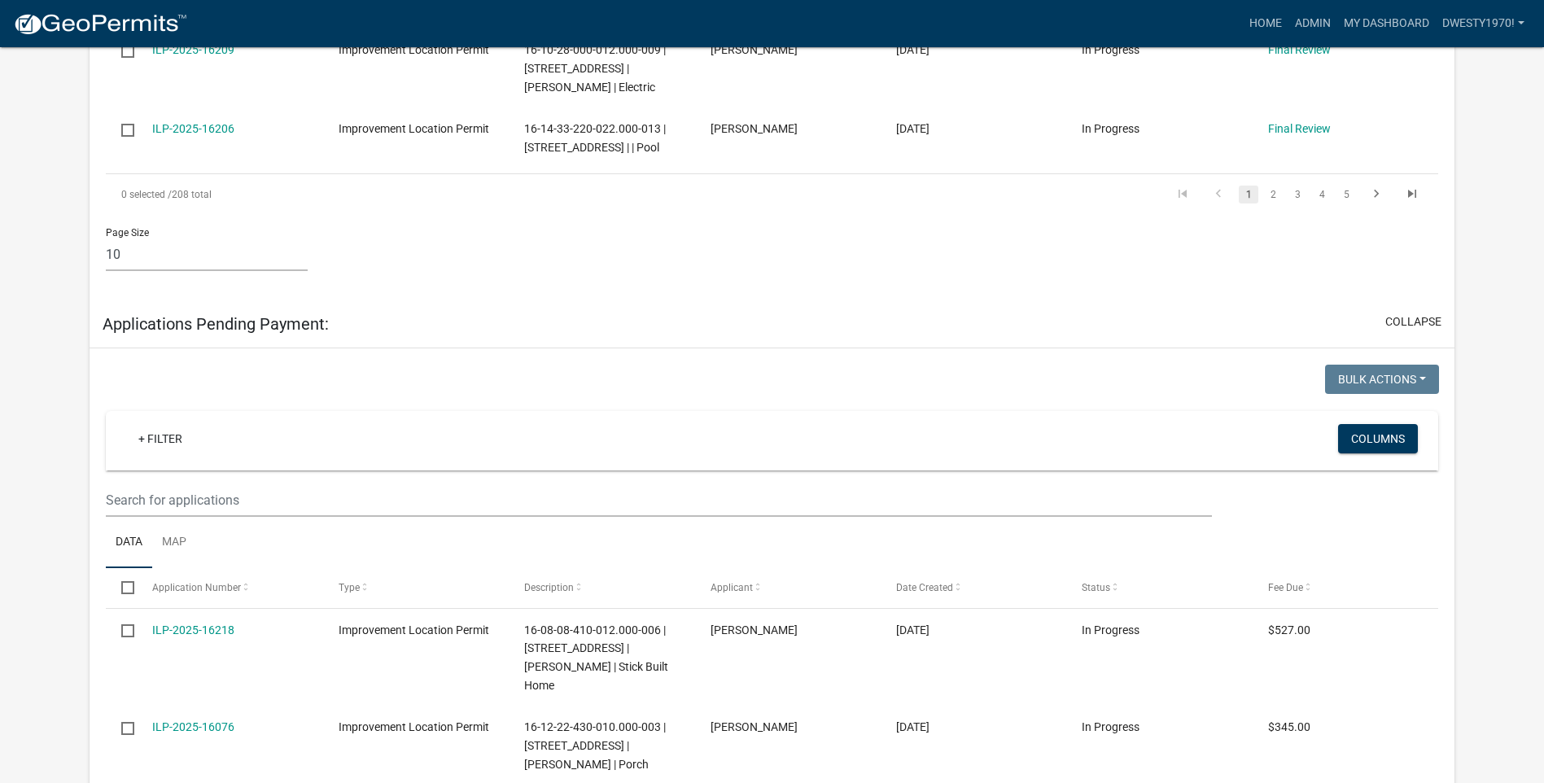
scroll to position [2098, 0]
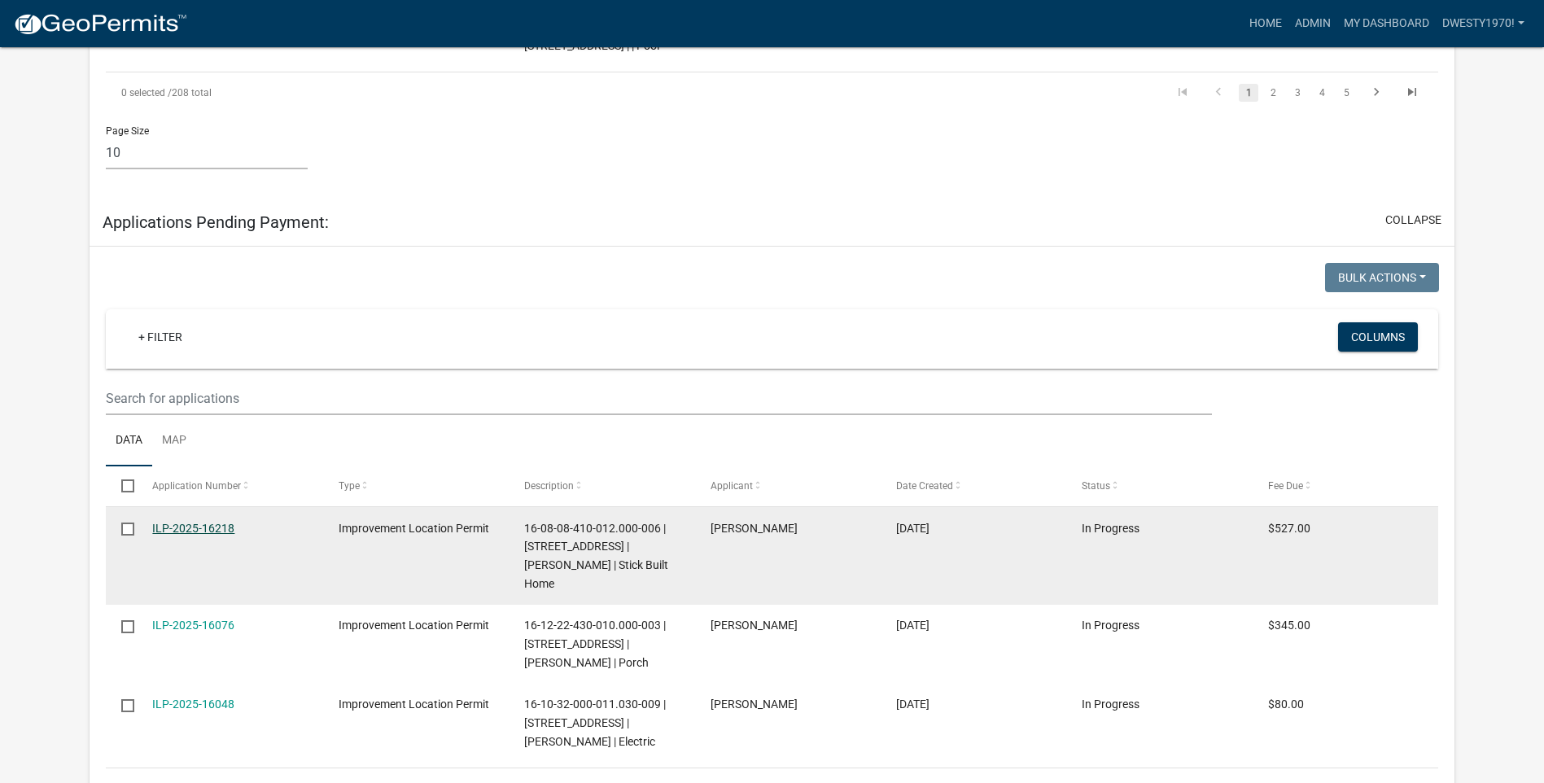
click at [220, 478] on link "ILP-2025-16218" at bounding box center [193, 528] width 82 height 13
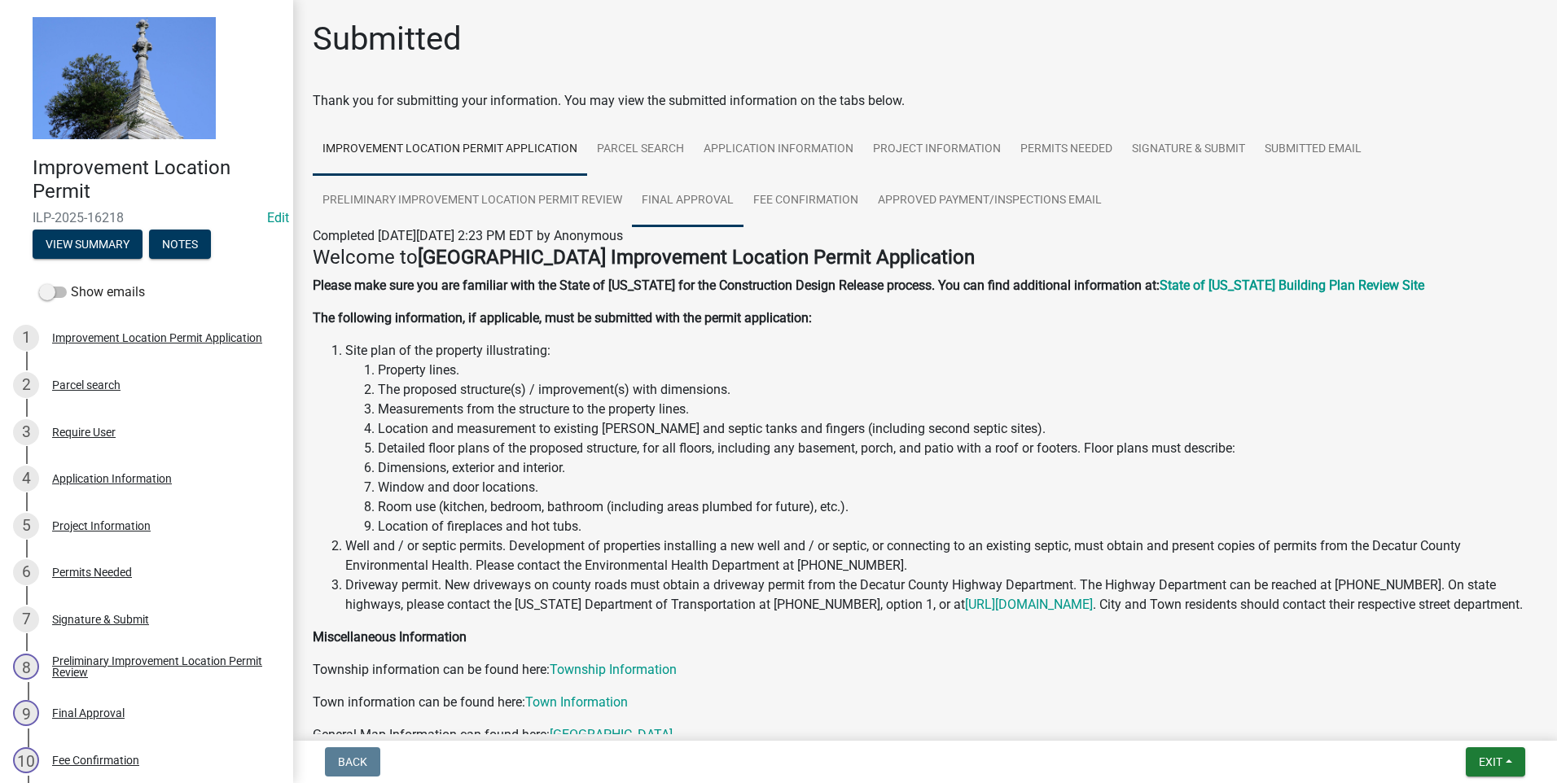
click at [677, 199] on link "Final Approval" at bounding box center [688, 201] width 112 height 52
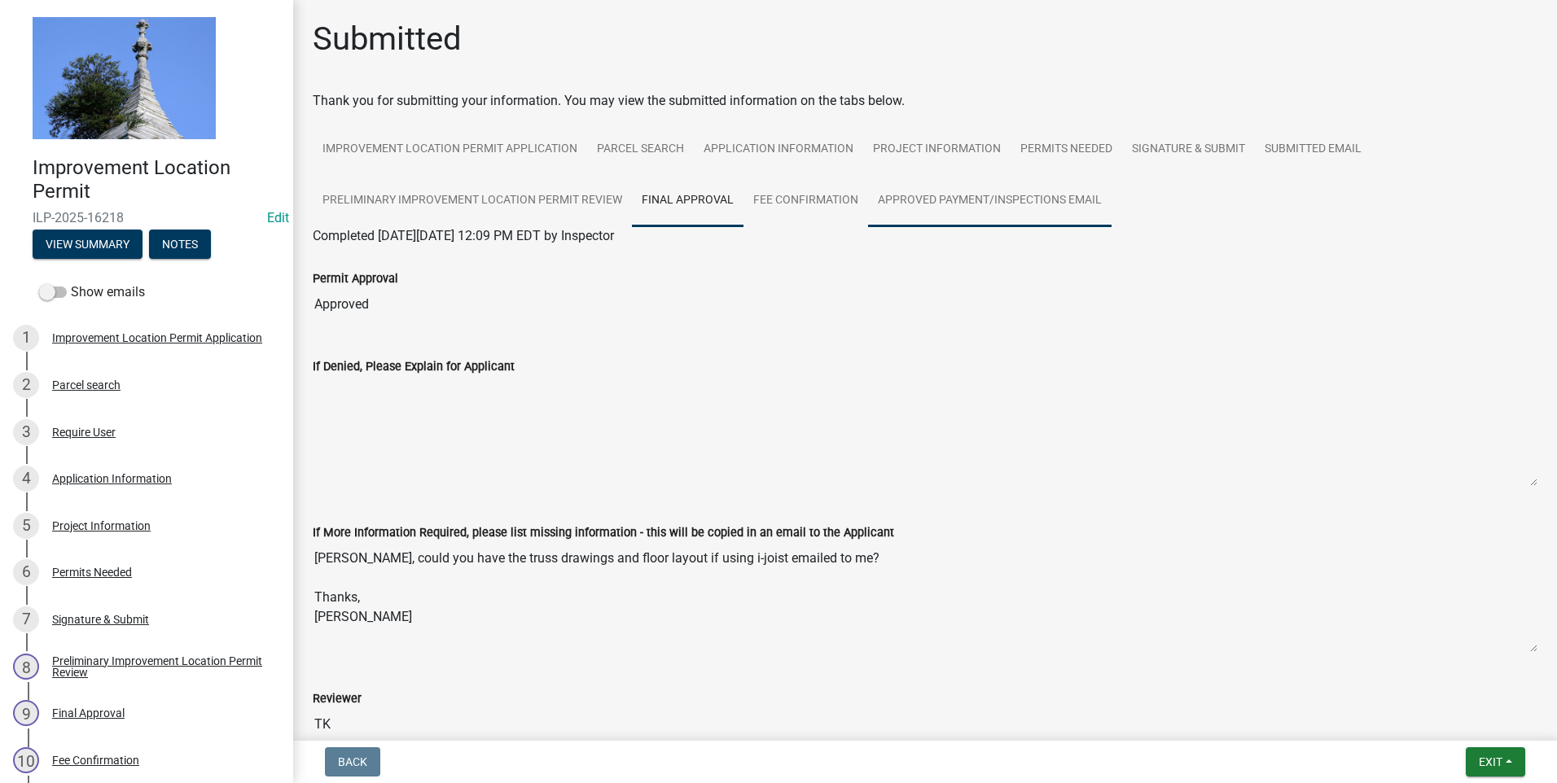
click at [830, 185] on link "Approved Payment/Inspections Email" at bounding box center [989, 201] width 243 height 52
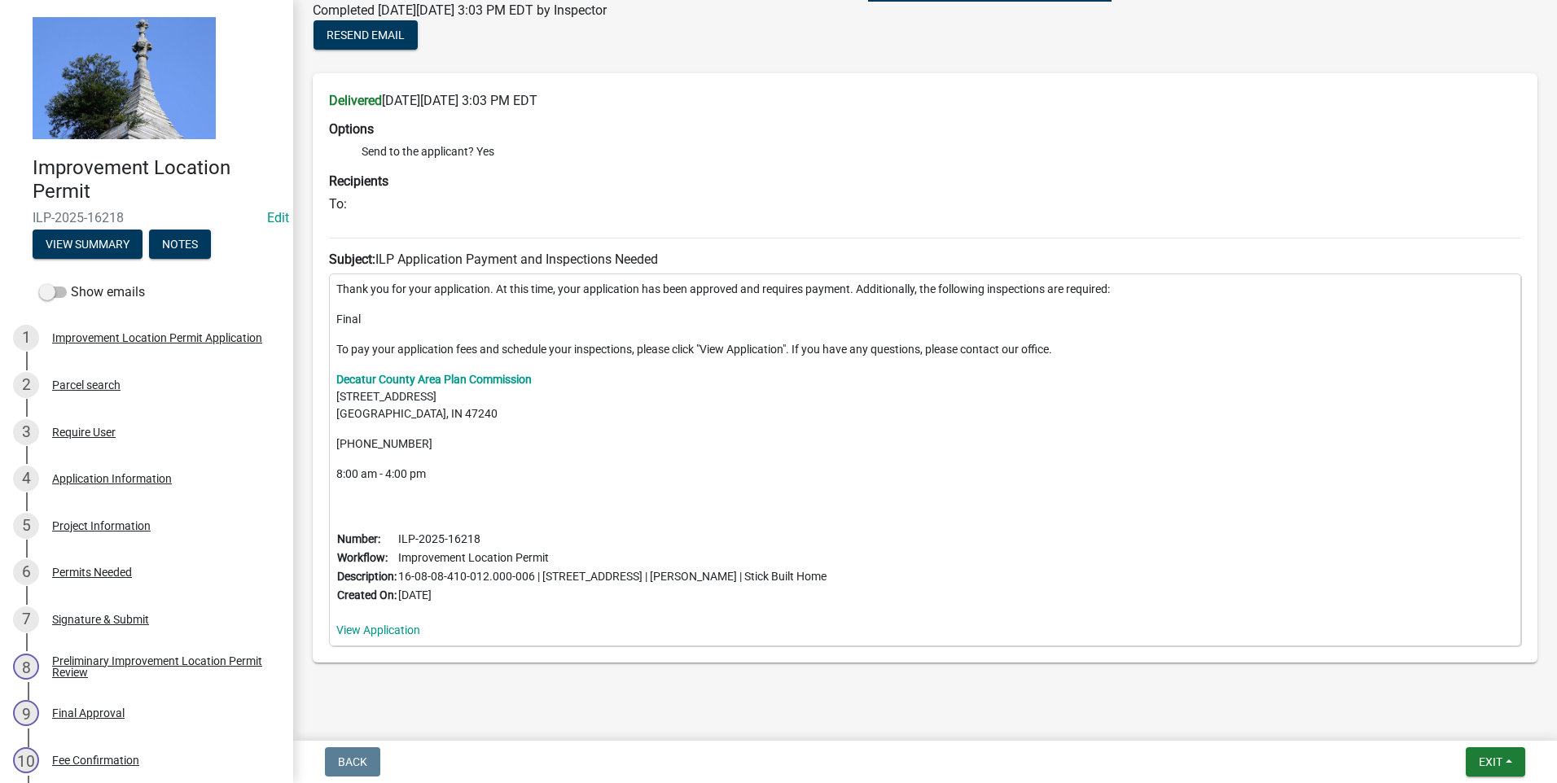
scroll to position [256, 0]
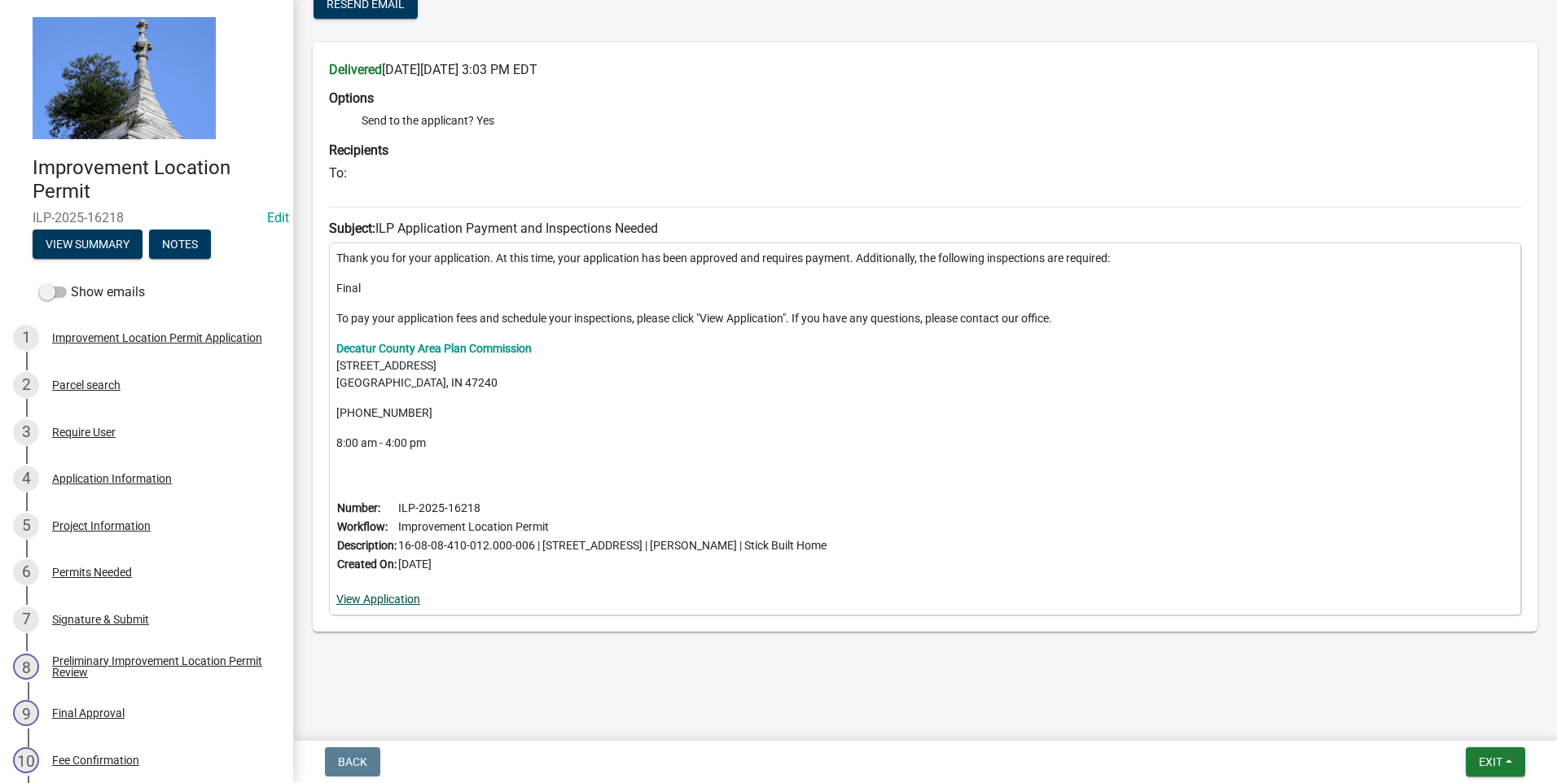
click at [390, 478] on link "View Application" at bounding box center [378, 599] width 84 height 13
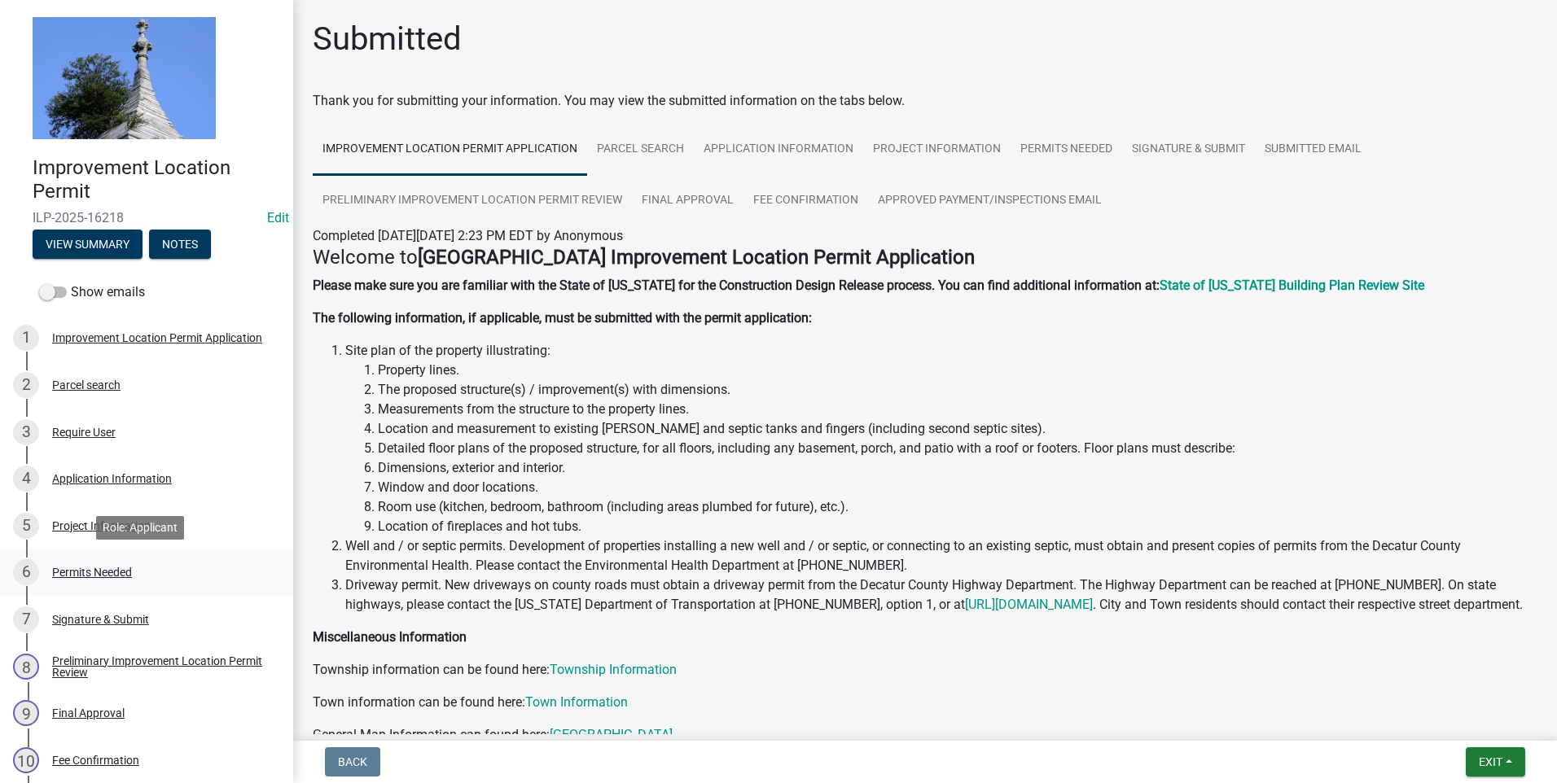
click at [103, 574] on div "Permits Needed" at bounding box center [92, 572] width 80 height 11
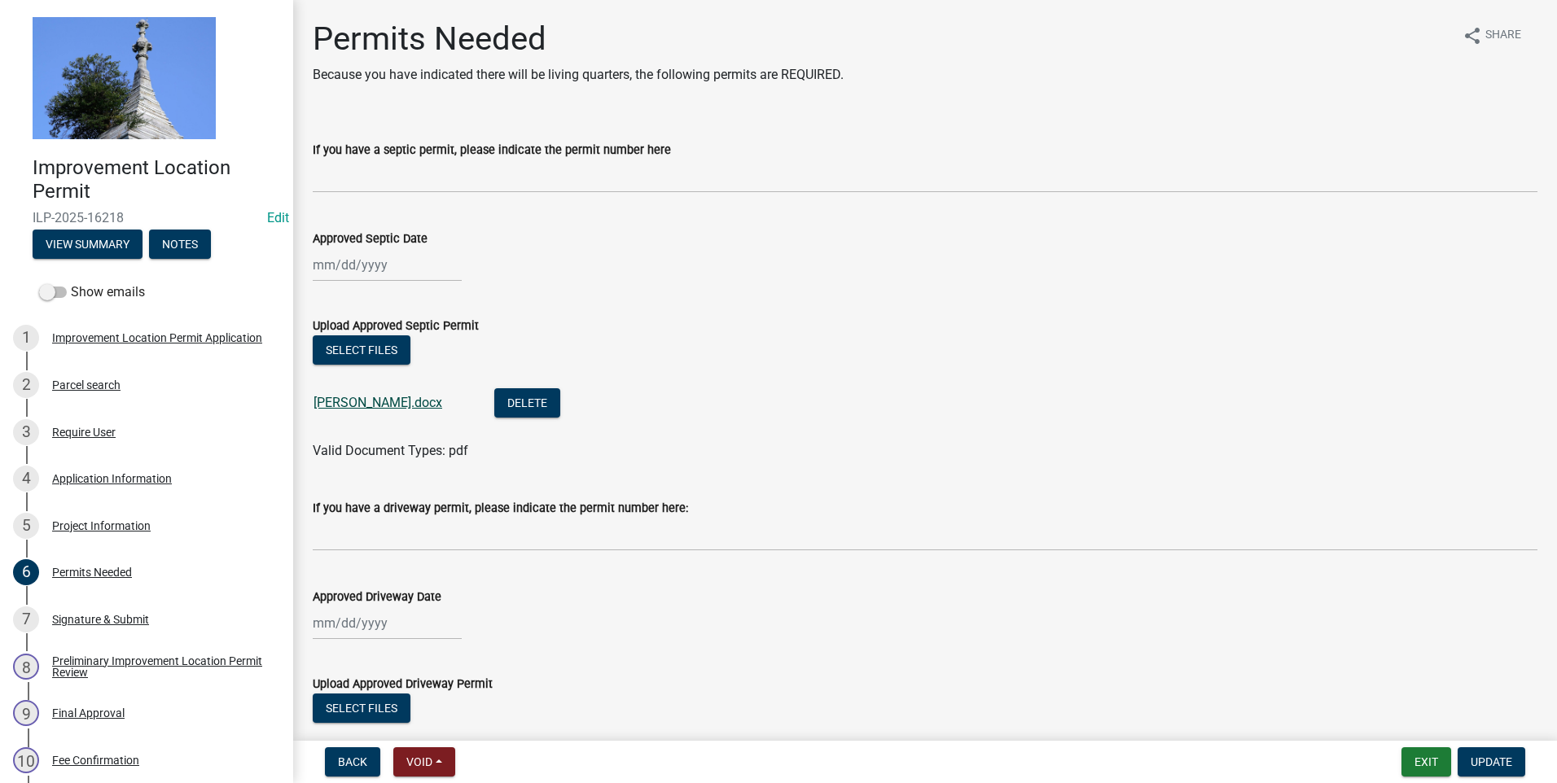
click at [348, 400] on link "Hoffbauer.docx" at bounding box center [377, 402] width 129 height 15
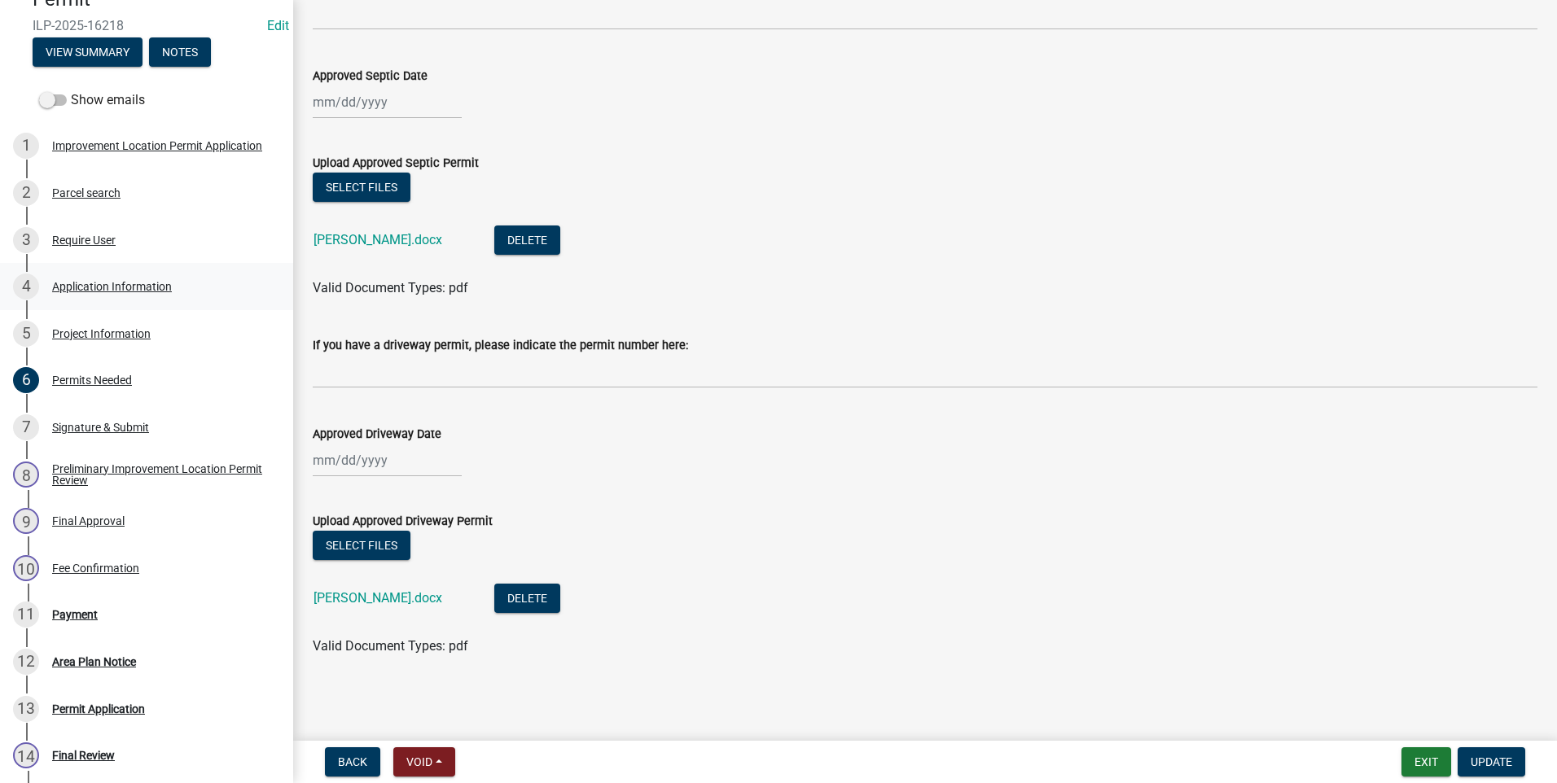
scroll to position [163, 0]
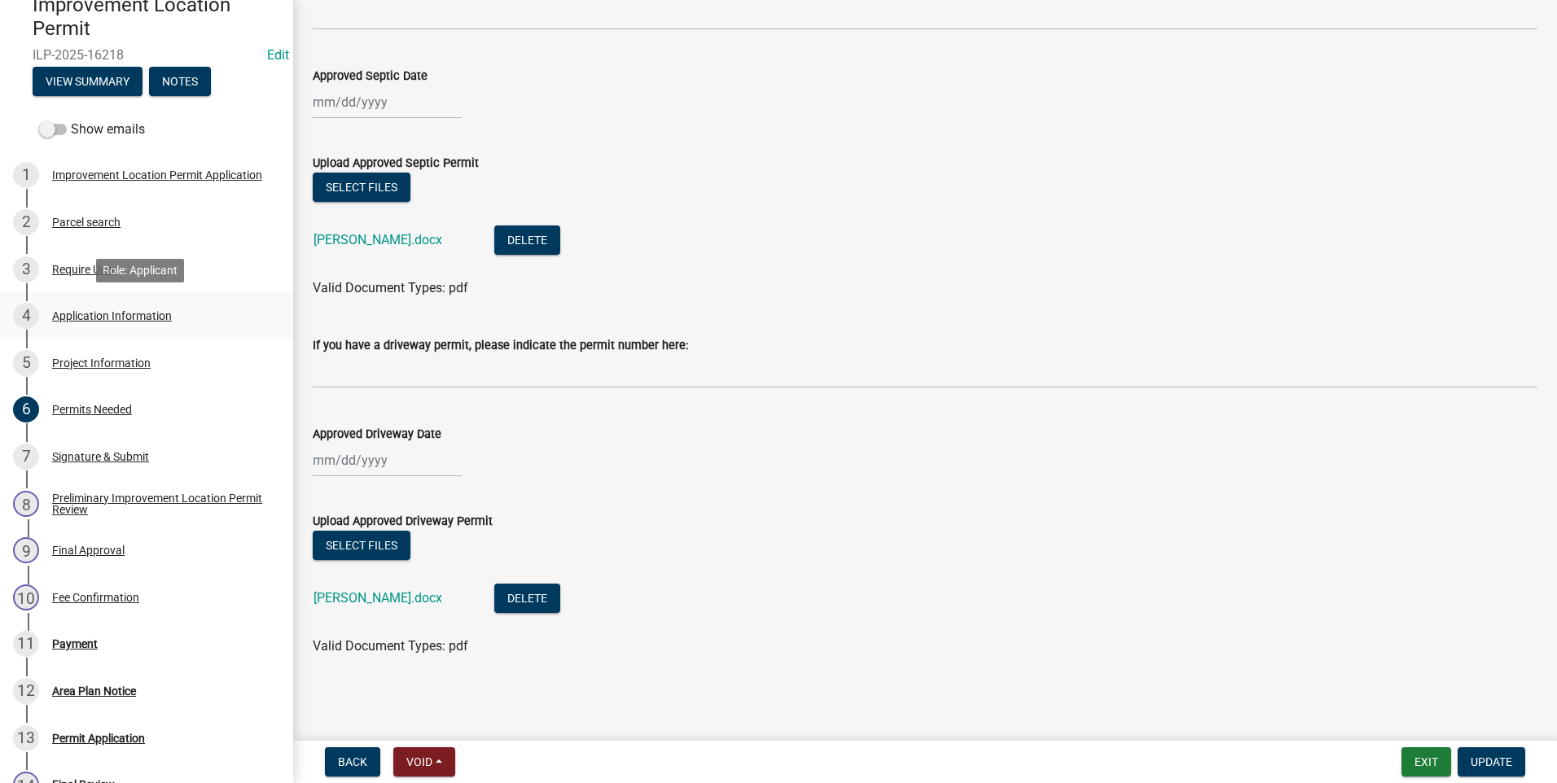
click at [147, 318] on div "Application Information" at bounding box center [112, 315] width 120 height 11
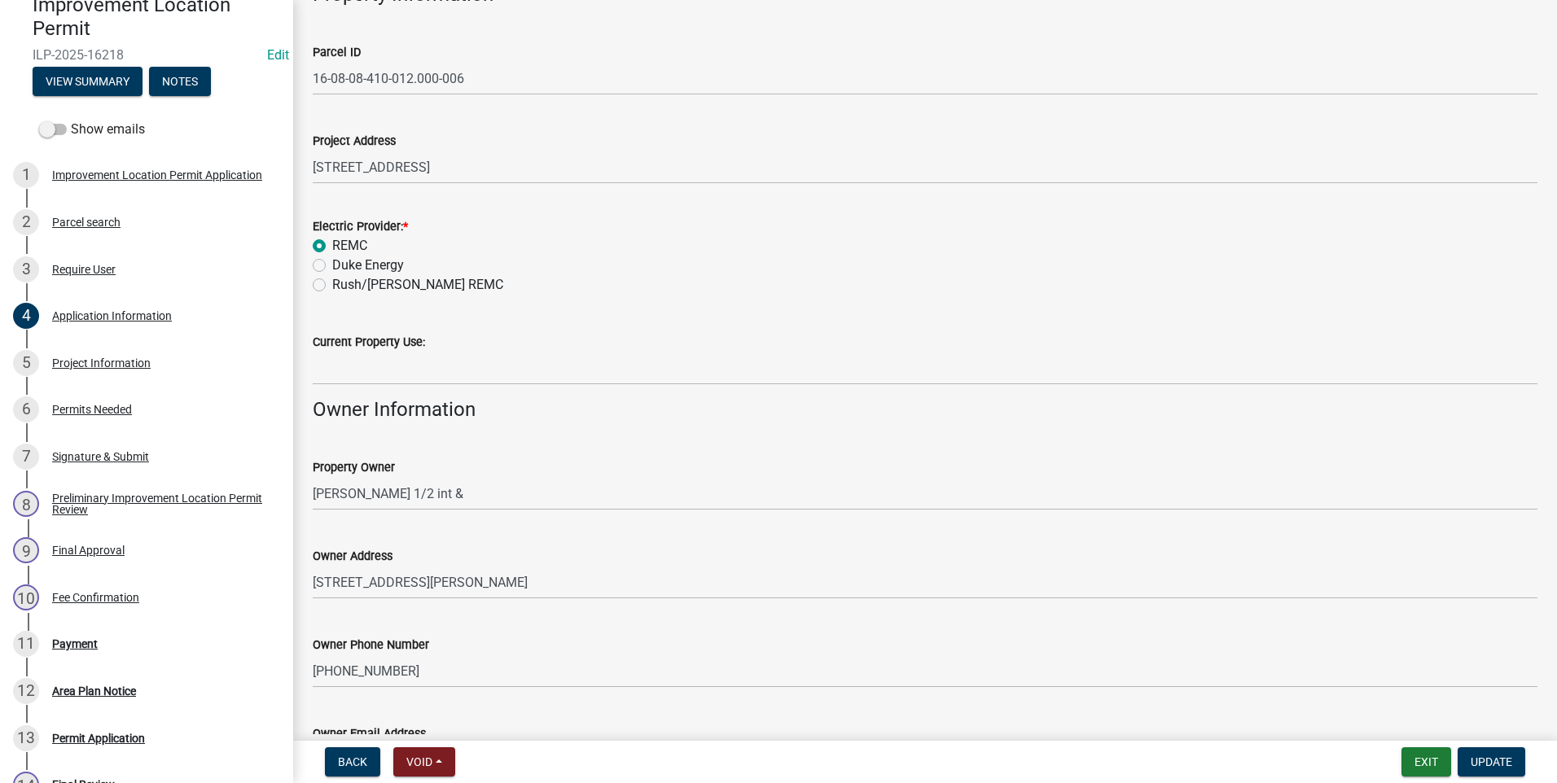
scroll to position [326, 0]
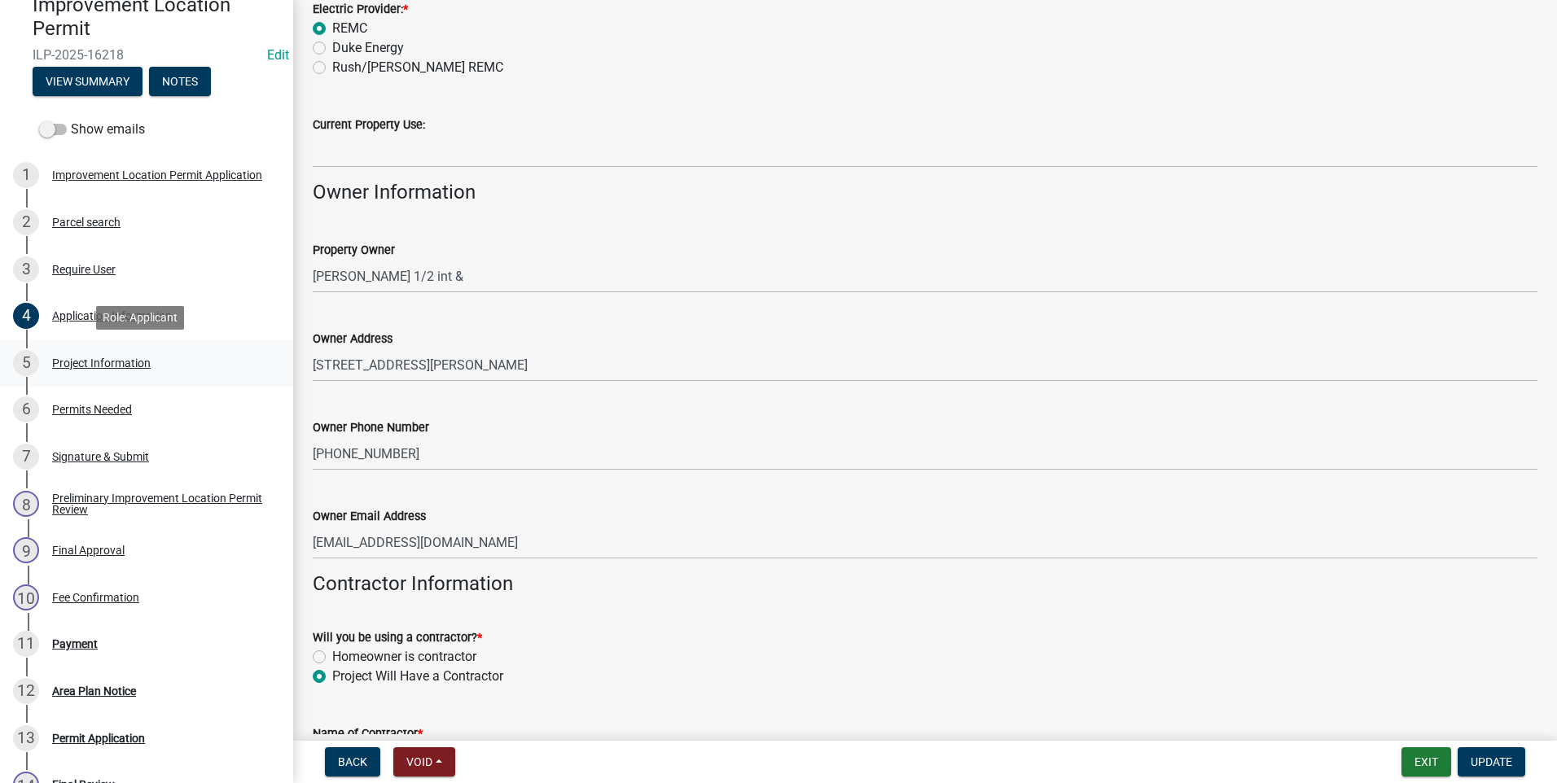
click at [110, 359] on div "Project Information" at bounding box center [101, 362] width 99 height 11
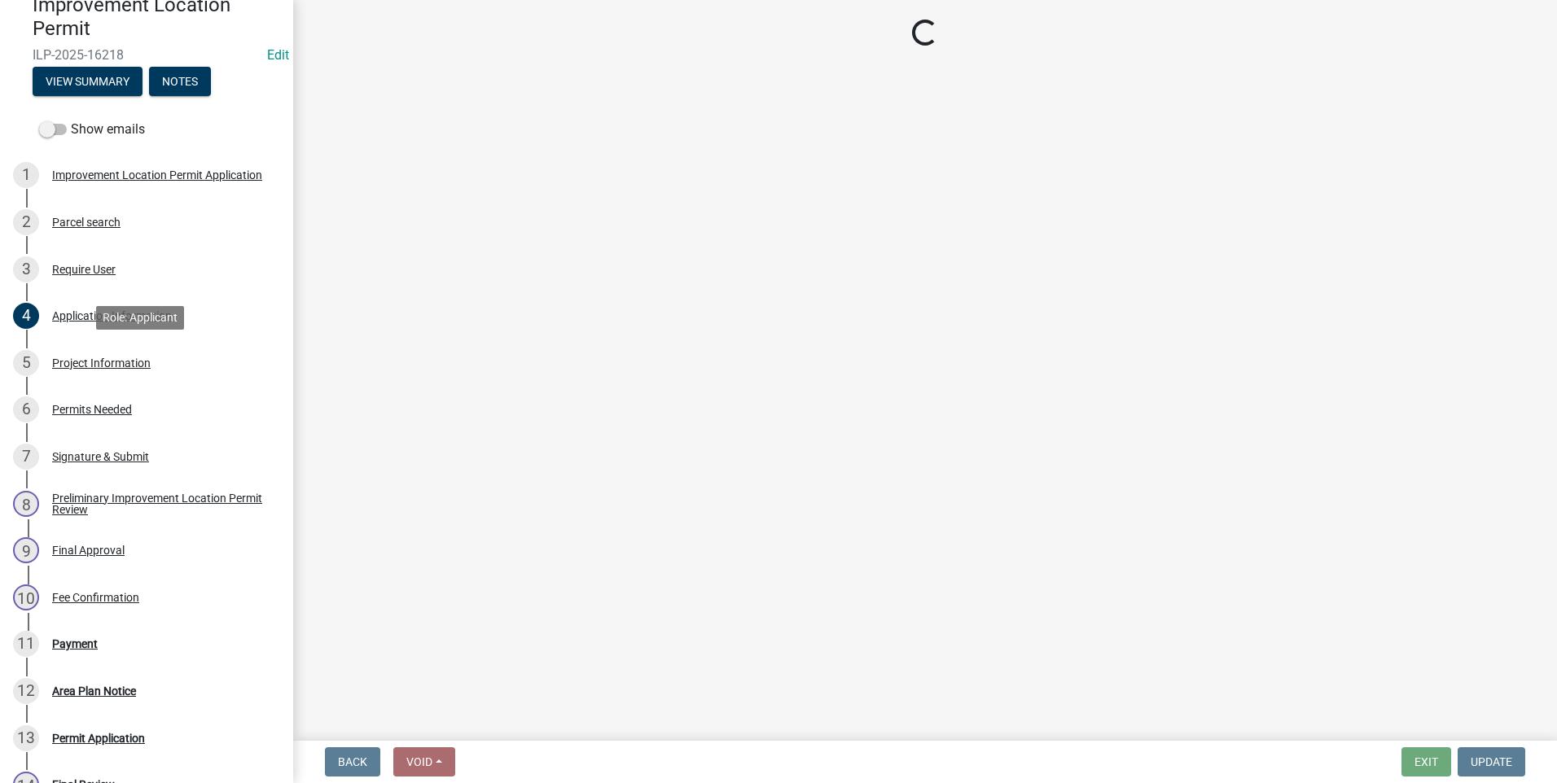
scroll to position [0, 0]
select select "9d64ea5b-356b-46b9-9003-cd08e8d798e4"
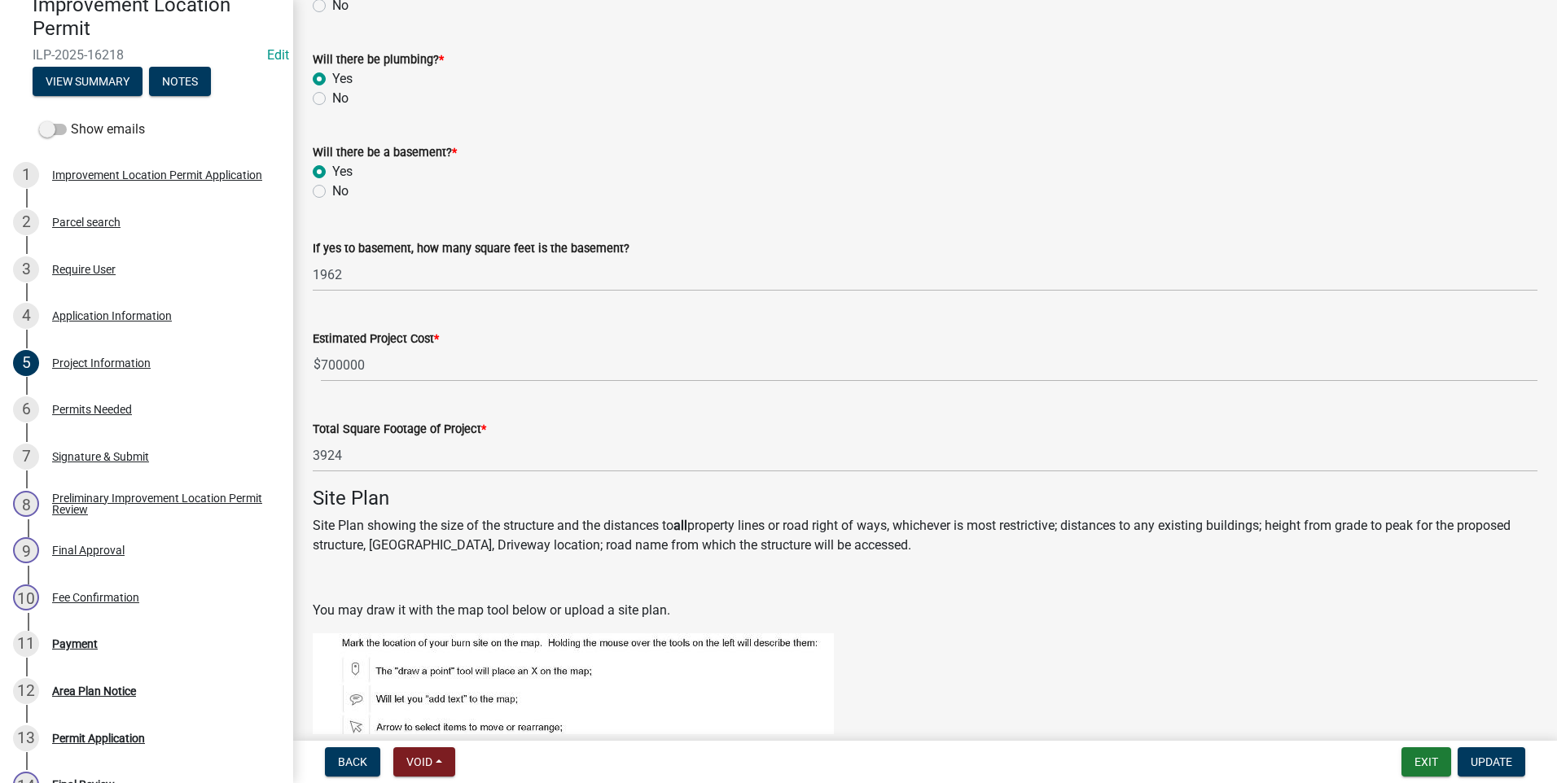
scroll to position [896, 0]
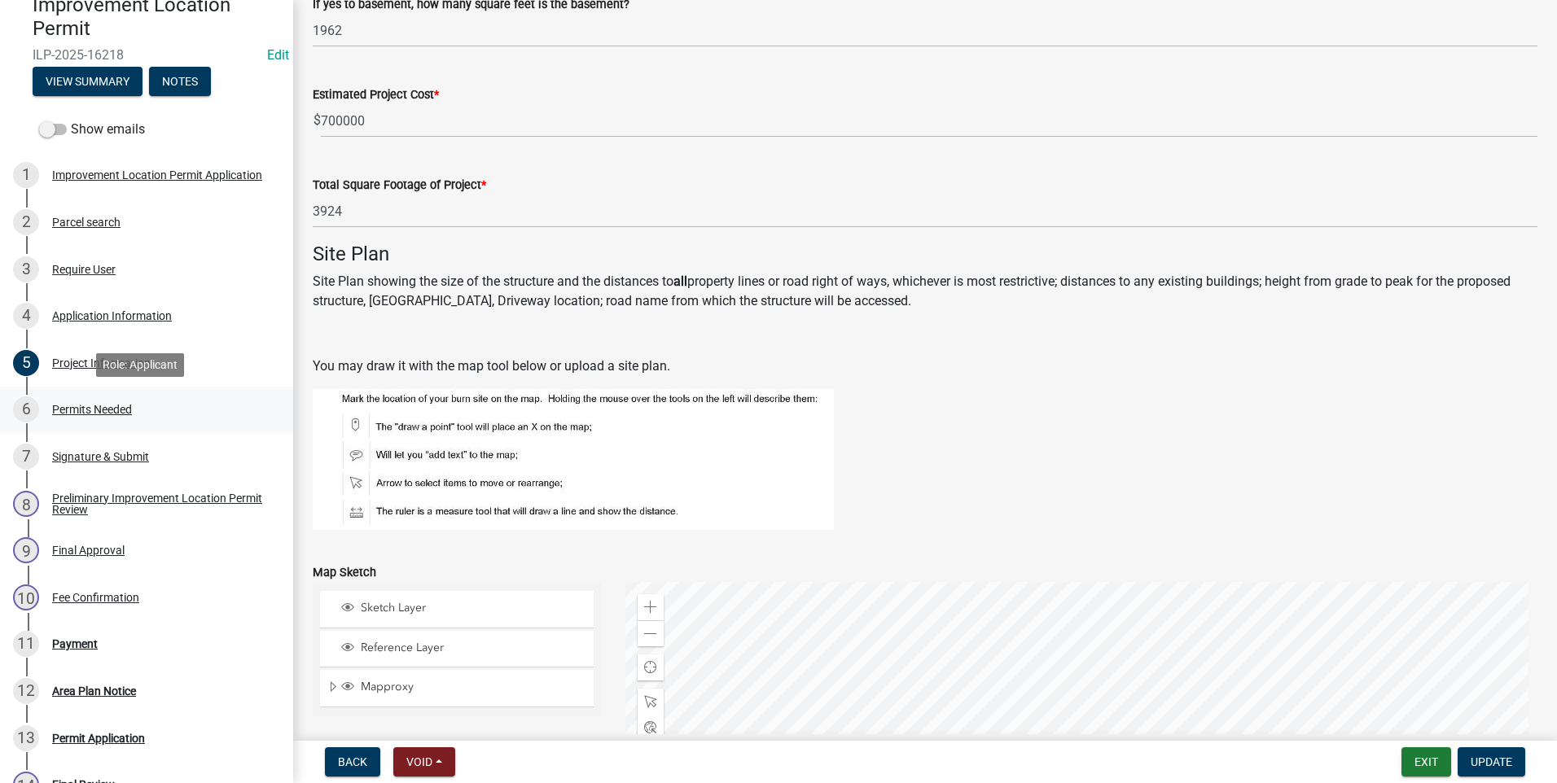
click at [92, 414] on div "Permits Needed" at bounding box center [92, 409] width 80 height 11
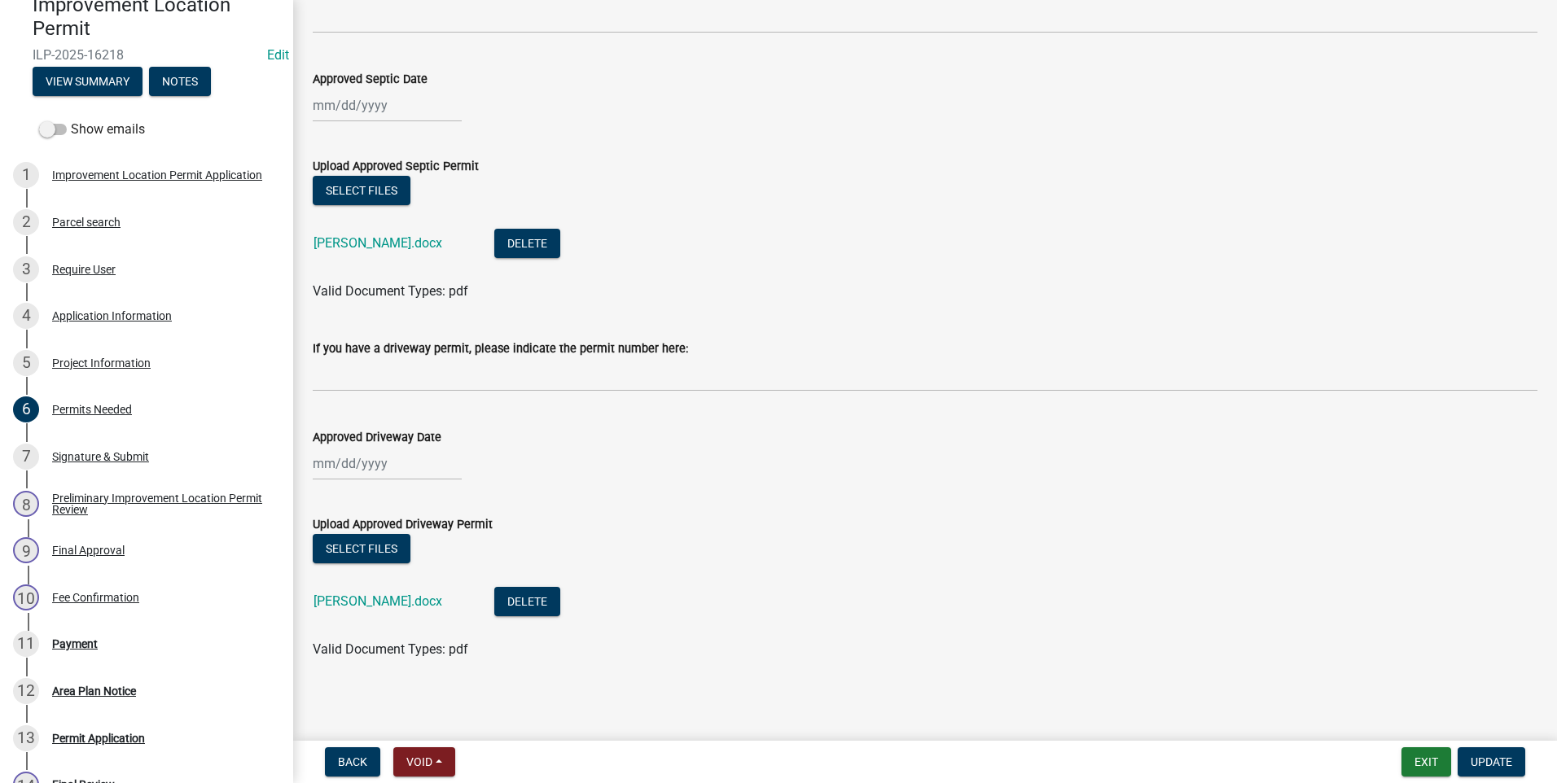
scroll to position [163, 0]
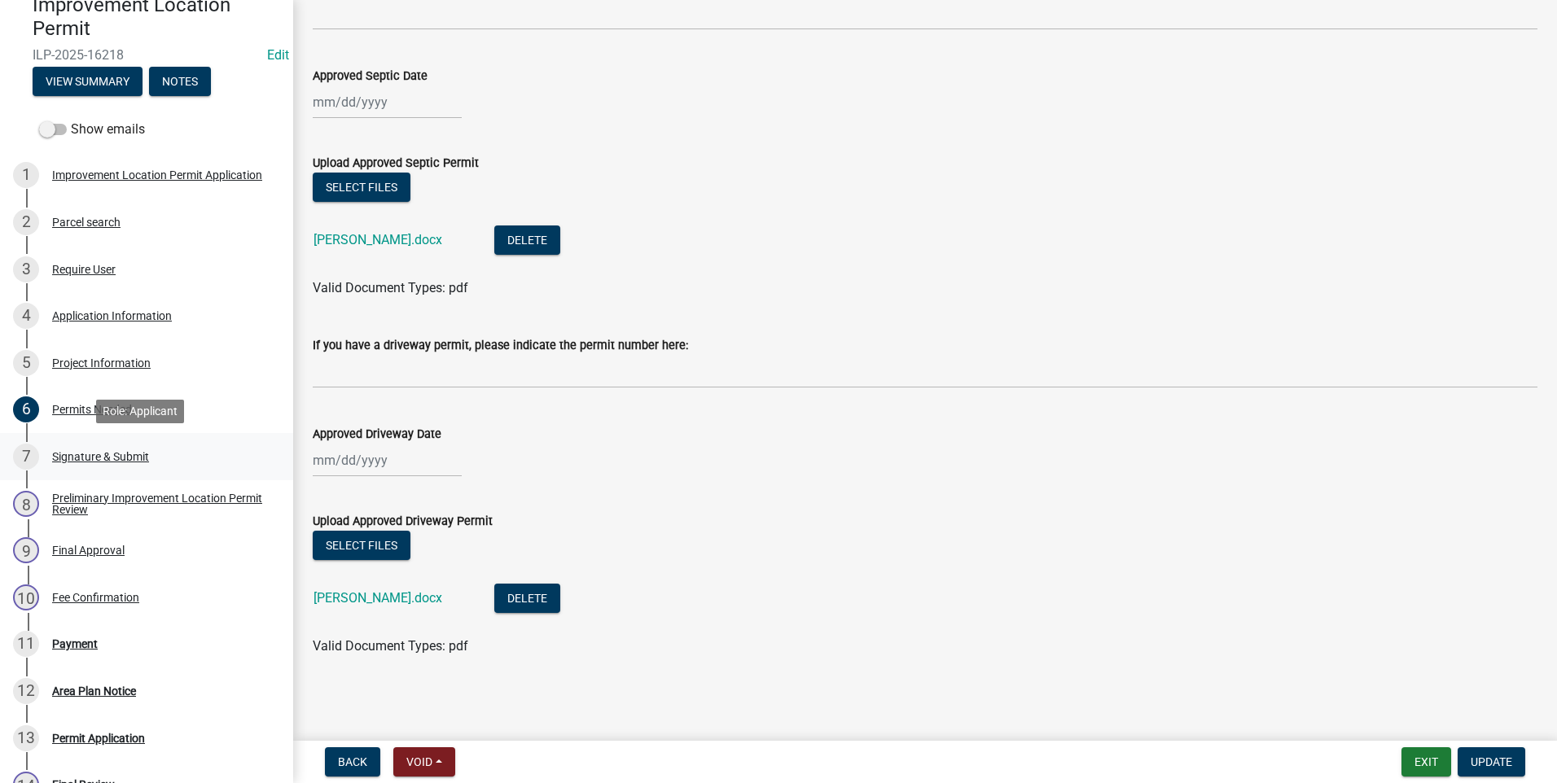
click at [116, 455] on div "Signature & Submit" at bounding box center [100, 456] width 97 height 11
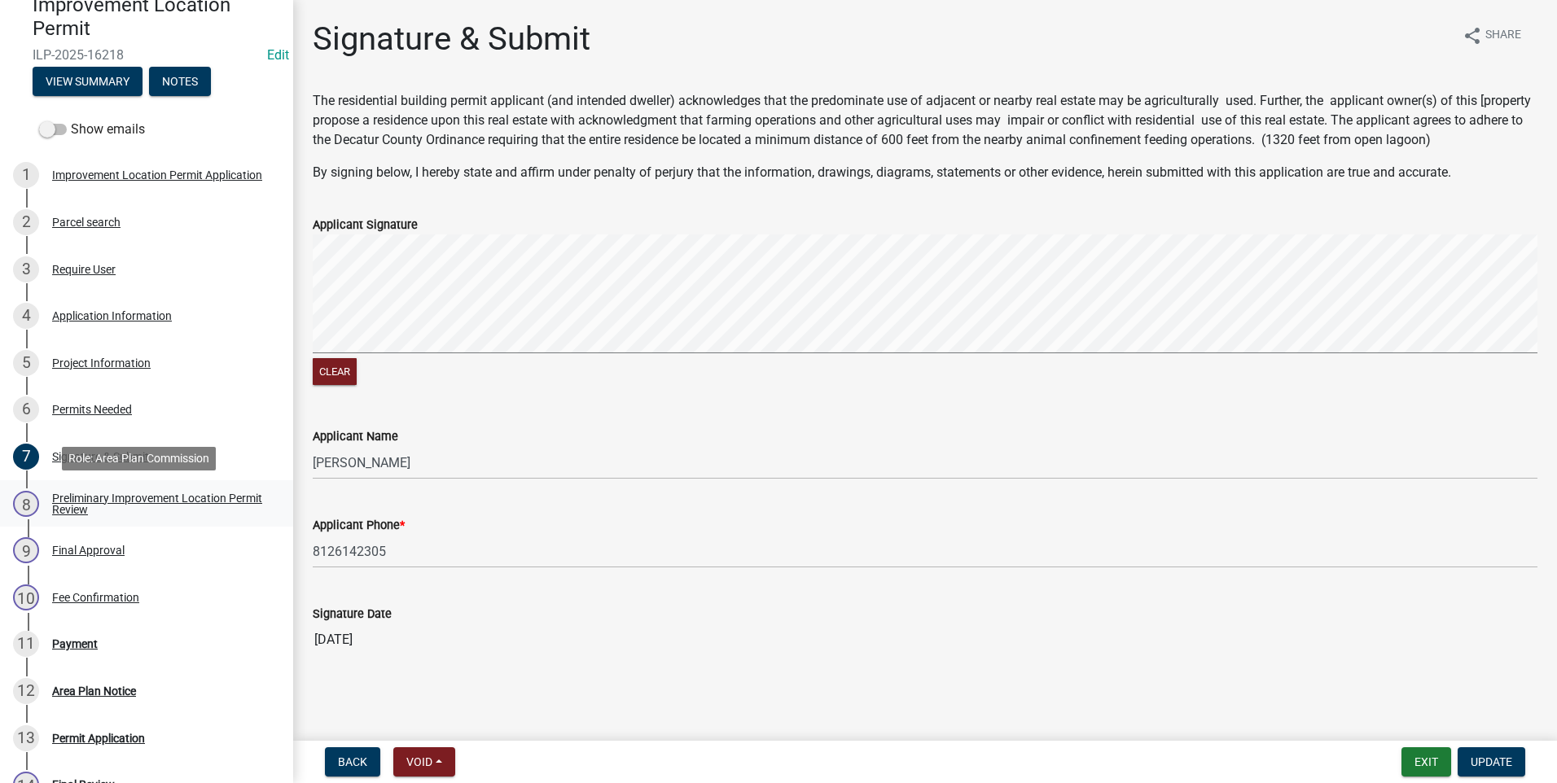
click at [87, 497] on div "Preliminary Improvement Location Permit Review" at bounding box center [159, 504] width 215 height 23
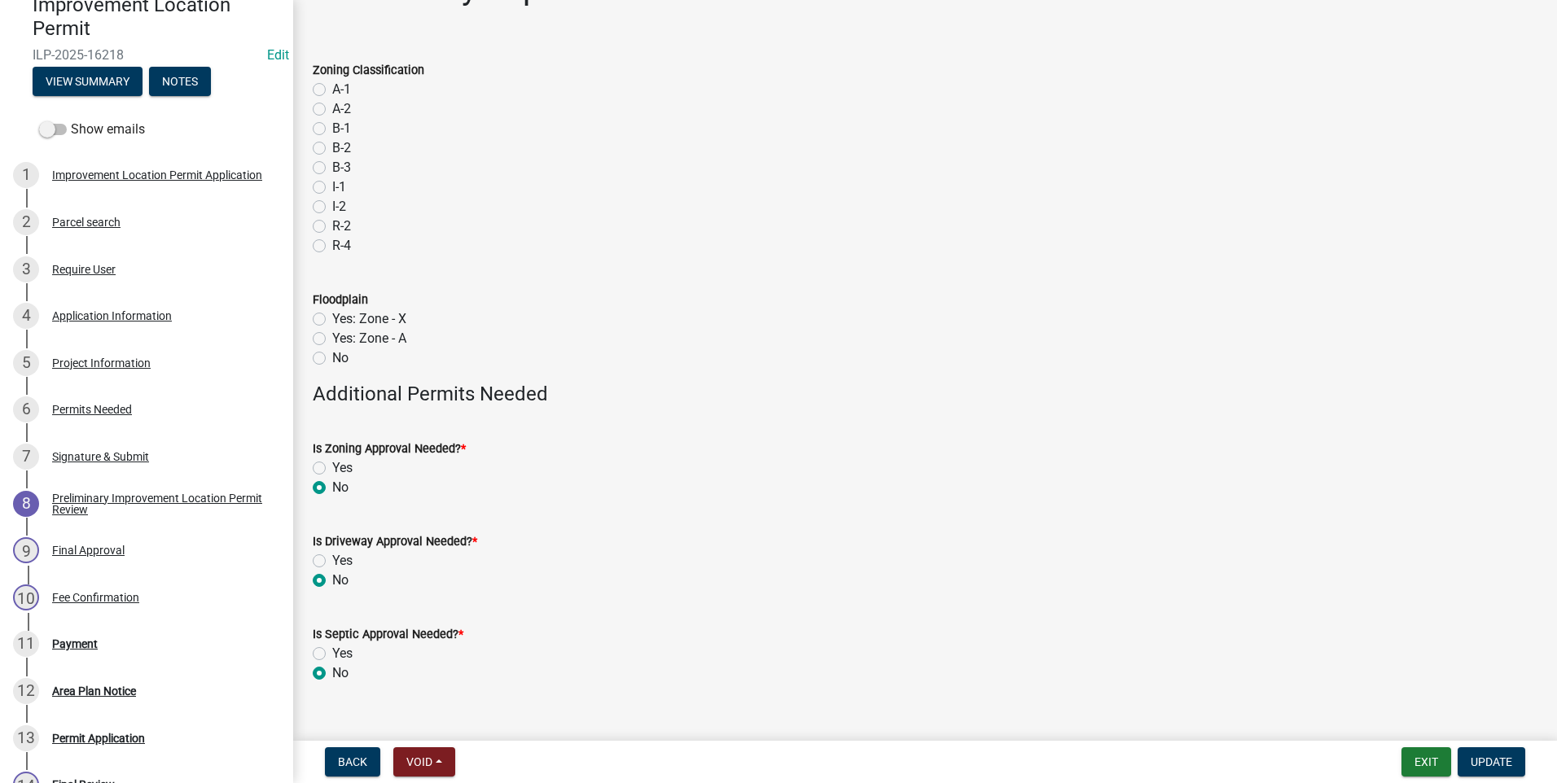
scroll to position [77, 0]
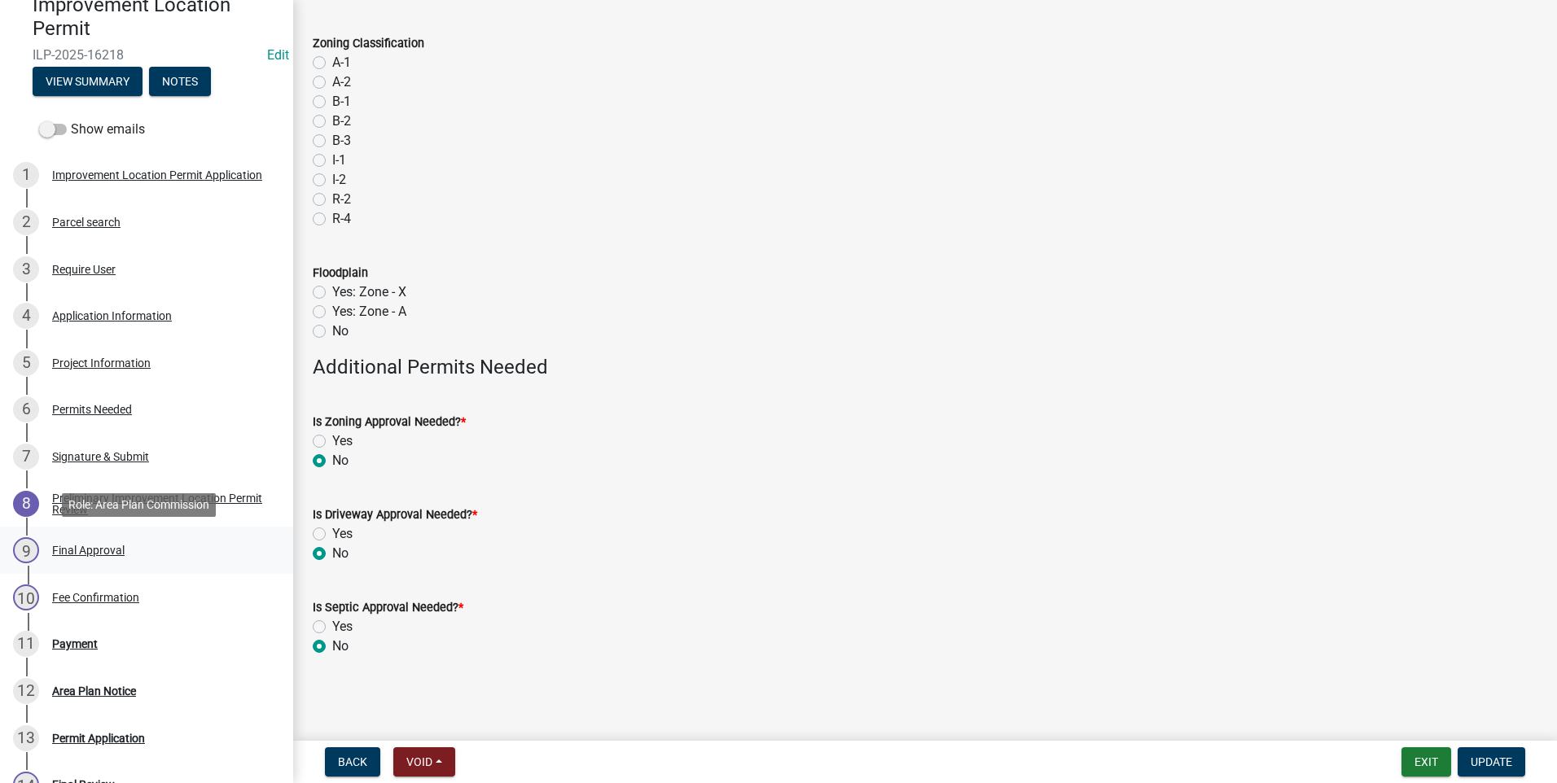
click at [97, 554] on div "Final Approval" at bounding box center [88, 550] width 72 height 11
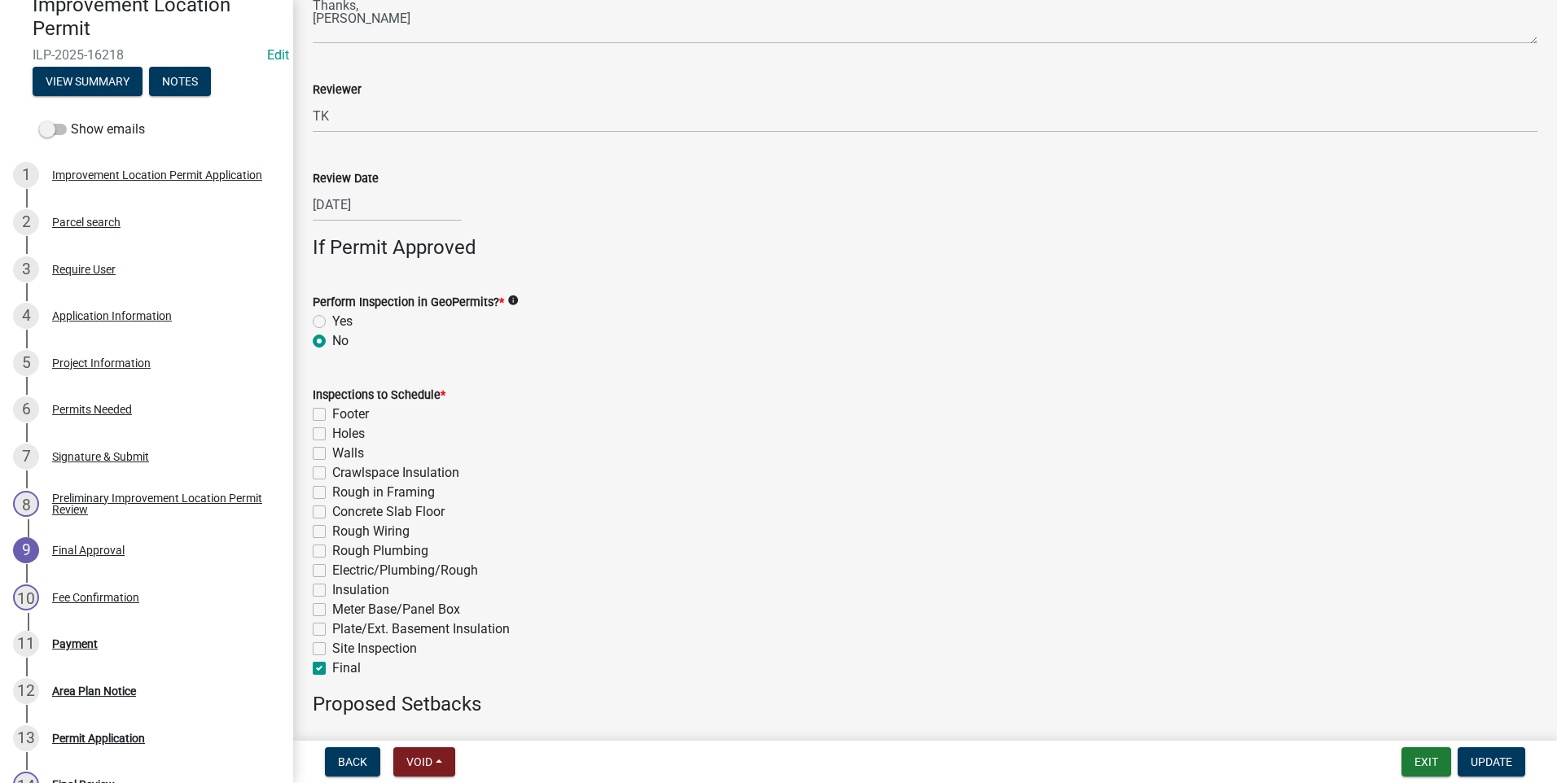
scroll to position [410, 0]
click at [85, 595] on div "Fee Confirmation" at bounding box center [95, 597] width 87 height 11
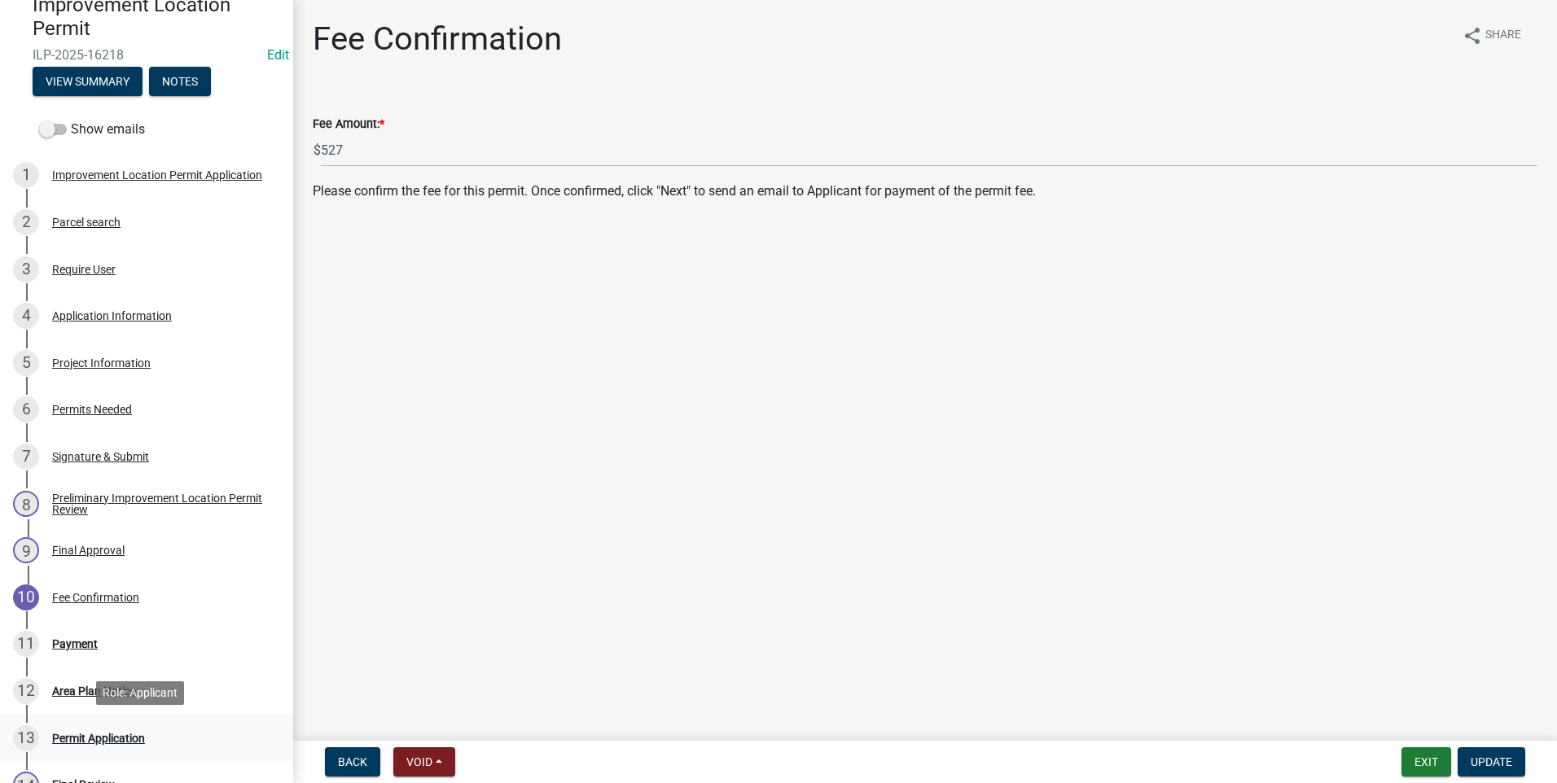
click at [100, 737] on div "Permit Application" at bounding box center [98, 738] width 93 height 11
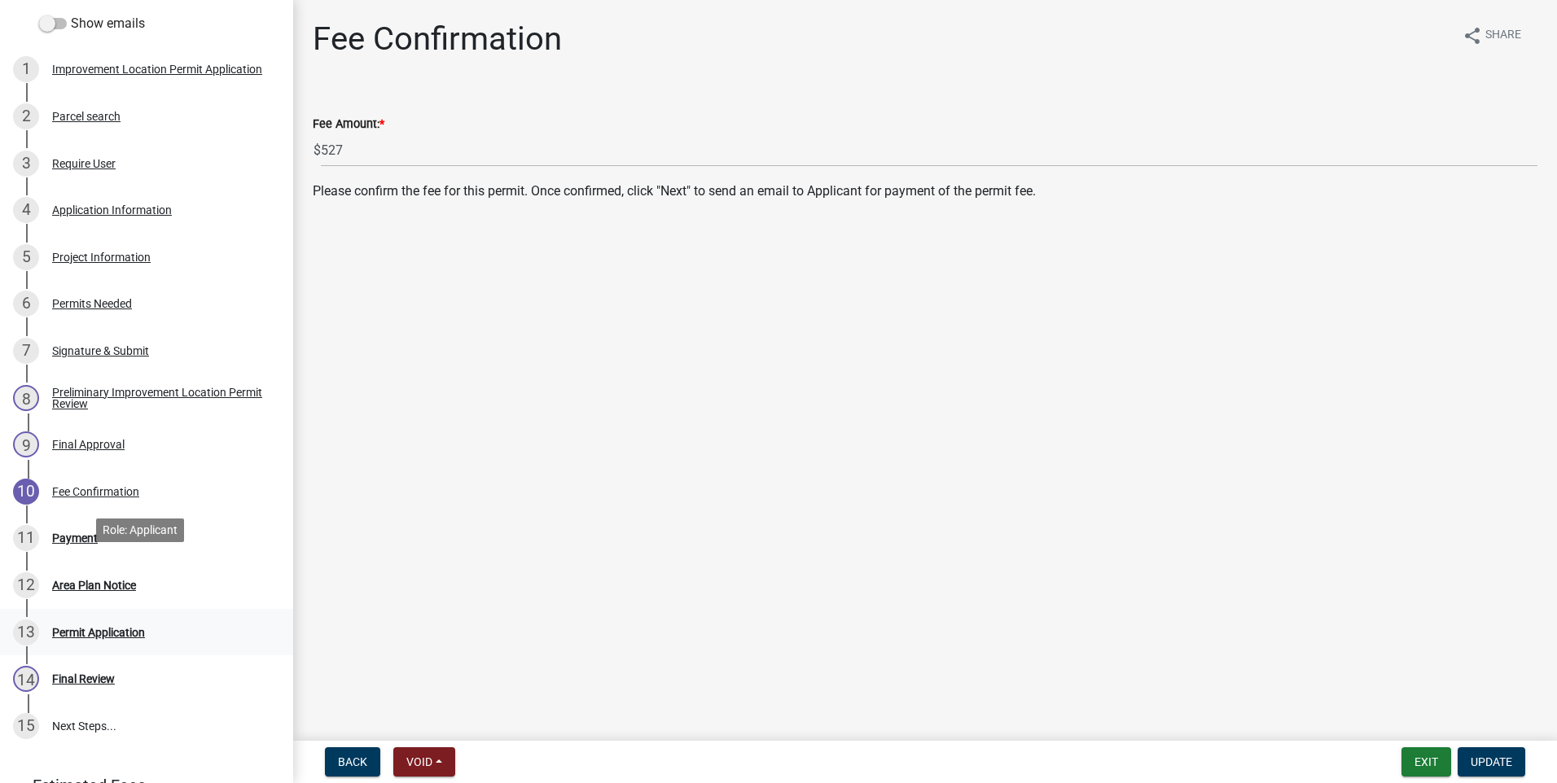
scroll to position [326, 0]
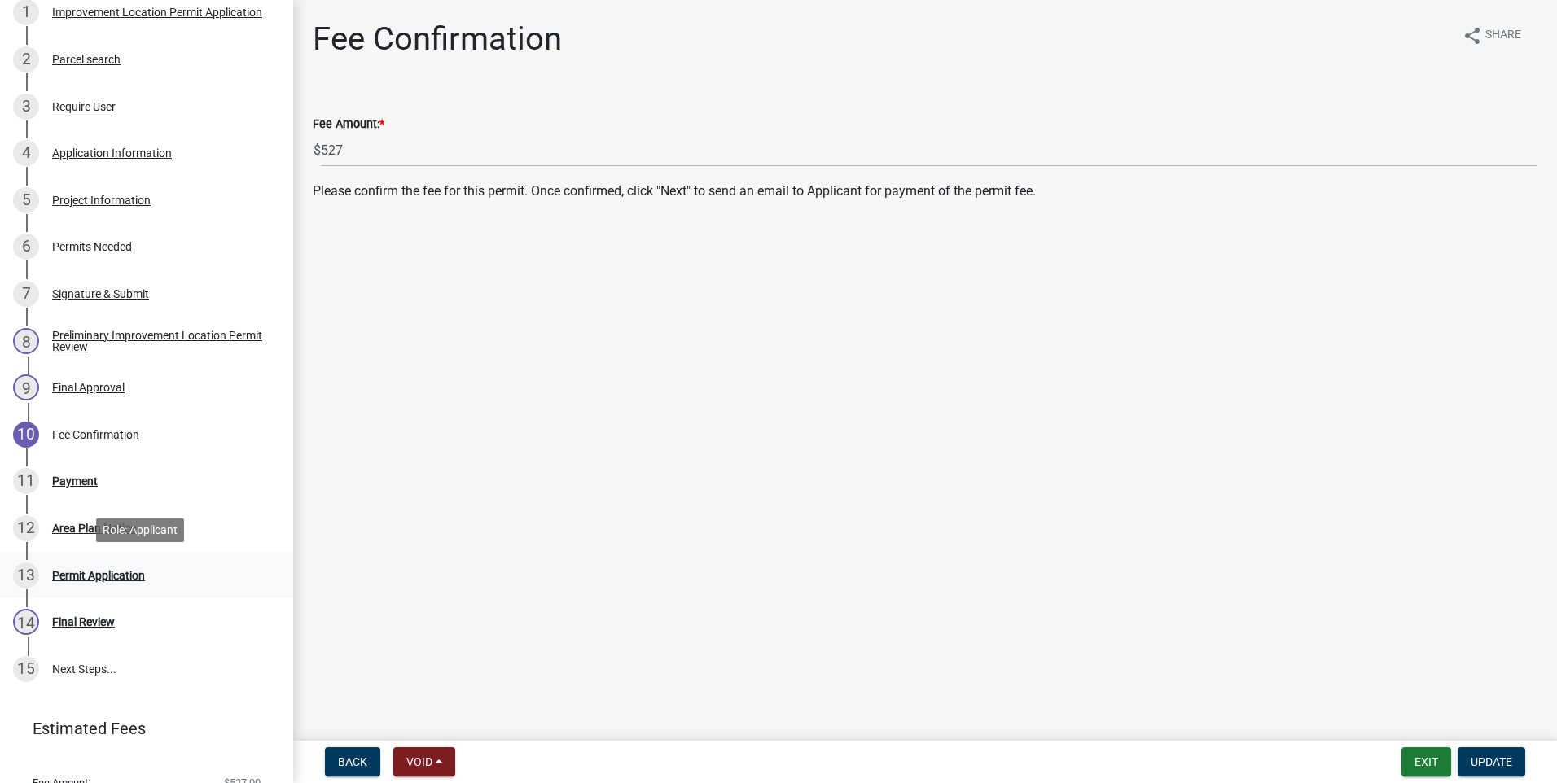
click at [125, 571] on div "Permit Application" at bounding box center [98, 575] width 93 height 11
click at [91, 530] on div "Area Plan Notice" at bounding box center [94, 528] width 84 height 11
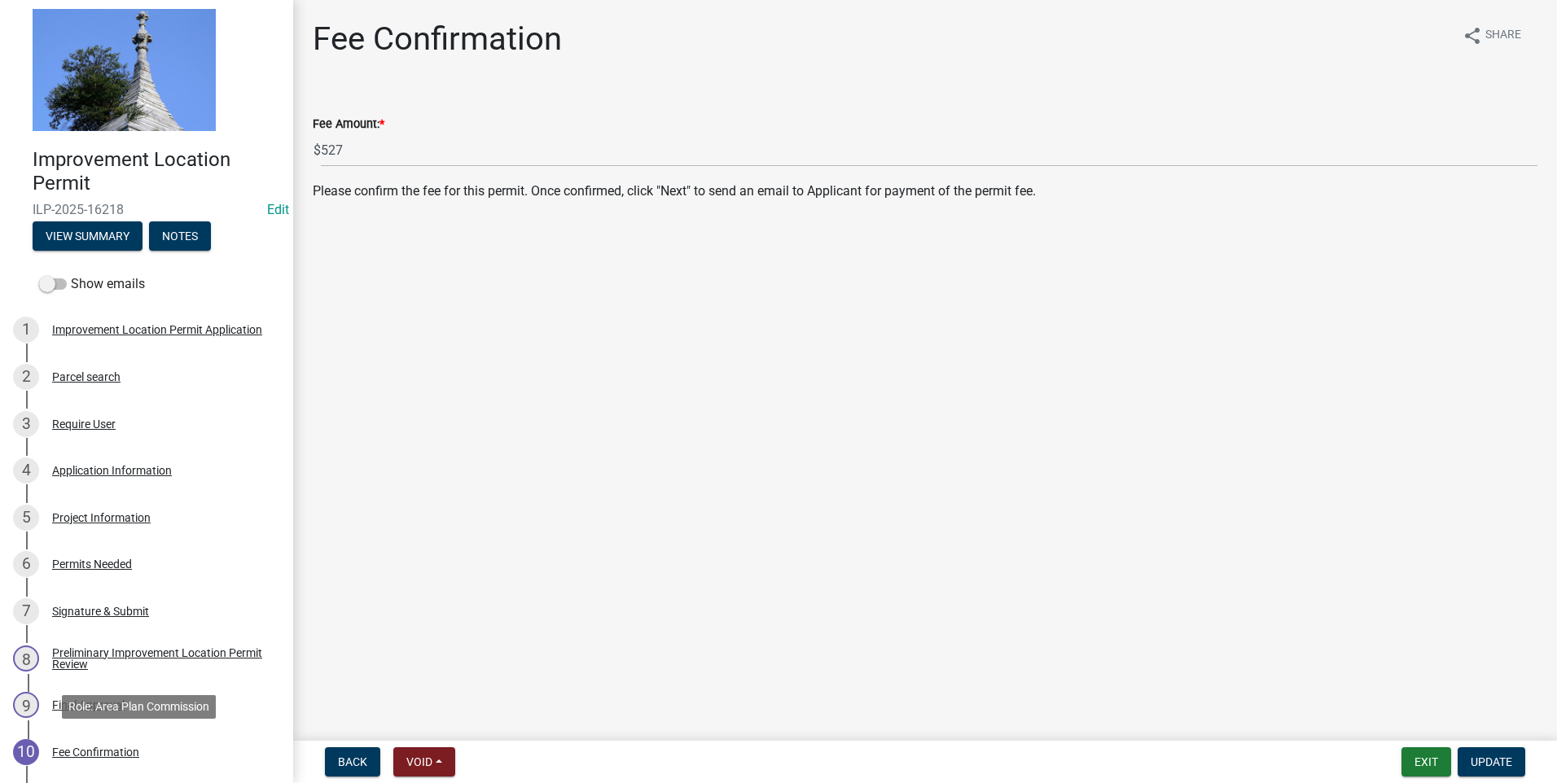
scroll to position [0, 0]
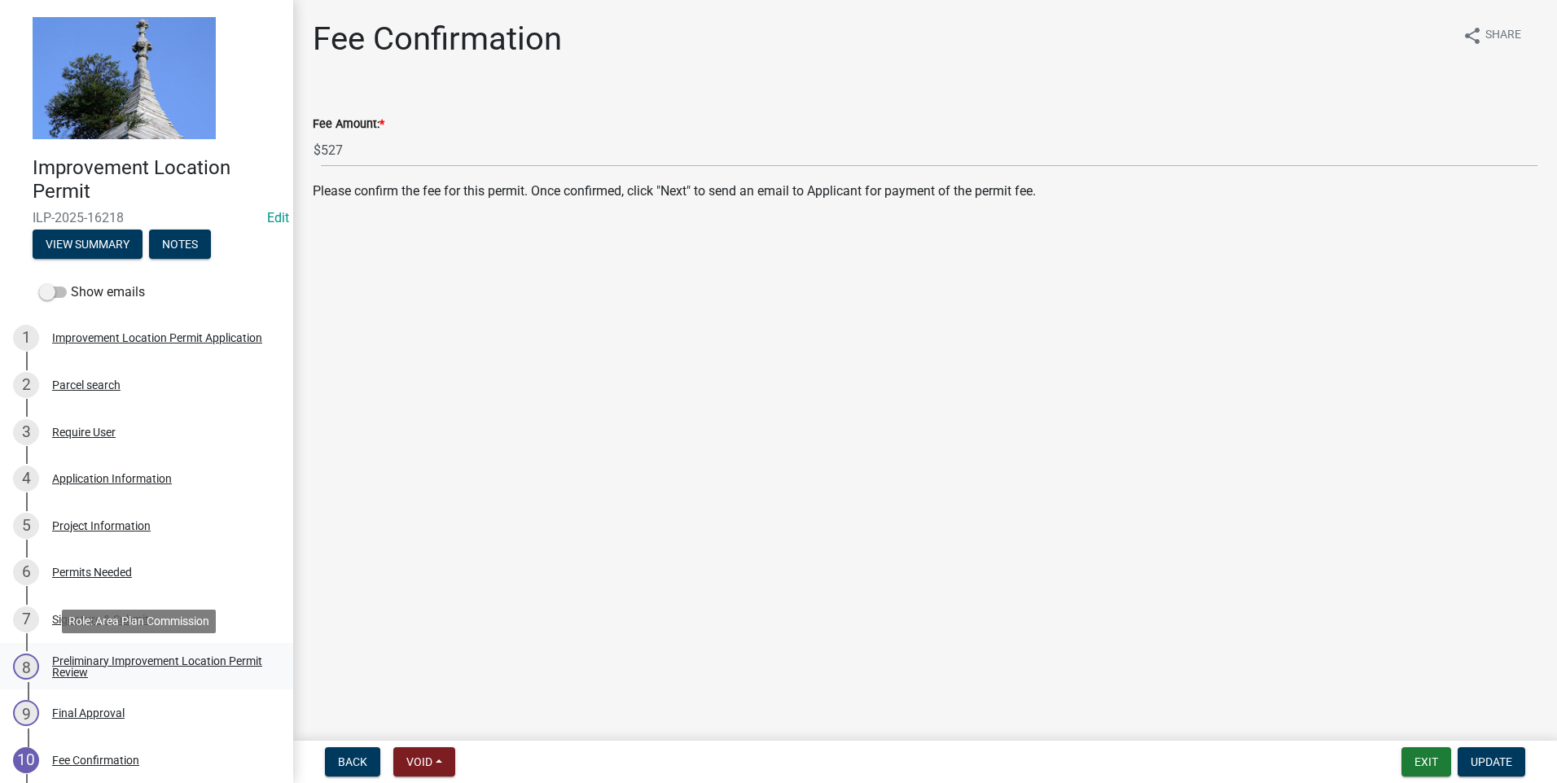
click at [149, 663] on div "Preliminary Improvement Location Permit Review" at bounding box center [159, 666] width 215 height 23
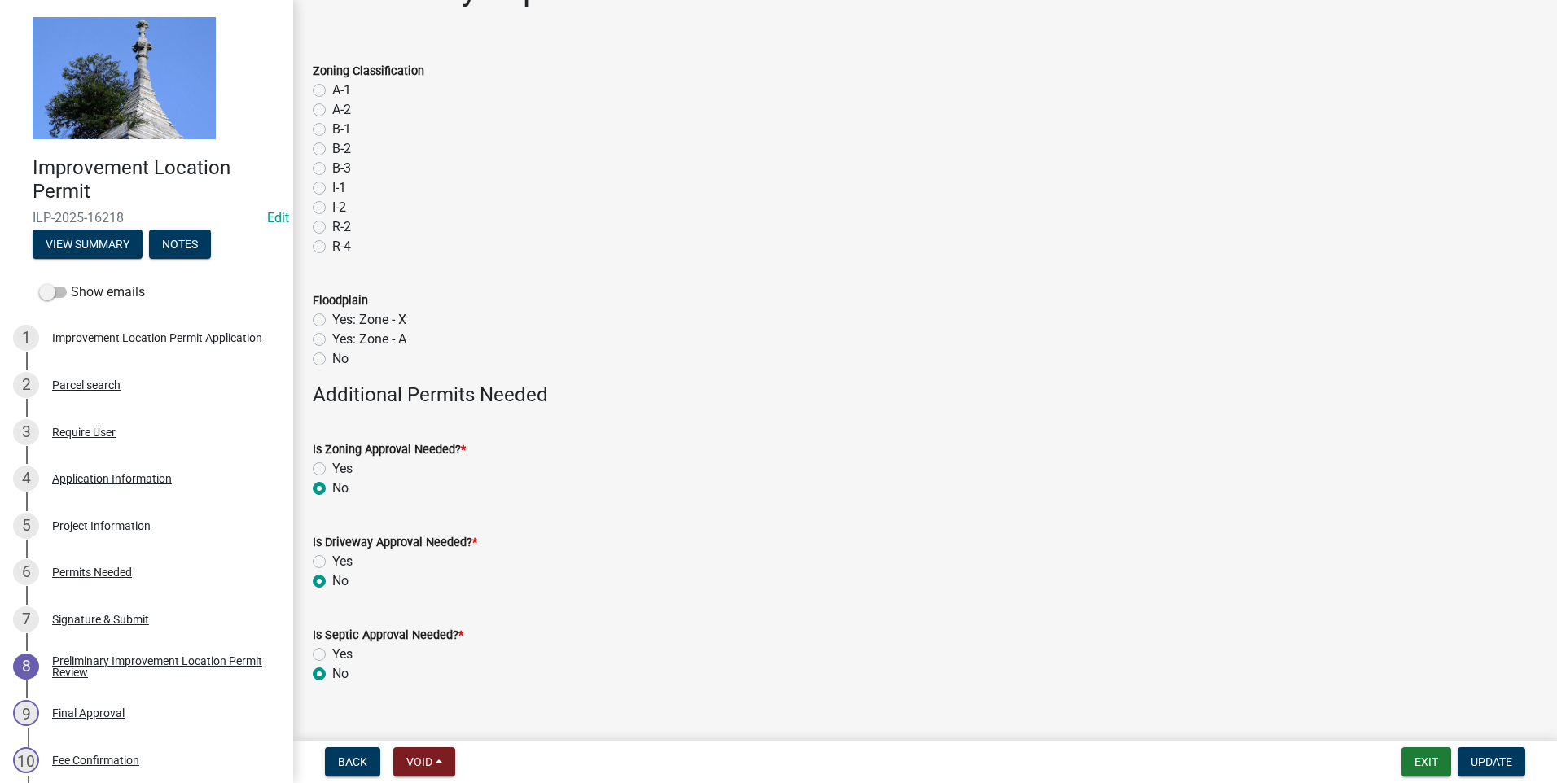
scroll to position [77, 0]
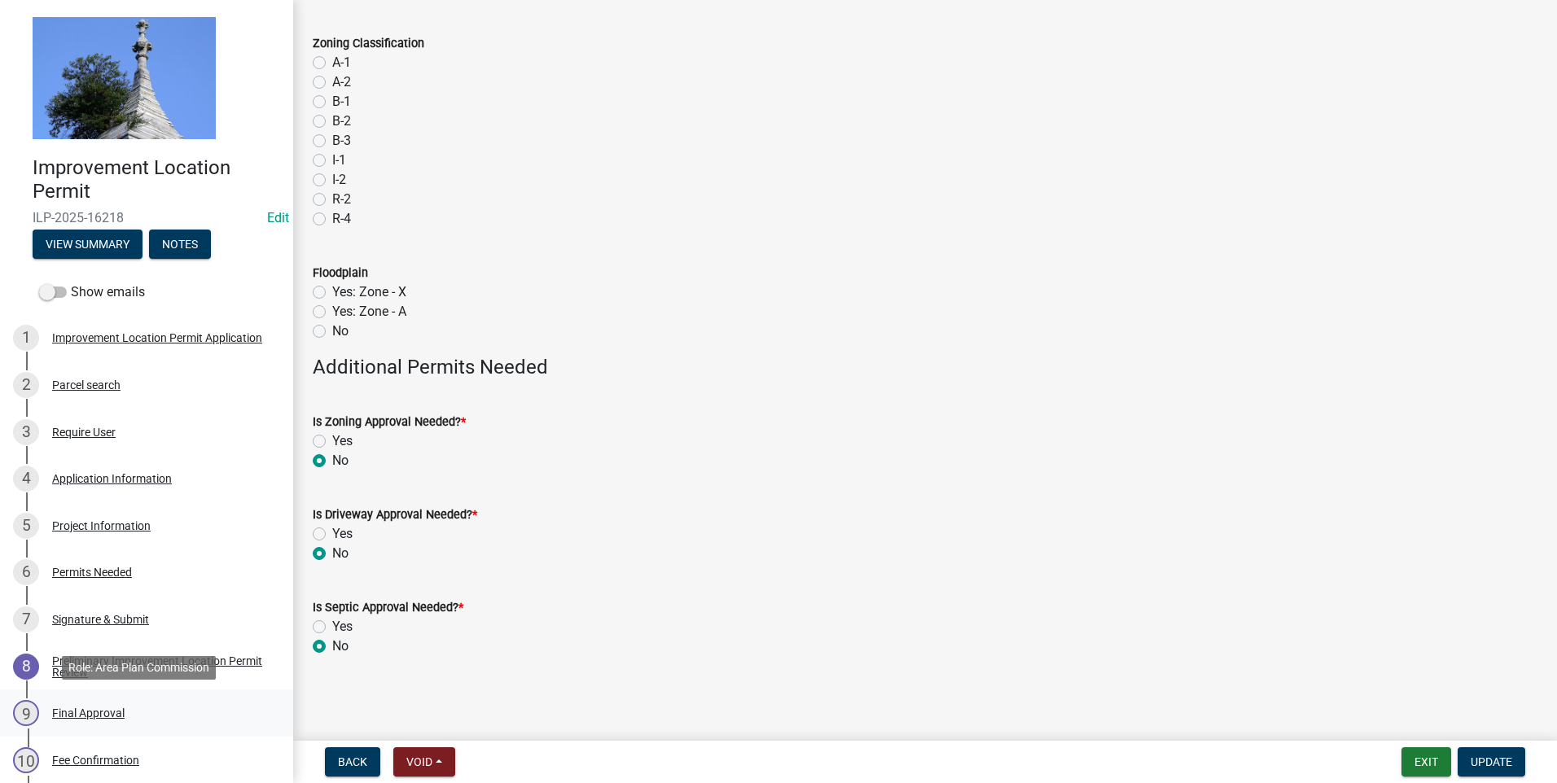
click at [90, 715] on div "Final Approval" at bounding box center [88, 713] width 72 height 11
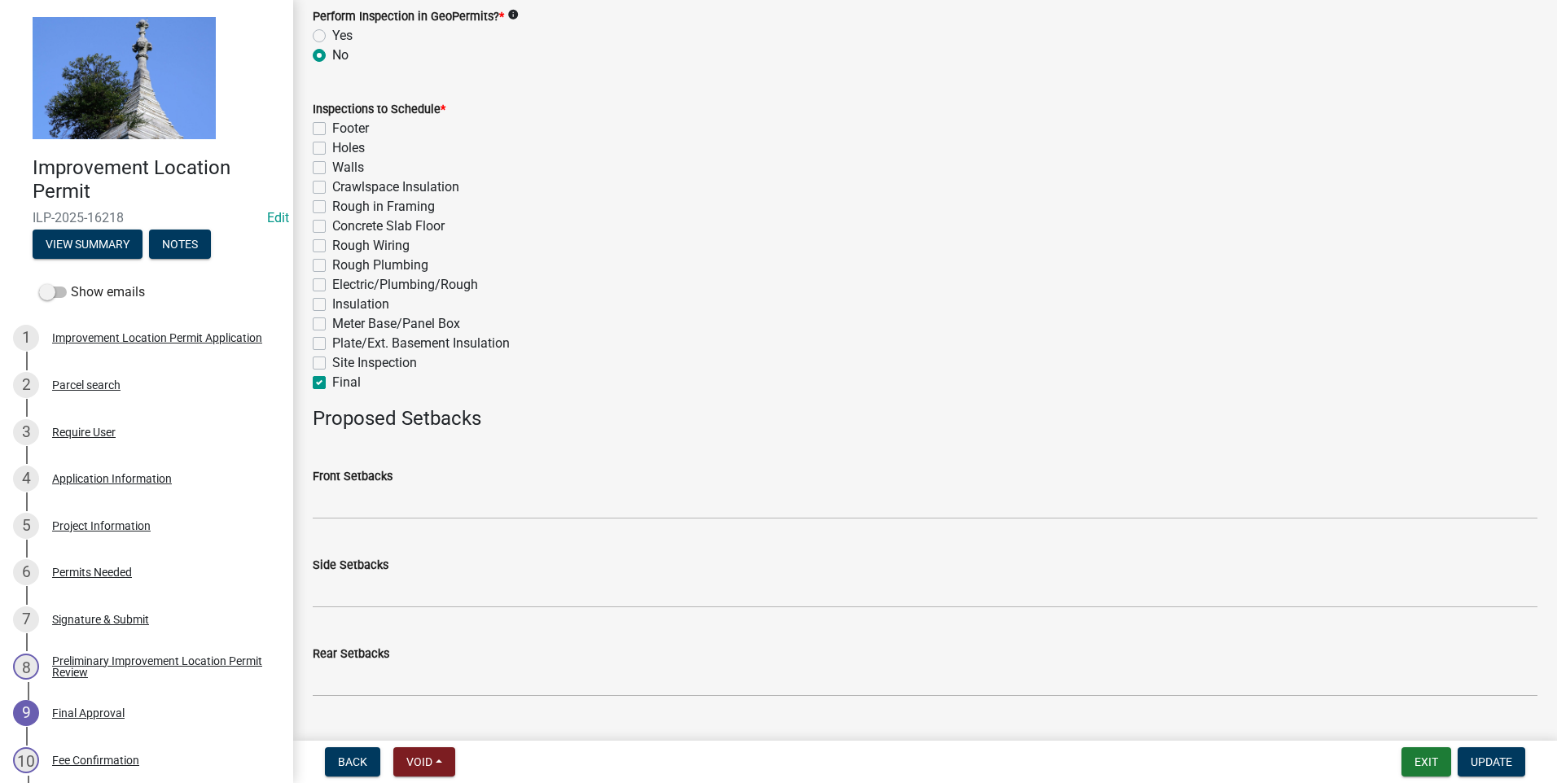
scroll to position [735, 0]
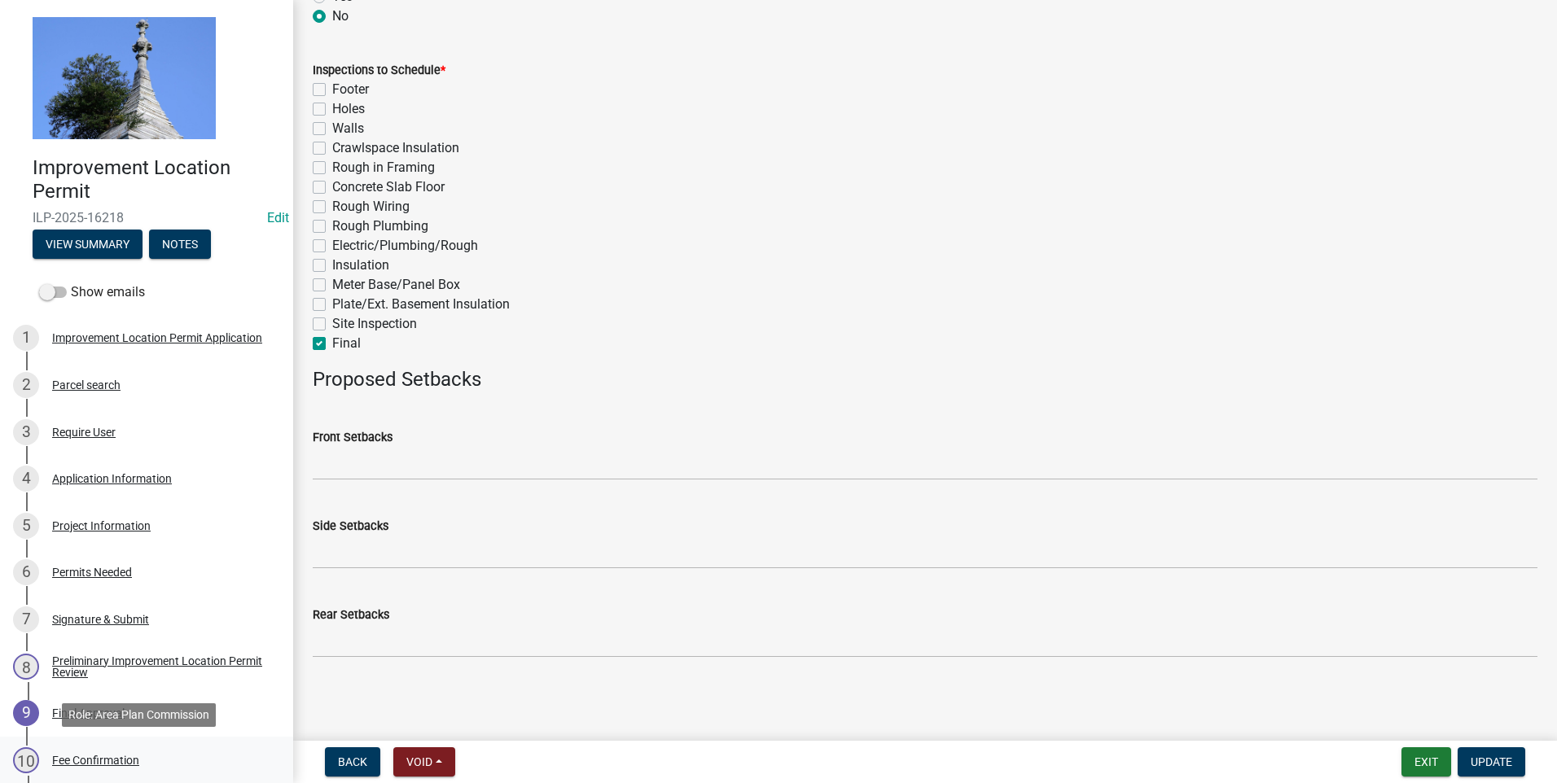
click at [94, 761] on div "Fee Confirmation" at bounding box center [95, 760] width 87 height 11
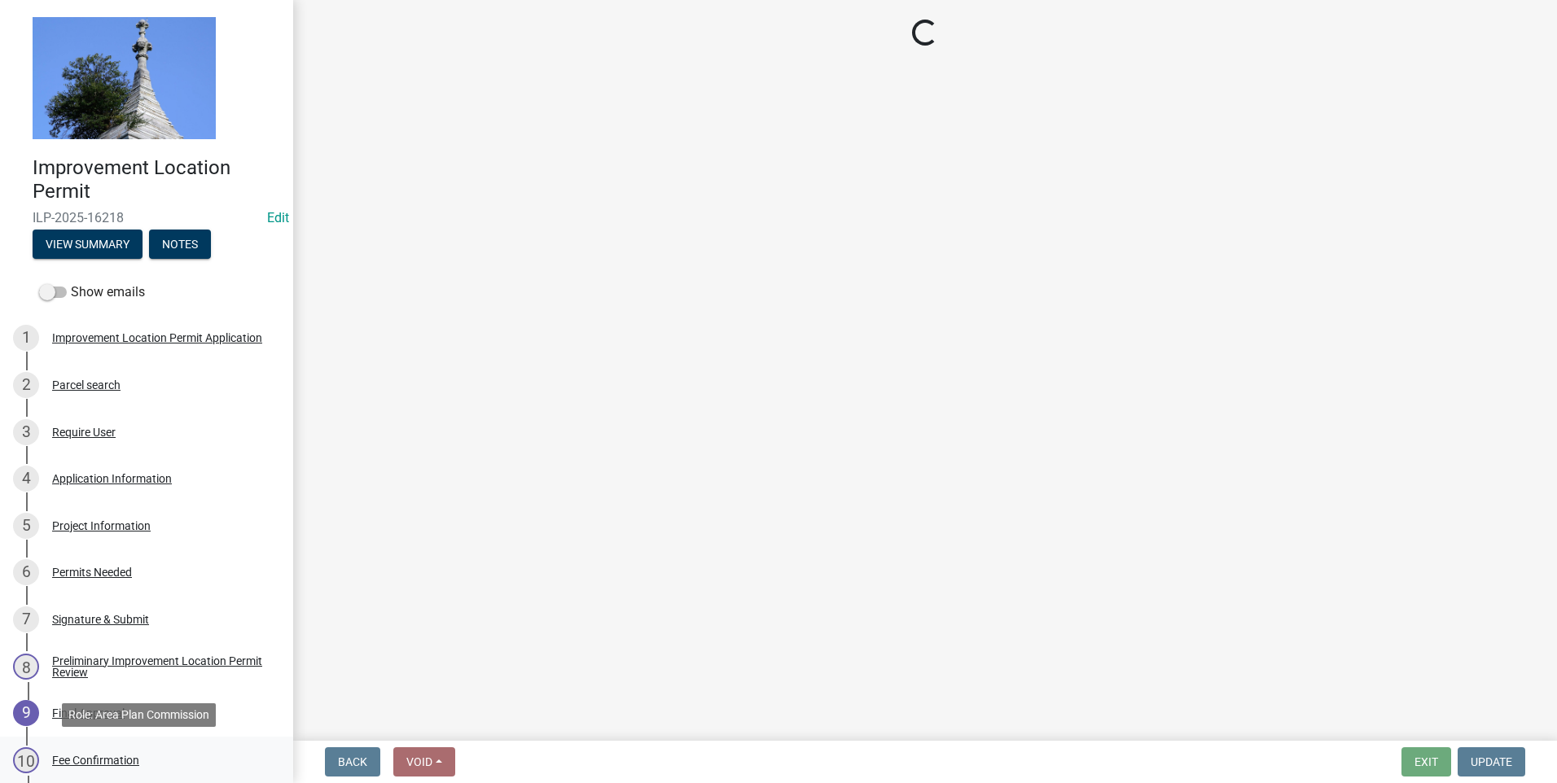
scroll to position [0, 0]
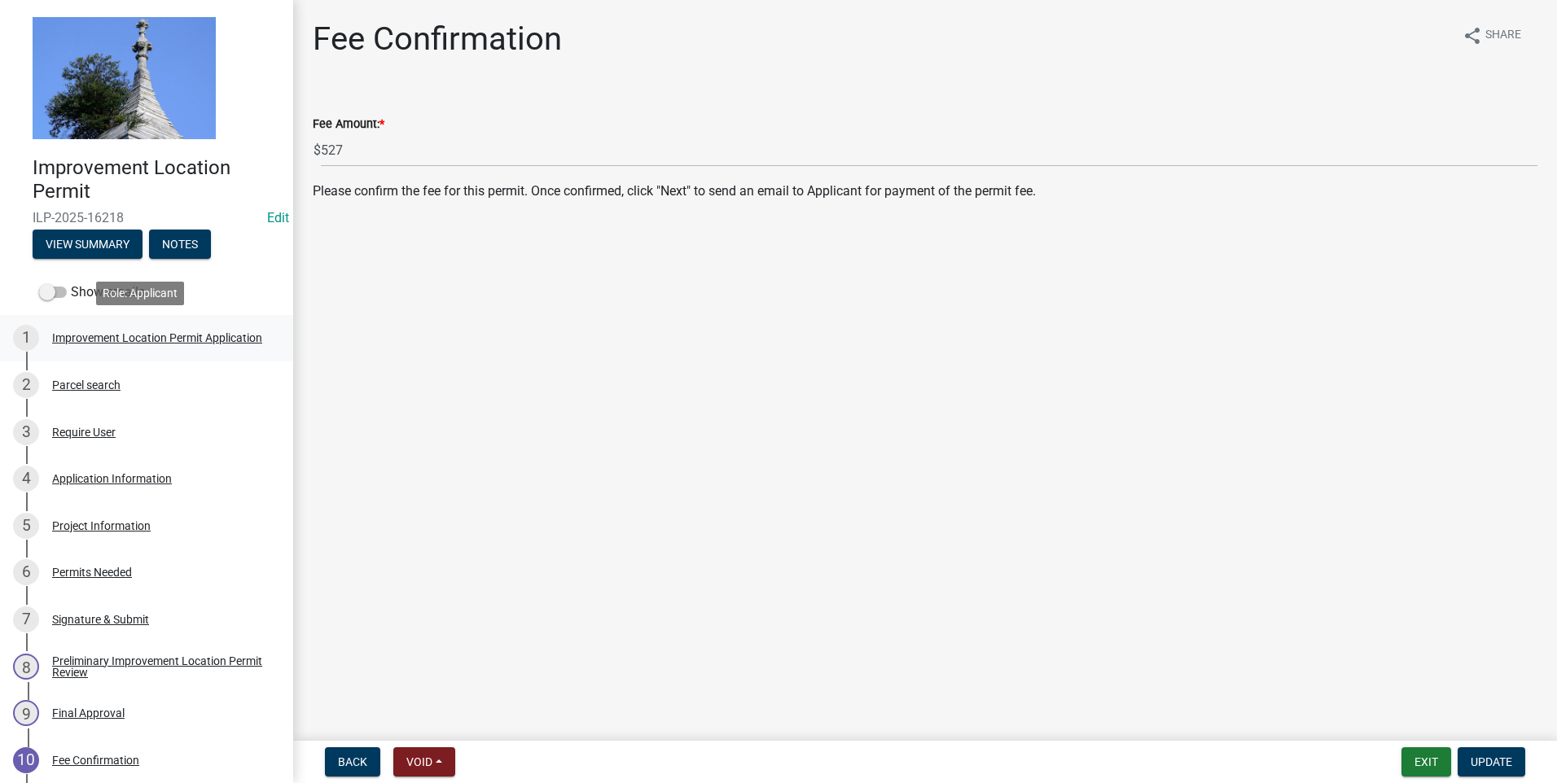
click at [100, 340] on div "Improvement Location Permit Application" at bounding box center [157, 337] width 210 height 11
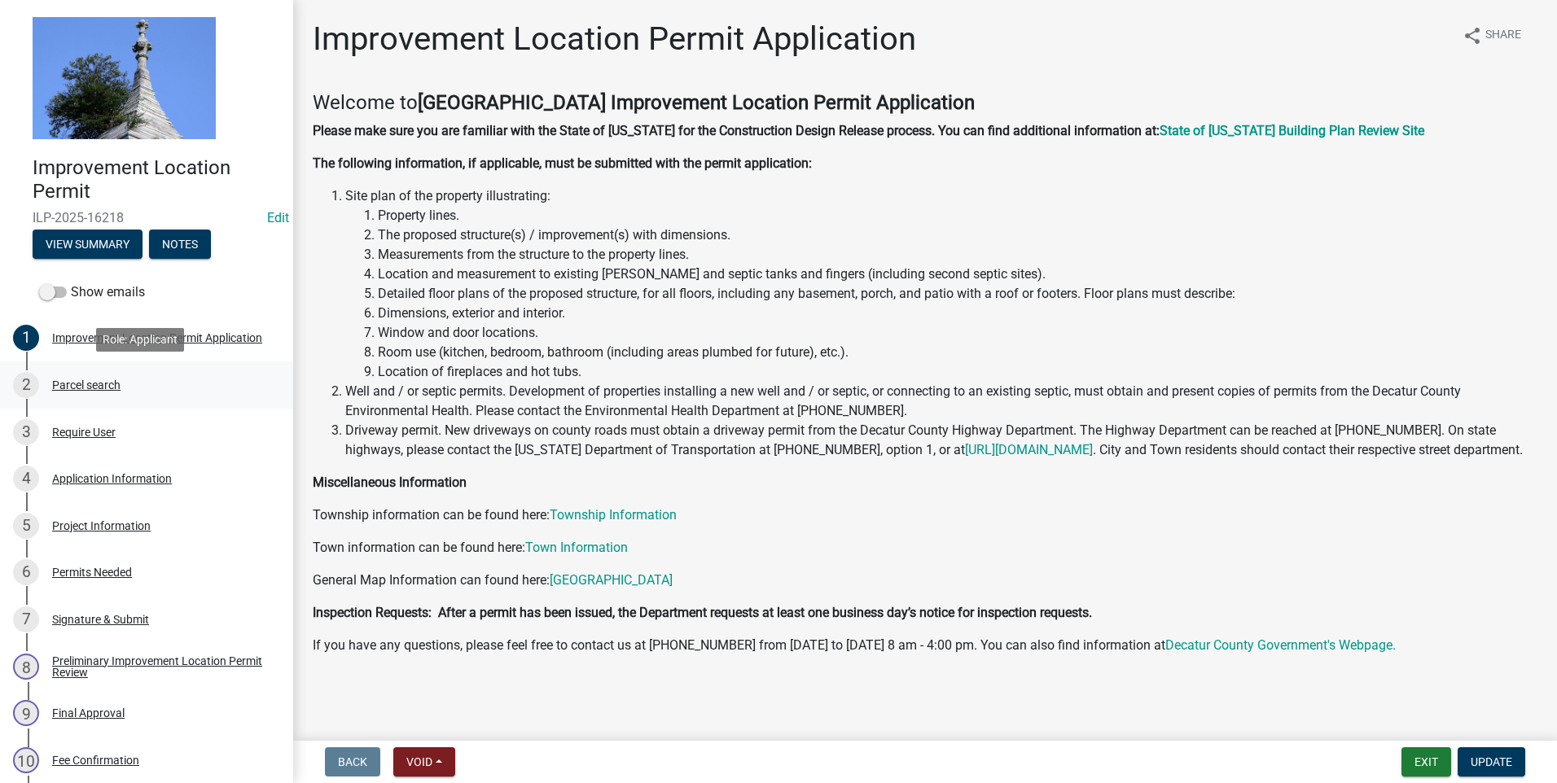
click at [88, 380] on div "Parcel search" at bounding box center [86, 384] width 68 height 11
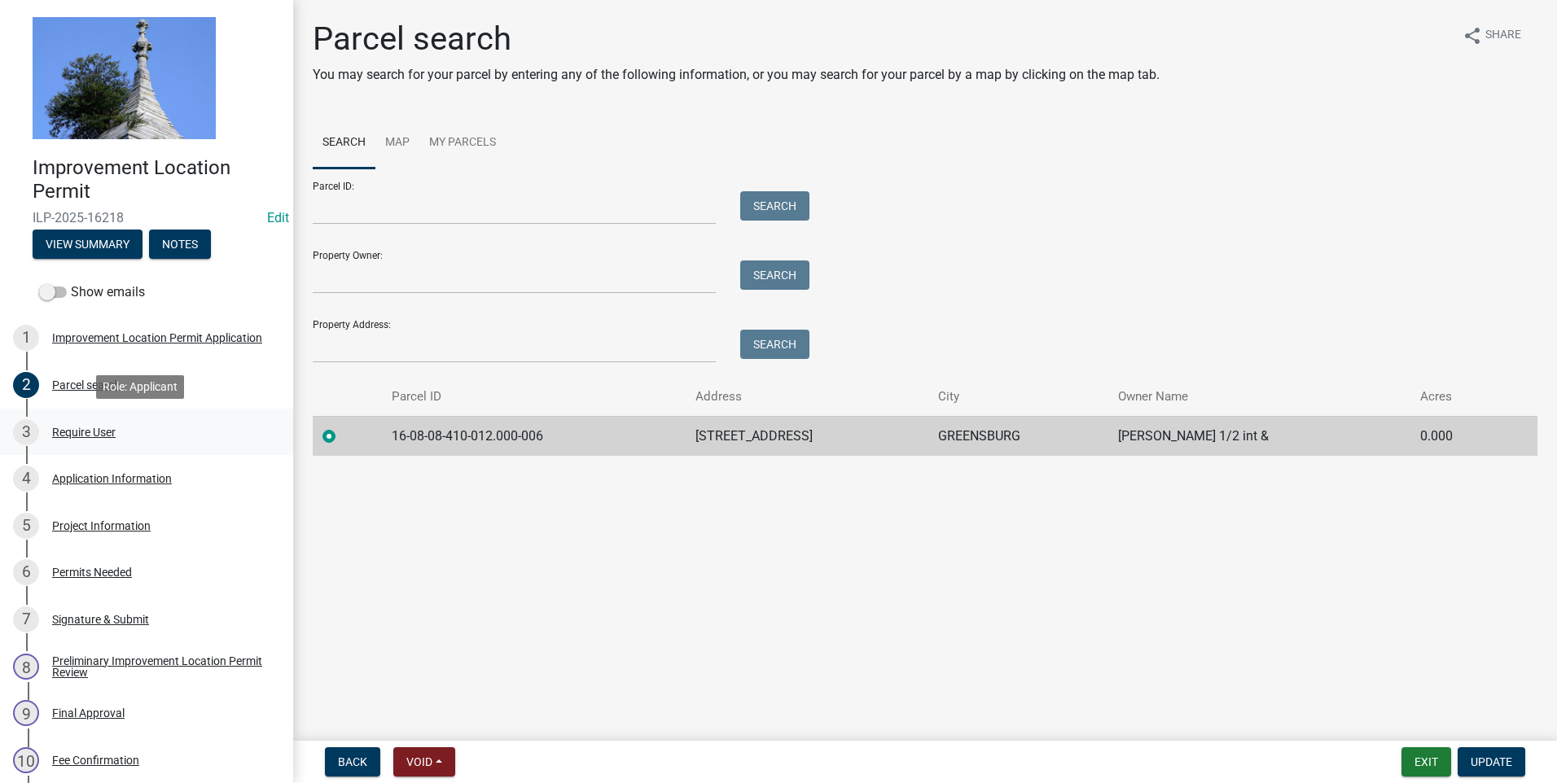
click at [94, 439] on div "3 Require User" at bounding box center [140, 432] width 254 height 26
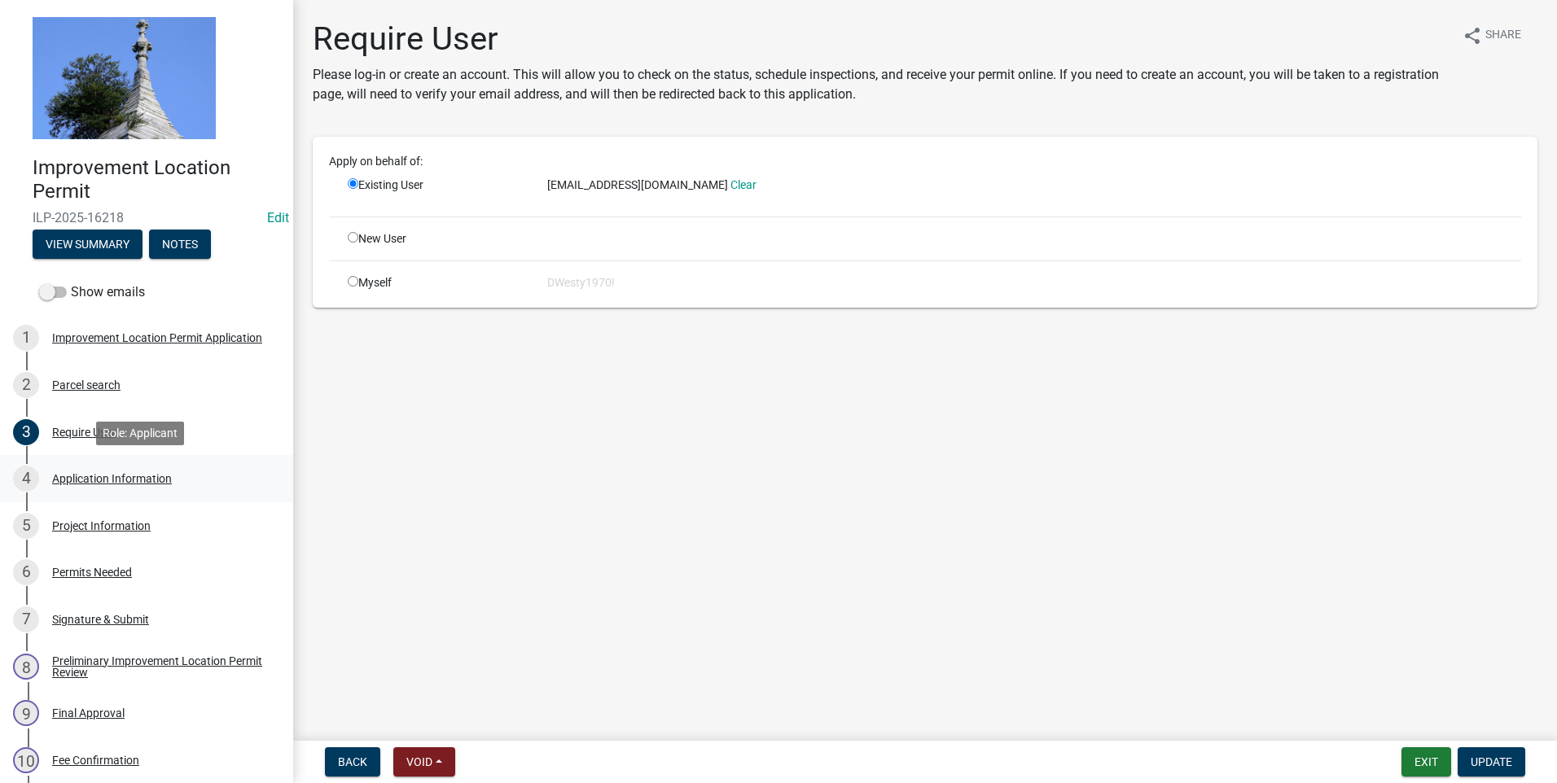
click at [85, 482] on div "Application Information" at bounding box center [112, 478] width 120 height 11
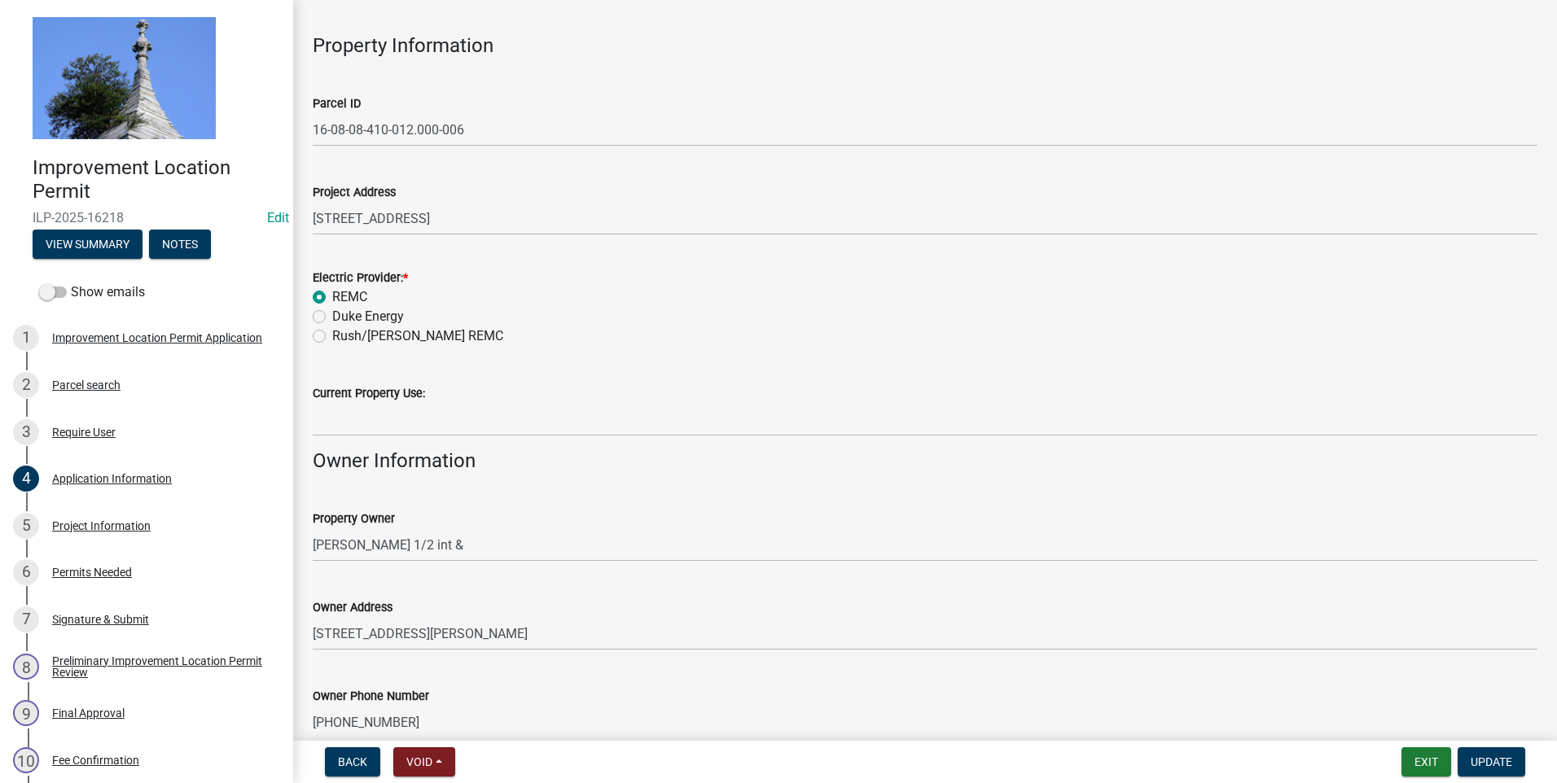
scroll to position [326, 0]
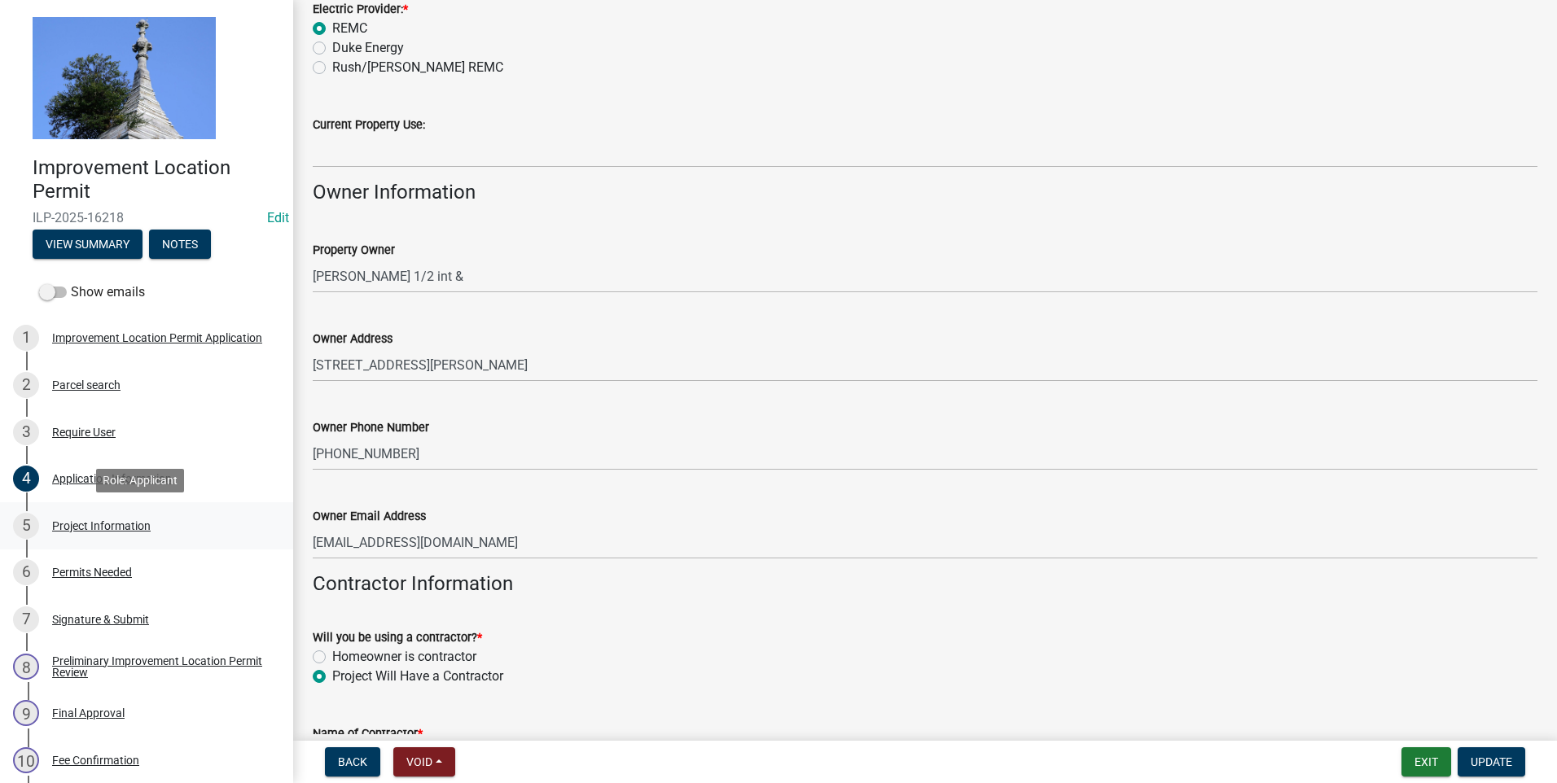
click at [70, 521] on div "Project Information" at bounding box center [101, 525] width 99 height 11
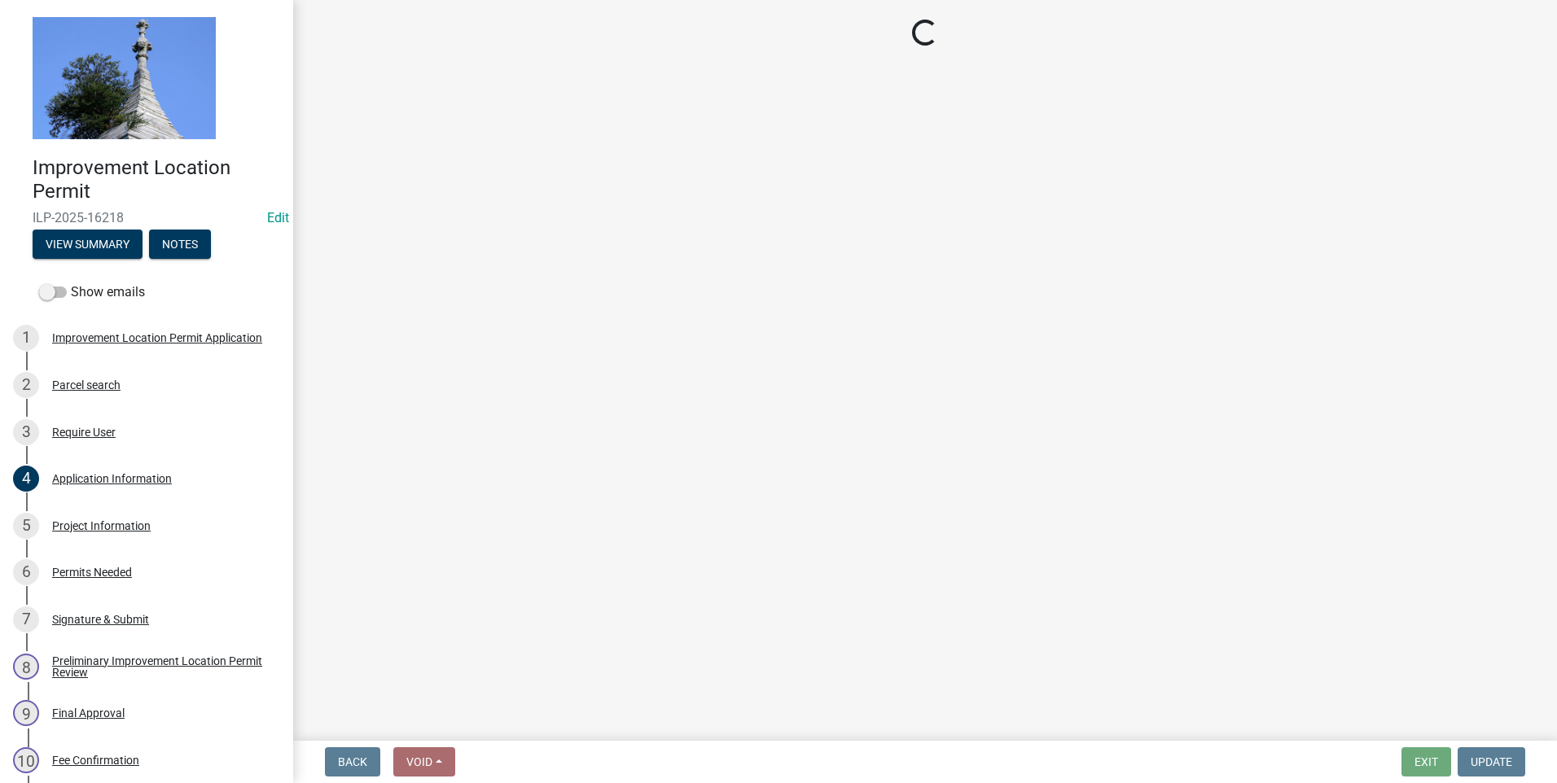
select select "9d64ea5b-356b-46b9-9003-cd08e8d798e4"
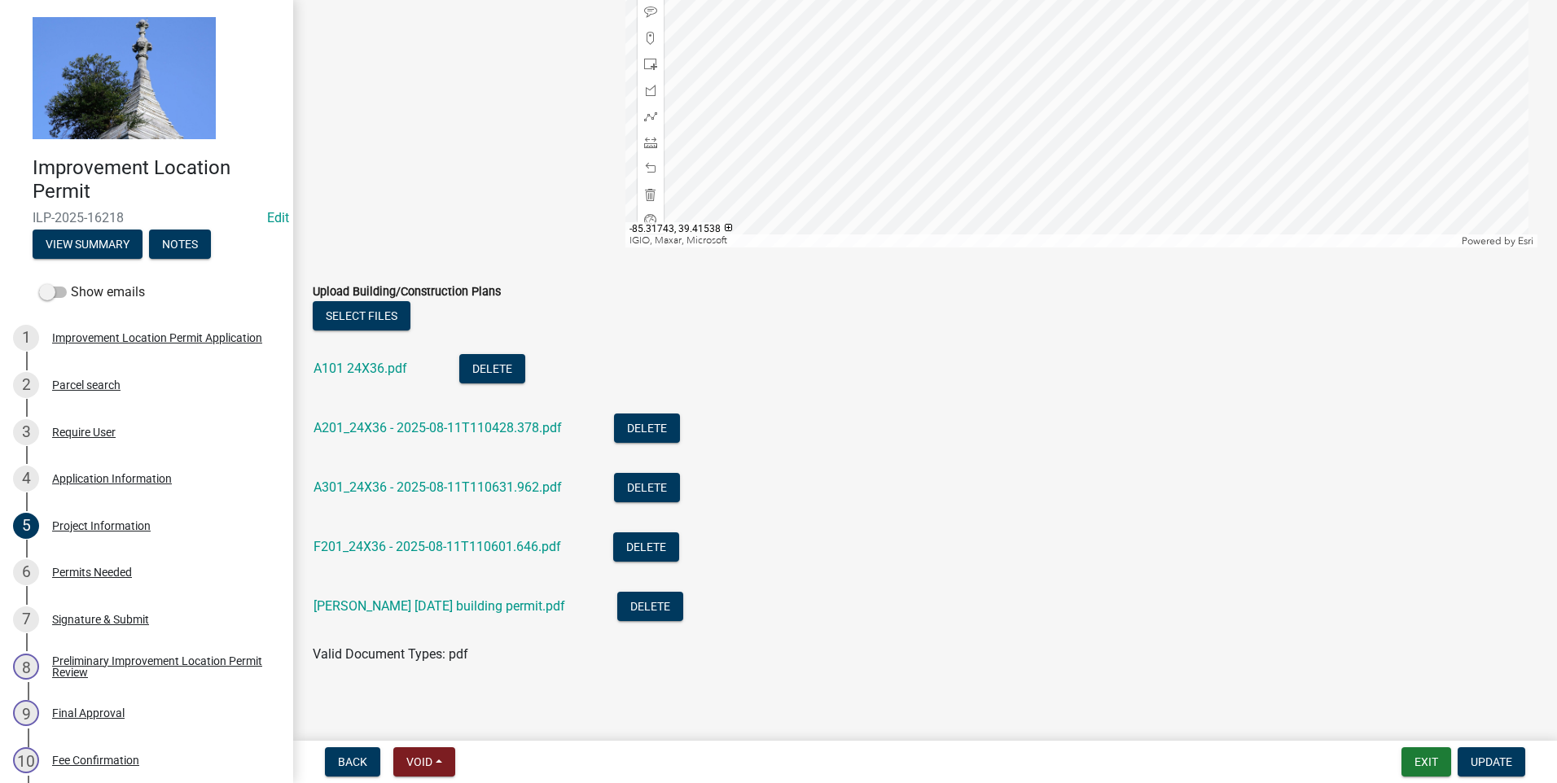
scroll to position [1645, 0]
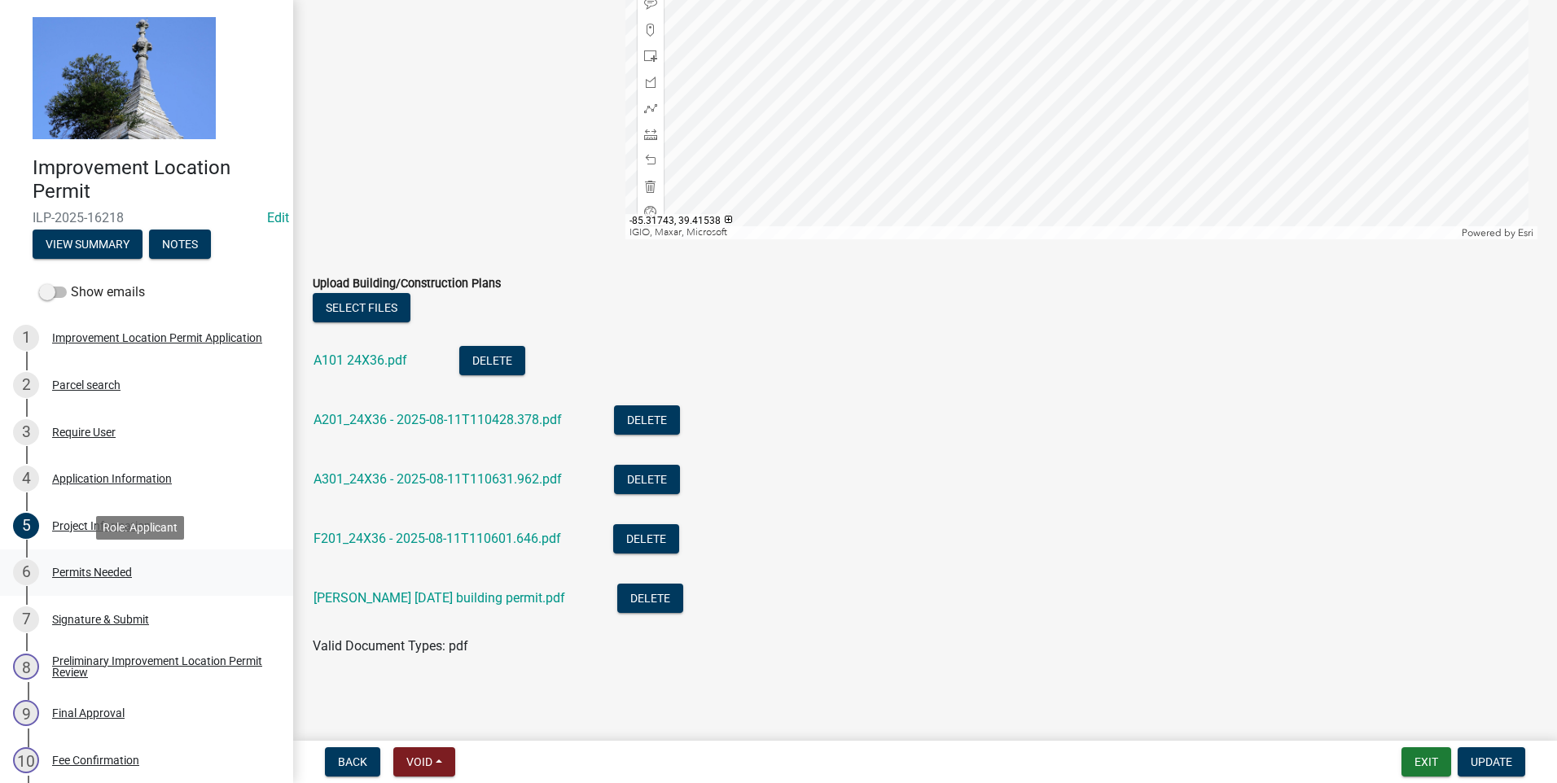
click at [82, 571] on div "Permits Needed" at bounding box center [92, 572] width 80 height 11
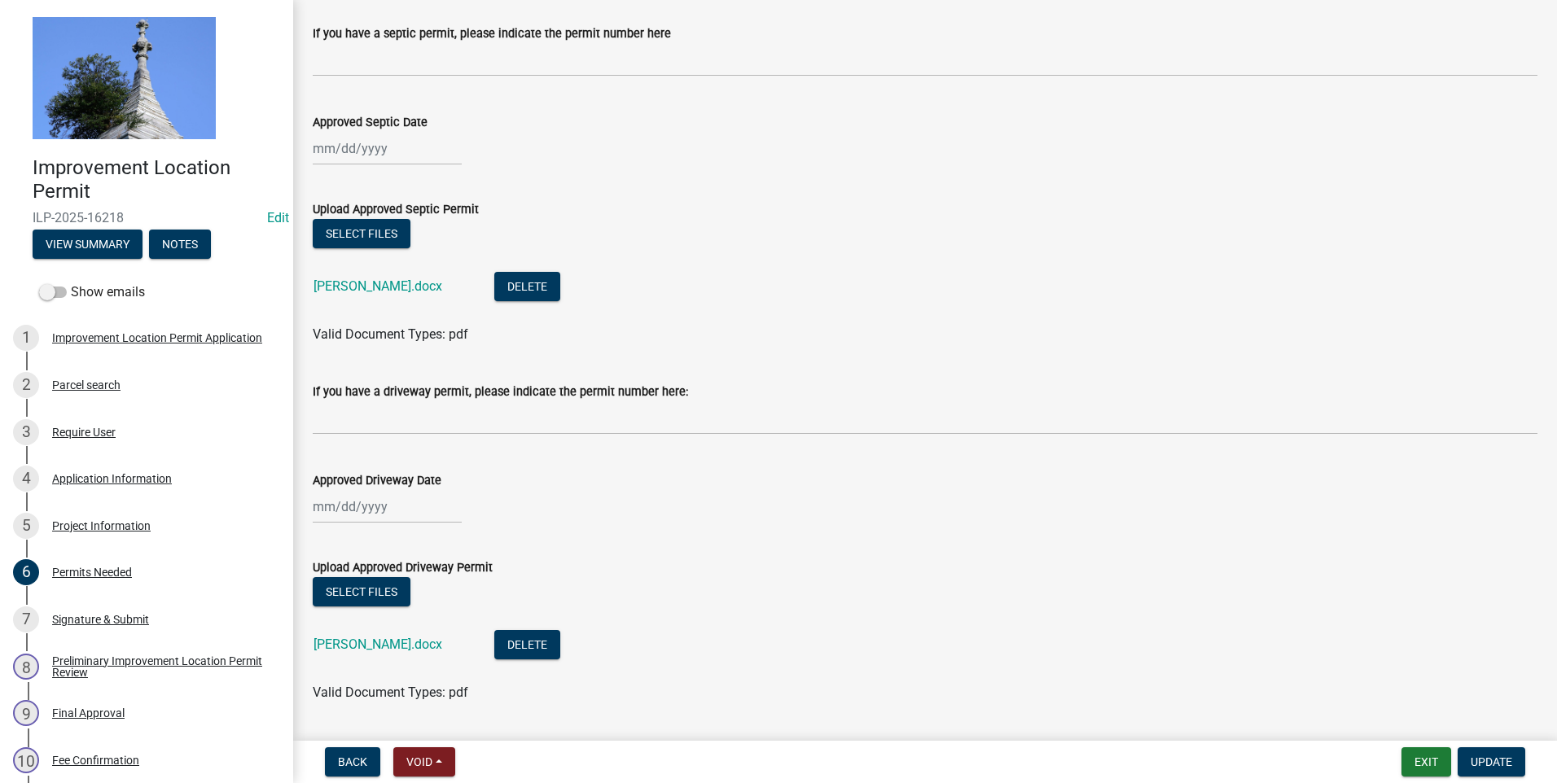
scroll to position [163, 0]
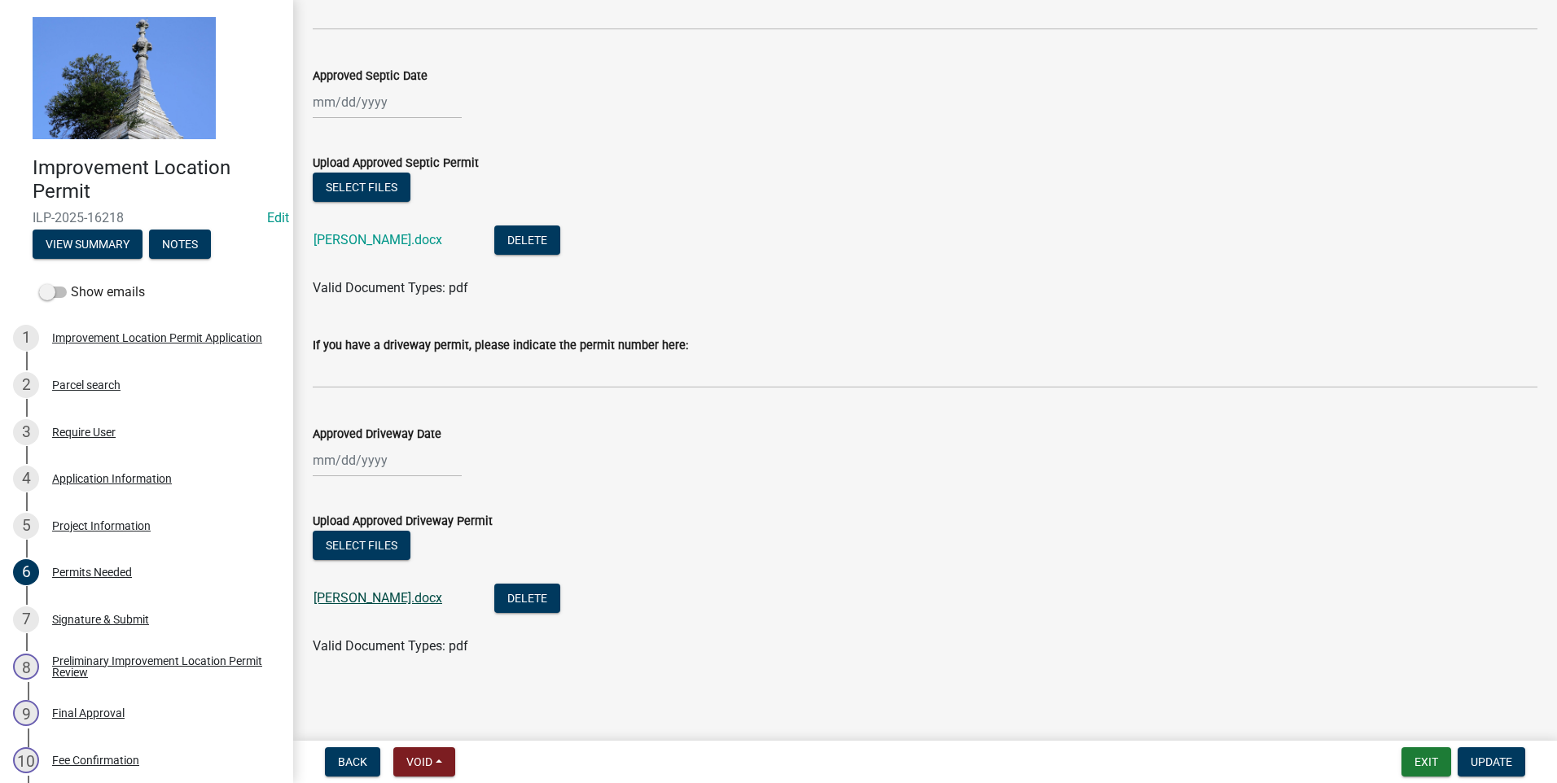
click at [331, 595] on link "Hoffbauer.docx" at bounding box center [377, 597] width 129 height 15
click at [76, 717] on div "Final Approval" at bounding box center [88, 713] width 72 height 11
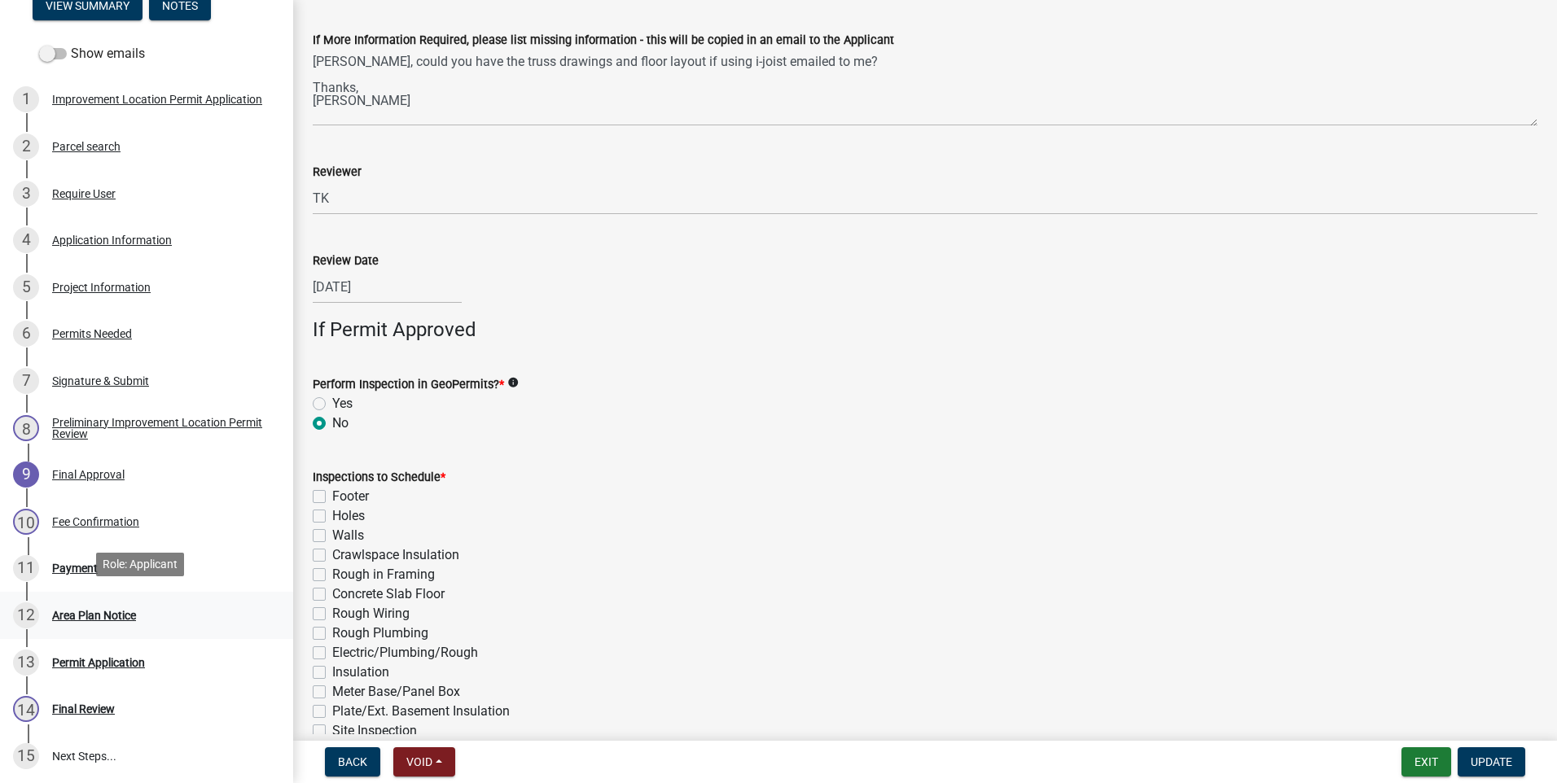
scroll to position [244, 0]
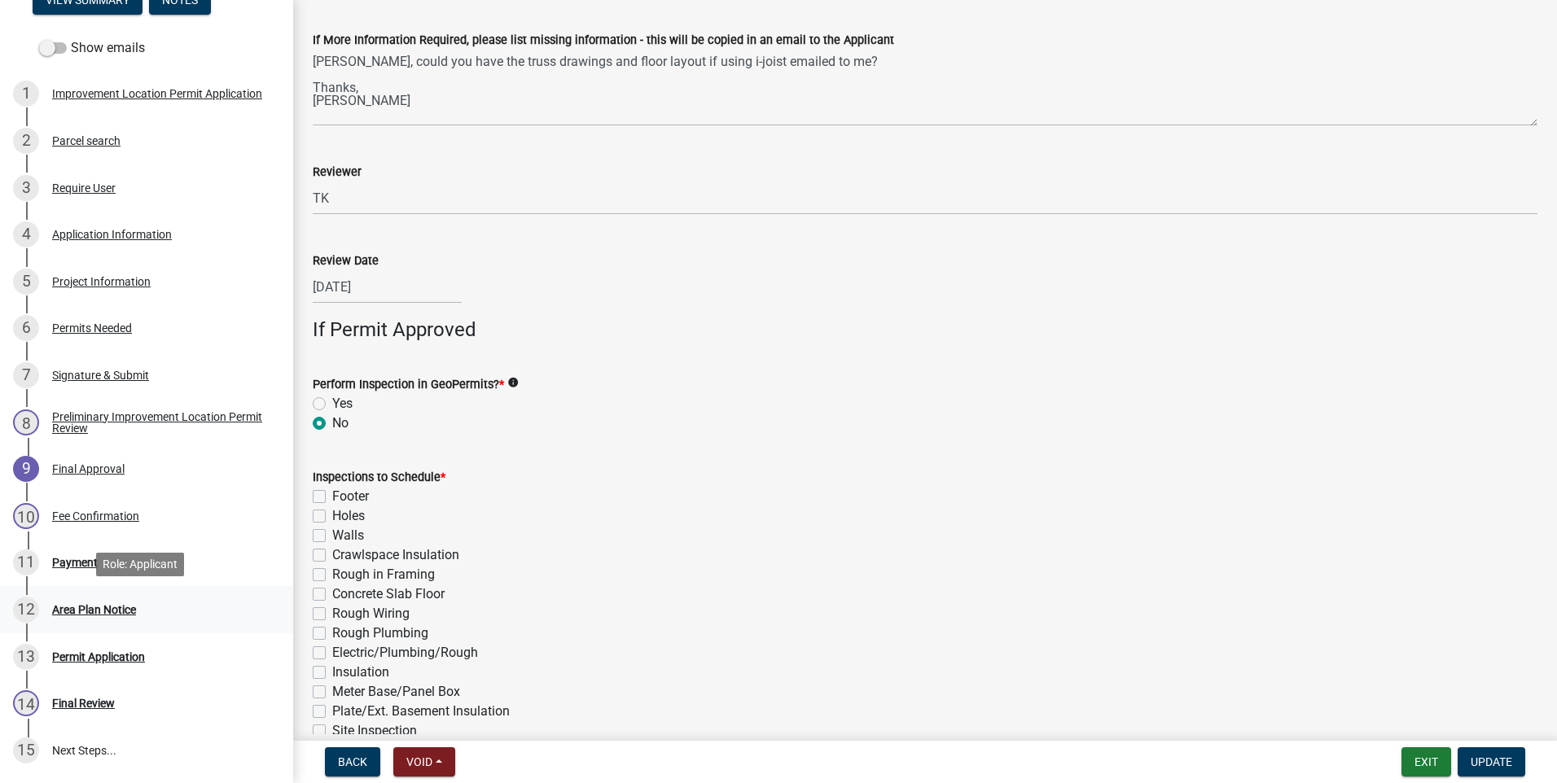
click at [101, 611] on div "Area Plan Notice" at bounding box center [94, 609] width 84 height 11
click at [87, 703] on div "Final Review" at bounding box center [83, 703] width 63 height 11
click at [88, 657] on div "Permit Application" at bounding box center [98, 656] width 93 height 11
click at [88, 659] on div "Permit Application" at bounding box center [98, 656] width 93 height 11
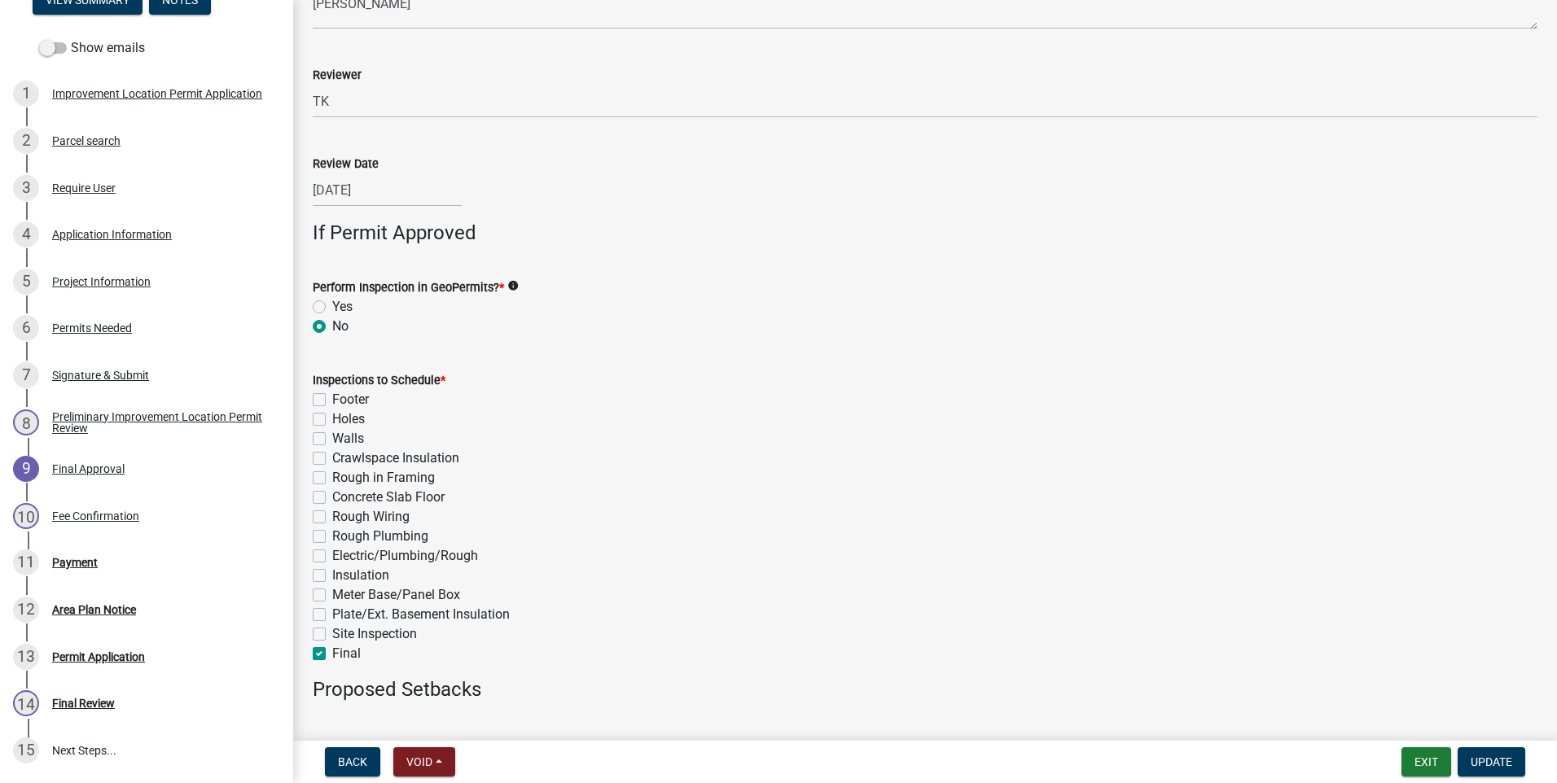
scroll to position [735, 0]
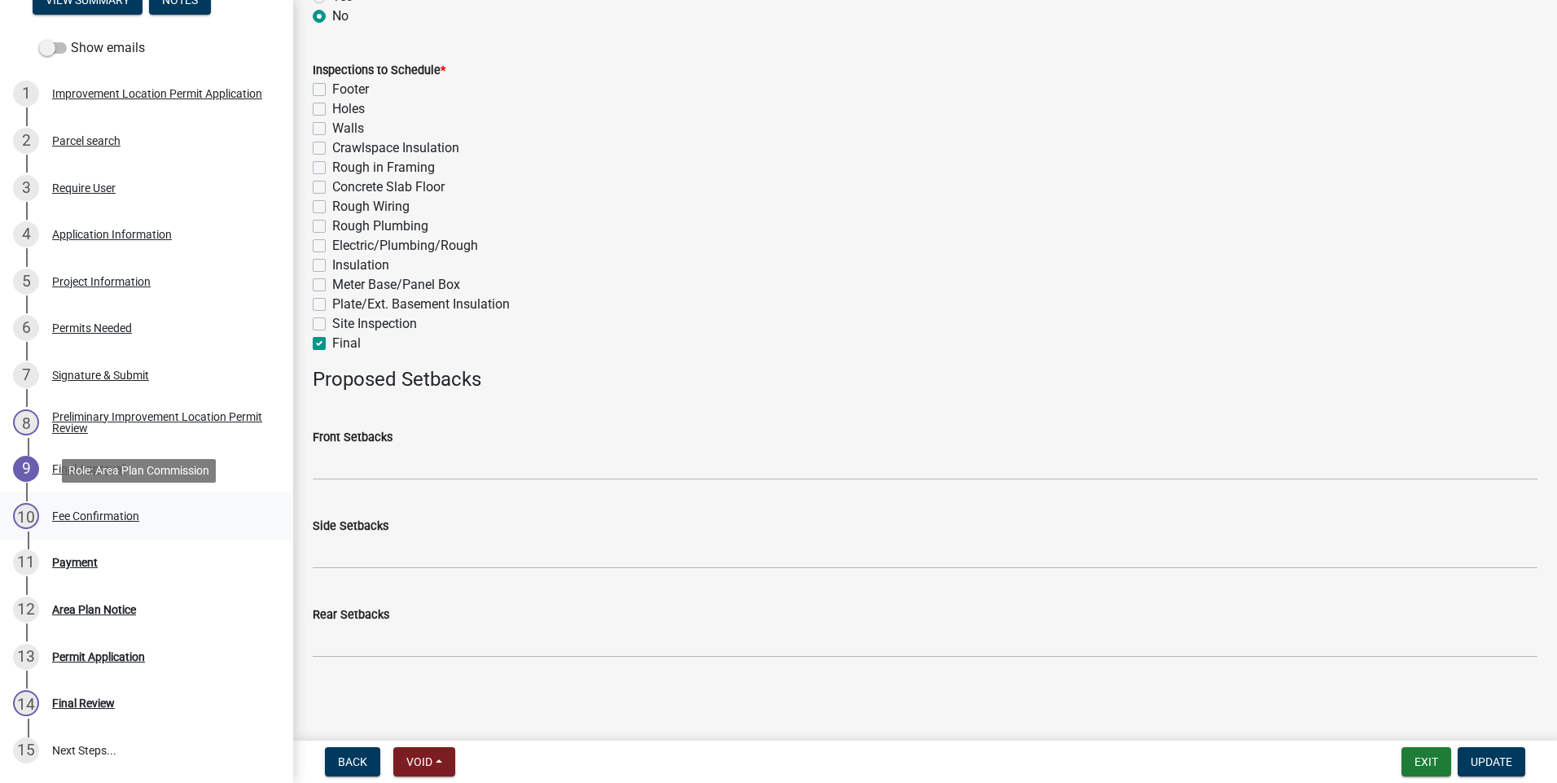
click at [74, 515] on div "Fee Confirmation" at bounding box center [95, 515] width 87 height 11
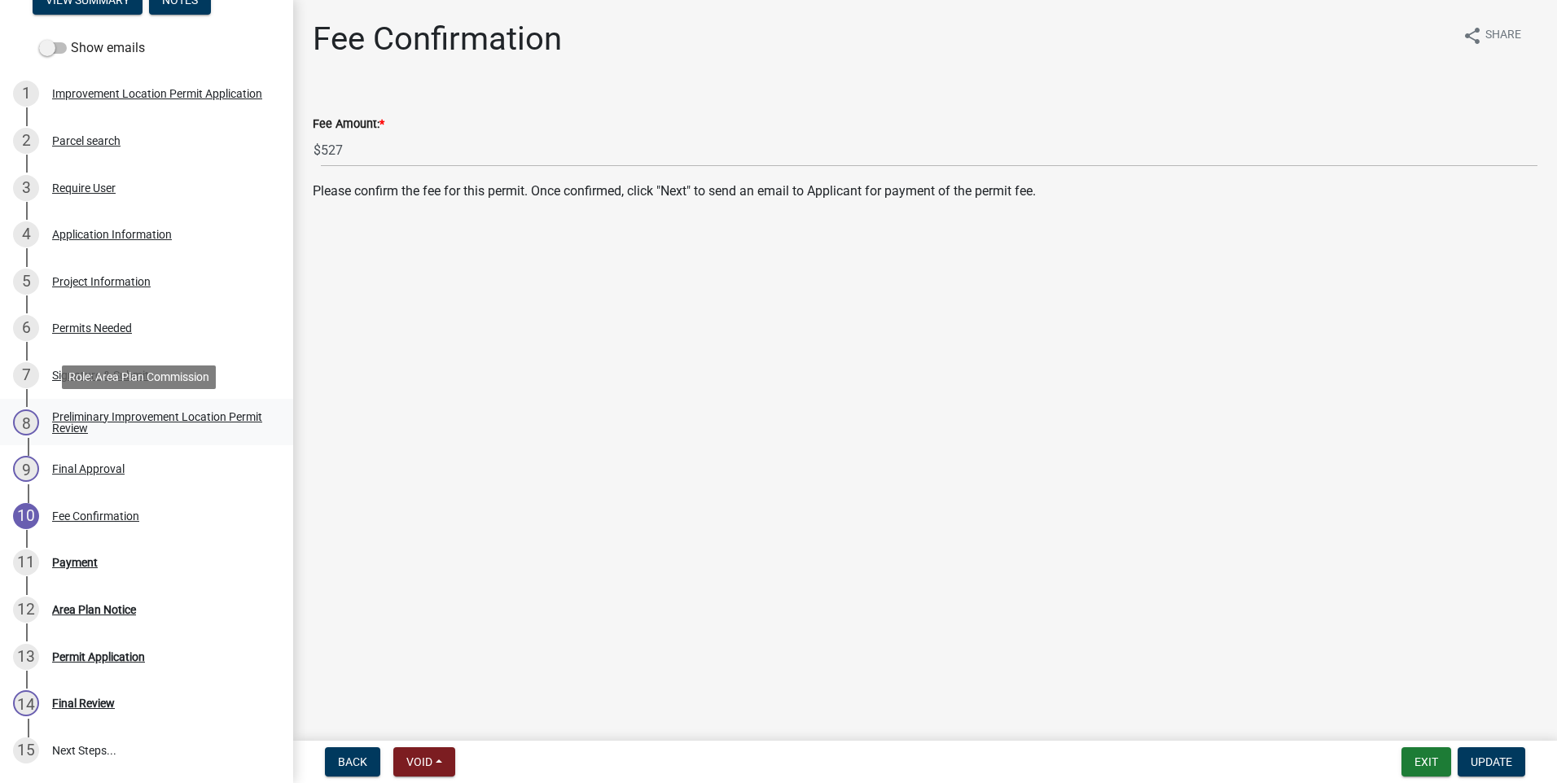
click at [99, 417] on div "Preliminary Improvement Location Permit Review" at bounding box center [159, 422] width 215 height 23
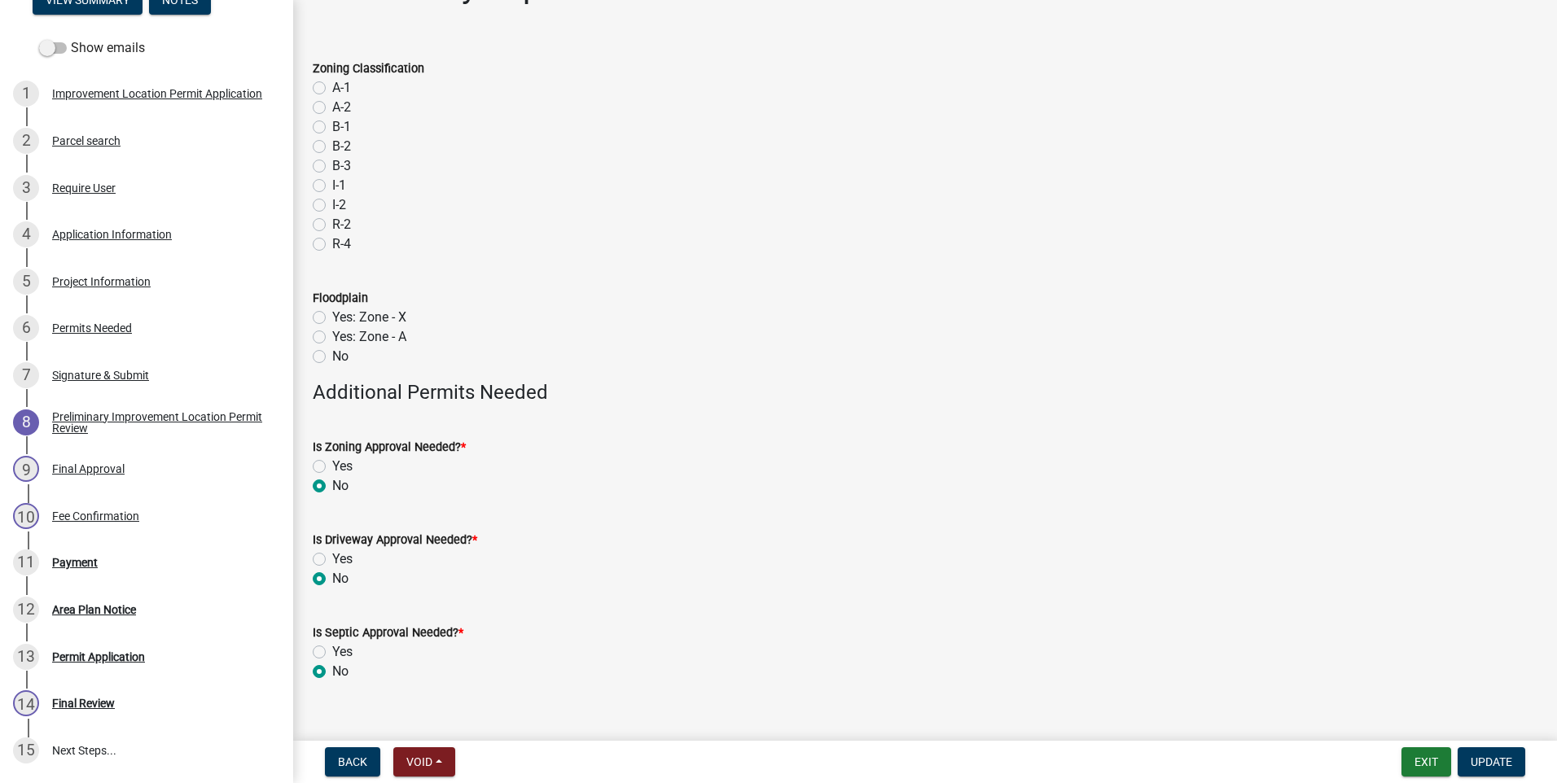
scroll to position [77, 0]
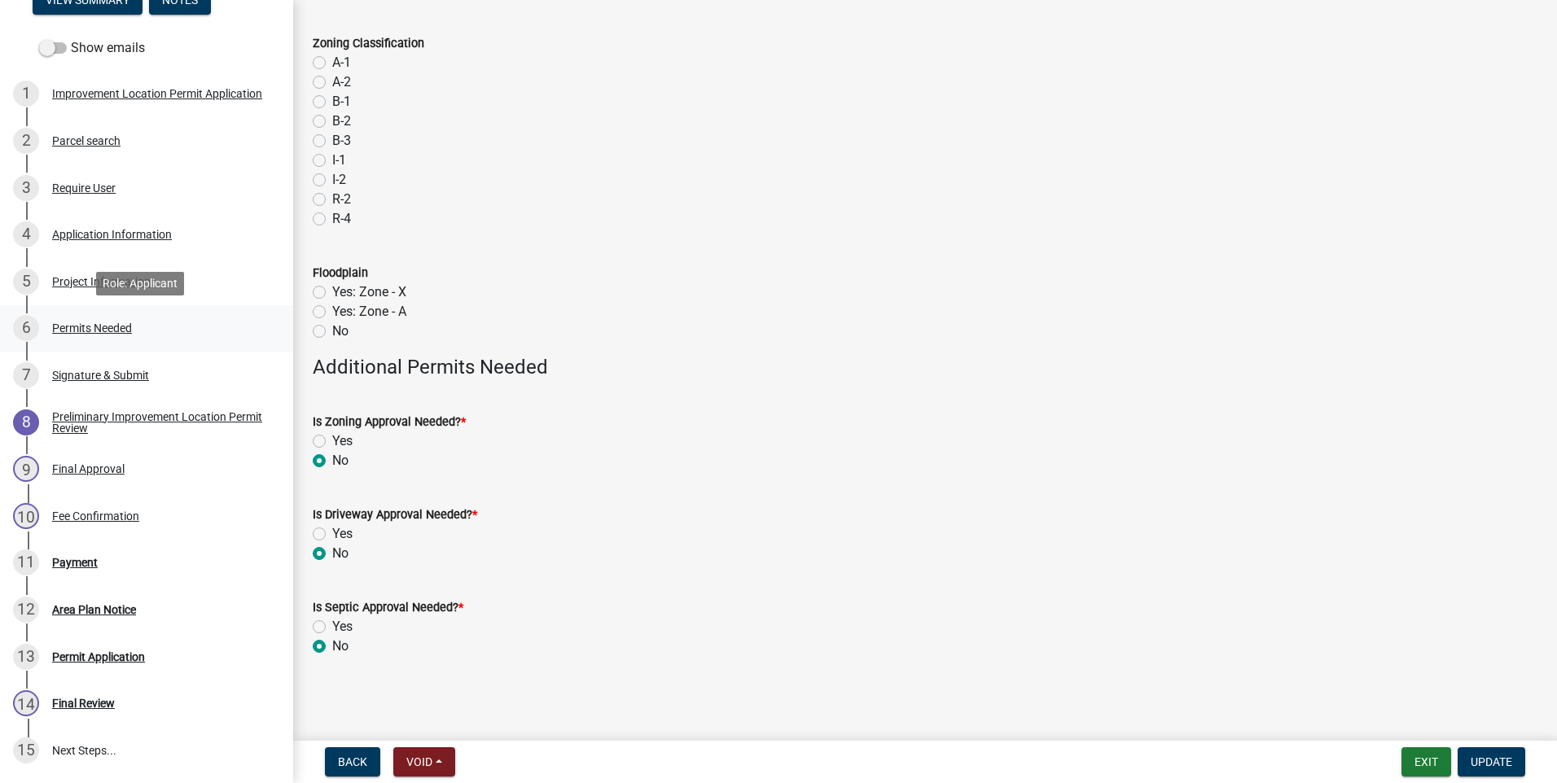
click at [84, 327] on div "Permits Needed" at bounding box center [92, 327] width 80 height 11
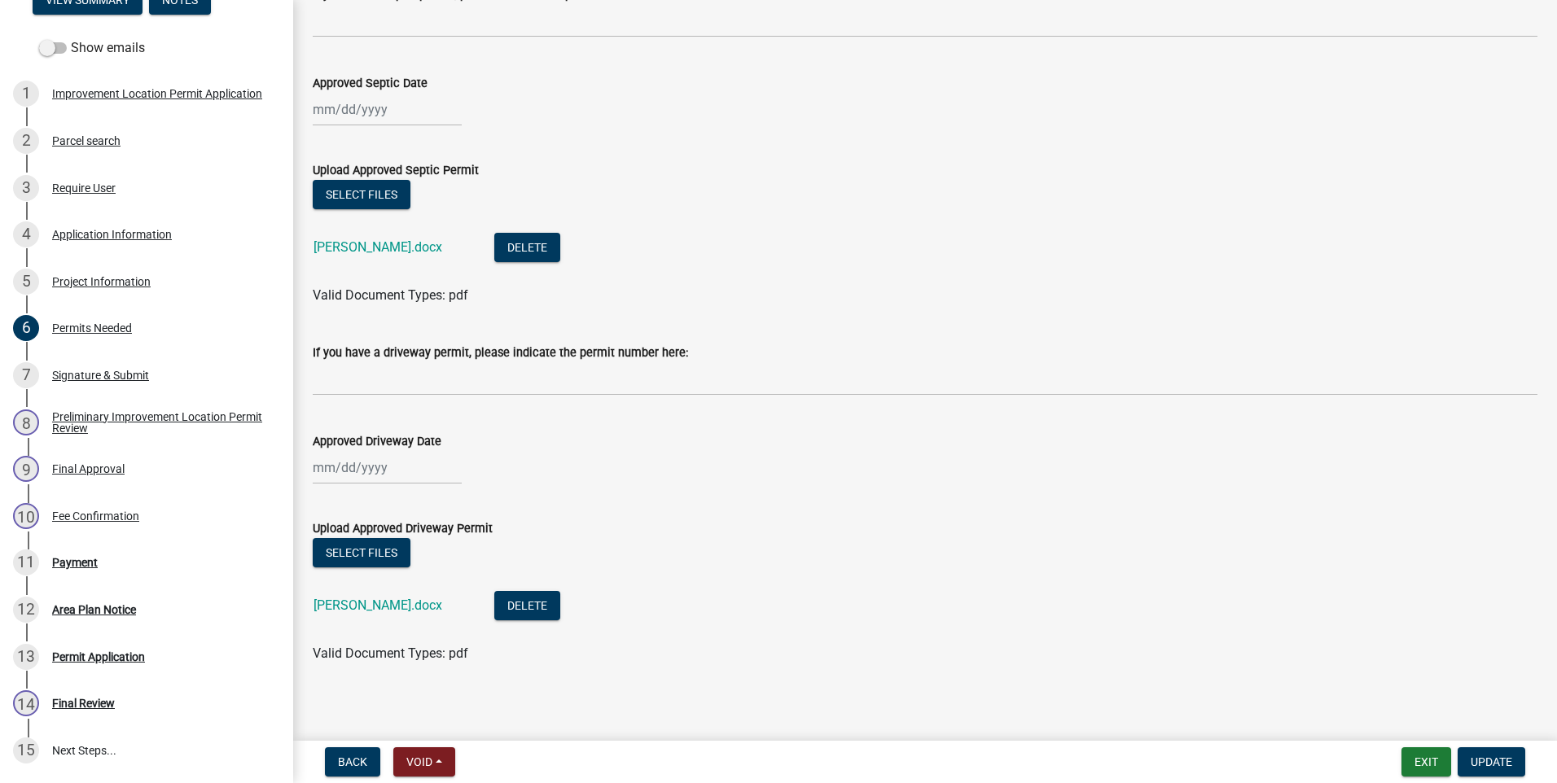
scroll to position [163, 0]
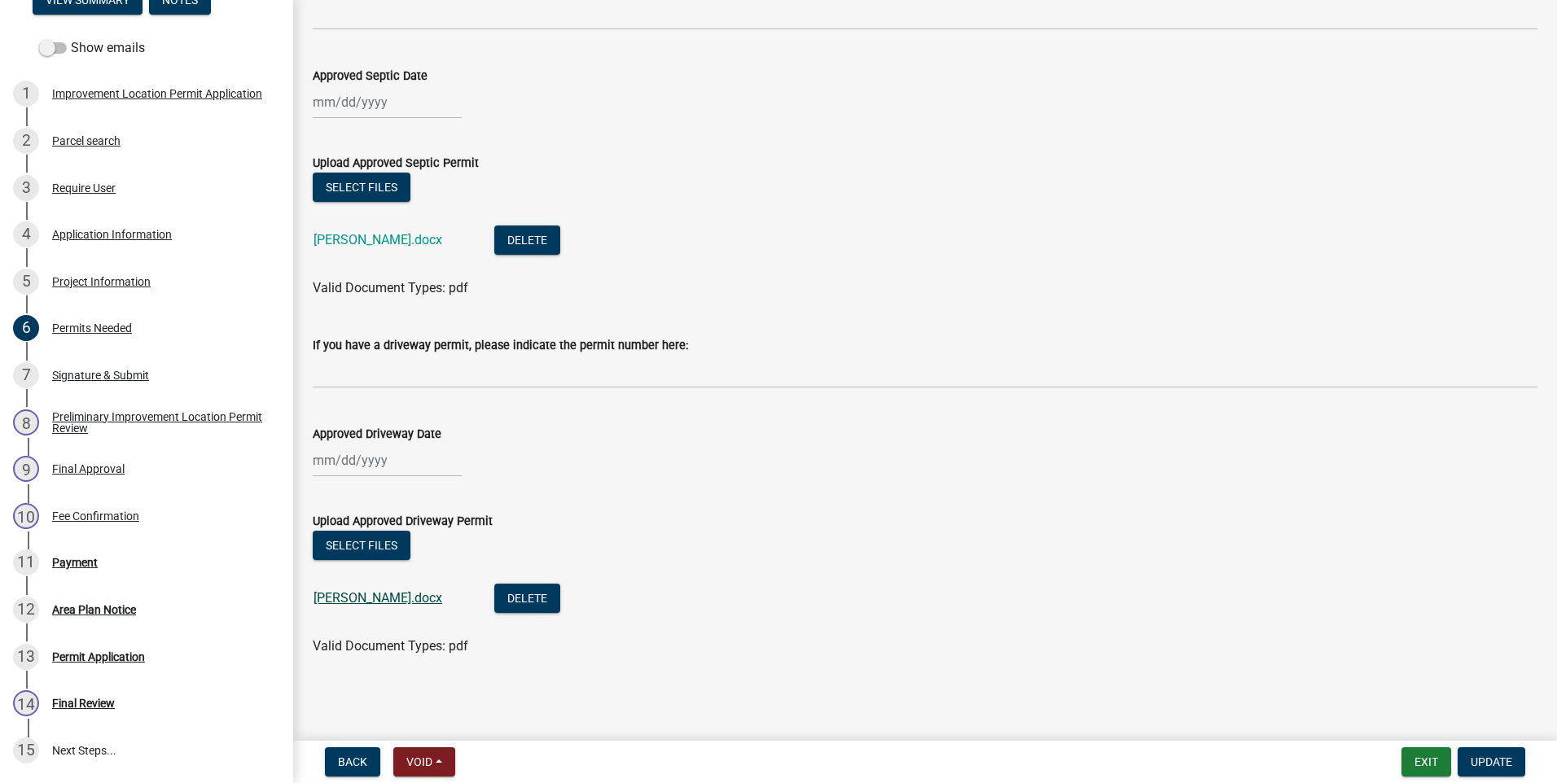
click at [377, 597] on link "Hoffbauer.docx" at bounding box center [377, 597] width 129 height 15
click at [107, 283] on div "Project Information" at bounding box center [101, 281] width 99 height 11
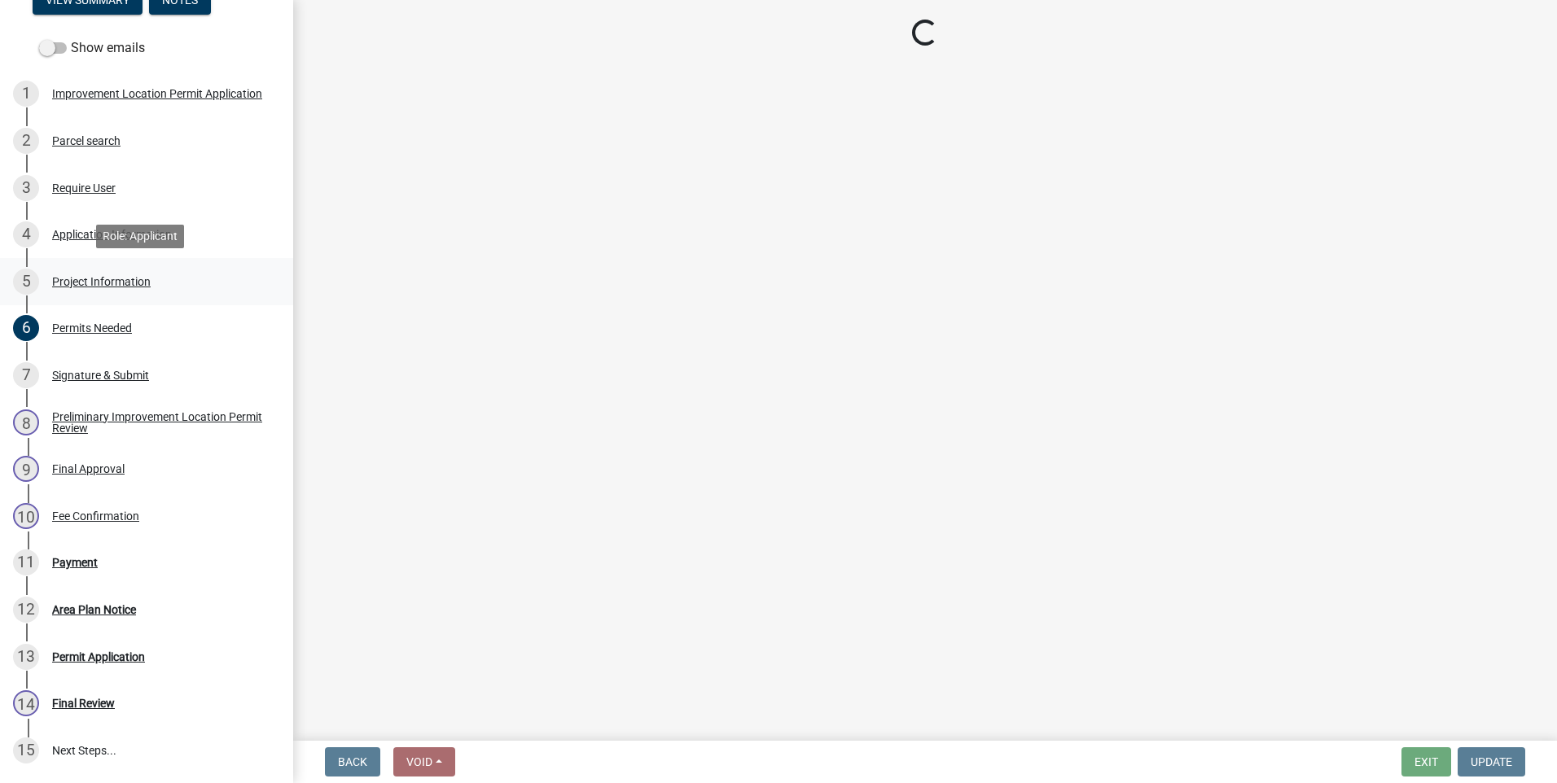
select select "9d64ea5b-356b-46b9-9003-cd08e8d798e4"
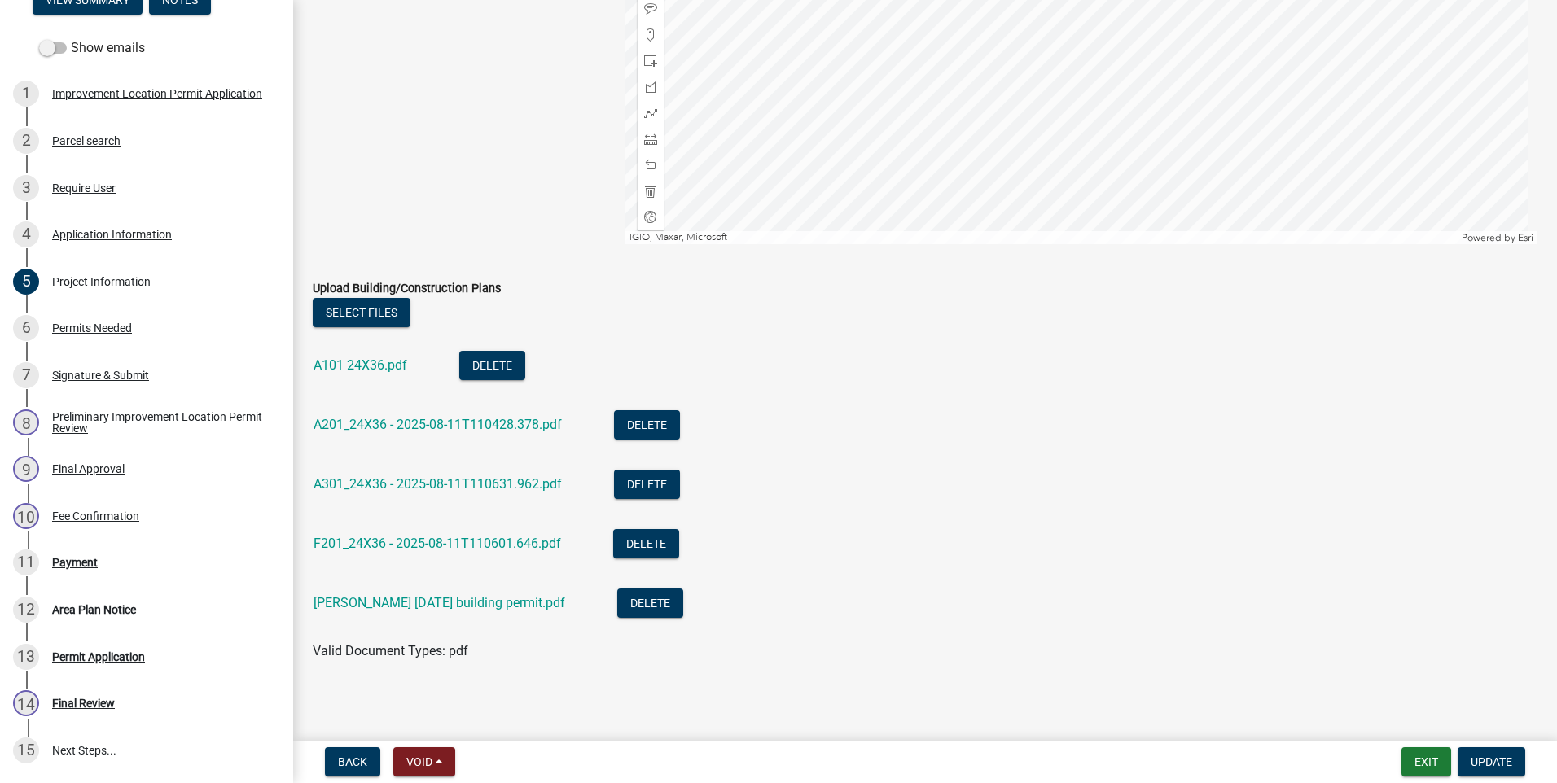
scroll to position [1645, 0]
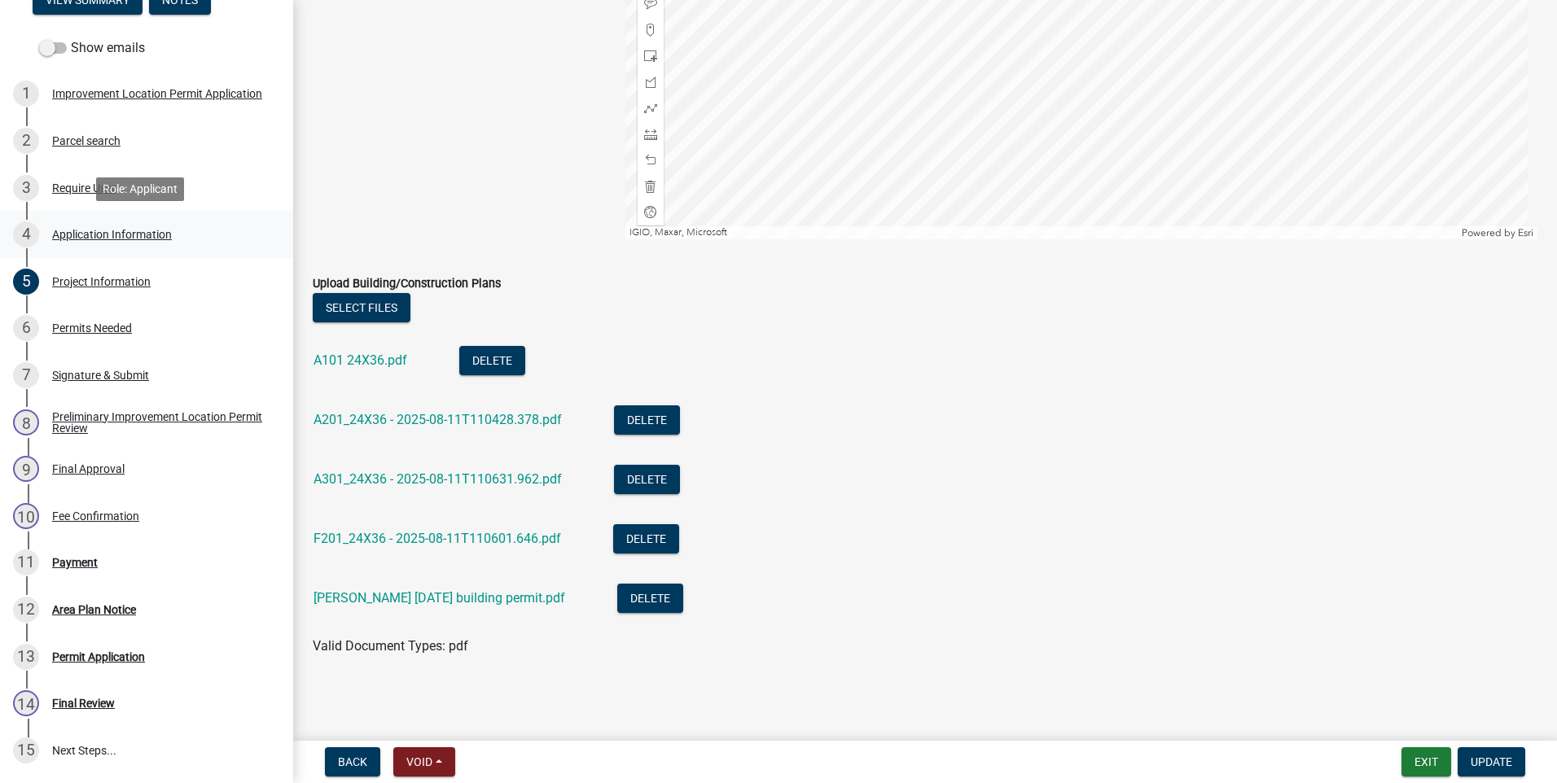
click at [138, 235] on div "Application Information" at bounding box center [112, 234] width 120 height 11
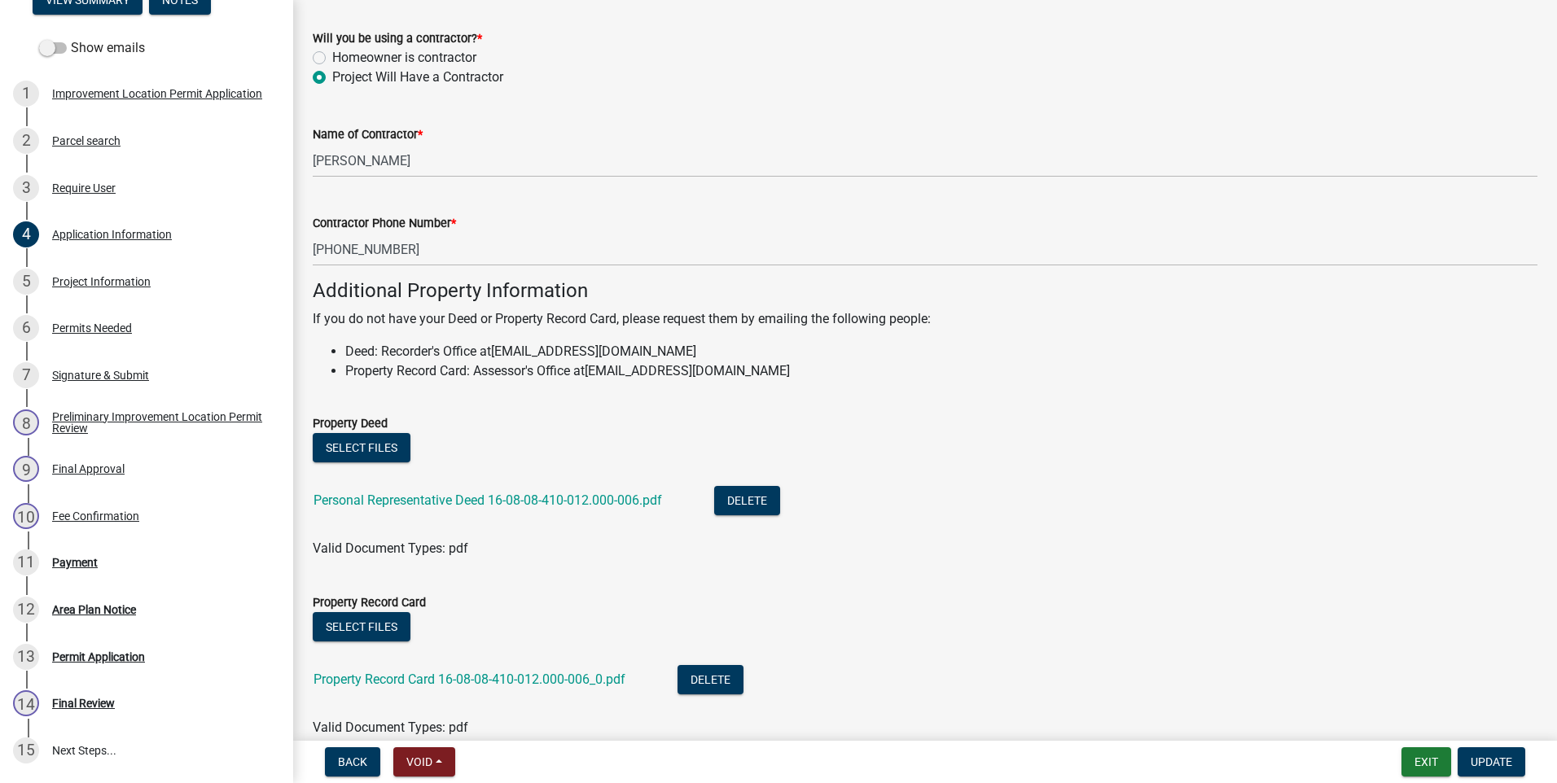
scroll to position [1006, 0]
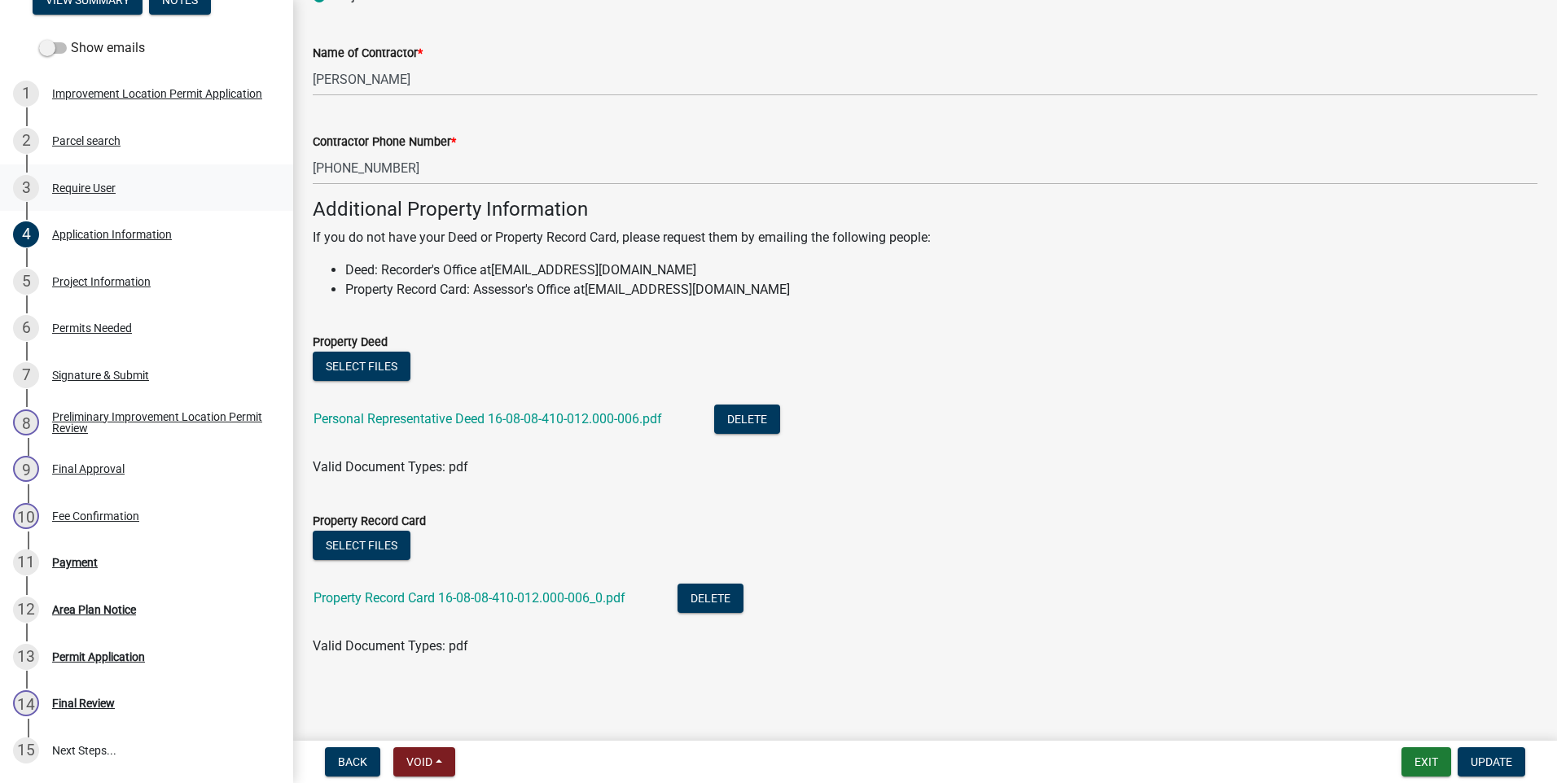
click at [94, 189] on div "Require User" at bounding box center [84, 187] width 64 height 11
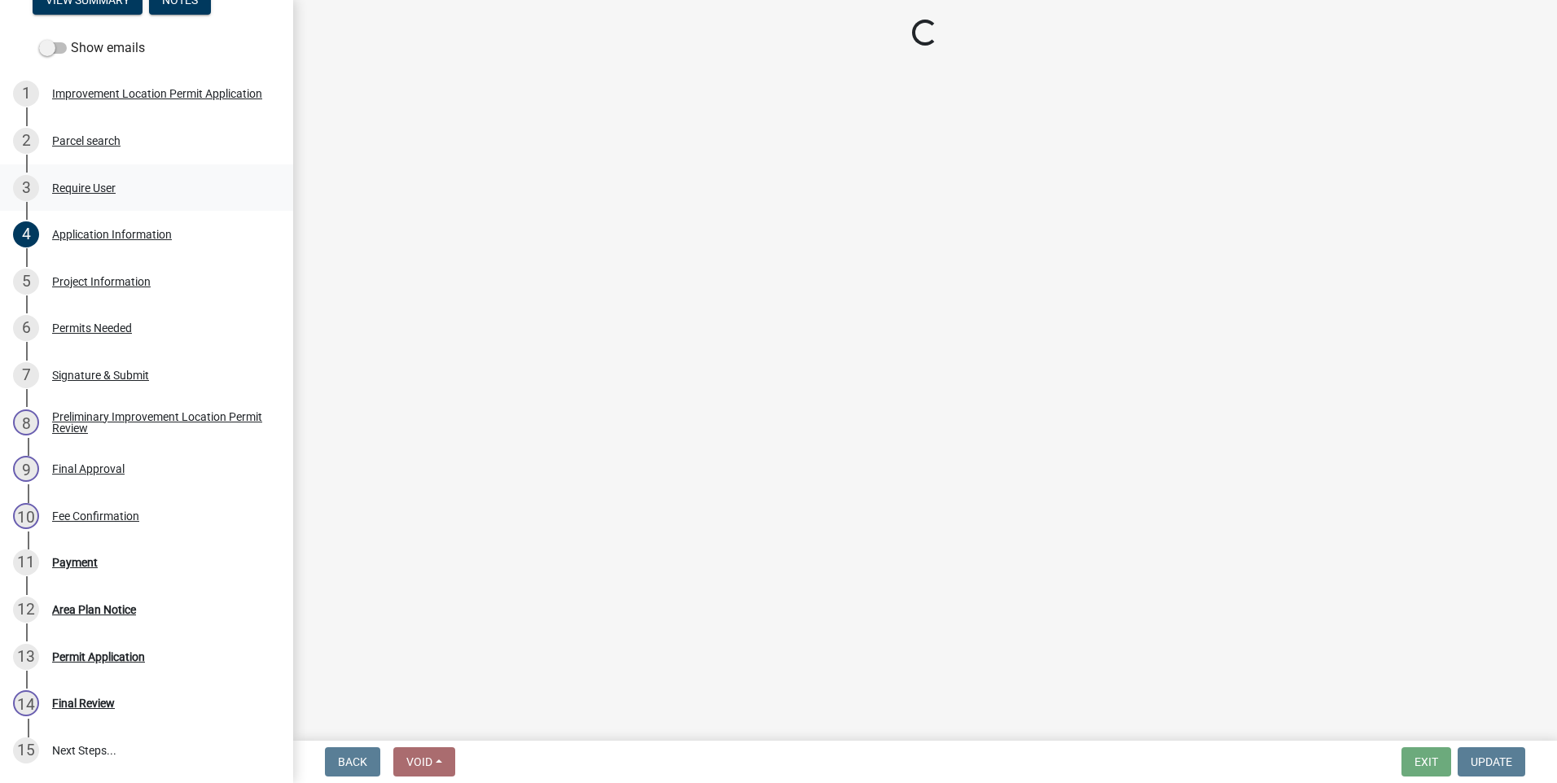
scroll to position [0, 0]
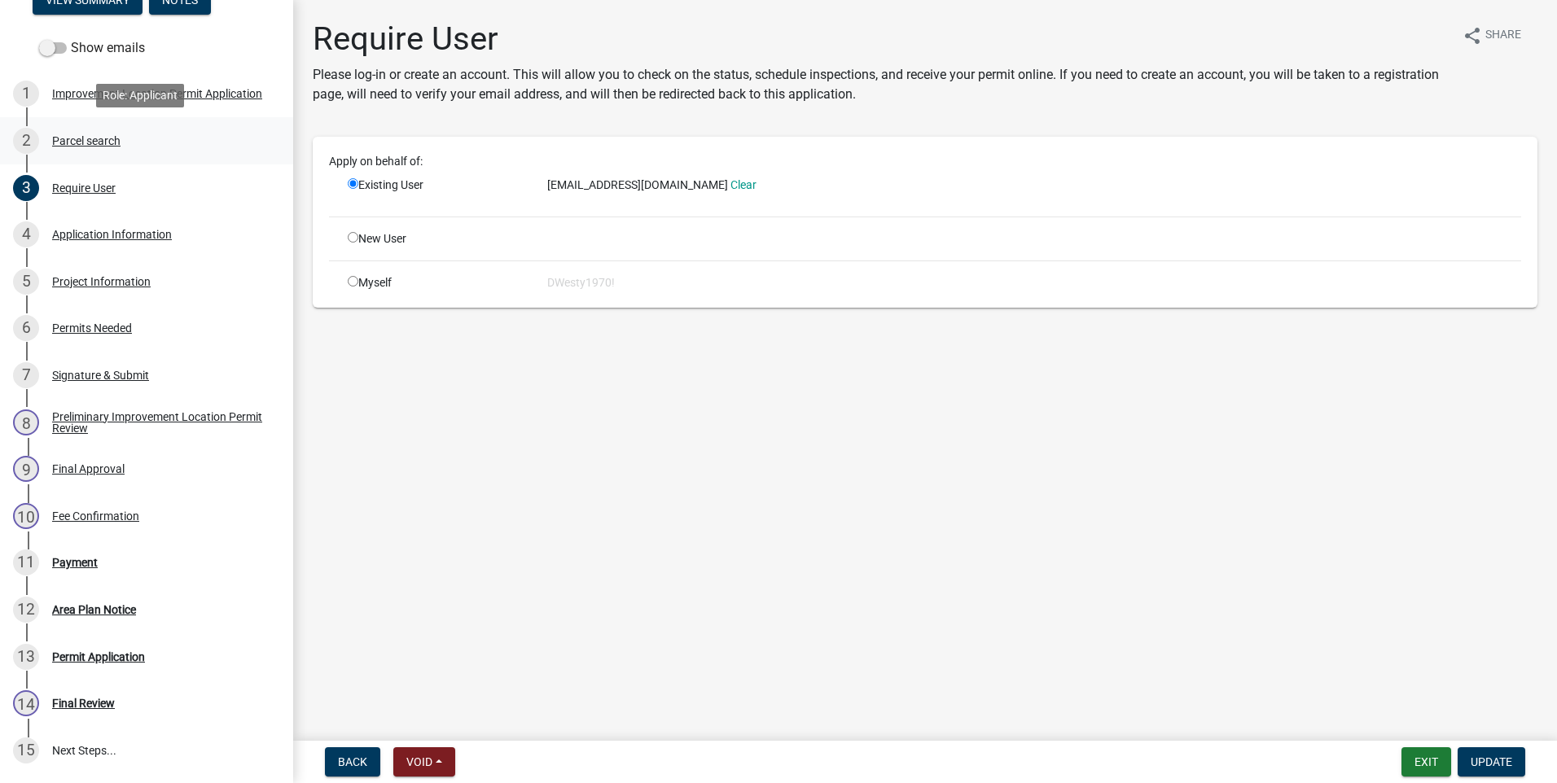
click at [85, 141] on div "Parcel search" at bounding box center [86, 140] width 68 height 11
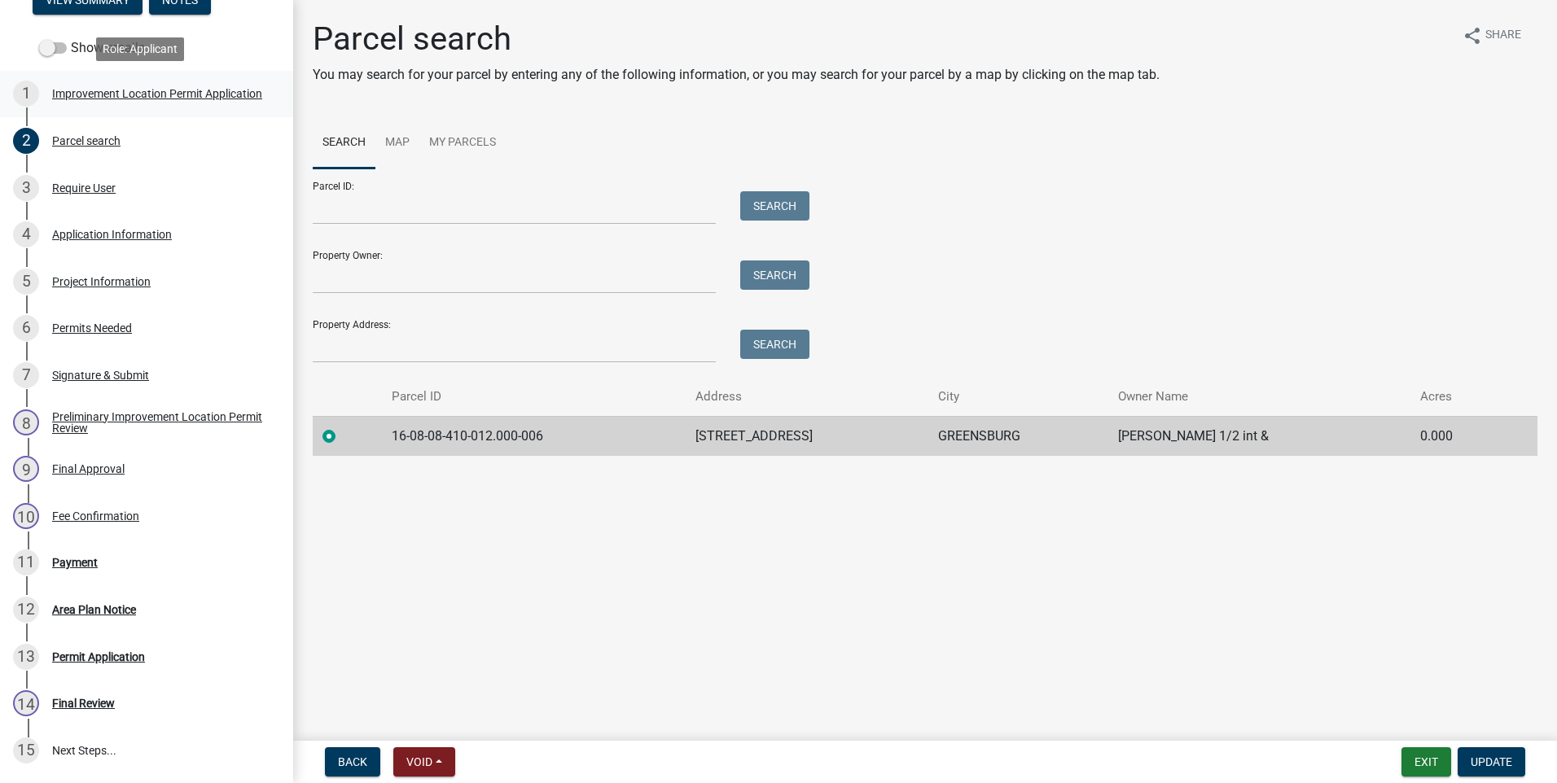
click at [70, 94] on div "Improvement Location Permit Application" at bounding box center [157, 93] width 210 height 11
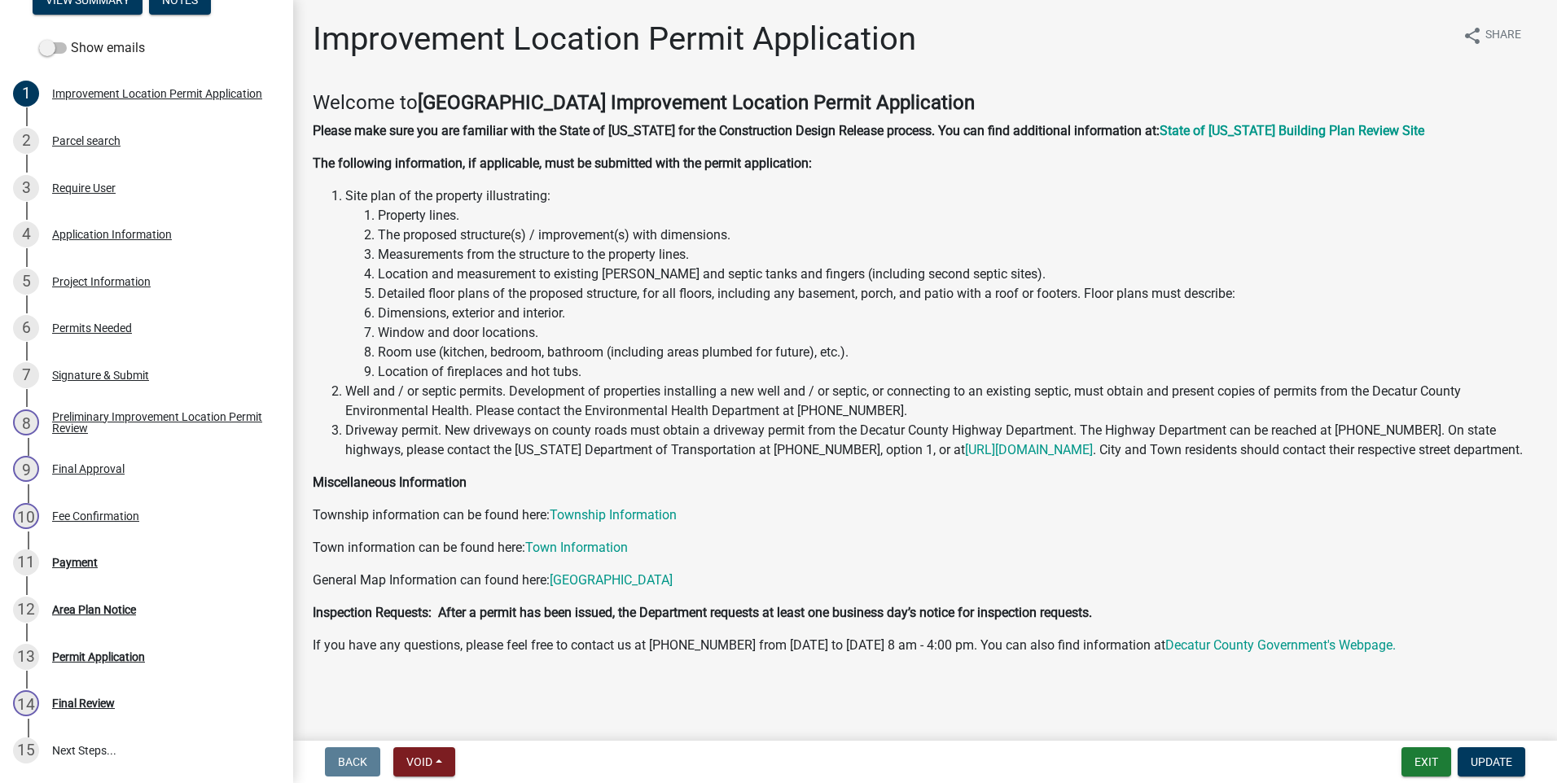
scroll to position [17, 0]
click at [81, 562] on div "Payment" at bounding box center [75, 562] width 46 height 11
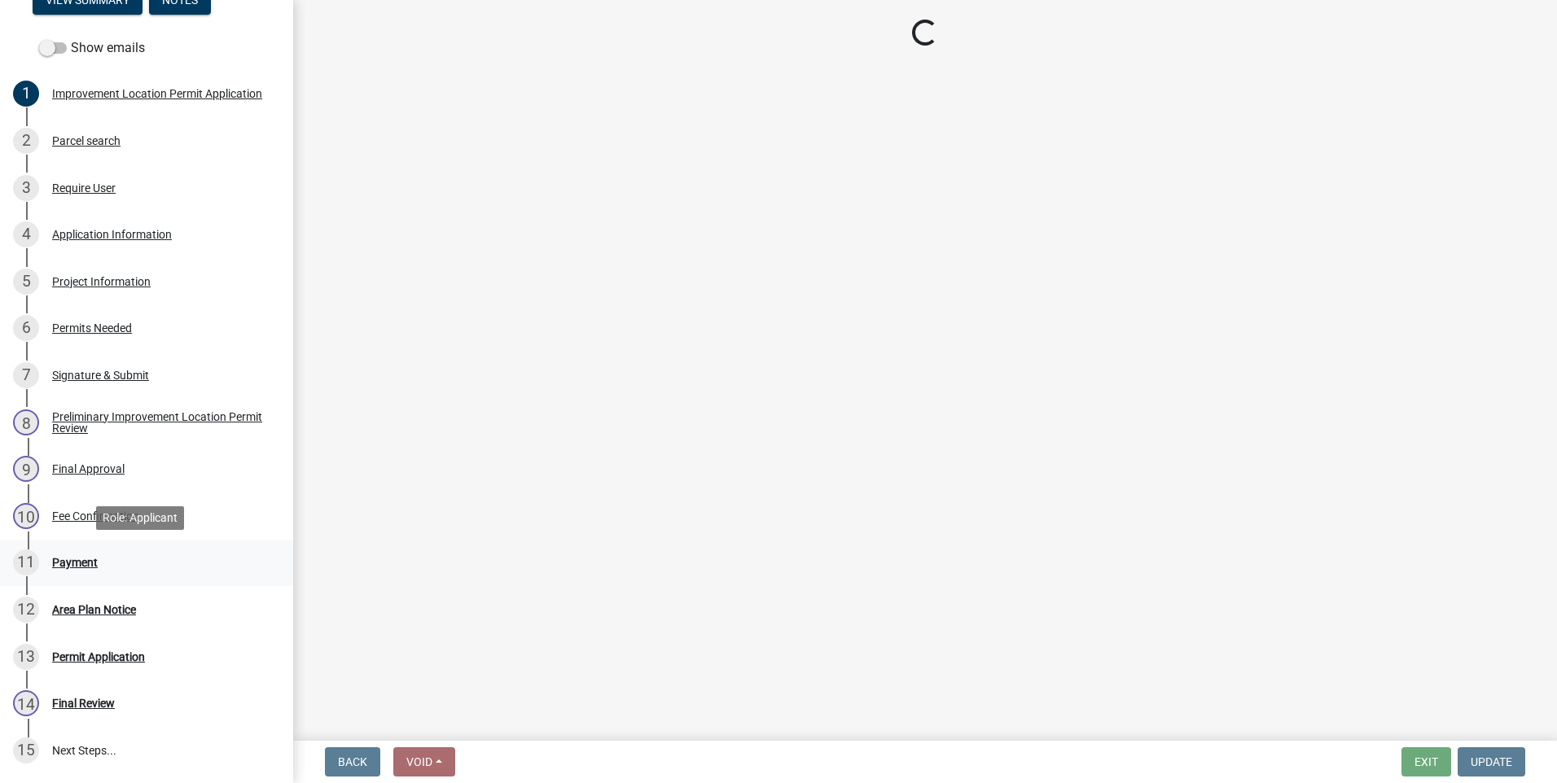
scroll to position [0, 0]
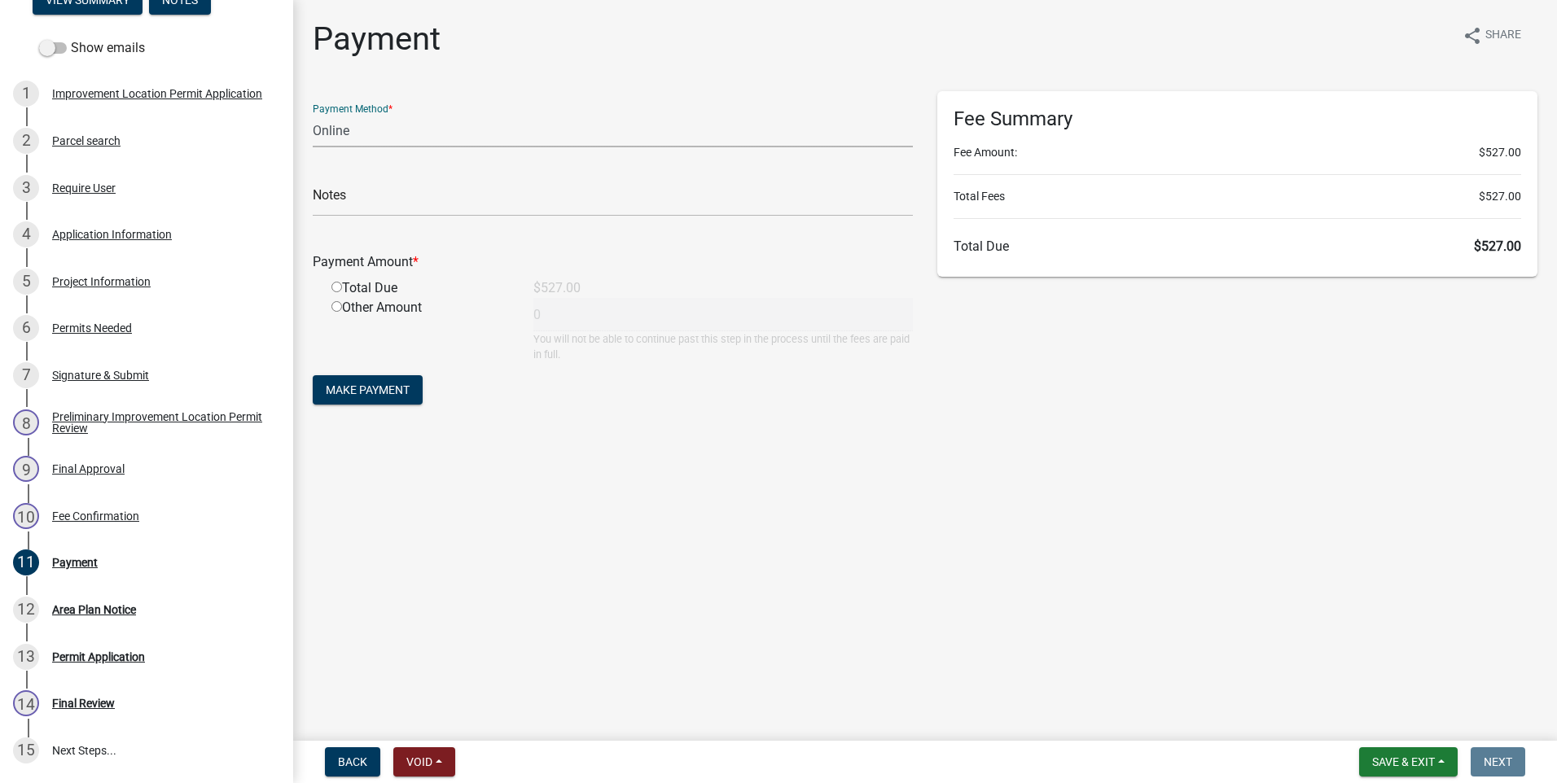
click at [404, 129] on select "Credit Card POS Check Cash Online" at bounding box center [613, 130] width 600 height 33
select select "1: 0"
click at [313, 114] on select "Credit Card POS Check Cash Online" at bounding box center [613, 130] width 600 height 33
click at [379, 195] on input "text" at bounding box center [613, 199] width 600 height 33
type input "29579"
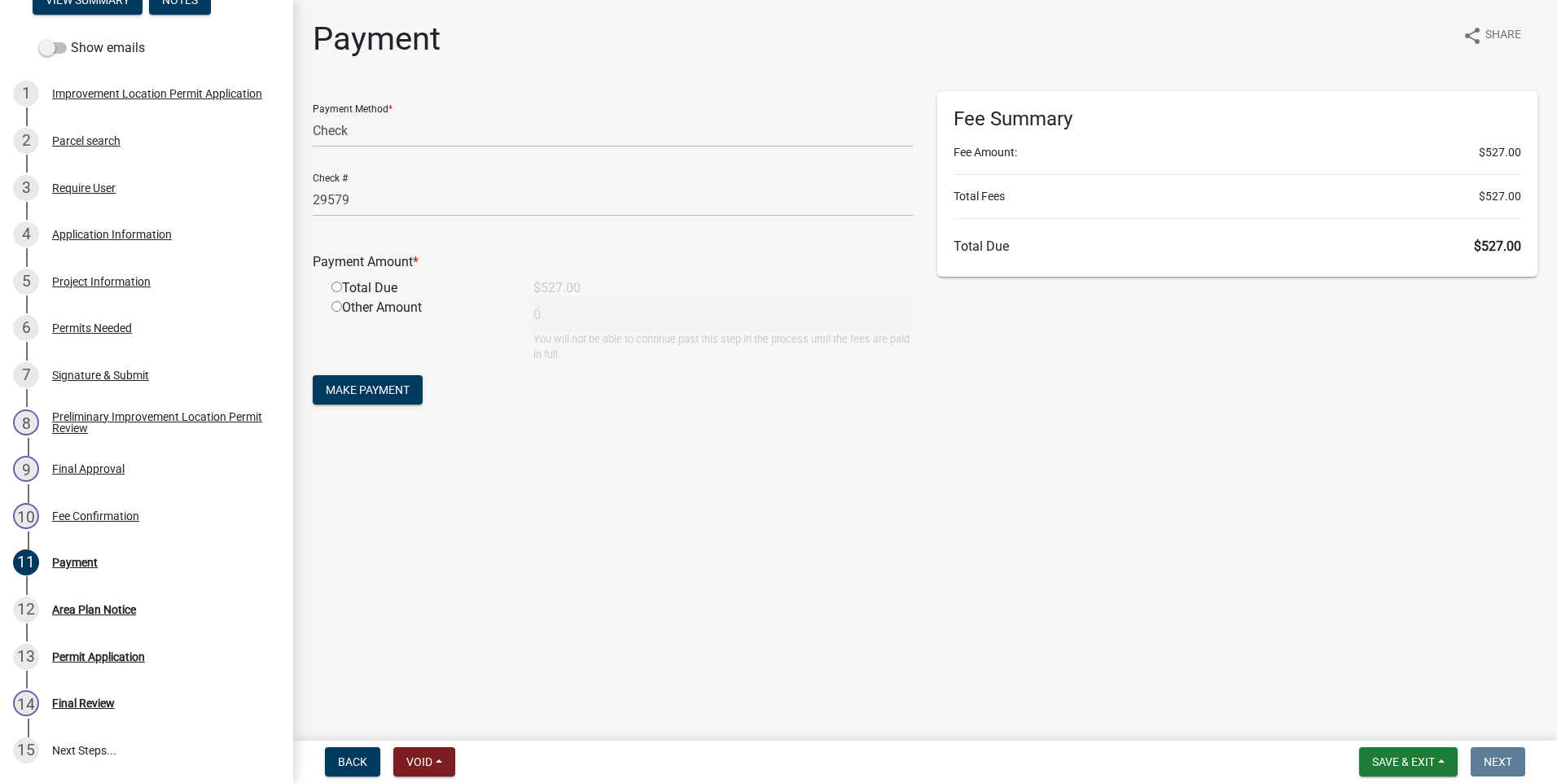
click at [333, 289] on input "radio" at bounding box center [336, 287] width 11 height 11
radio input "true"
type input "527"
click at [385, 392] on span "Make Payment" at bounding box center [368, 389] width 84 height 13
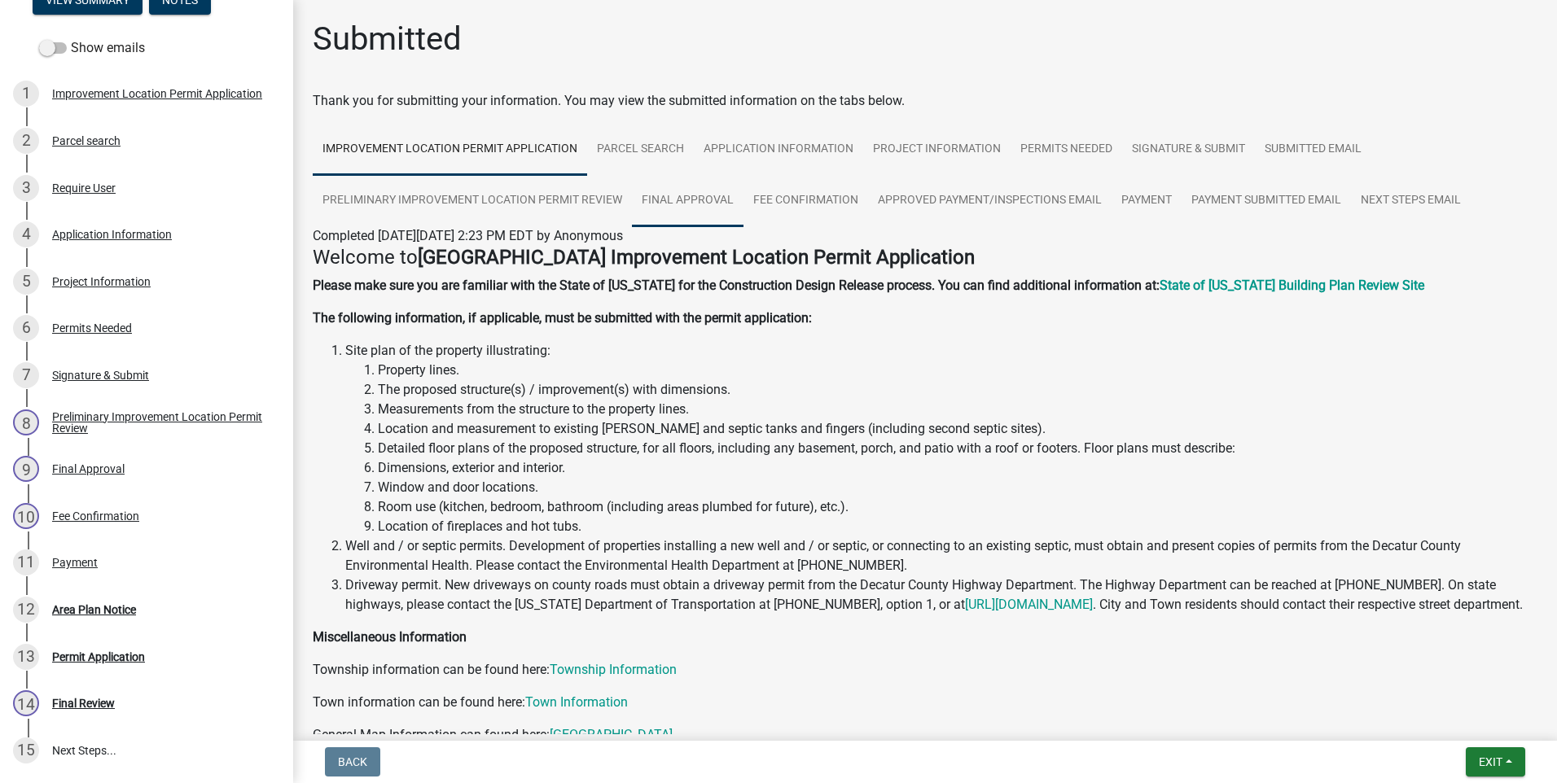
click at [673, 198] on link "Final Approval" at bounding box center [688, 201] width 112 height 52
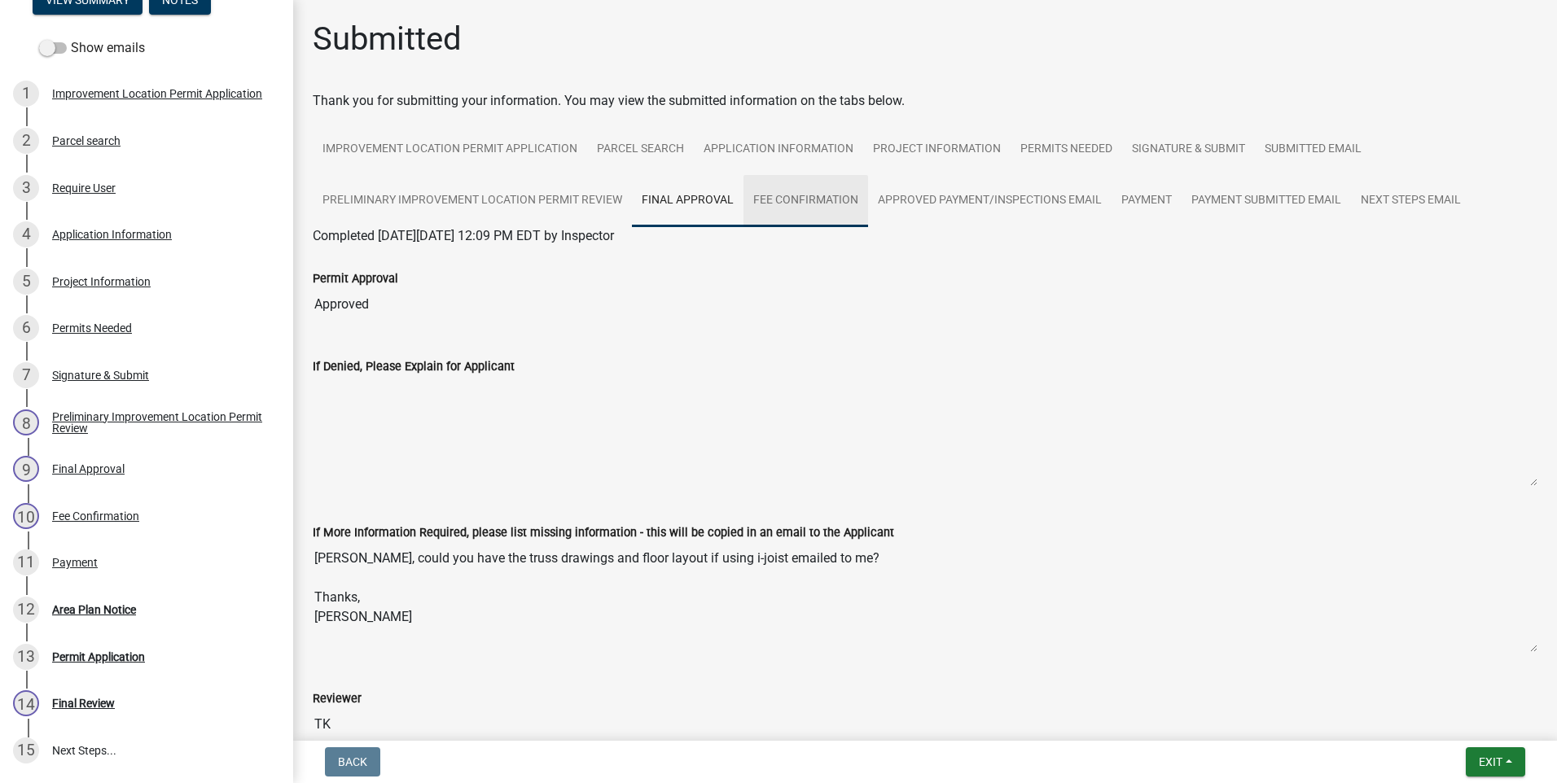
click at [811, 205] on link "Fee Confirmation" at bounding box center [805, 201] width 125 height 52
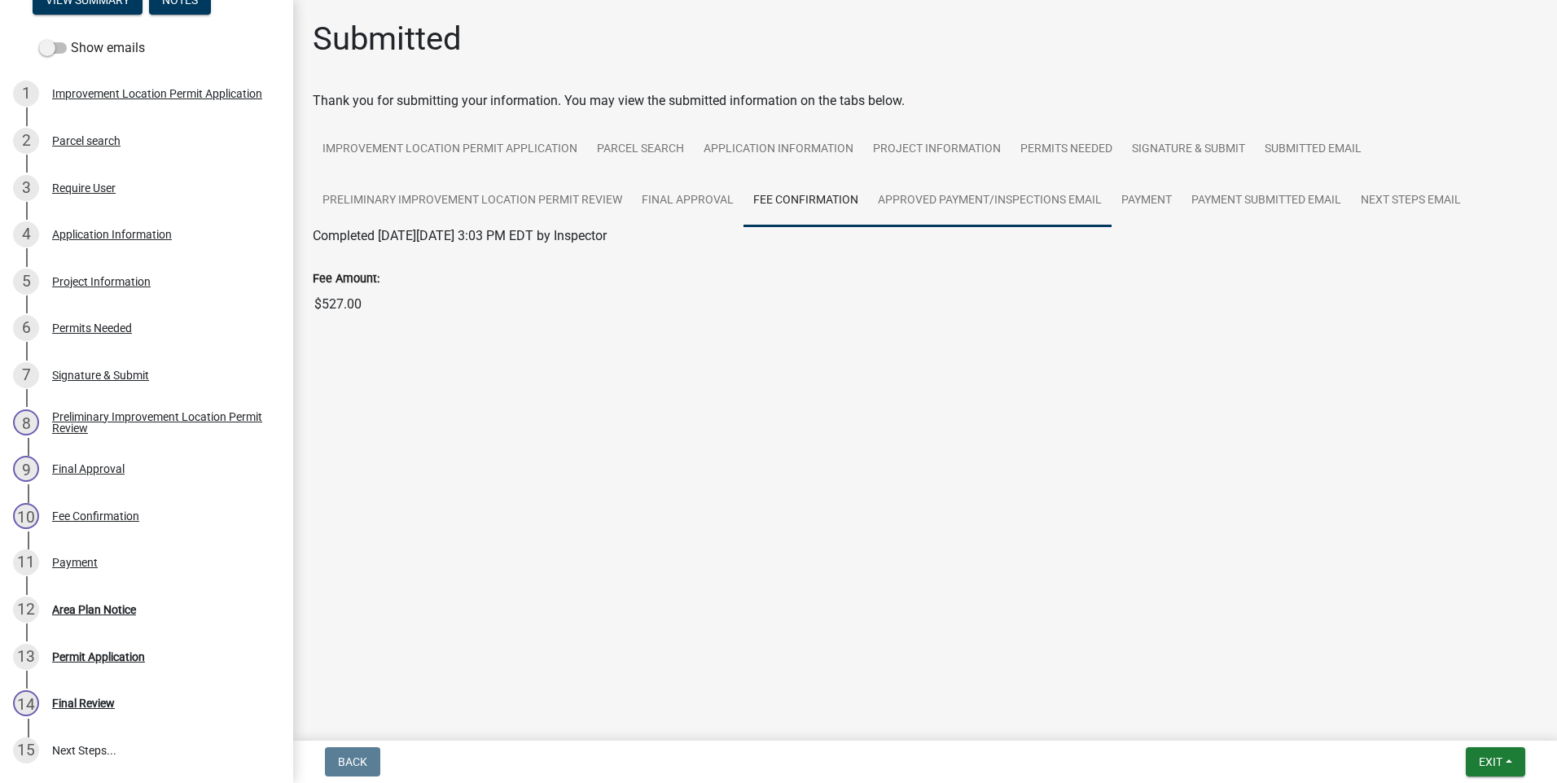
click at [979, 205] on link "Approved Payment/Inspections Email" at bounding box center [989, 201] width 243 height 52
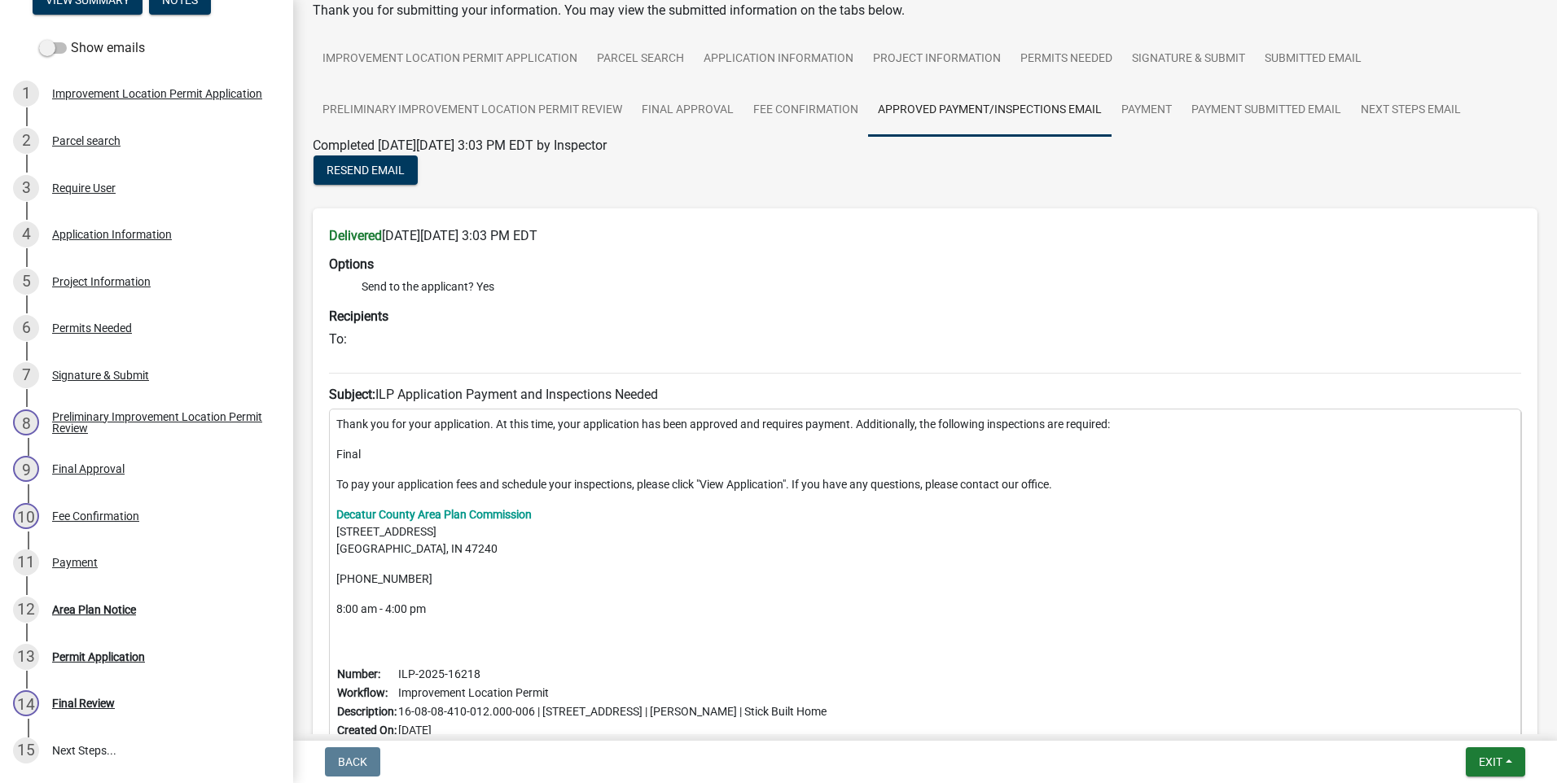
scroll to position [256, 0]
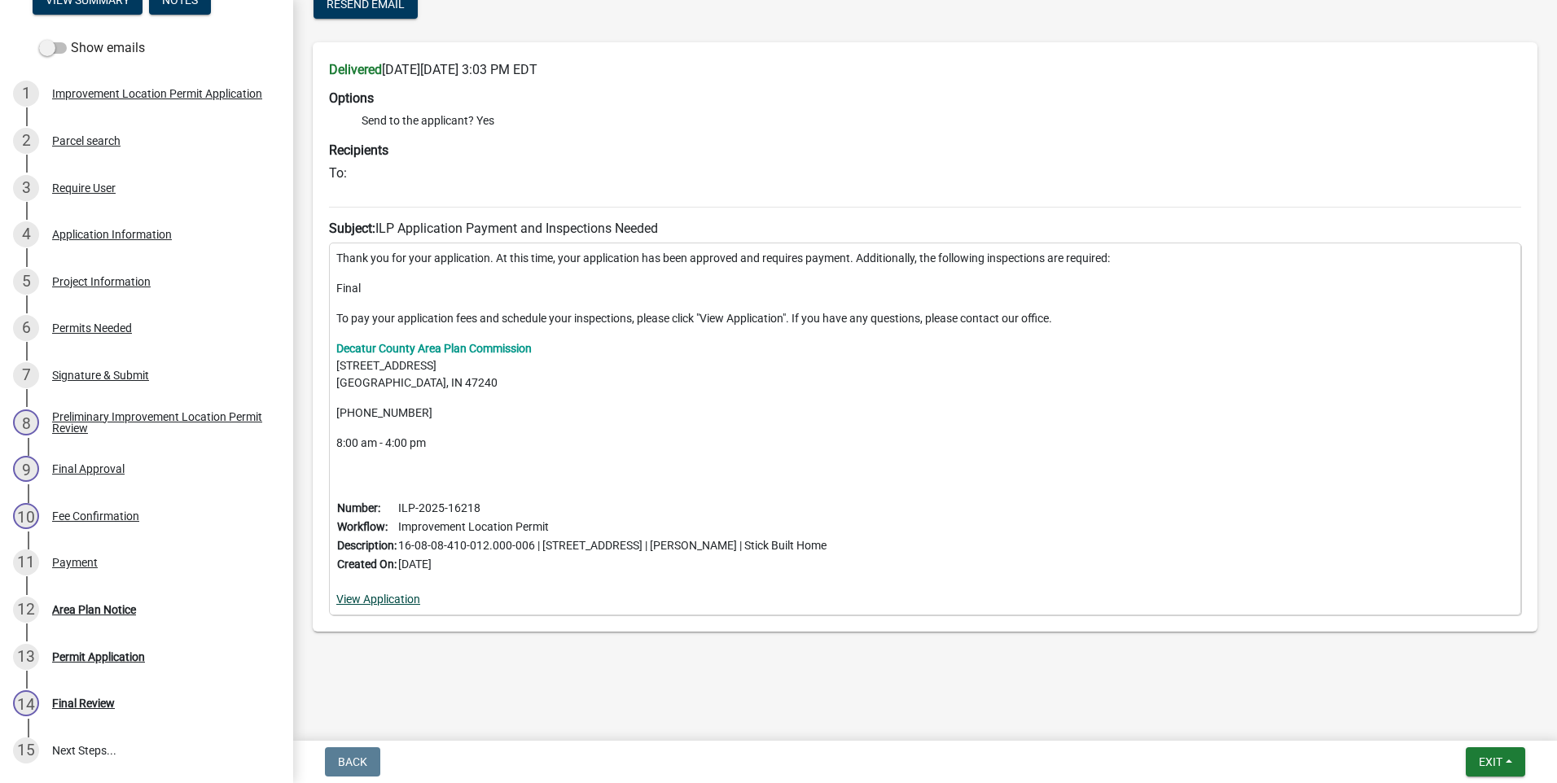
click at [412, 598] on link "View Application" at bounding box center [378, 599] width 84 height 13
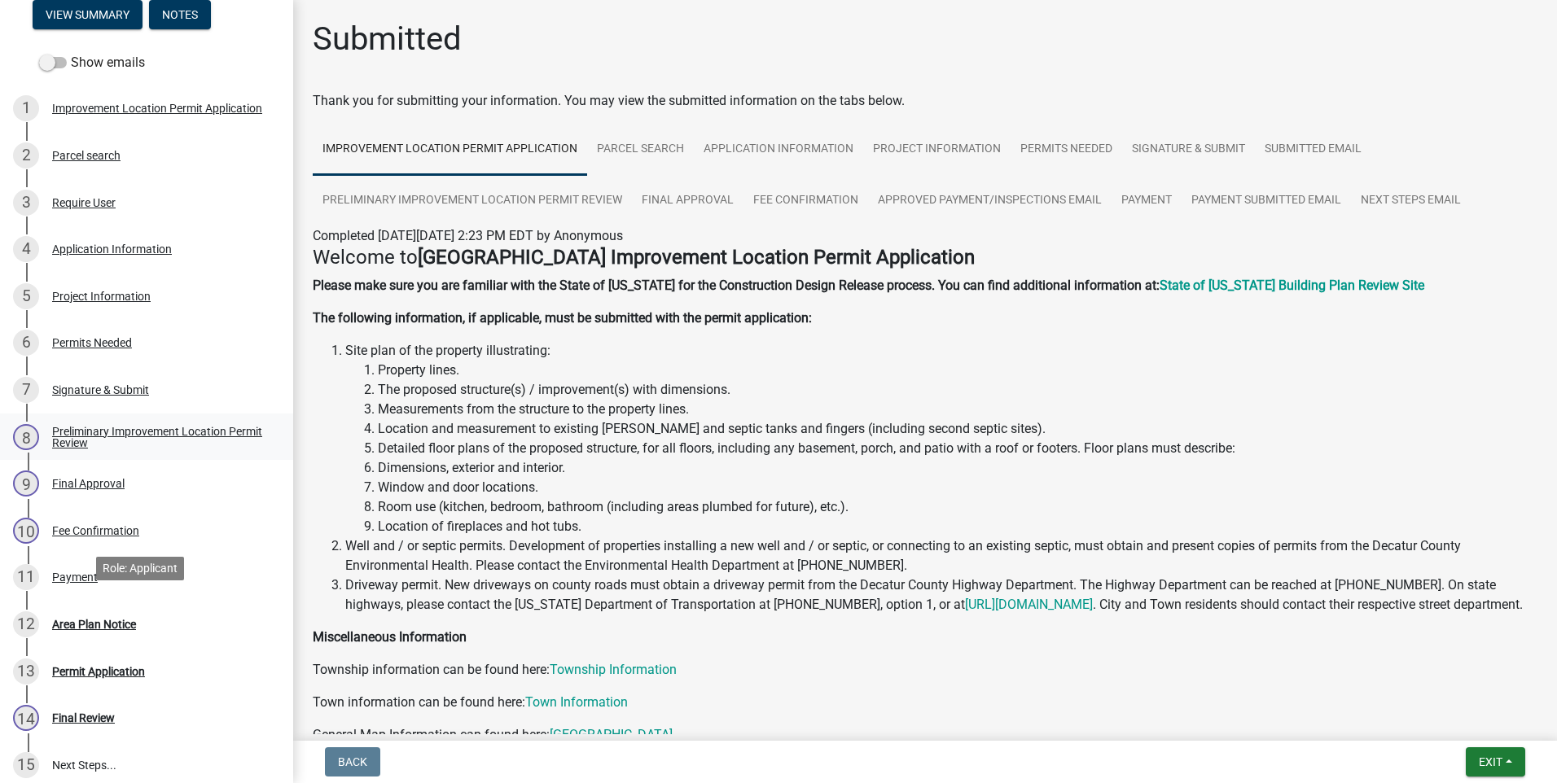
scroll to position [244, 0]
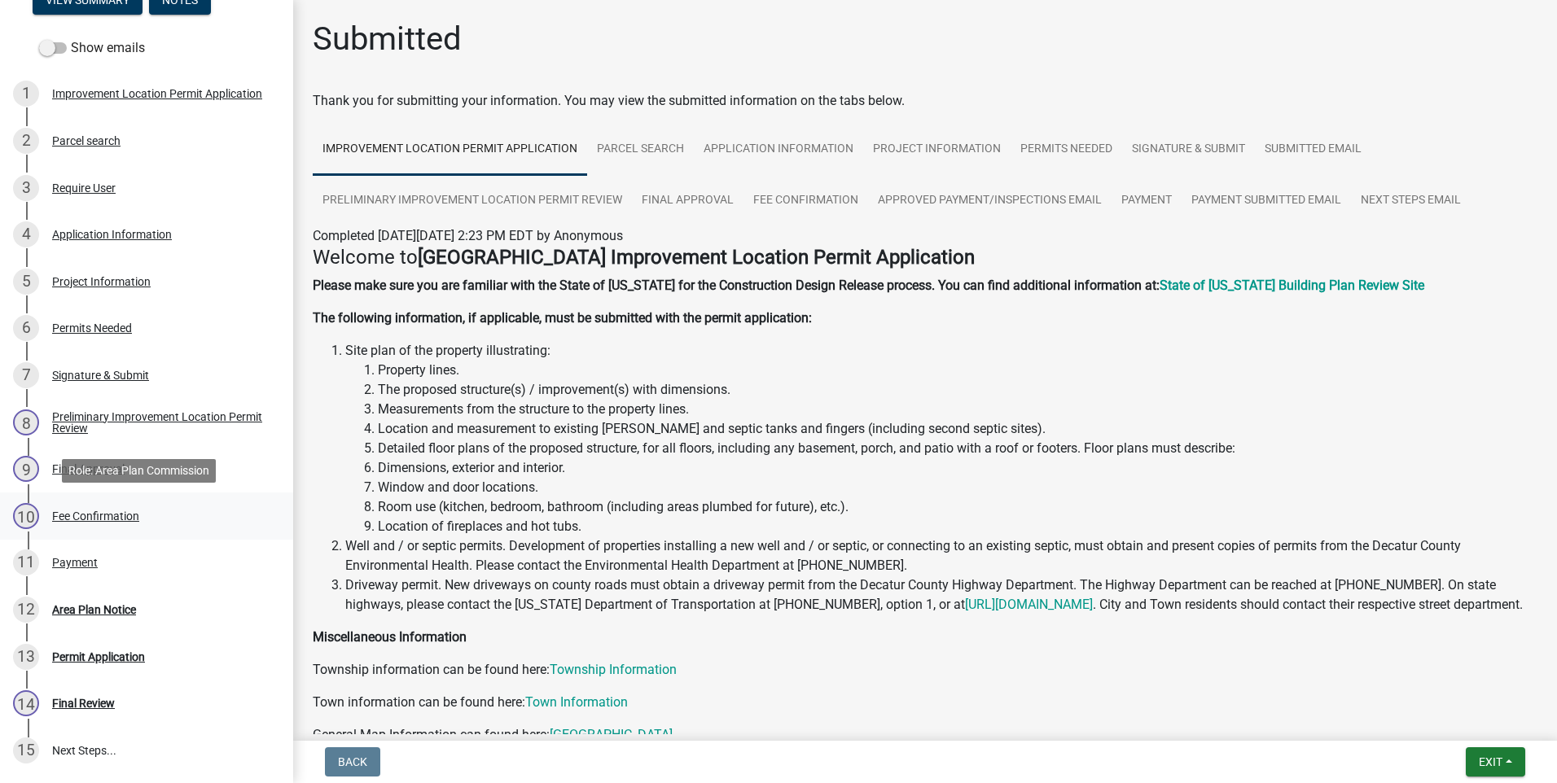
click at [101, 514] on div "Fee Confirmation" at bounding box center [95, 515] width 87 height 11
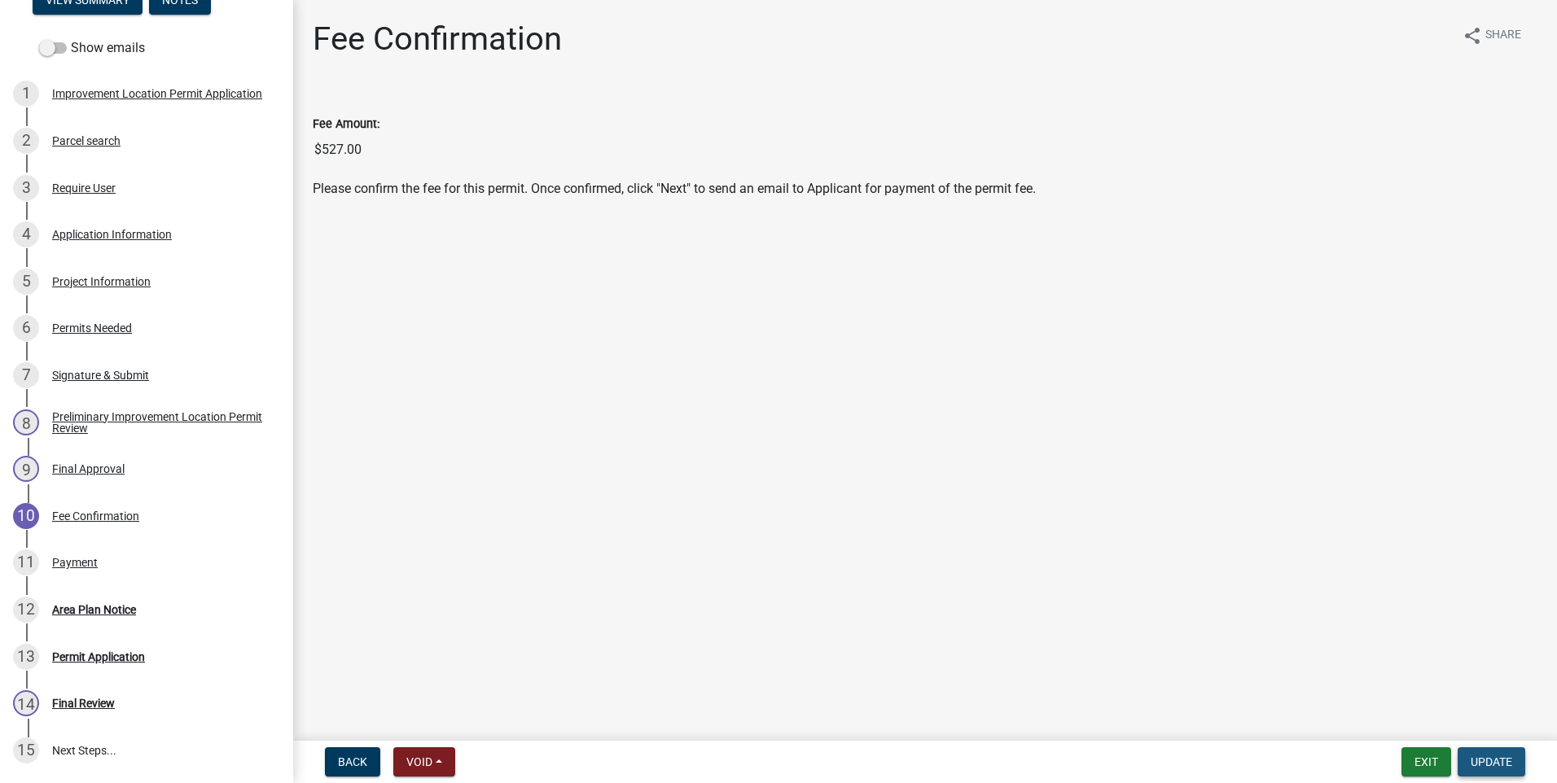
click at [1498, 756] on span "Update" at bounding box center [1491, 762] width 42 height 13
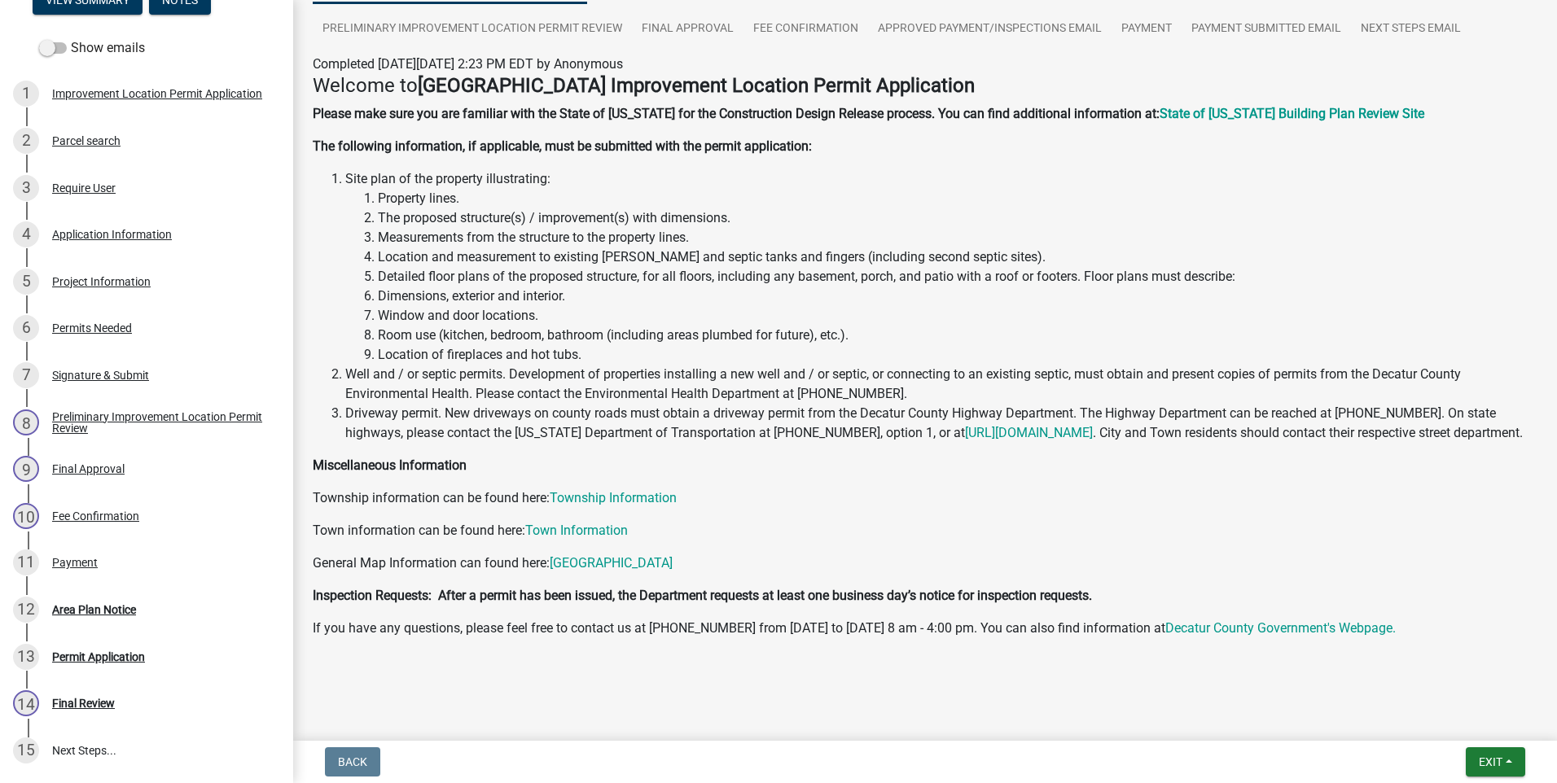
scroll to position [0, 0]
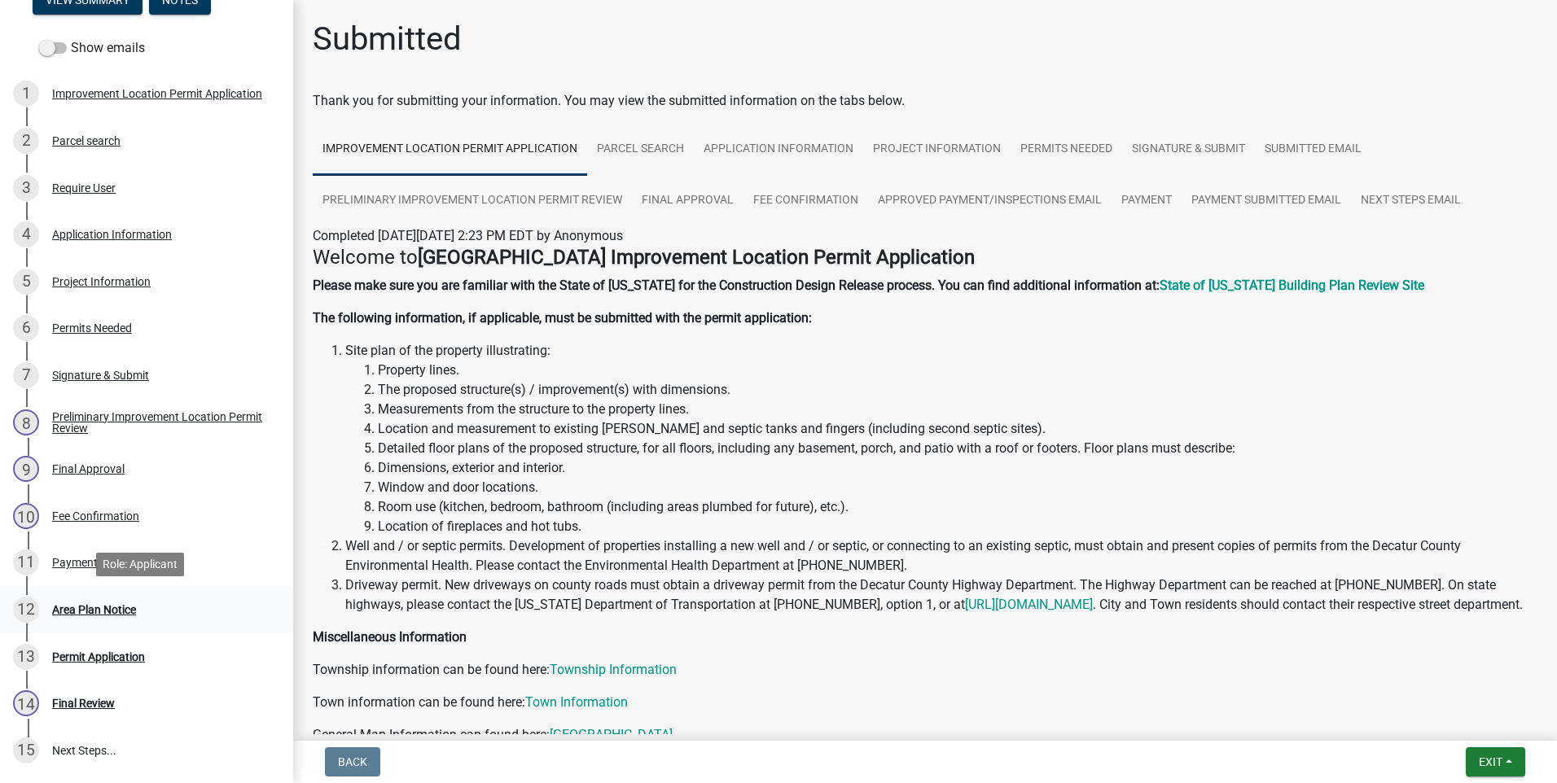
click at [98, 607] on div "Area Plan Notice" at bounding box center [94, 609] width 84 height 11
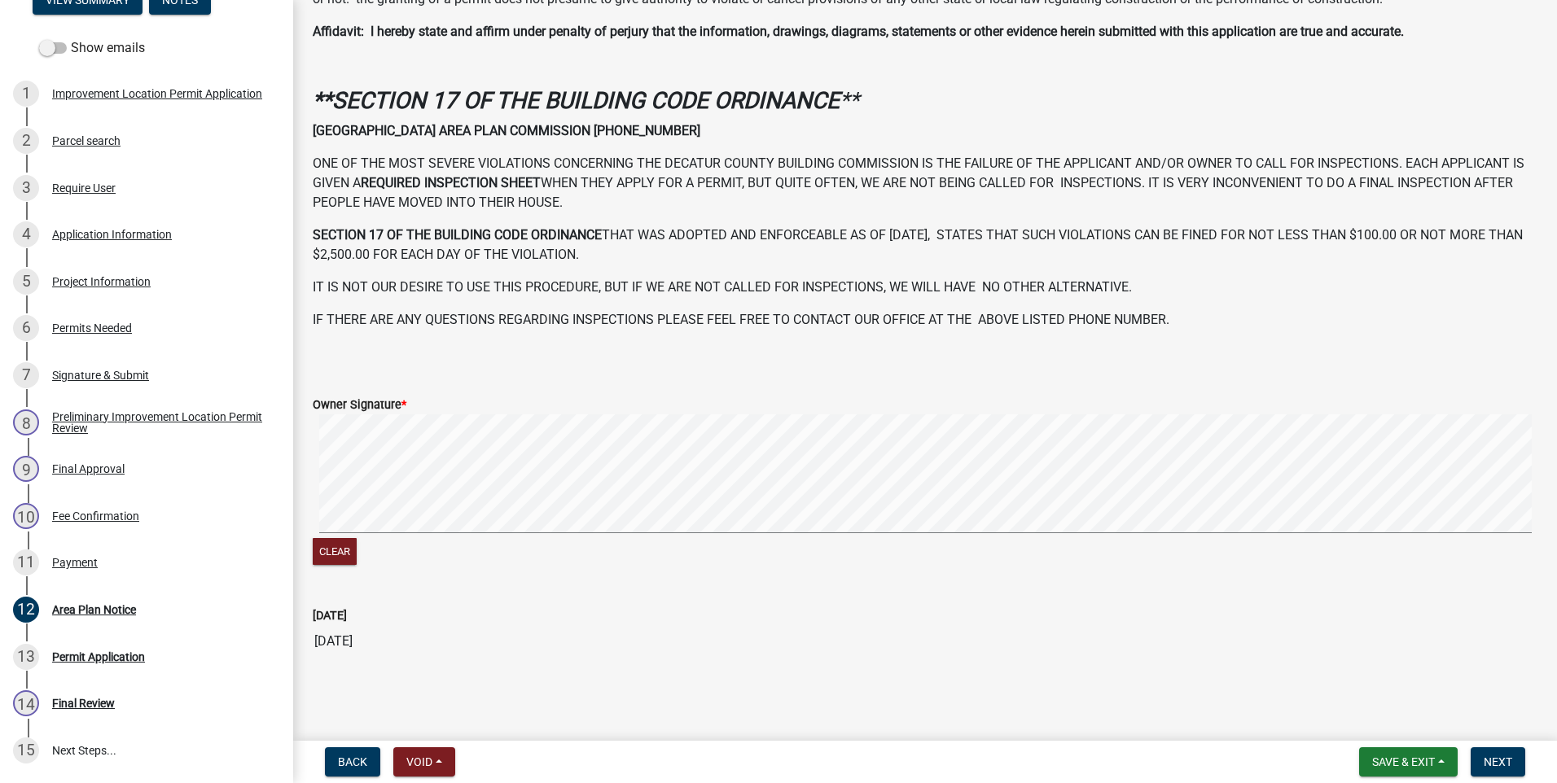
scroll to position [20, 0]
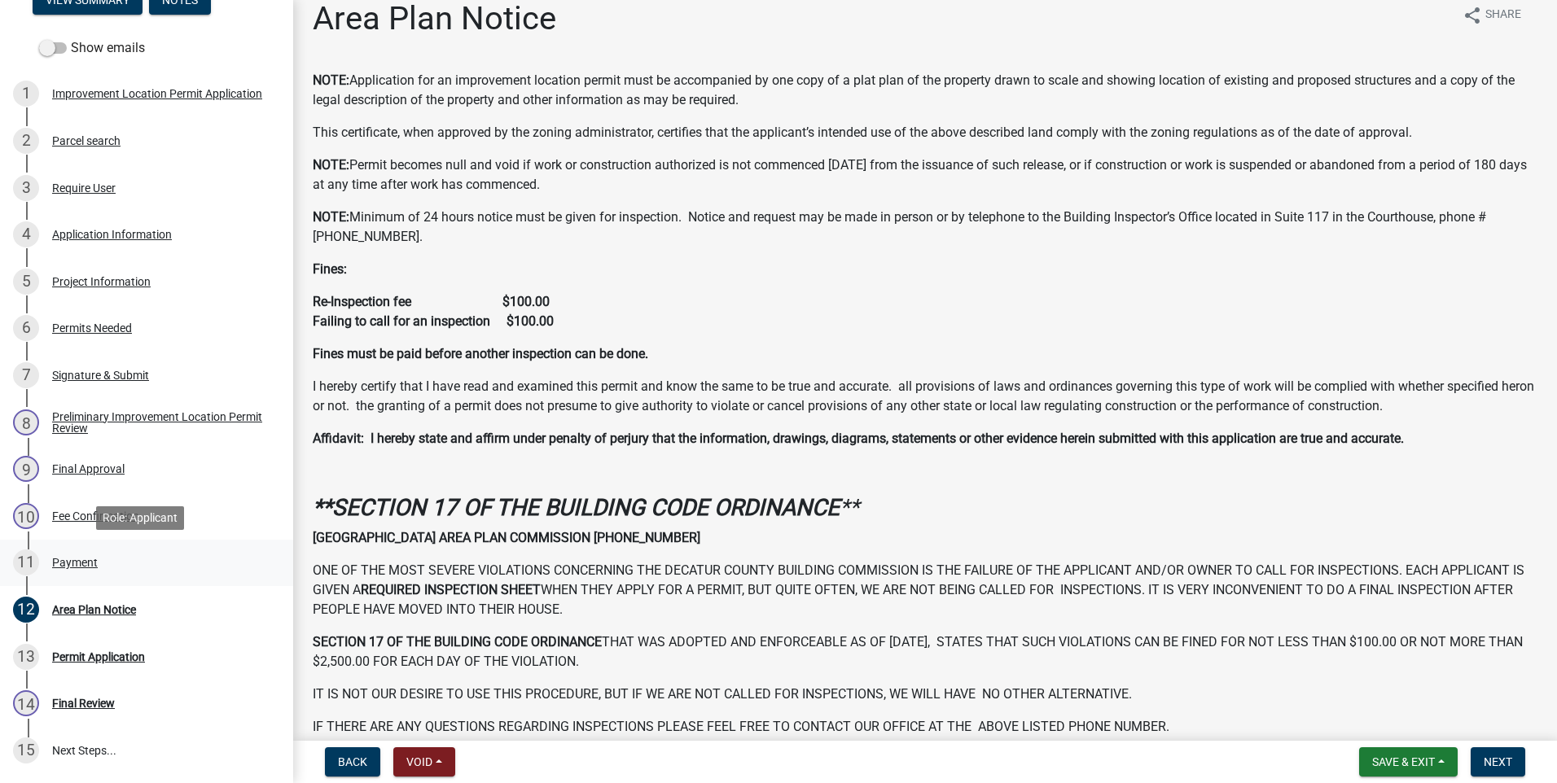
click at [77, 563] on div "Payment" at bounding box center [75, 562] width 46 height 11
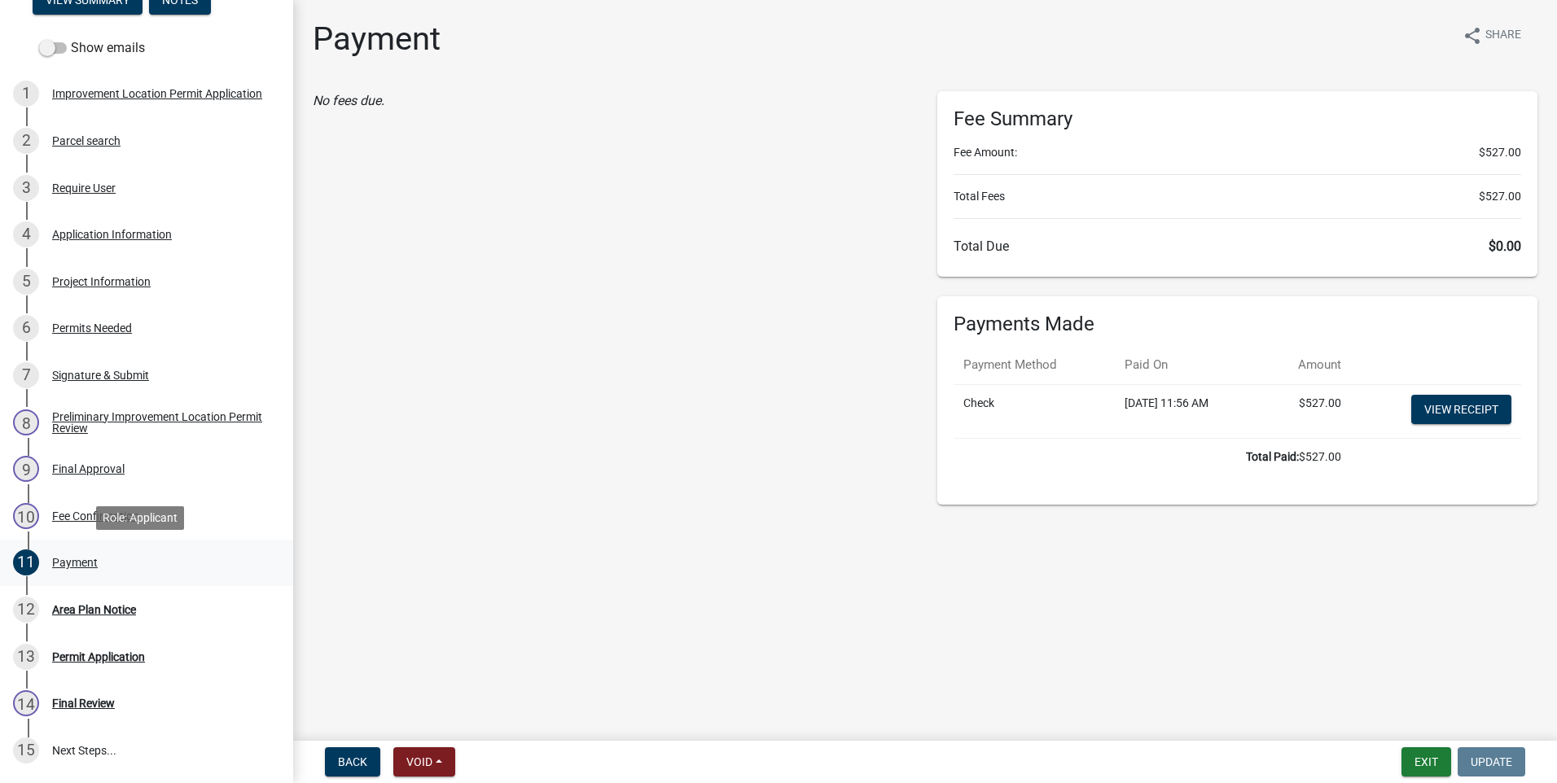
click at [75, 561] on div "Payment" at bounding box center [75, 562] width 46 height 11
click at [92, 609] on div "Area Plan Notice" at bounding box center [94, 609] width 84 height 11
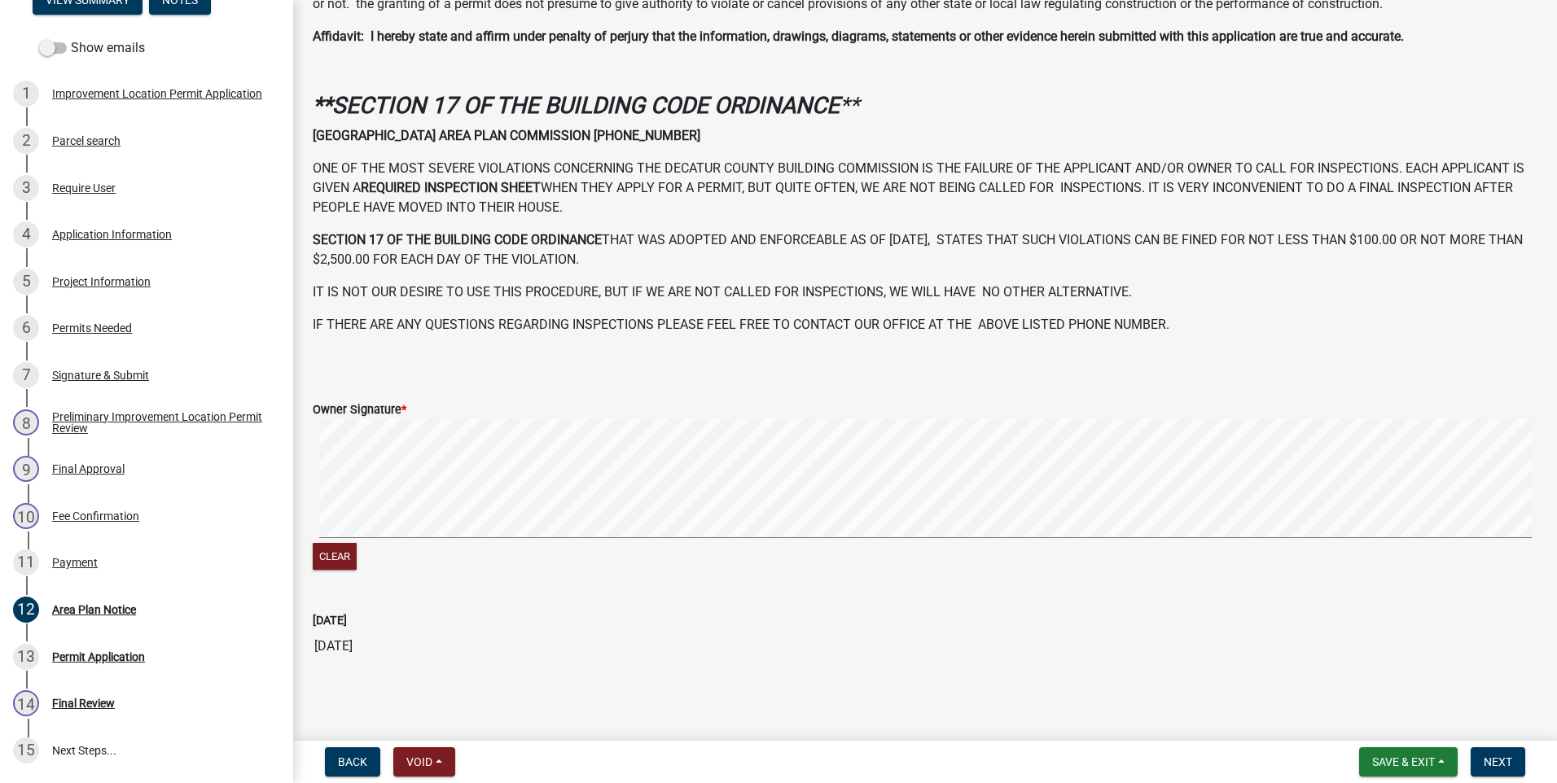
scroll to position [427, 0]
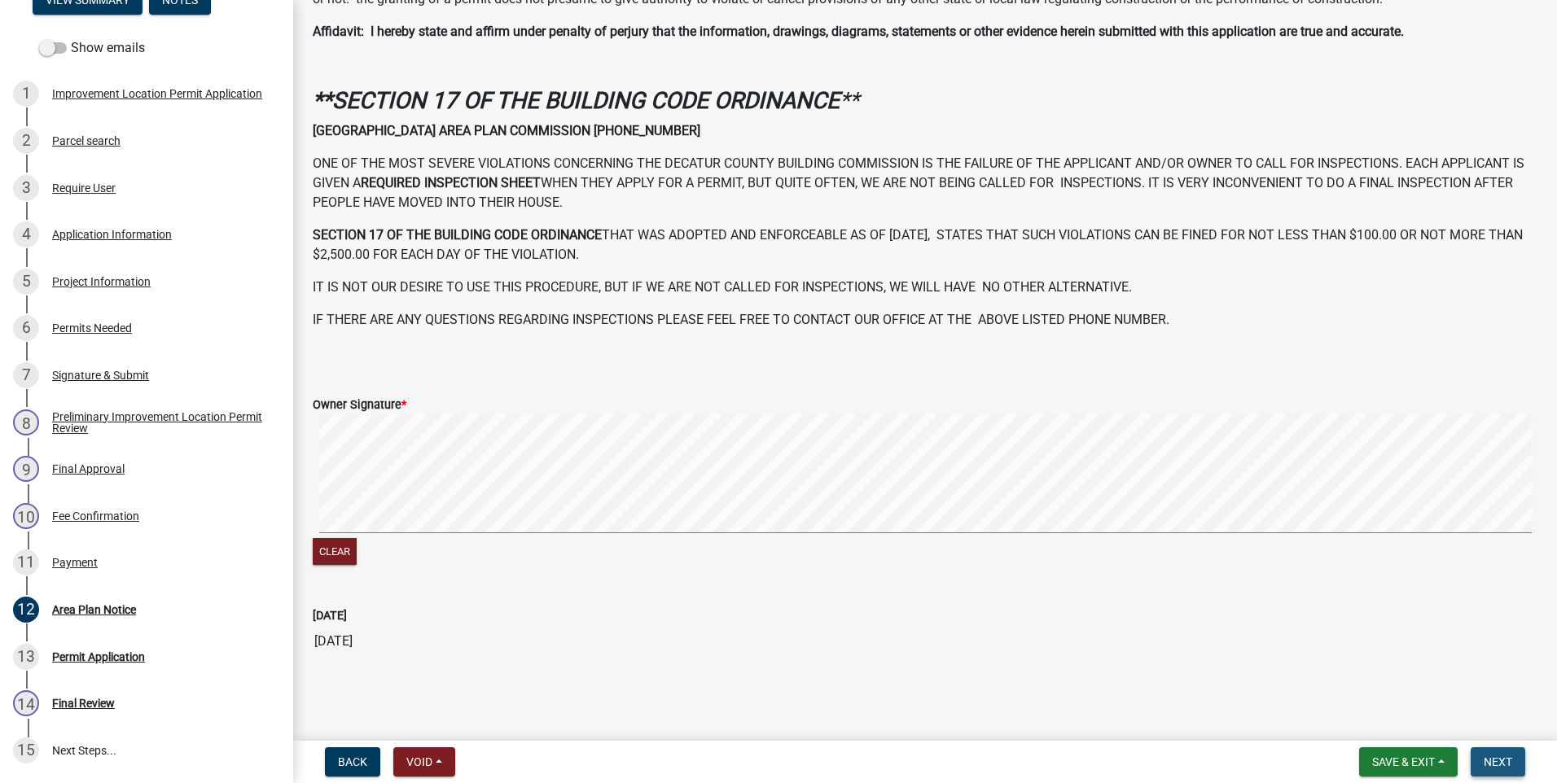
click at [1501, 756] on span "Next" at bounding box center [1497, 762] width 28 height 13
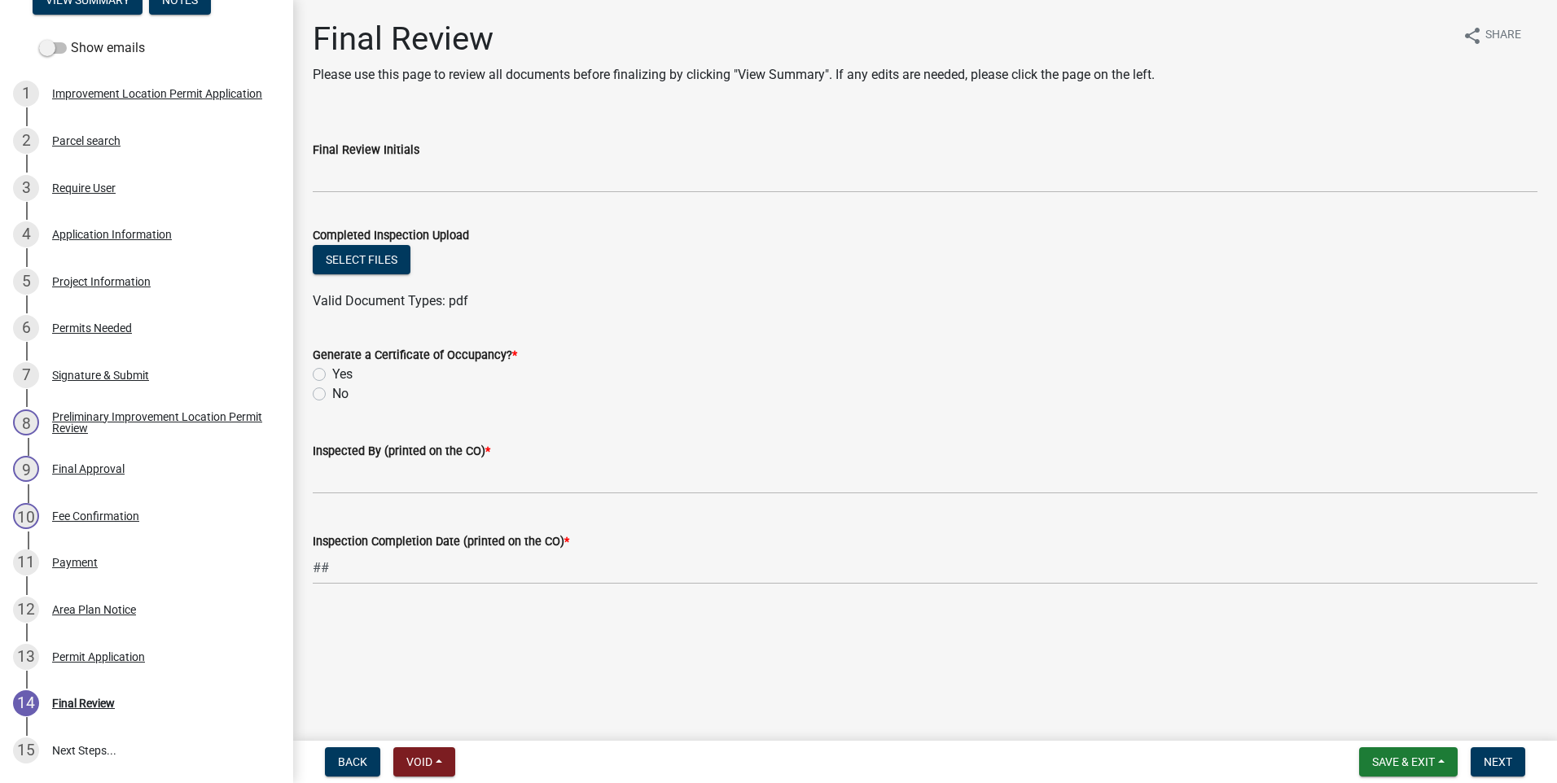
click at [332, 396] on label "No" at bounding box center [340, 394] width 16 height 20
click at [332, 395] on input "No" at bounding box center [337, 389] width 11 height 11
radio input "true"
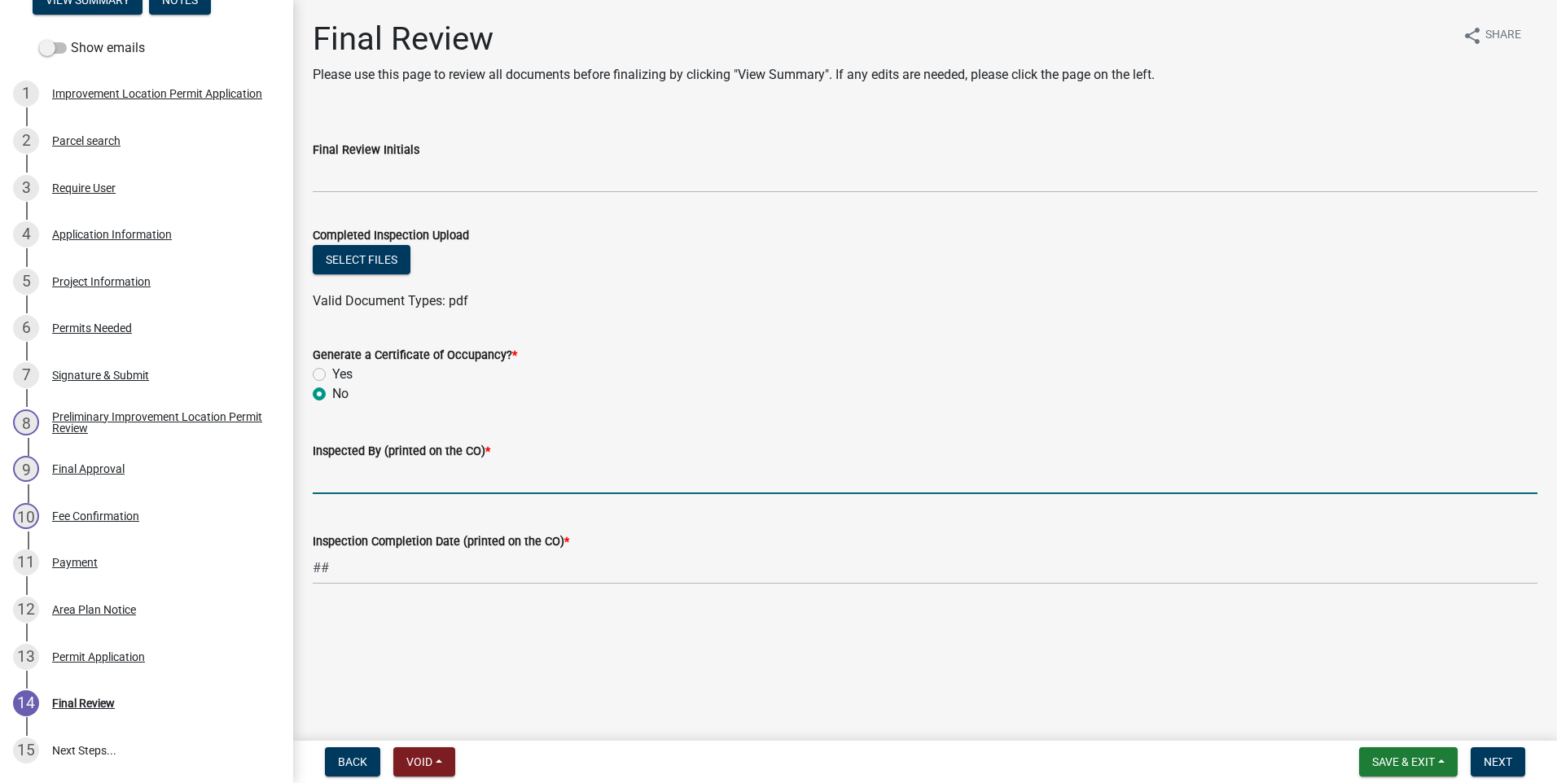
click at [336, 471] on input "Inspected By (printed on the CO) *" at bounding box center [925, 477] width 1225 height 33
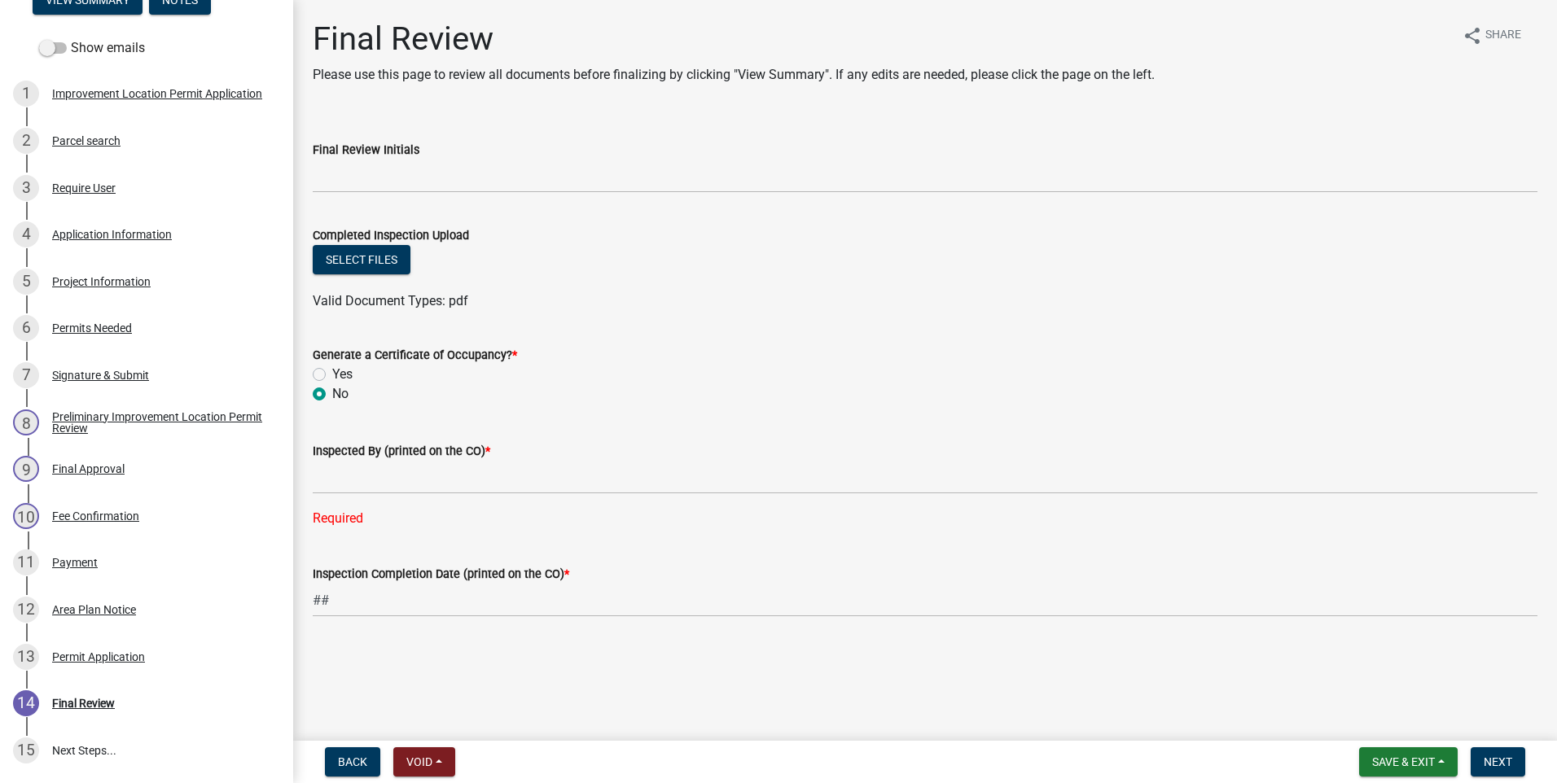
click at [690, 426] on div "Inspected By (printed on the CO) *" at bounding box center [925, 456] width 1225 height 76
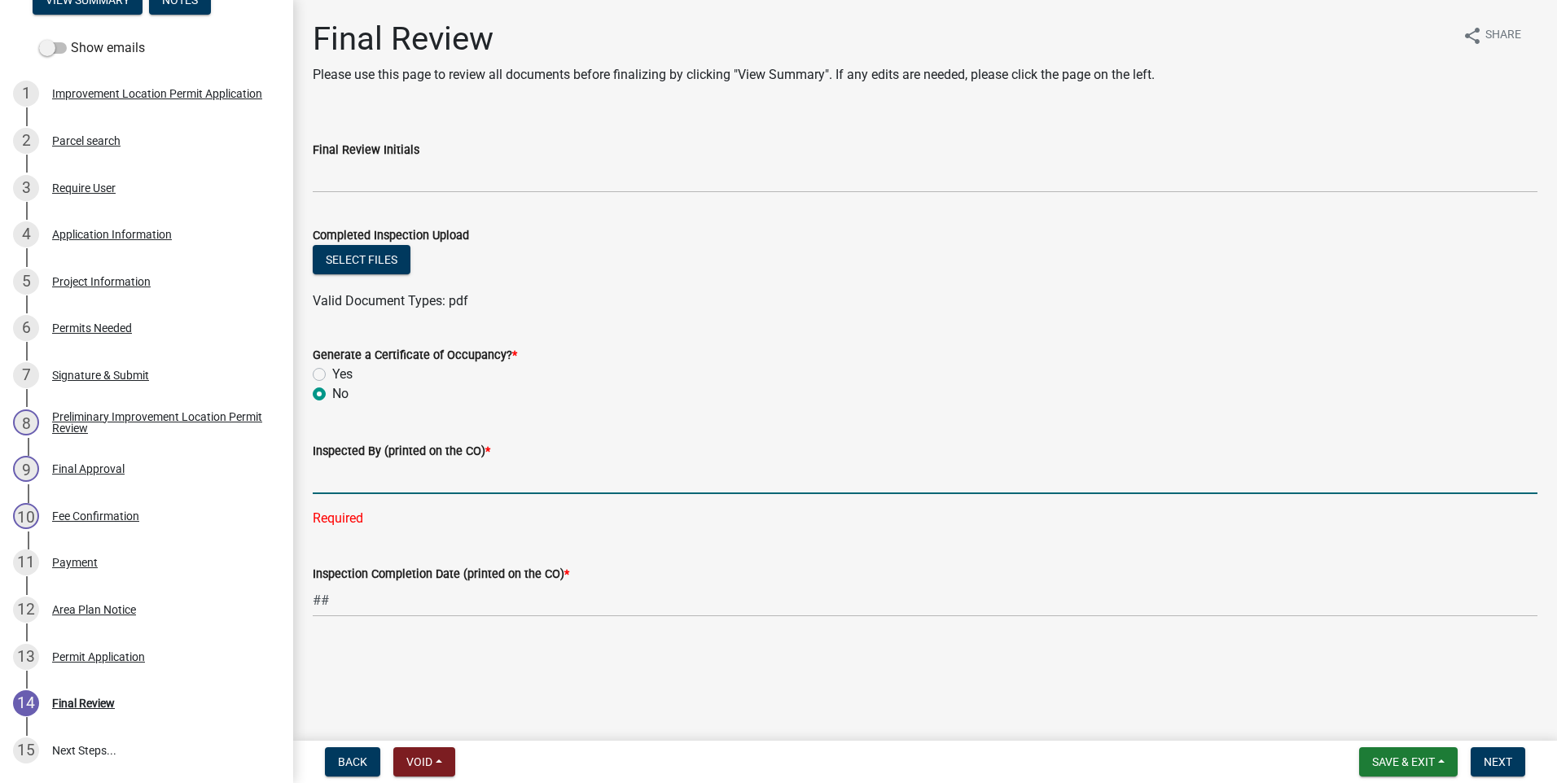
click at [387, 467] on input "Inspected By (printed on the CO) *" at bounding box center [925, 477] width 1225 height 33
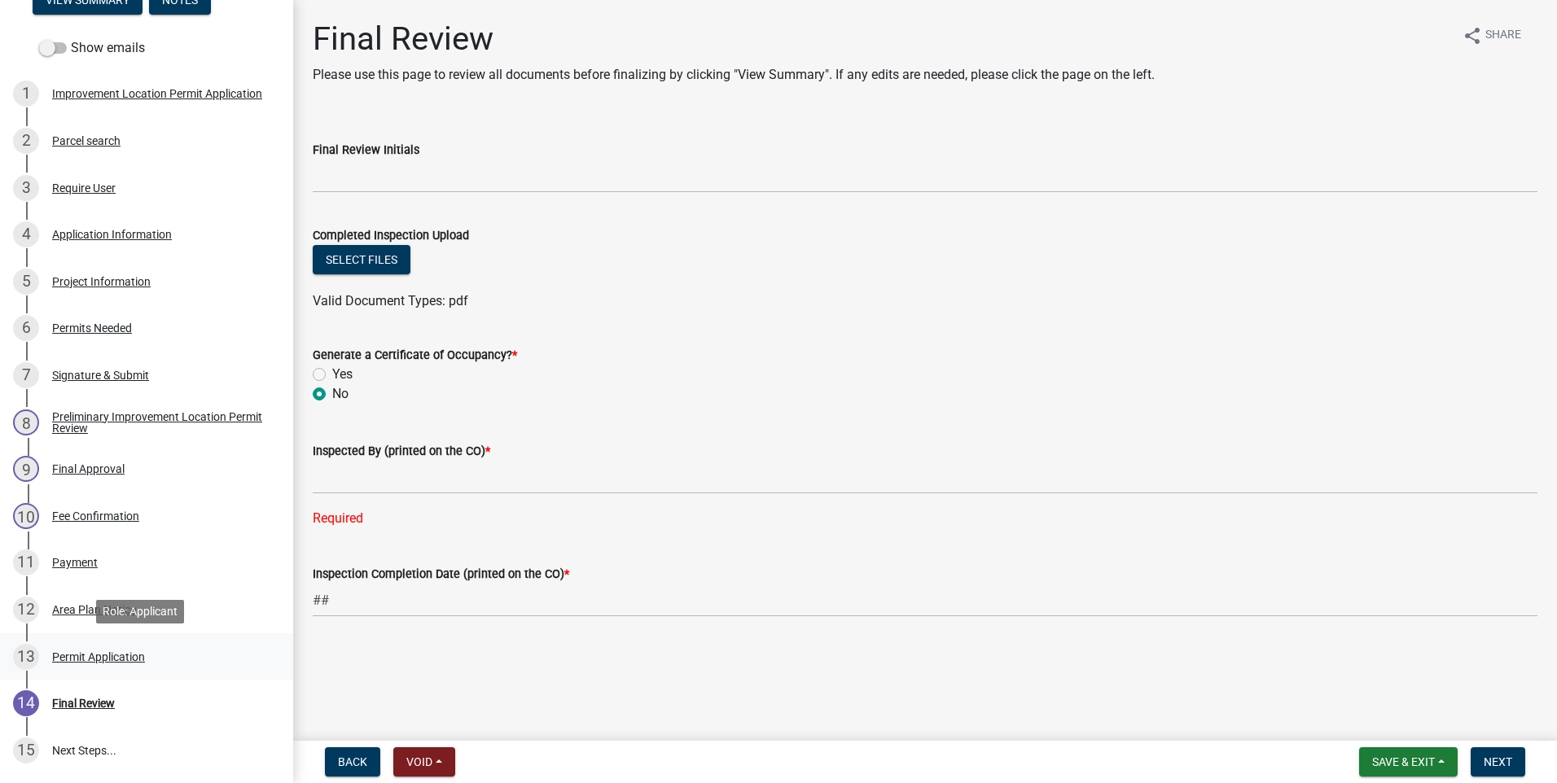
click at [120, 659] on div "Permit Application" at bounding box center [98, 656] width 93 height 11
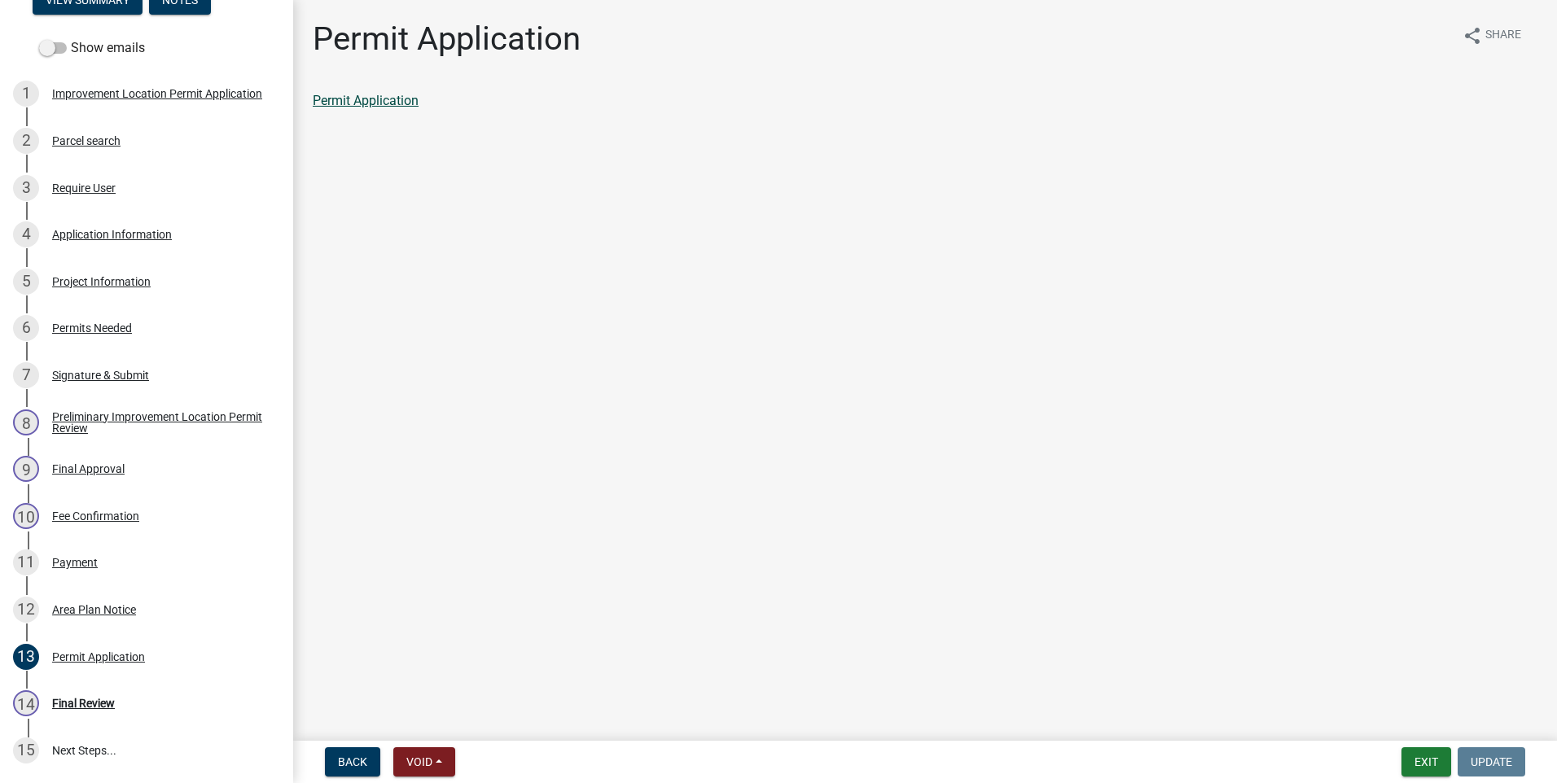
click at [402, 96] on link "Permit Application" at bounding box center [366, 100] width 106 height 15
